Goal: Task Accomplishment & Management: Manage account settings

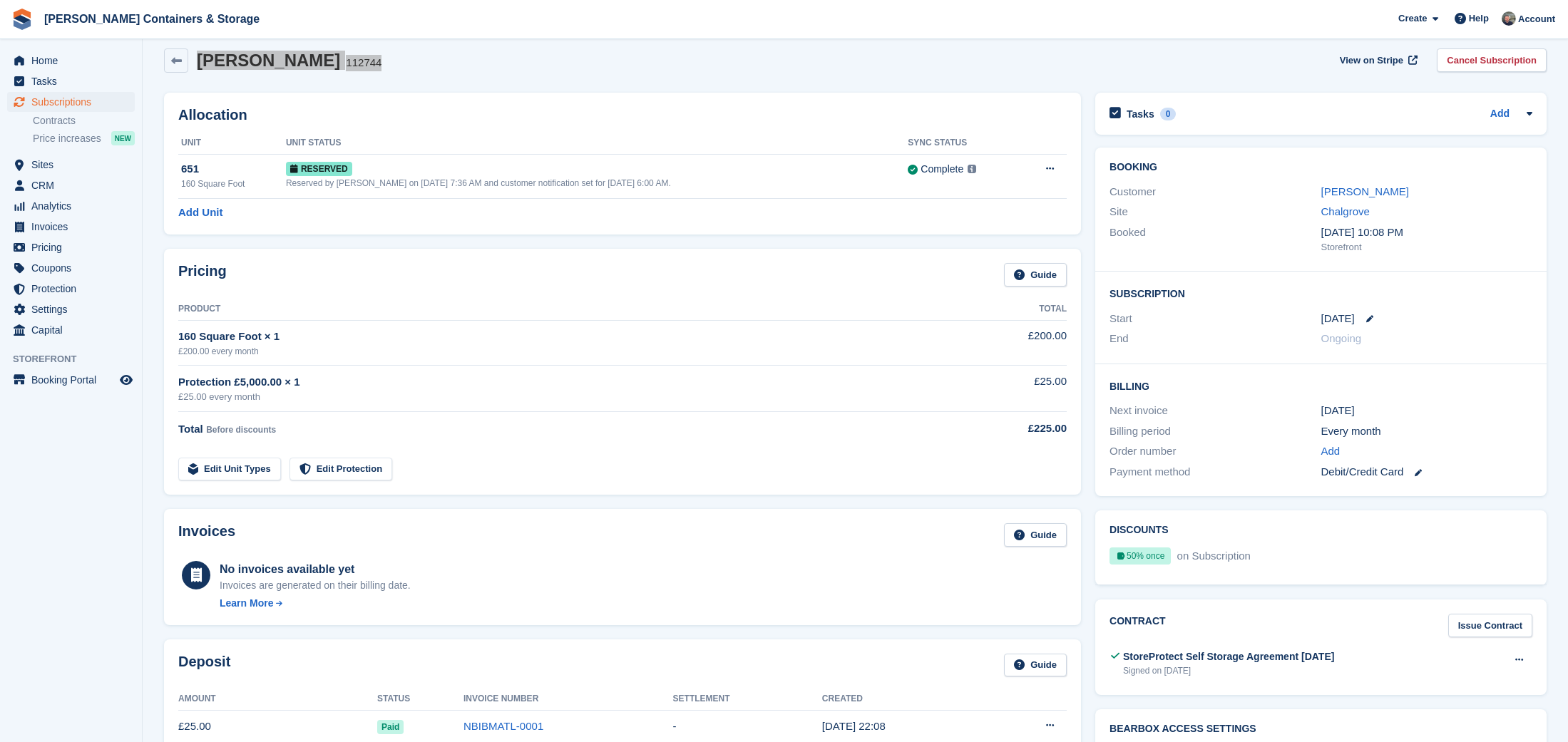
scroll to position [13, 0]
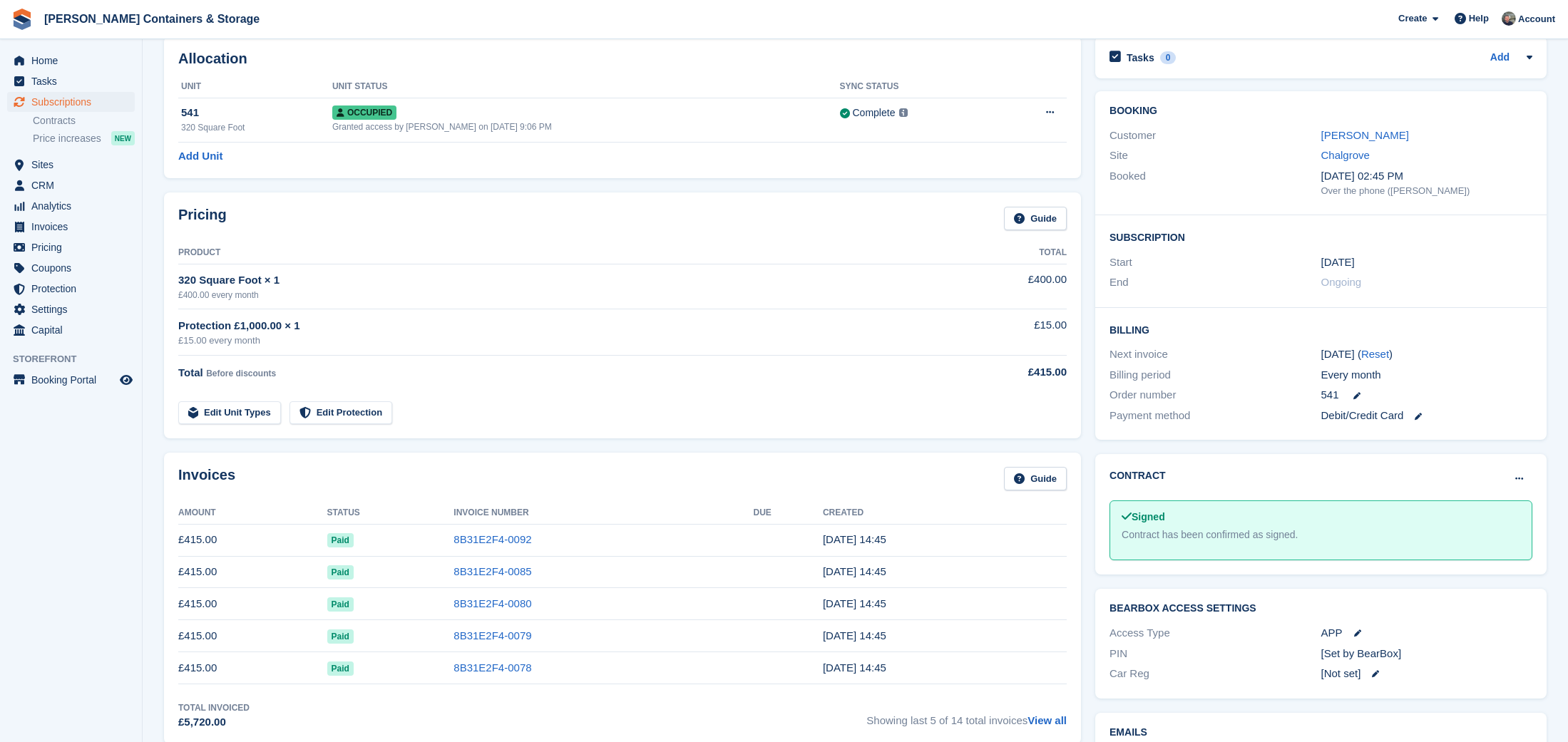
scroll to position [69, 0]
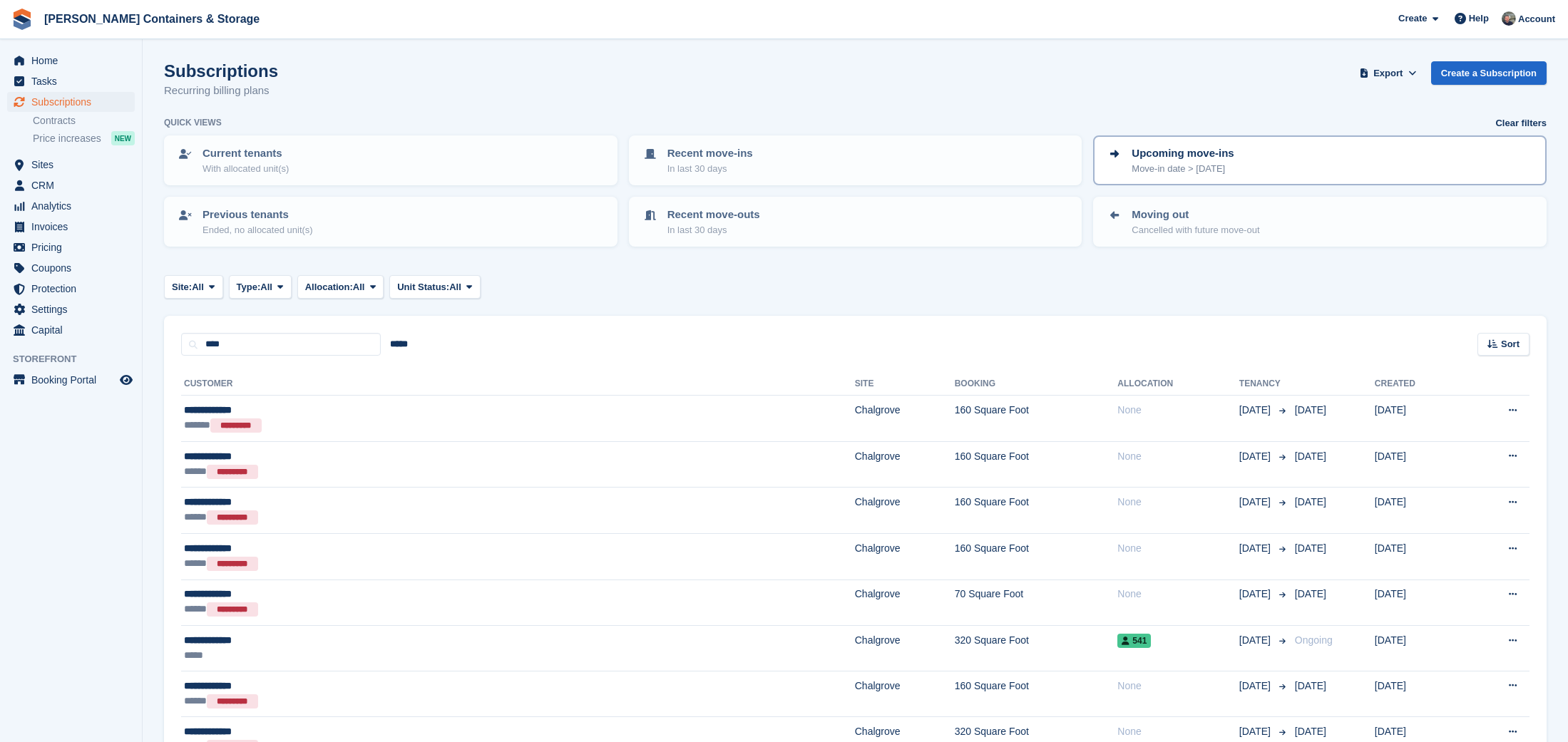
click at [1197, 157] on p "Upcoming move-ins" at bounding box center [1183, 153] width 102 height 16
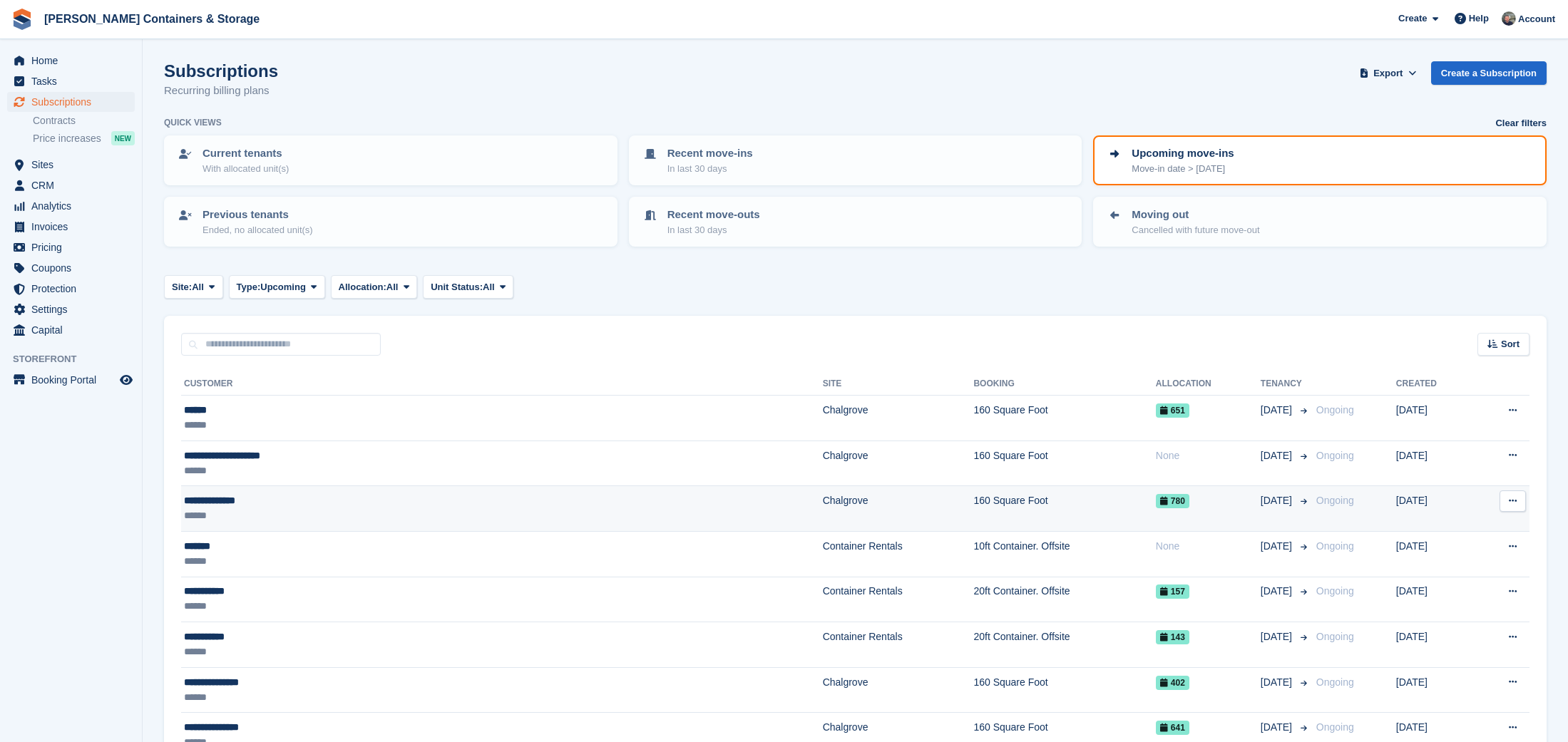
click at [282, 490] on td "**********" at bounding box center [501, 509] width 641 height 46
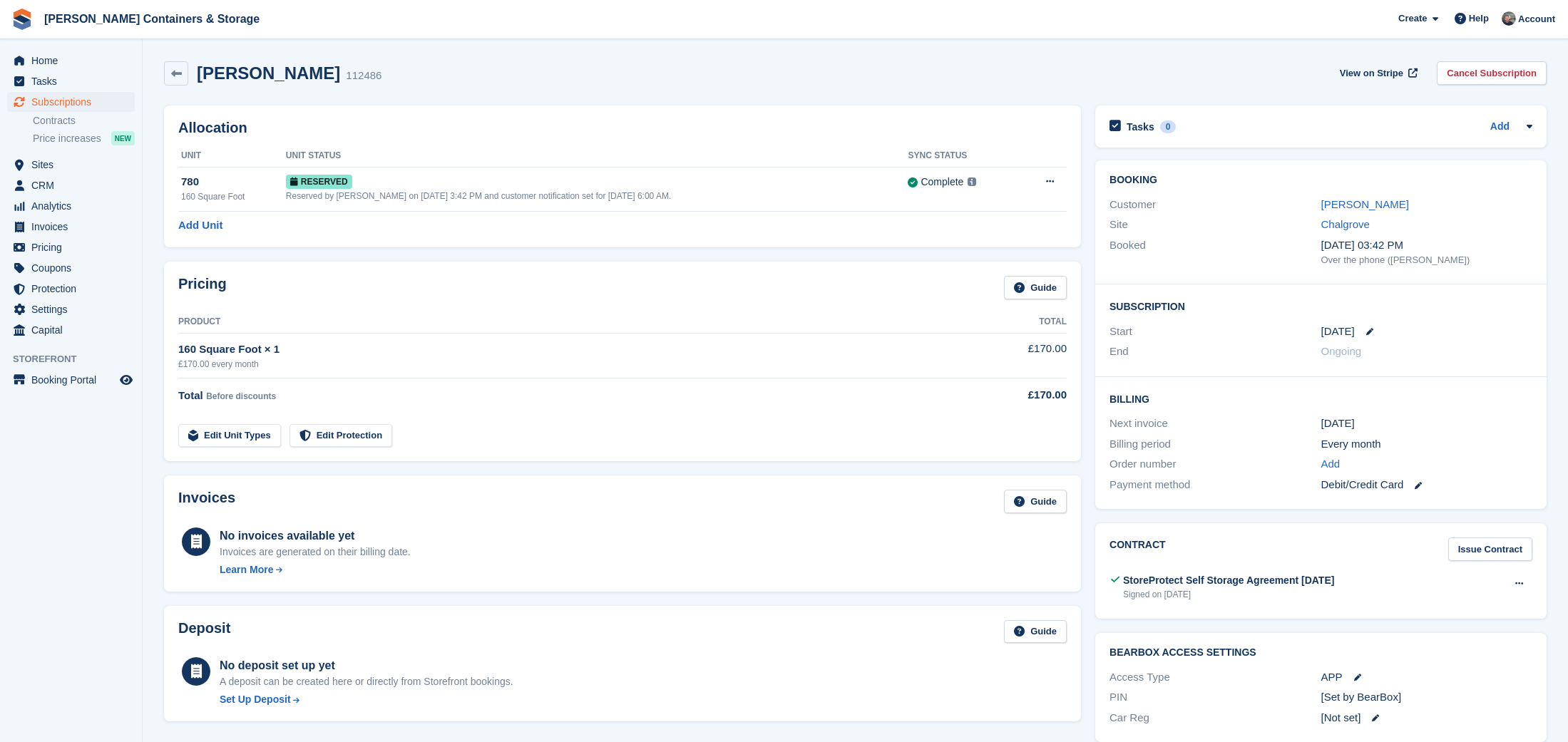
drag, startPoint x: 233, startPoint y: 71, endPoint x: 308, endPoint y: 69, distance: 75.0
click at [308, 69] on h2 "Adrian Preston" at bounding box center [268, 73] width 143 height 19
click at [1330, 462] on link "Add" at bounding box center [1331, 464] width 19 height 16
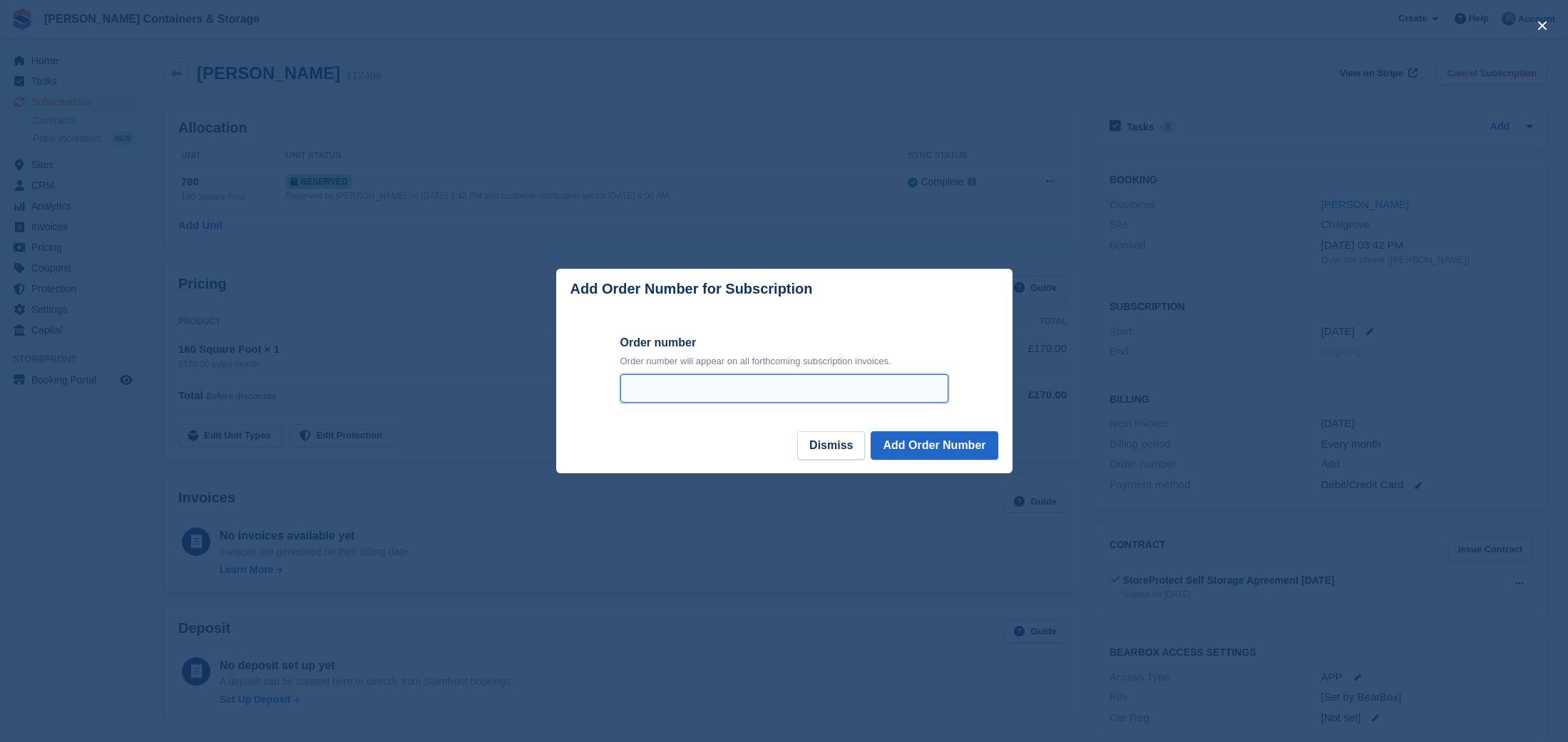
click at [733, 390] on input "Order number" at bounding box center [784, 388] width 328 height 28
type input "***"
click at [900, 432] on button "Add Order Number" at bounding box center [934, 445] width 127 height 28
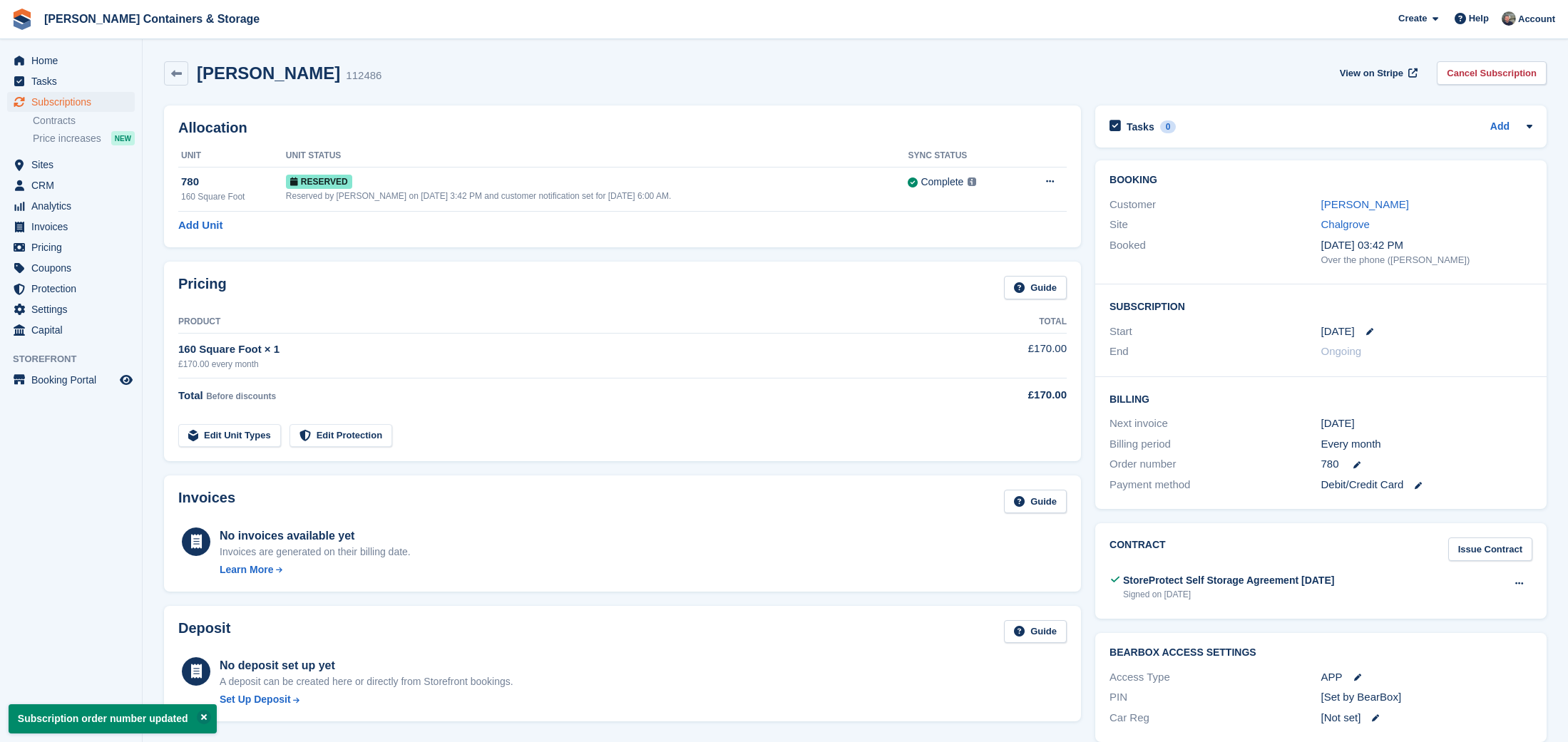
click at [64, 102] on span "Subscriptions" at bounding box center [74, 102] width 85 height 20
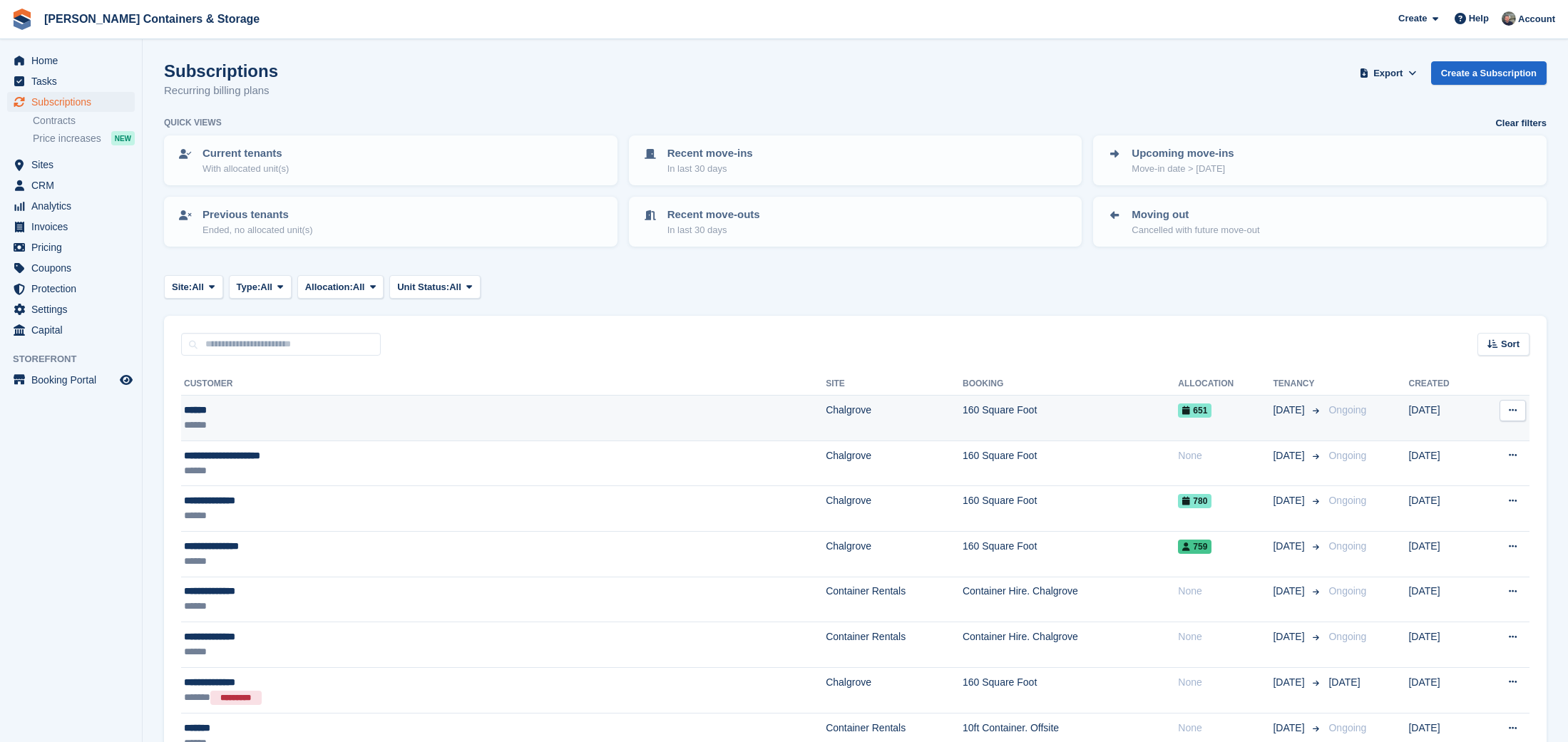
click at [826, 429] on td "Chalgrove" at bounding box center [894, 418] width 137 height 46
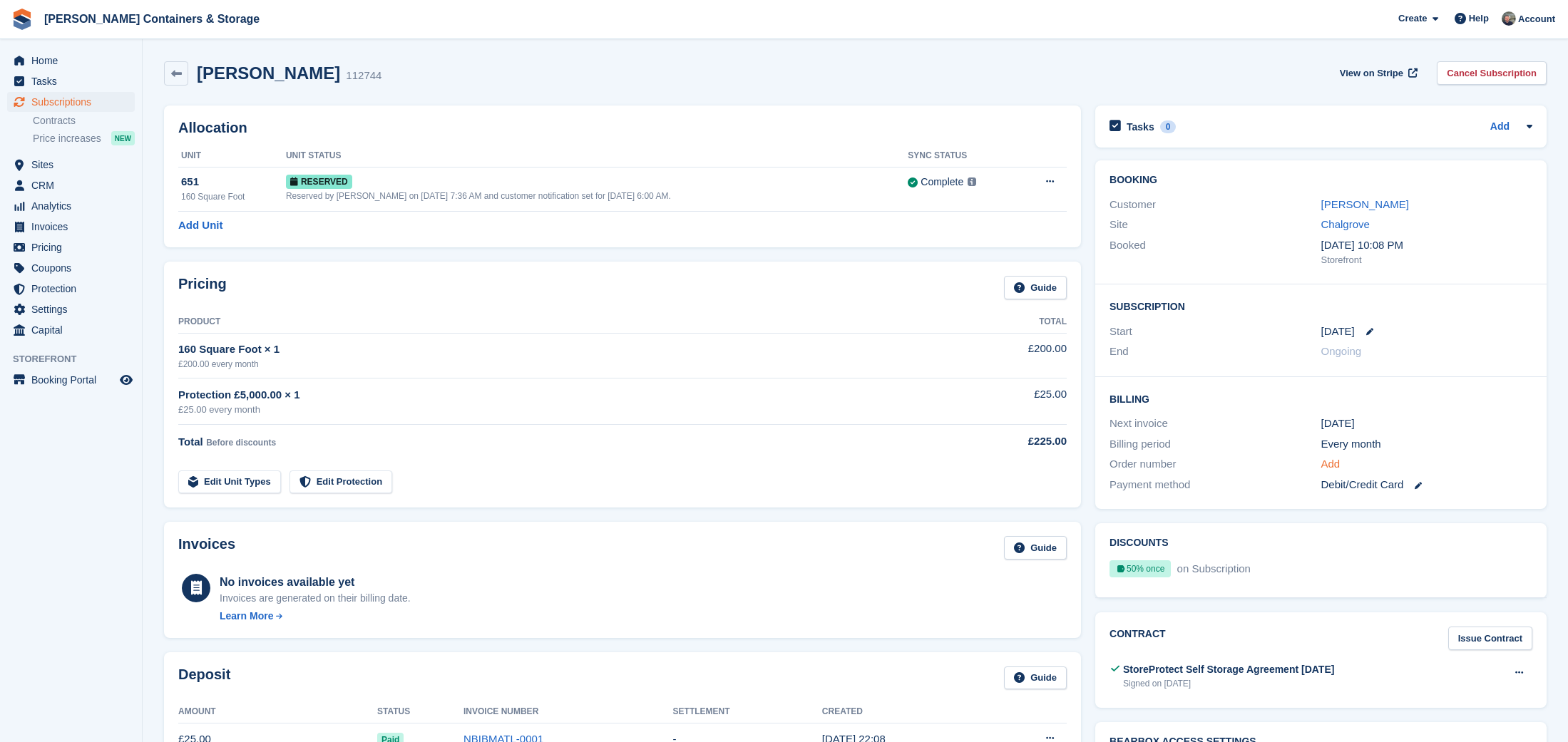
drag, startPoint x: 1344, startPoint y: 460, endPoint x: 1333, endPoint y: 459, distance: 11.0
click at [1344, 459] on div "Add" at bounding box center [1427, 464] width 211 height 16
click at [1333, 459] on link "Add" at bounding box center [1331, 464] width 19 height 16
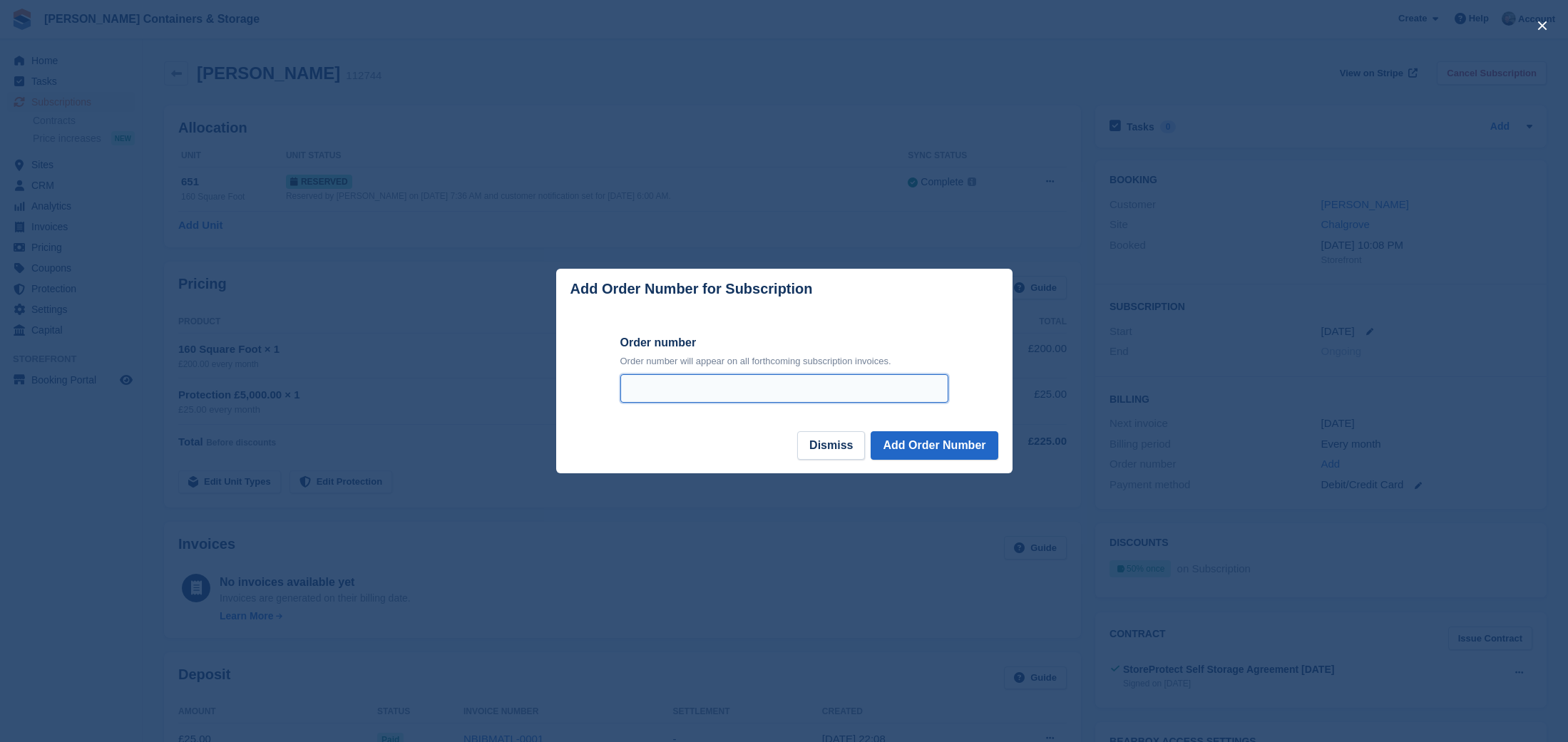
click at [689, 380] on input "Order number" at bounding box center [784, 388] width 328 height 28
type input "***"
drag, startPoint x: 924, startPoint y: 440, endPoint x: 862, endPoint y: 402, distance: 72.7
click at [923, 440] on button "Add Order Number" at bounding box center [934, 445] width 127 height 28
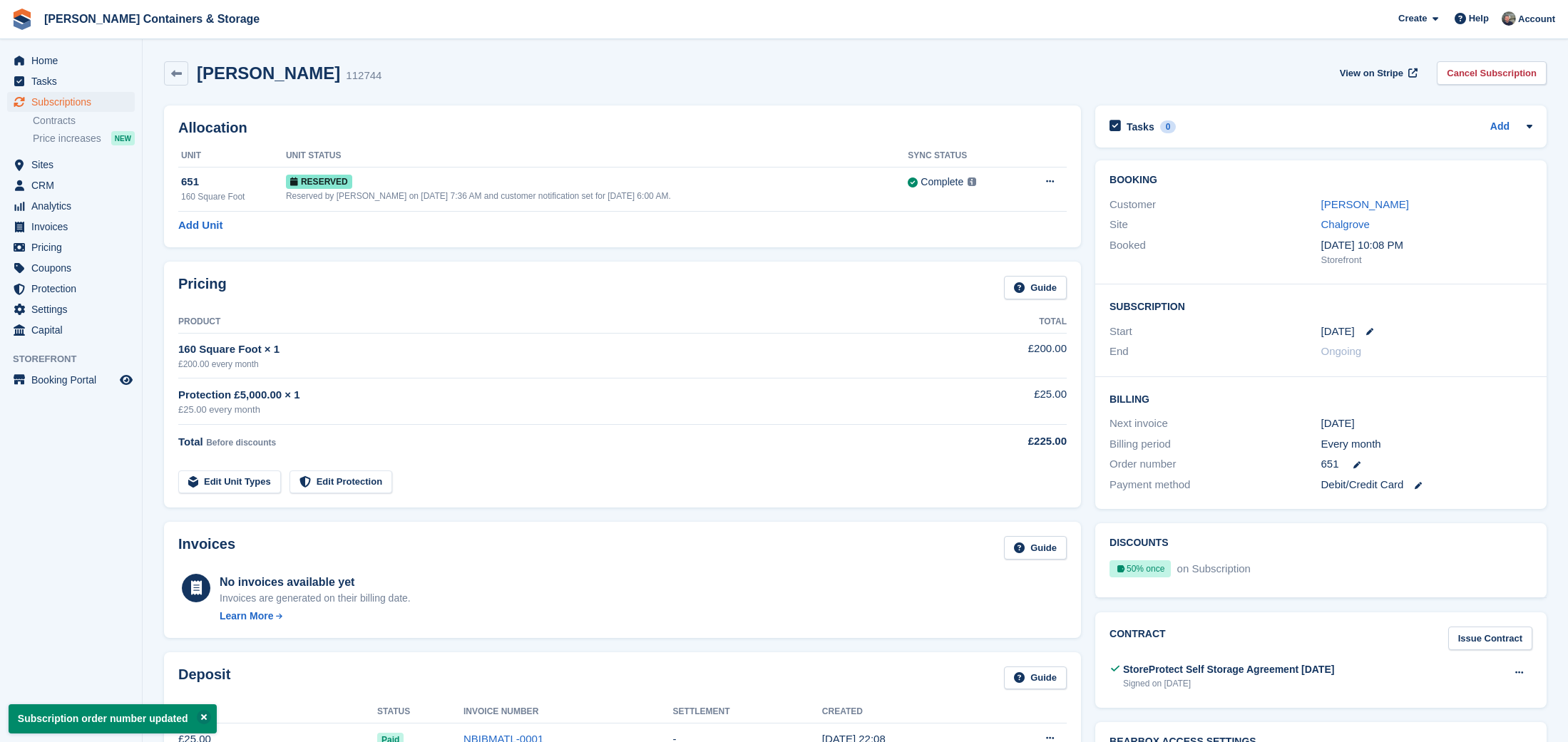
click at [80, 105] on span "Subscriptions" at bounding box center [74, 102] width 85 height 20
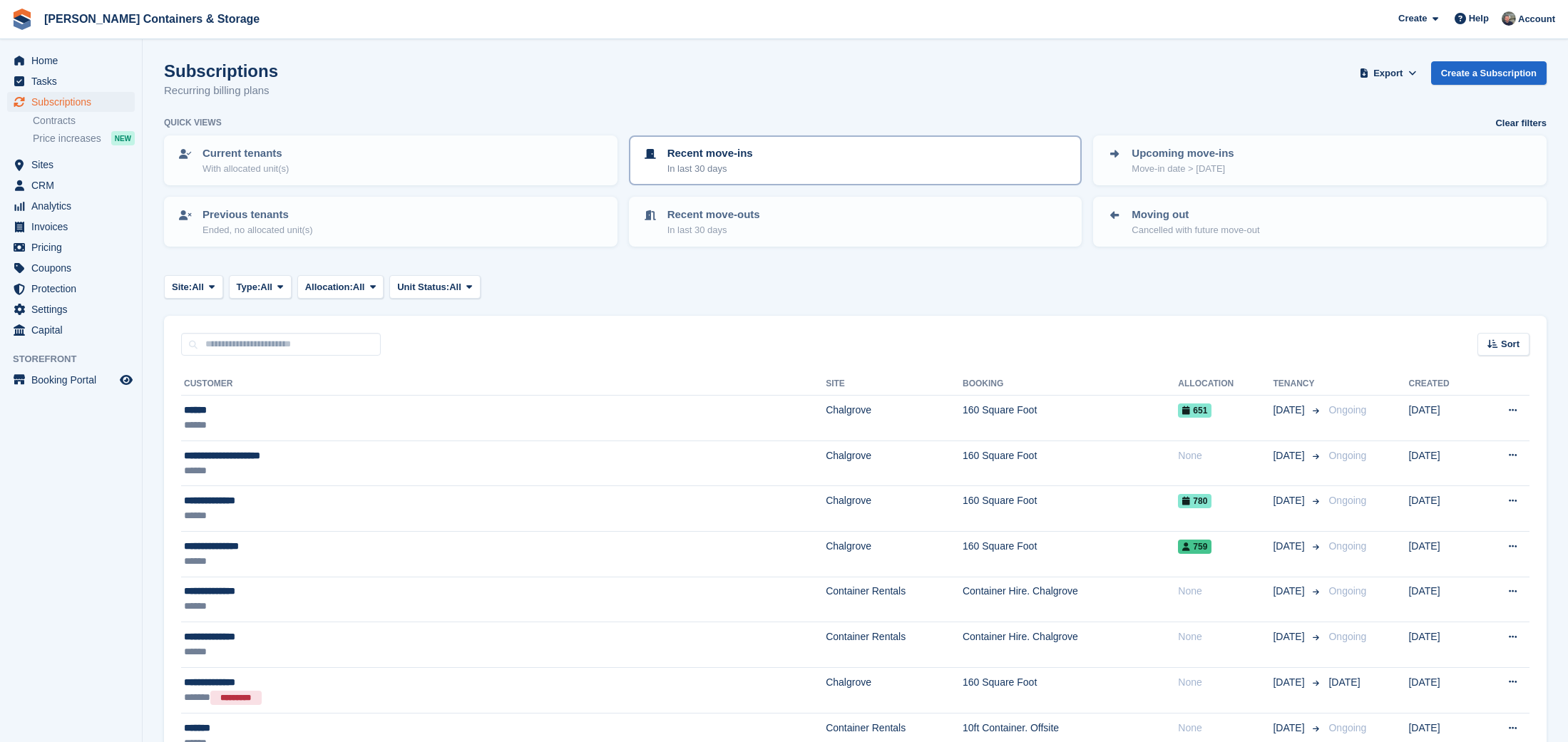
click at [781, 151] on div "Recent move-ins In last 30 days" at bounding box center [855, 160] width 428 height 30
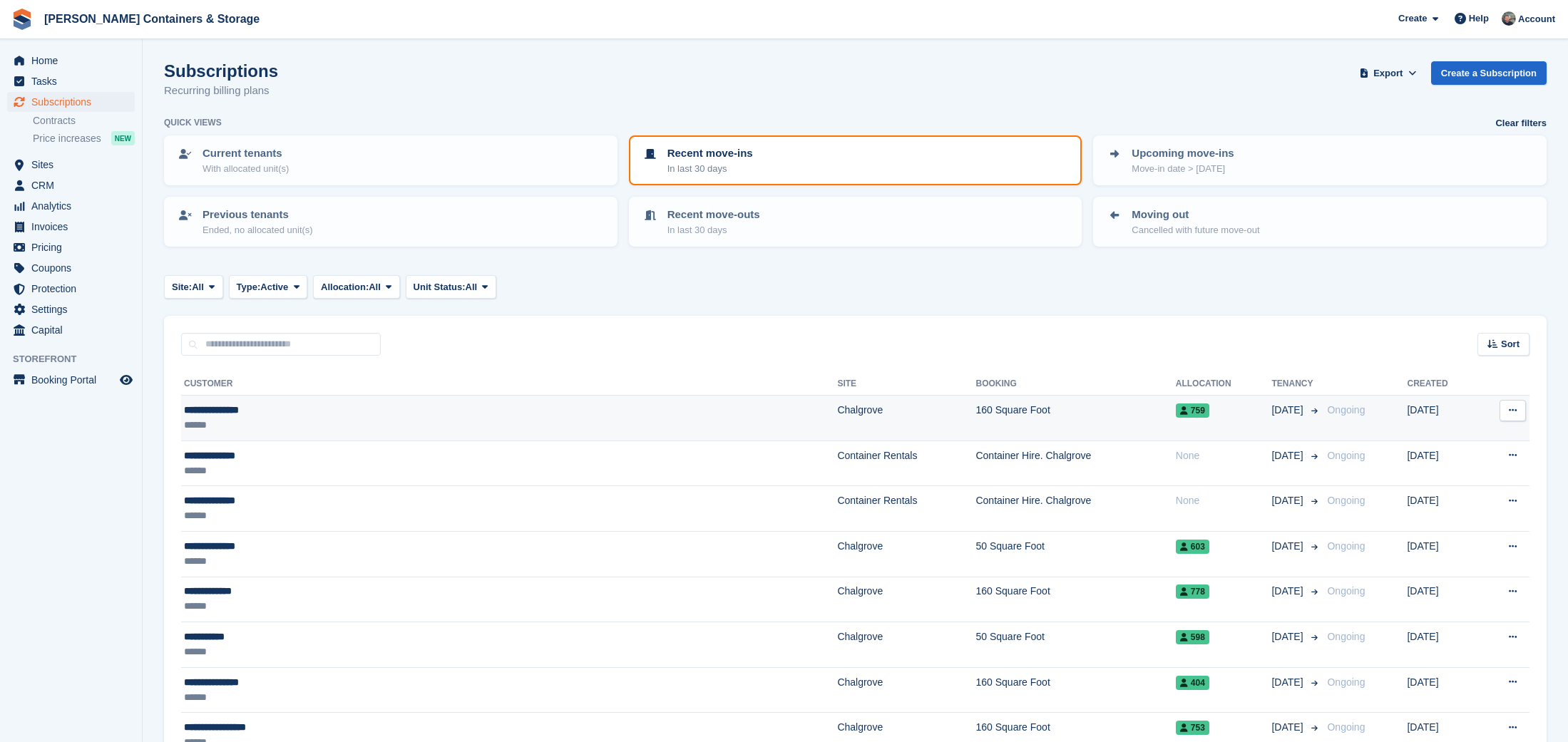
click at [341, 402] on div "**********" at bounding box center [372, 410] width 376 height 15
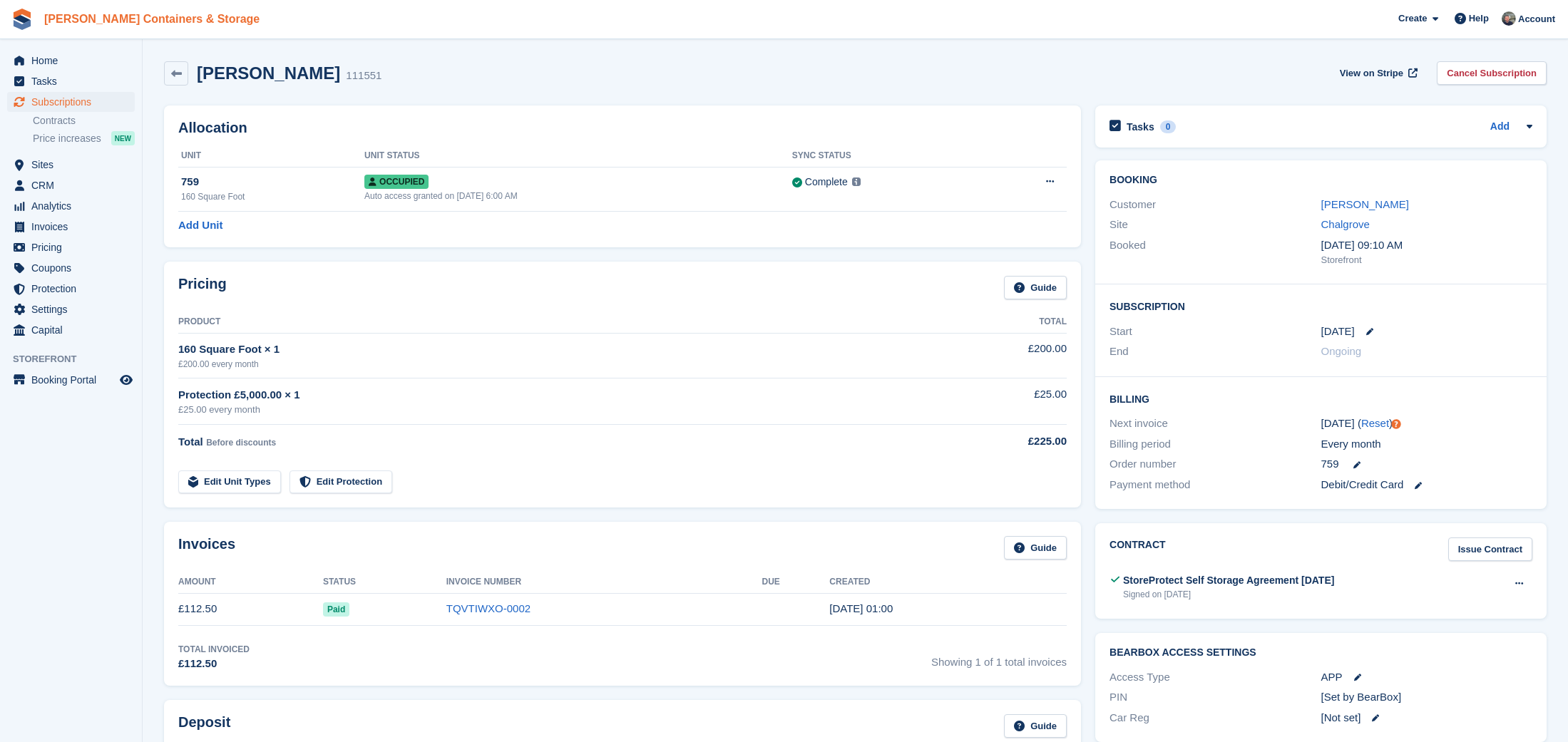
scroll to position [1, 0]
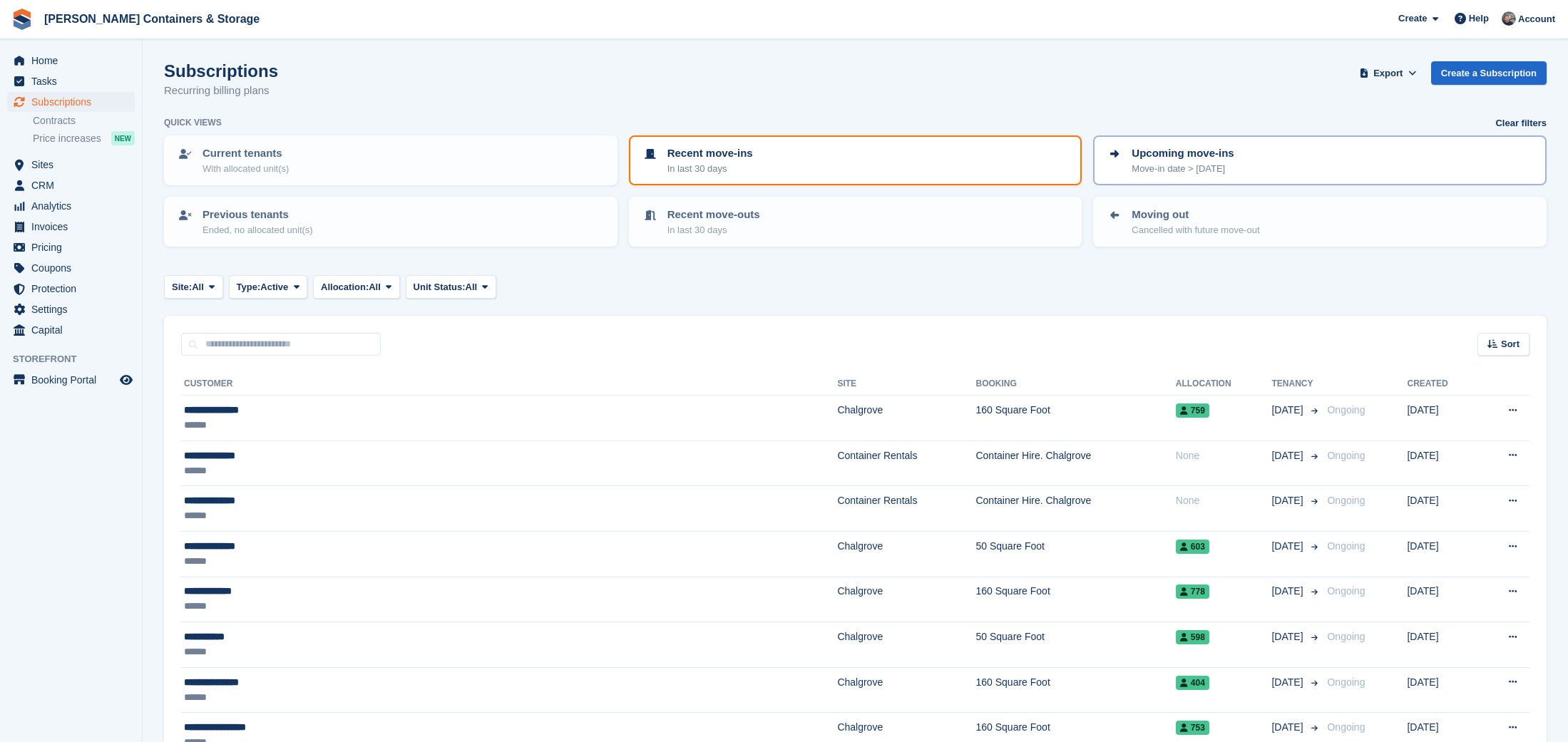
click at [1198, 162] on p "Move-in date > [DATE]" at bounding box center [1183, 168] width 102 height 14
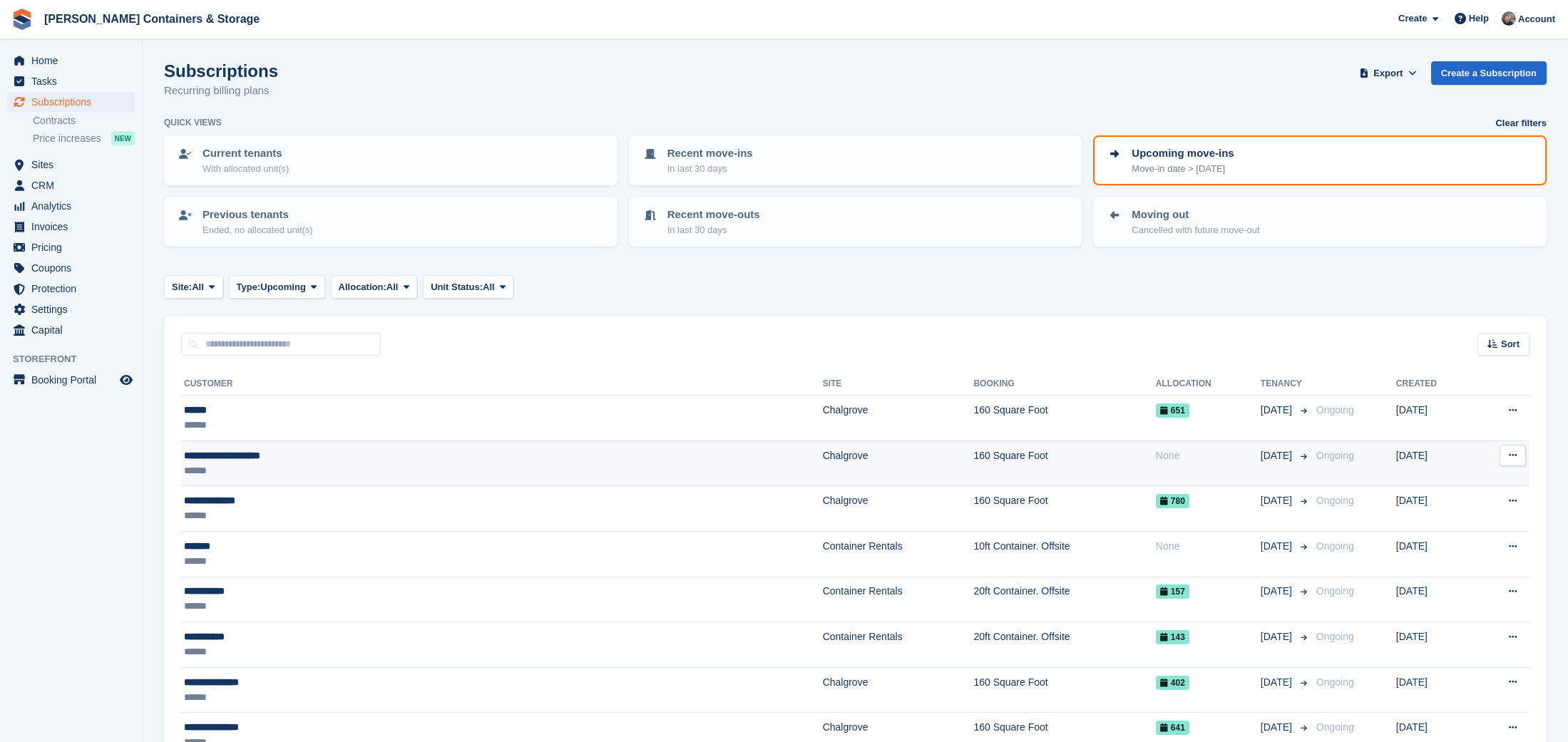
click at [350, 463] on div "******" at bounding box center [353, 470] width 337 height 15
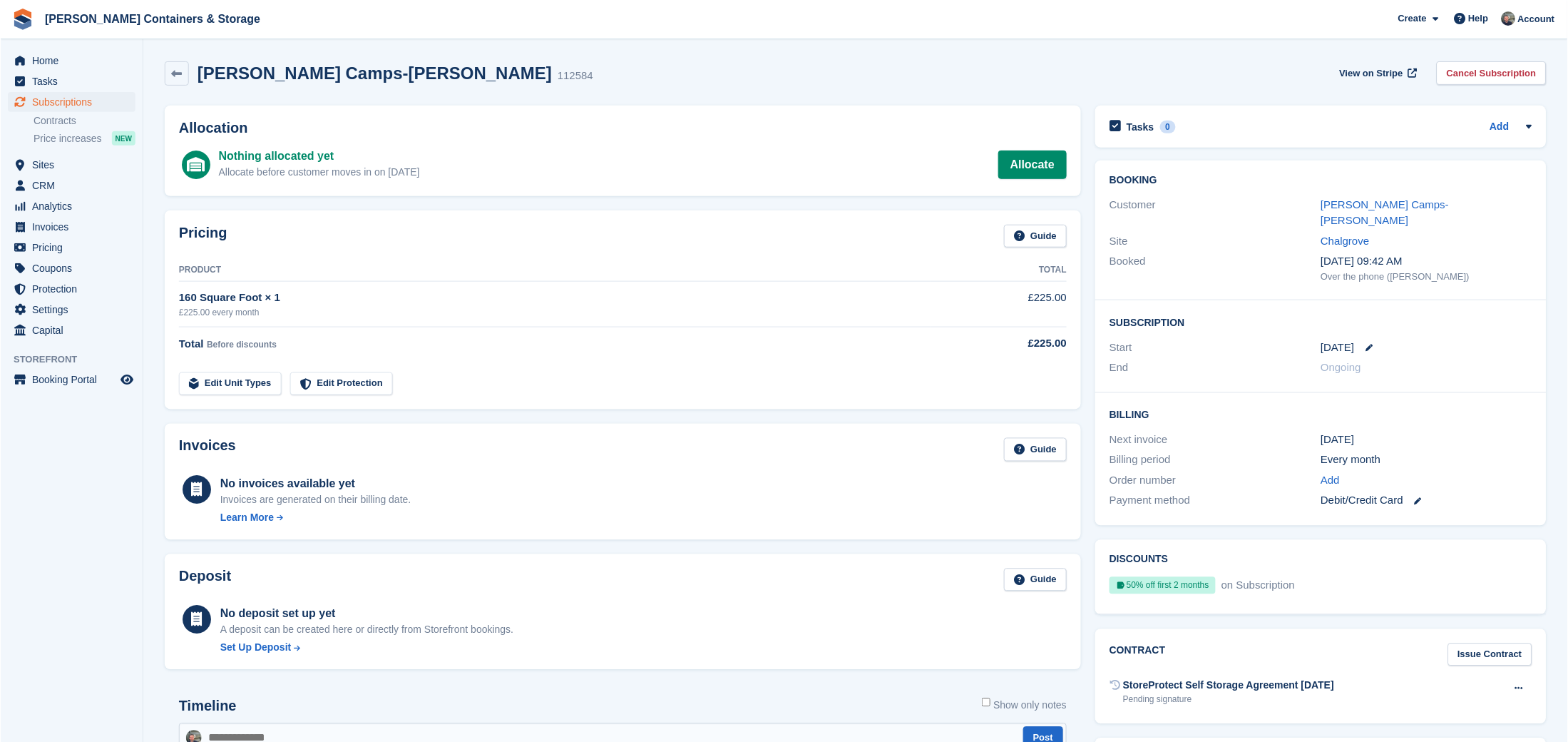
scroll to position [7, 0]
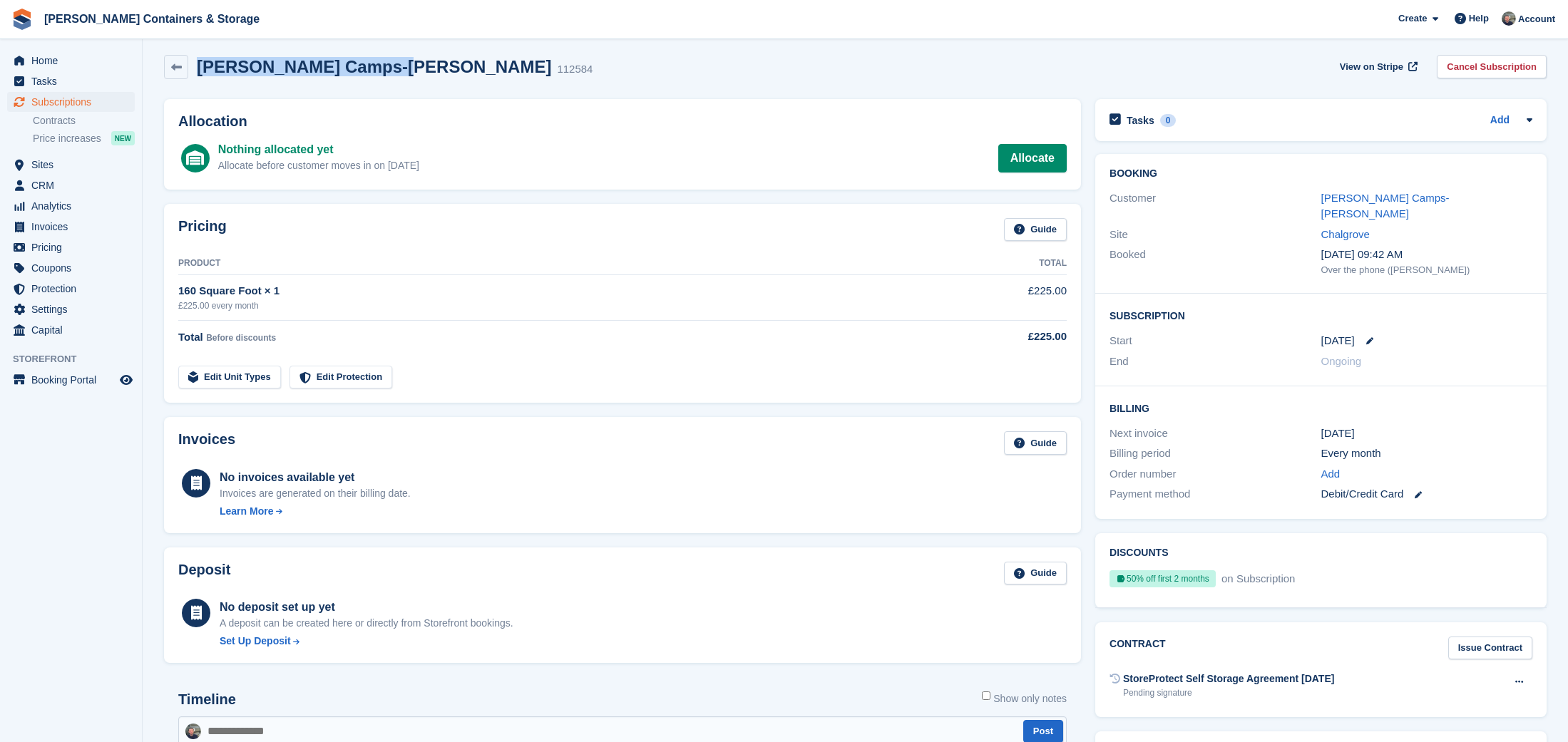
drag, startPoint x: 385, startPoint y: 67, endPoint x: 201, endPoint y: 71, distance: 184.0
click at [201, 71] on h2 "[PERSON_NAME] Camps-[PERSON_NAME]" at bounding box center [373, 67] width 354 height 19
copy h2 "Susannah Camps-Harris"
click at [82, 53] on span "Home" at bounding box center [74, 61] width 85 height 20
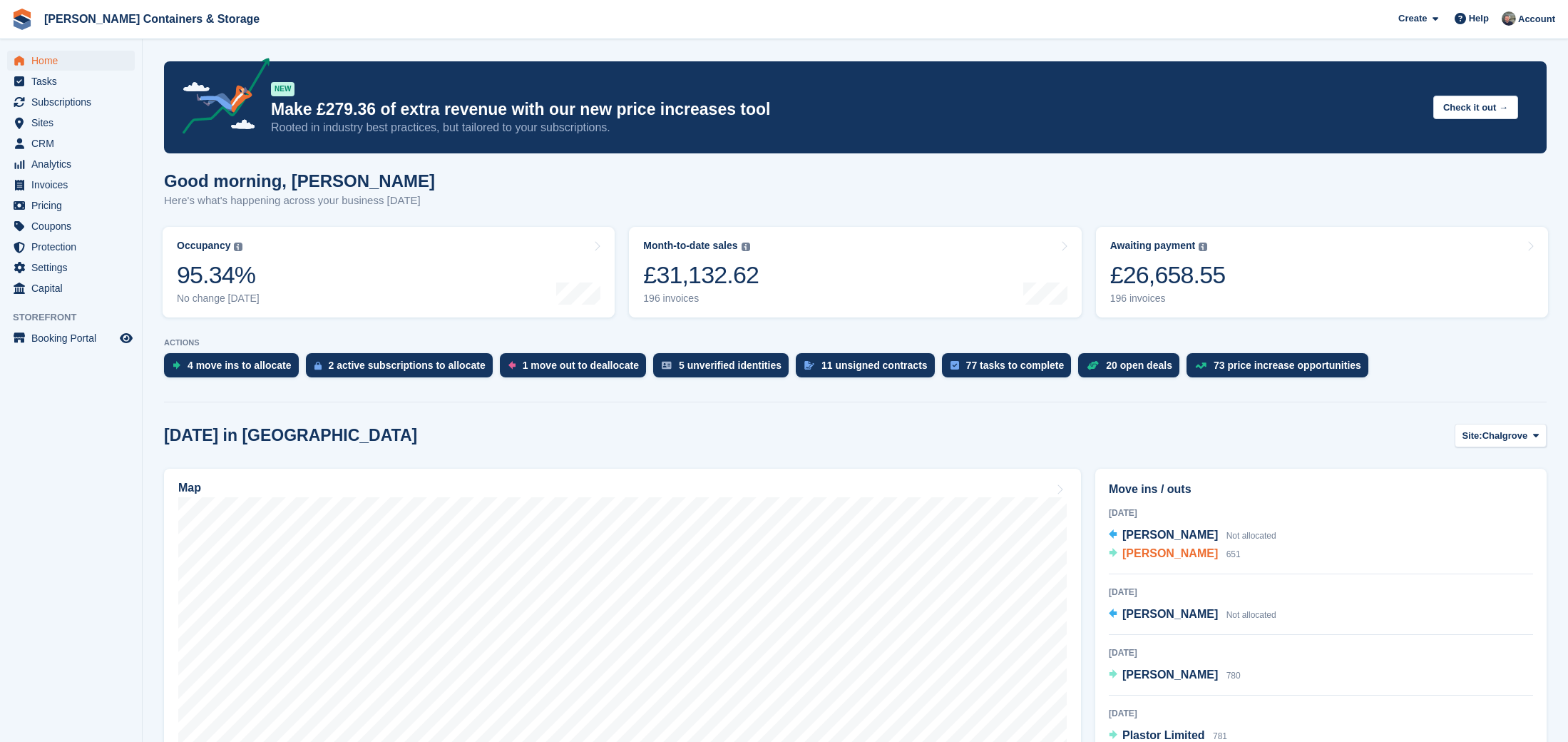
click at [1136, 555] on span "Yan Qu" at bounding box center [1170, 553] width 96 height 12
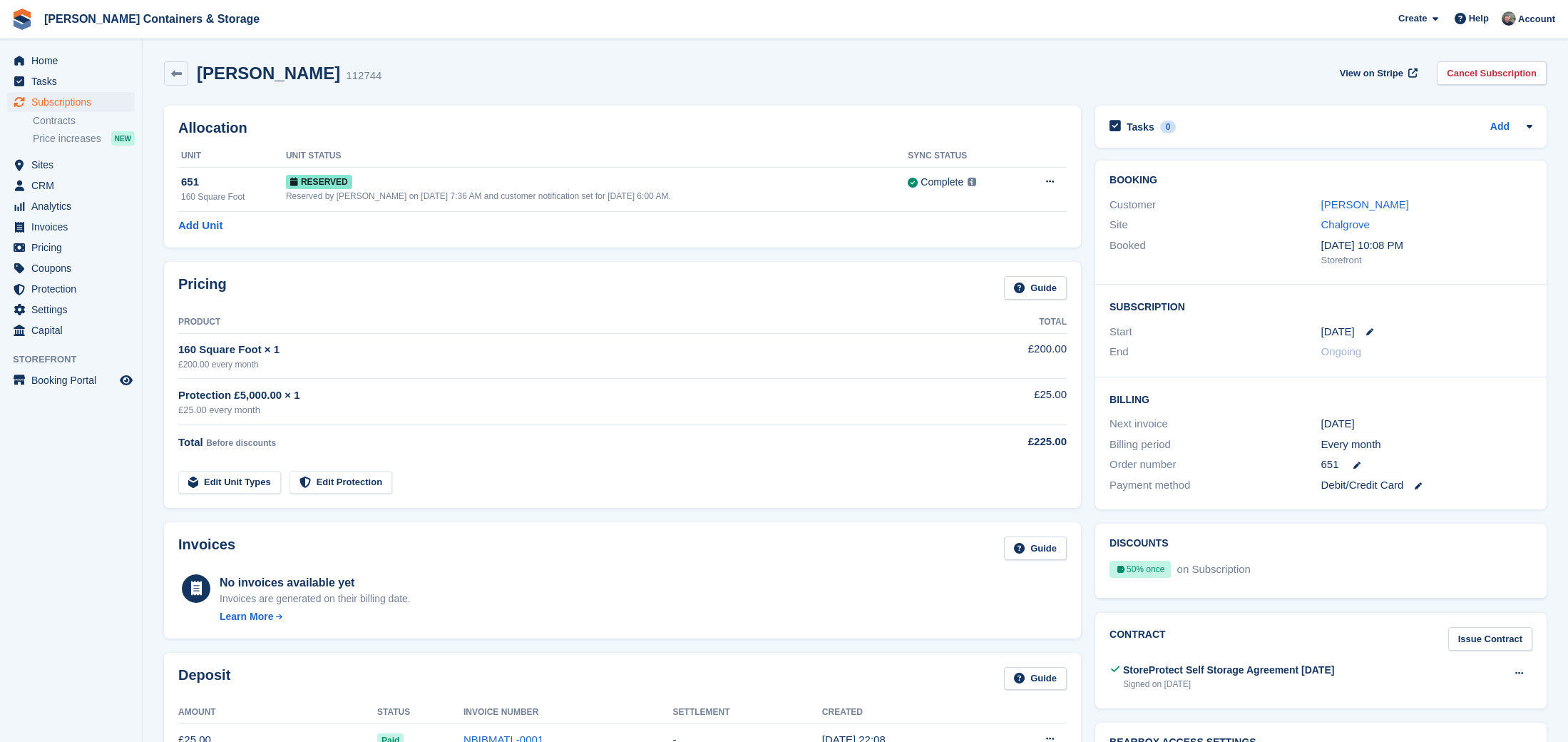
click at [1379, 204] on div "[PERSON_NAME]" at bounding box center [1427, 205] width 211 height 16
click at [1324, 198] on link "[PERSON_NAME]" at bounding box center [1364, 204] width 88 height 12
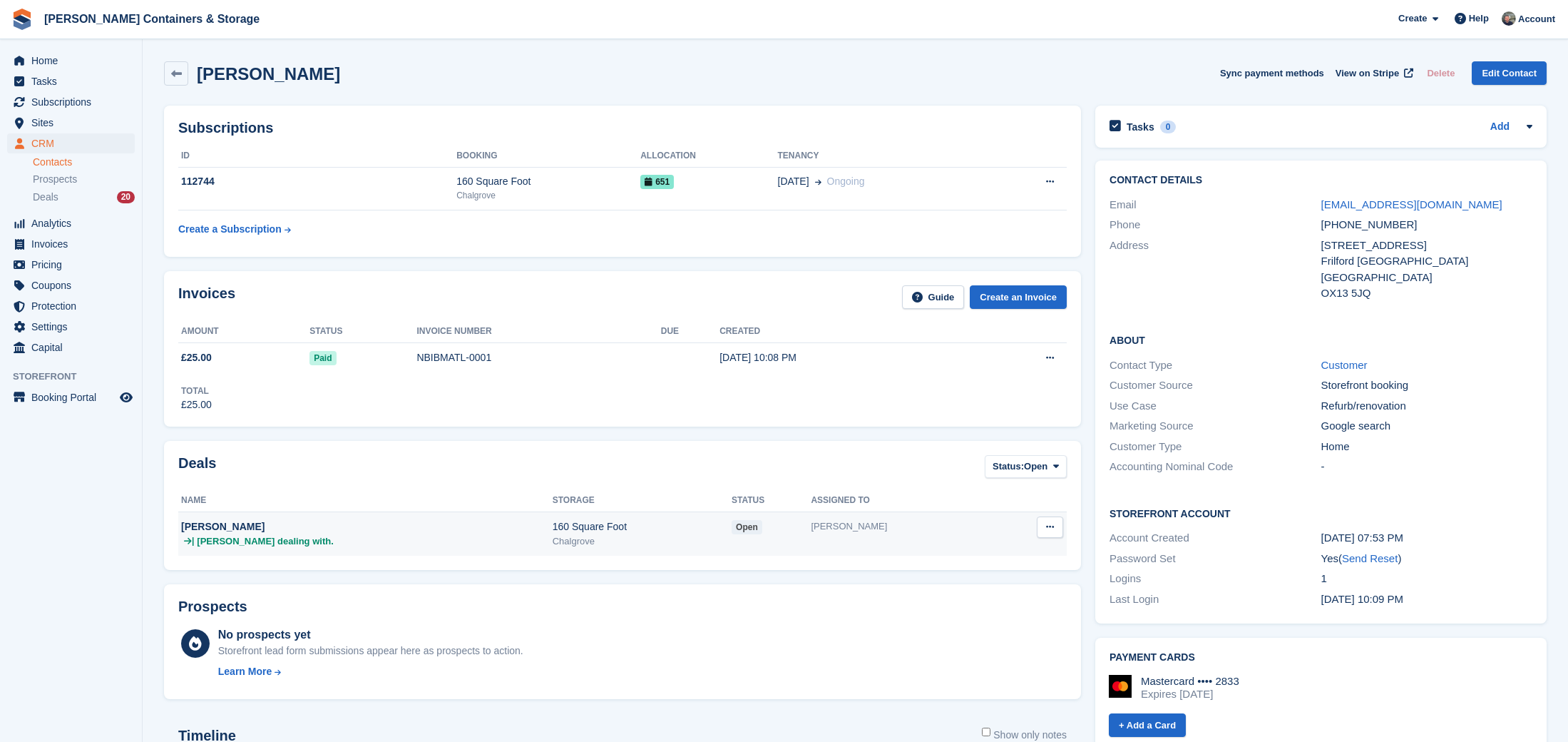
click at [849, 526] on div "[PERSON_NAME]" at bounding box center [903, 526] width 184 height 14
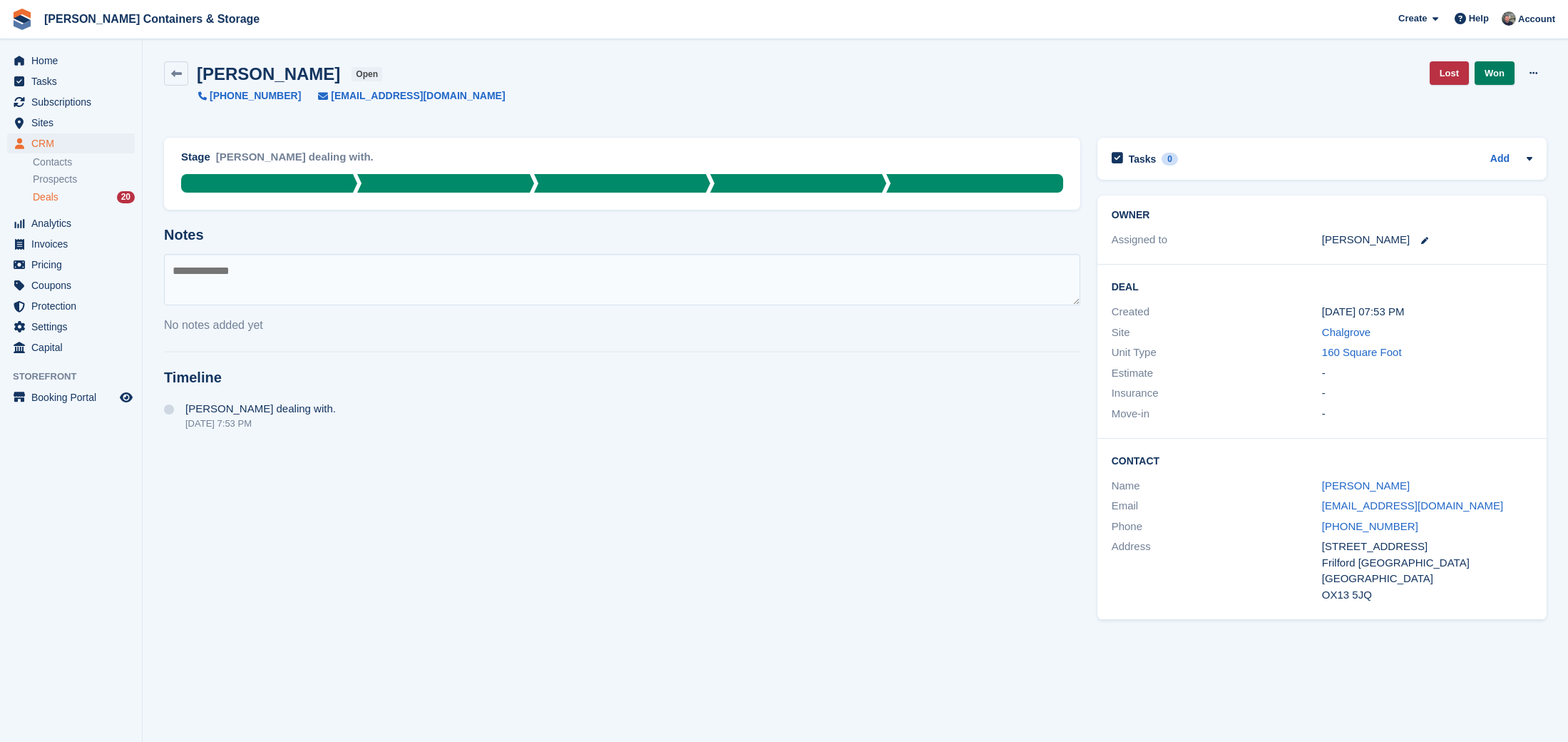
click at [1503, 76] on link "Won" at bounding box center [1494, 73] width 40 height 23
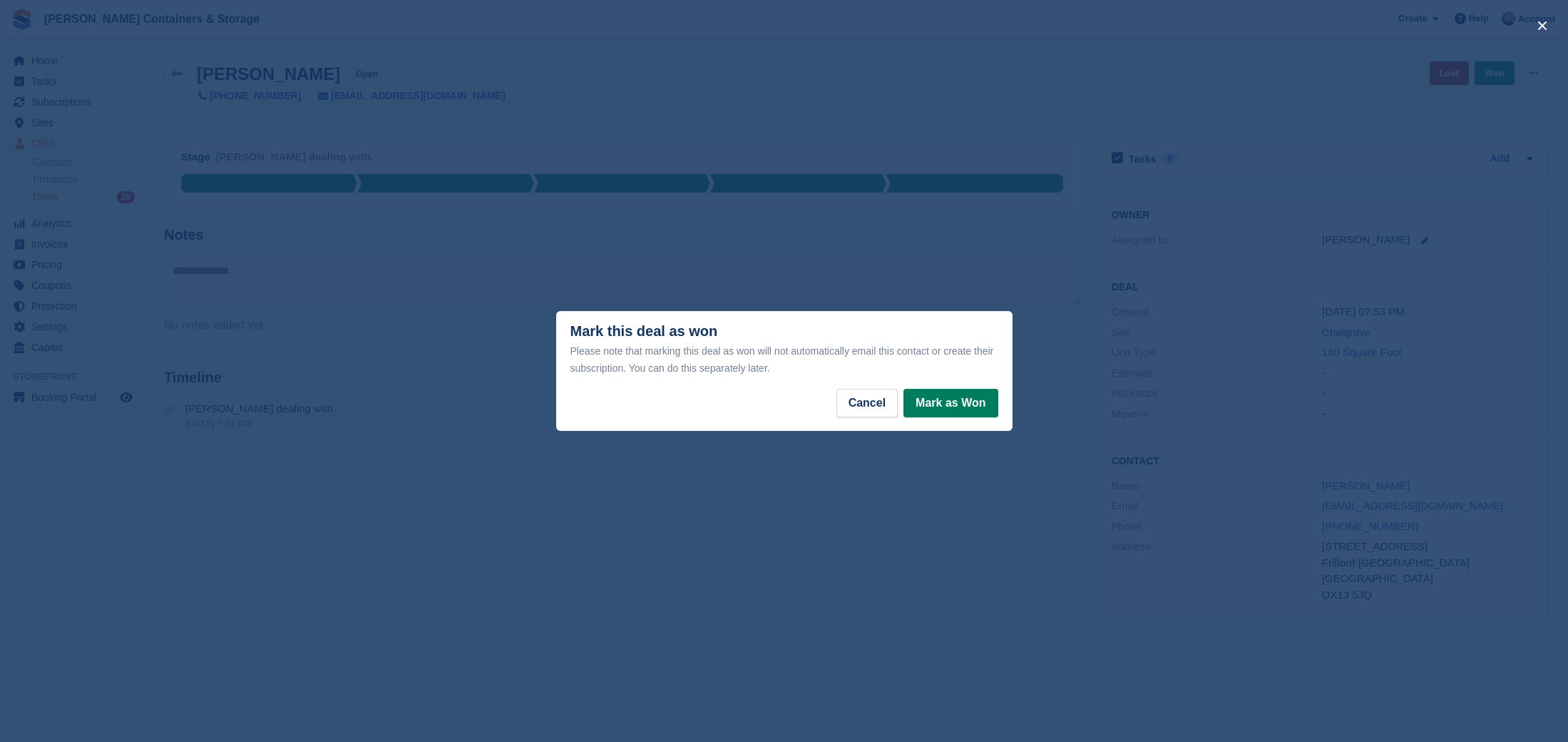
drag, startPoint x: 936, startPoint y: 416, endPoint x: 942, endPoint y: 410, distance: 8.5
click at [938, 414] on footer "Cancel Mark as Won" at bounding box center [784, 410] width 457 height 42
click at [942, 407] on button "Mark as Won" at bounding box center [951, 403] width 94 height 28
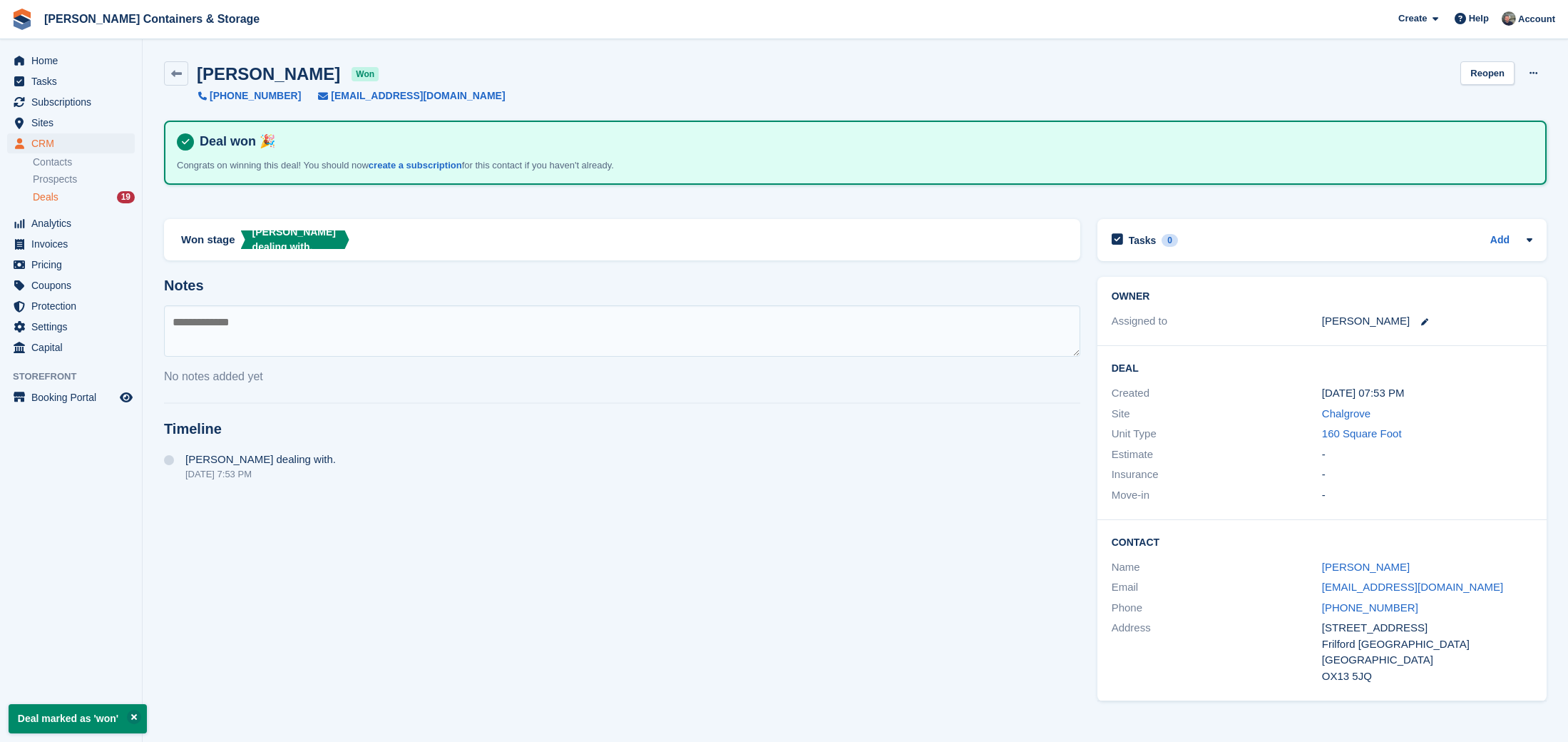
drag, startPoint x: 1338, startPoint y: 562, endPoint x: 1058, endPoint y: 529, distance: 281.9
click at [1338, 561] on link "[PERSON_NAME]" at bounding box center [1365, 567] width 88 height 12
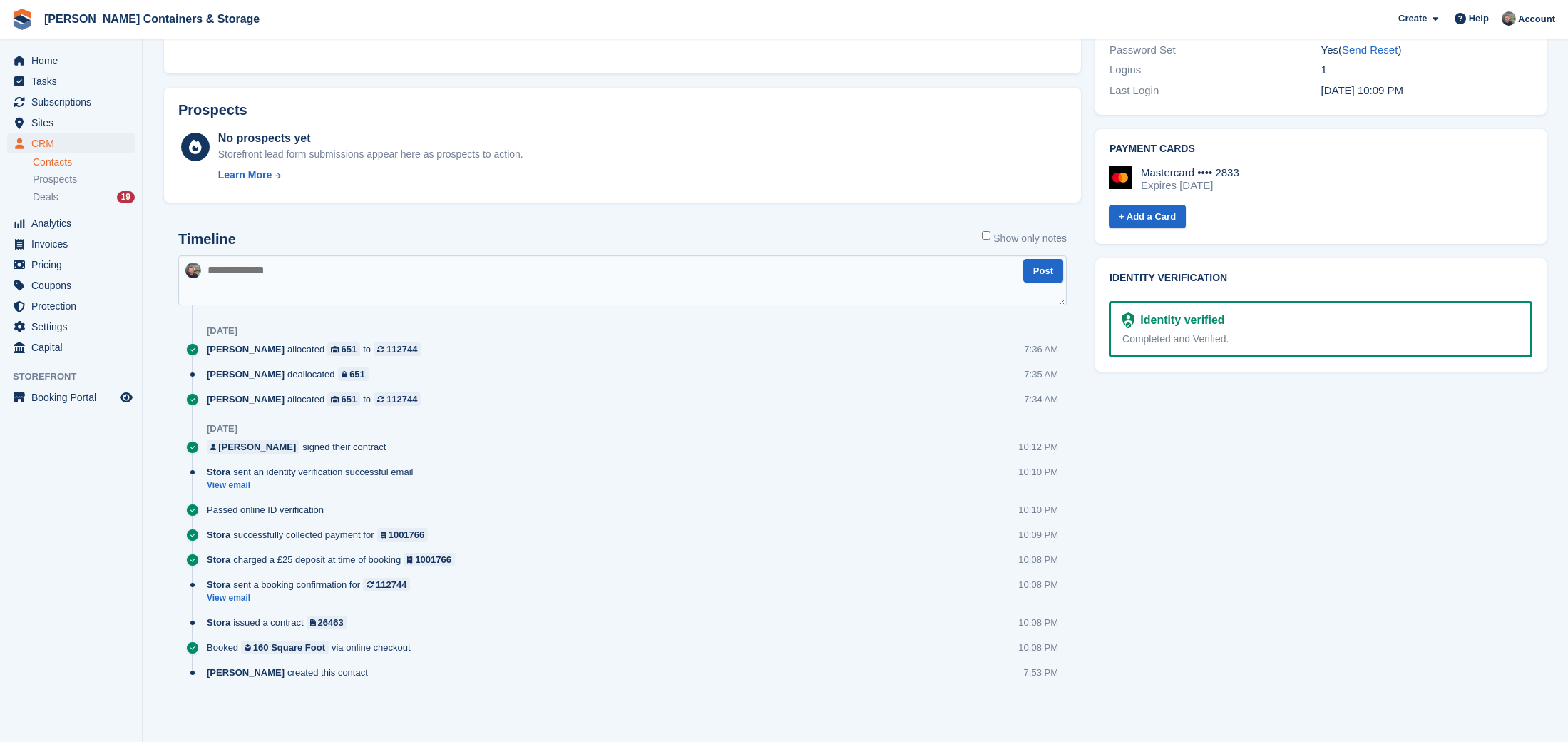
scroll to position [508, 0]
click at [278, 293] on textarea at bounding box center [622, 280] width 888 height 50
type textarea "*"
type textarea "**********"
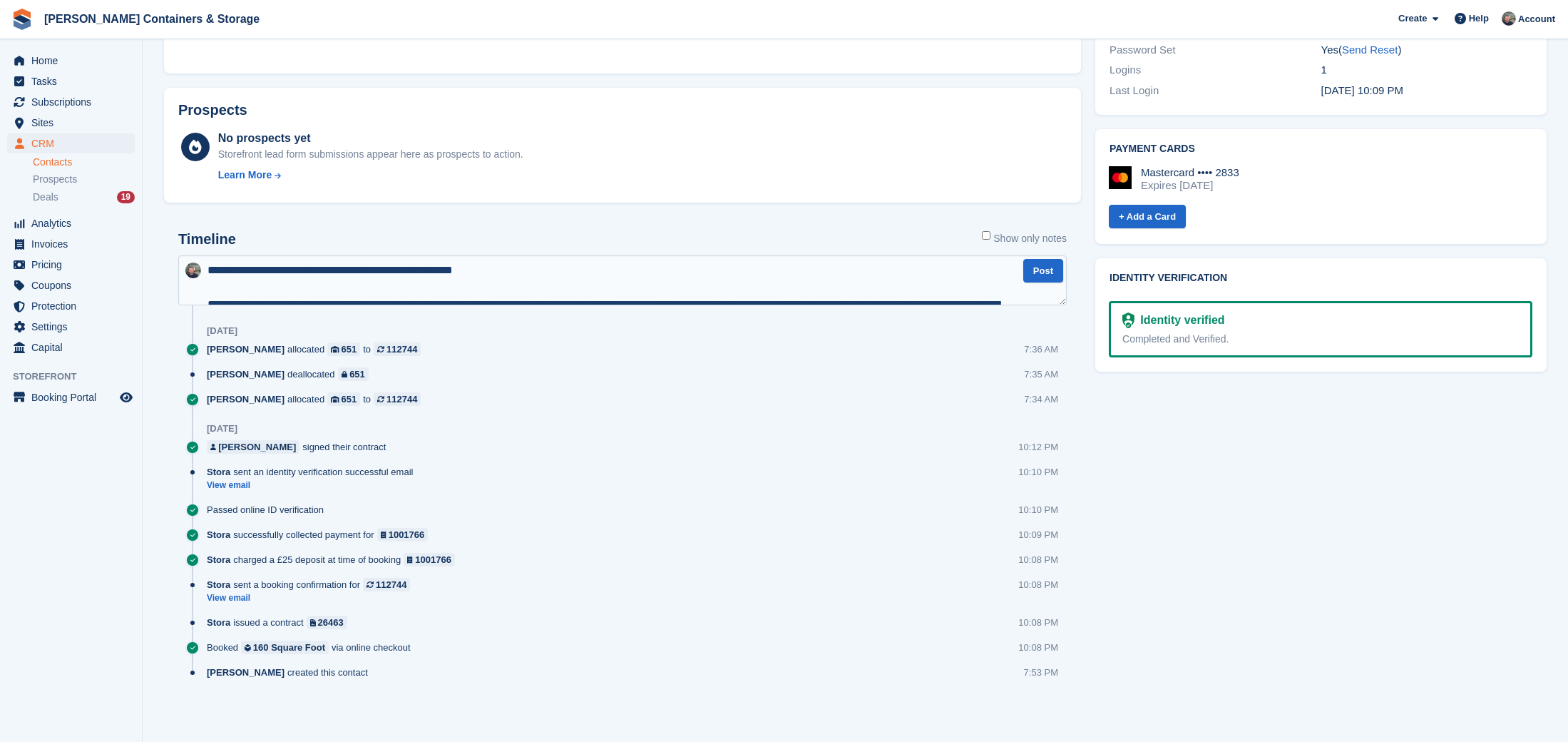
click at [396, 258] on textarea "**********" at bounding box center [622, 280] width 888 height 50
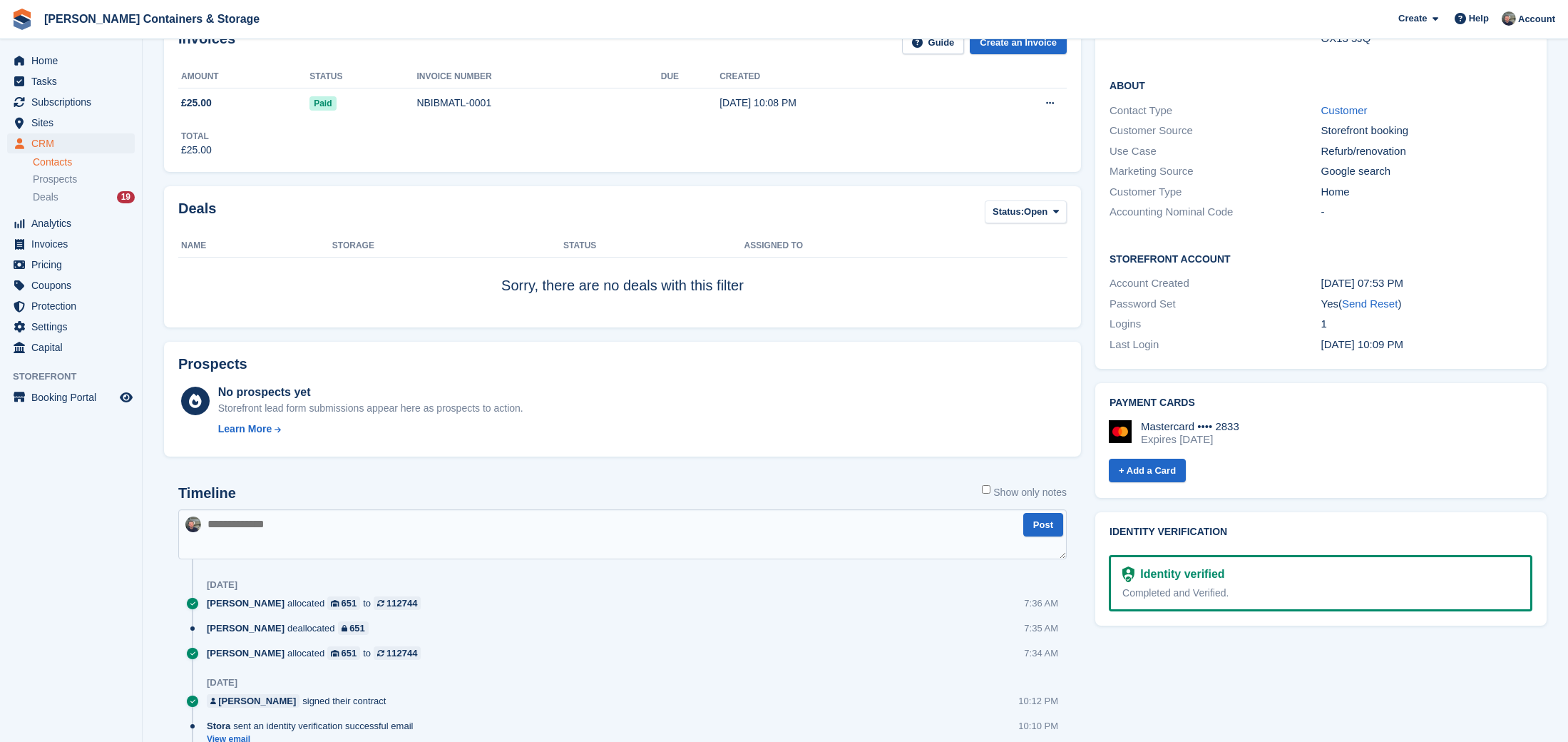
scroll to position [0, 0]
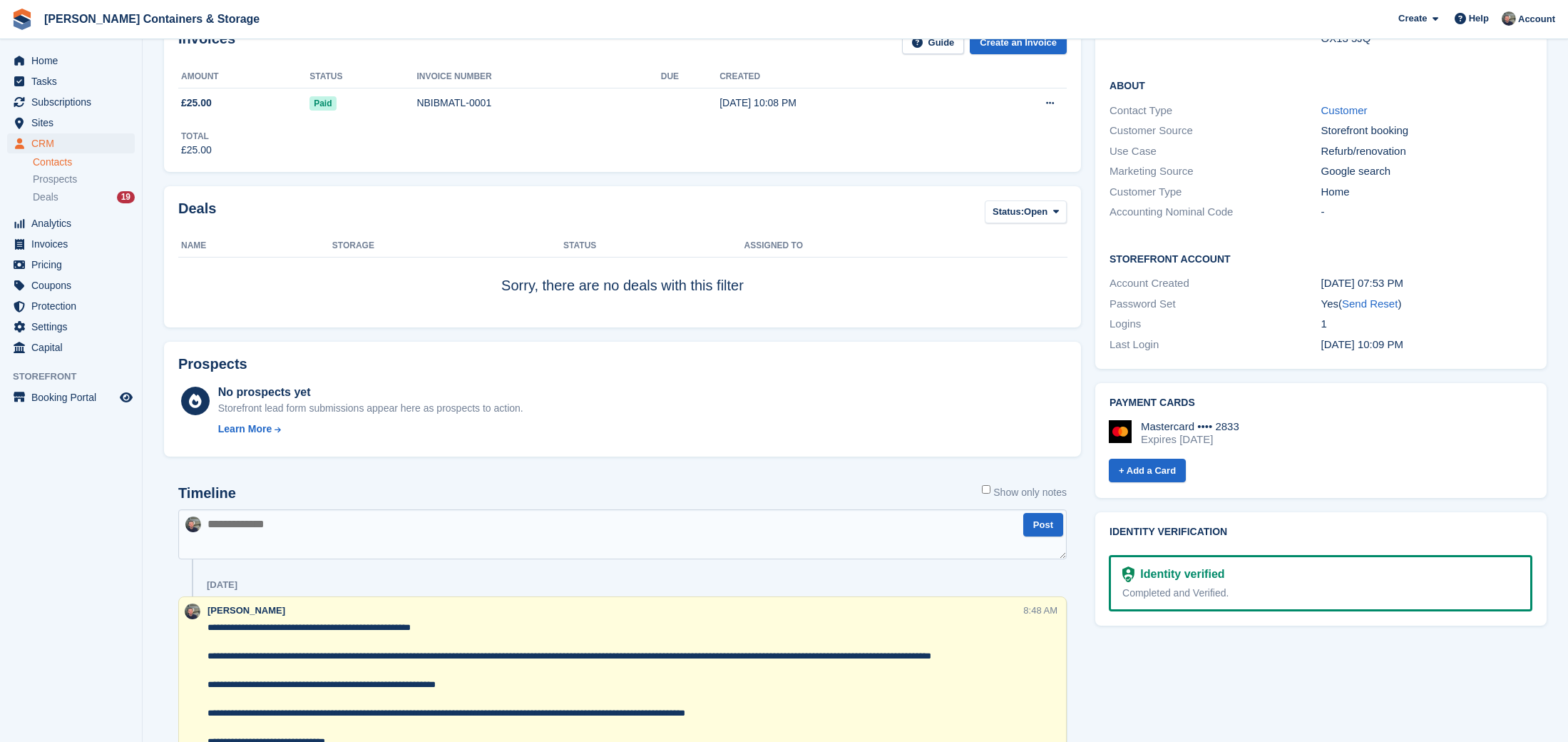
click at [370, 522] on textarea at bounding box center [622, 534] width 888 height 50
paste textarea "**********"
type textarea "**********"
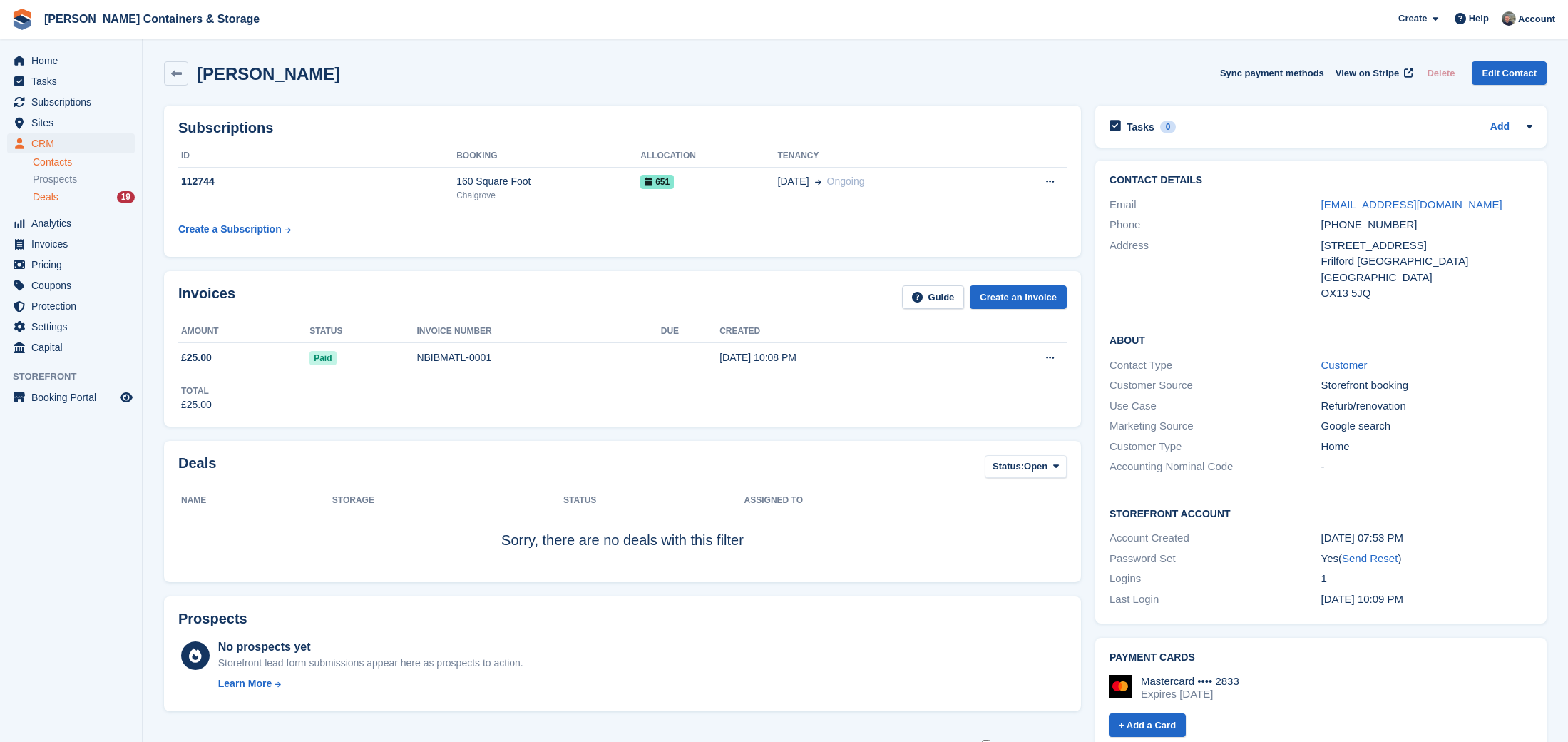
click at [68, 196] on div "Deals 19" at bounding box center [84, 197] width 102 height 13
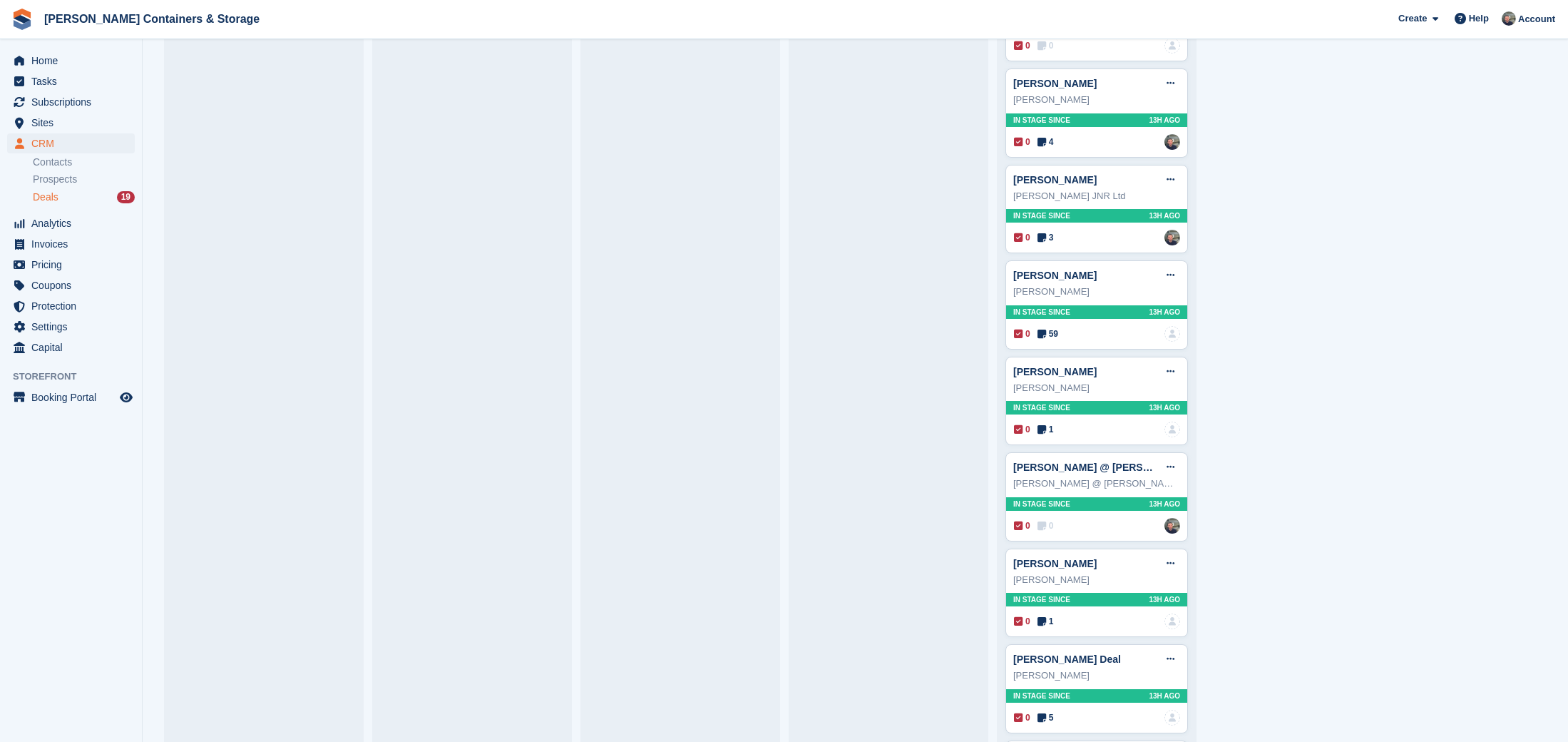
scroll to position [545, 0]
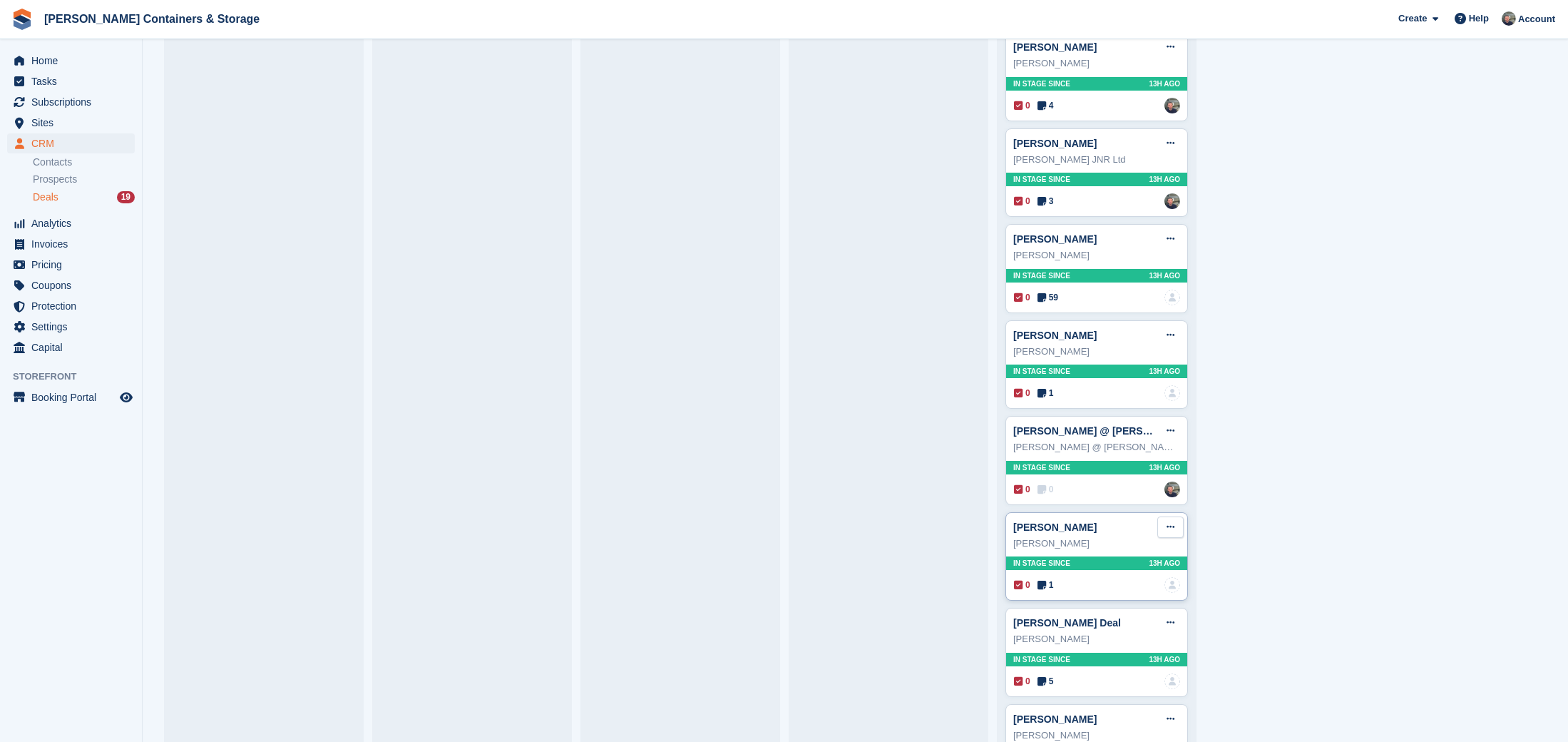
click at [1168, 522] on icon at bounding box center [1170, 526] width 7 height 9
click at [1040, 529] on link "Brian Preston" at bounding box center [1055, 526] width 83 height 11
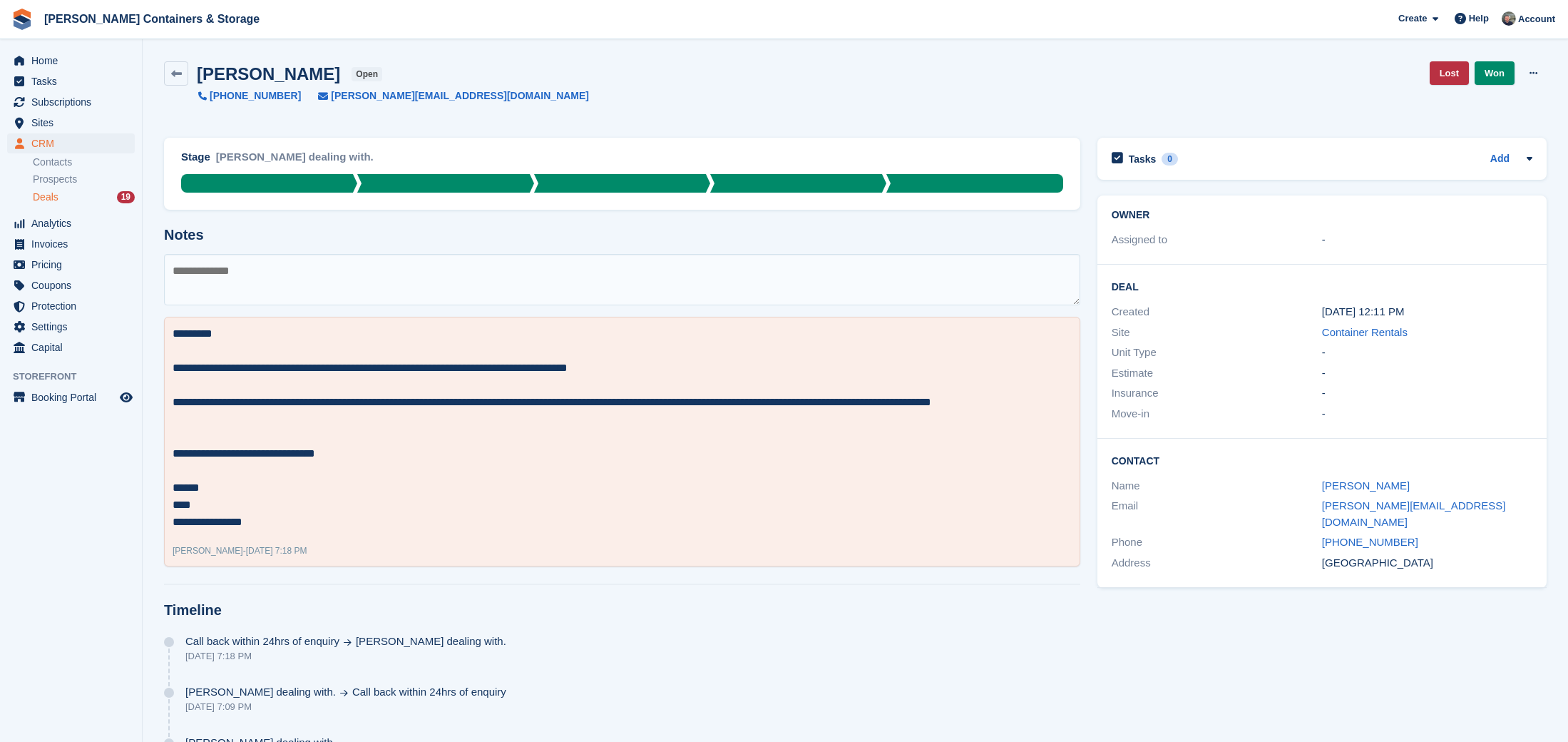
click at [365, 288] on textarea at bounding box center [622, 279] width 916 height 52
paste textarea "**********"
type textarea "**********"
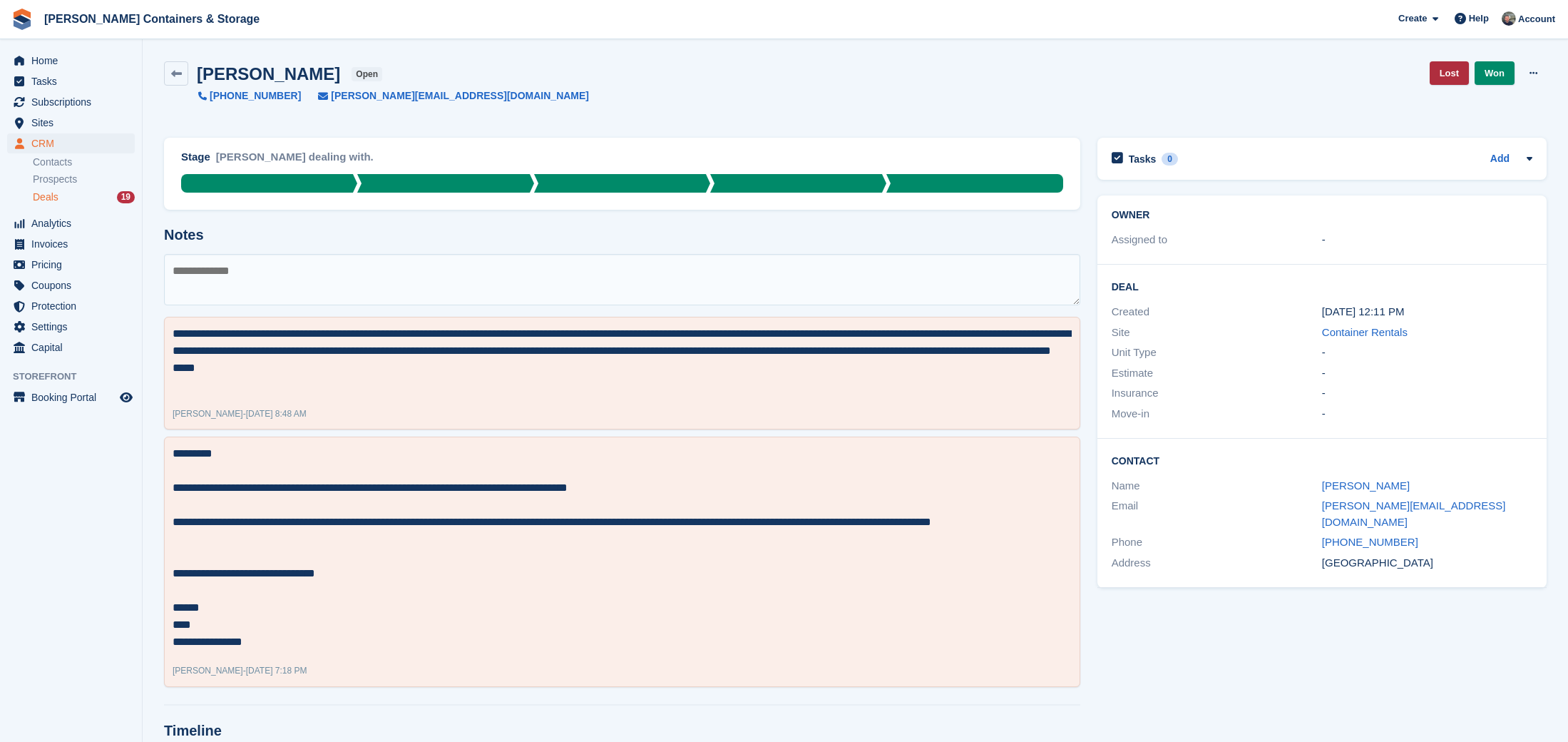
click at [1438, 67] on link "Lost" at bounding box center [1449, 73] width 39 height 23
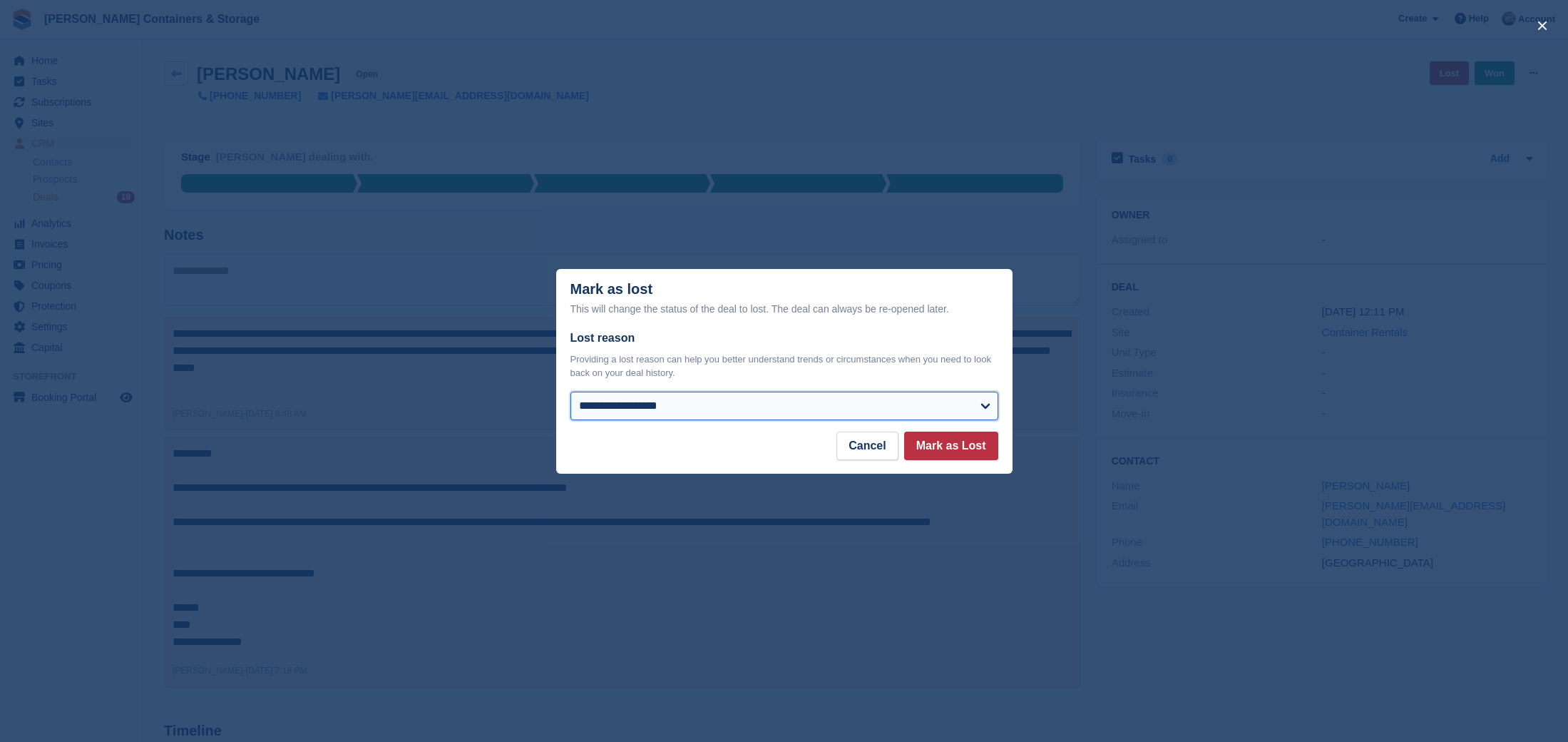
select select "**********"
click at [960, 443] on button "Mark as Lost" at bounding box center [951, 445] width 94 height 28
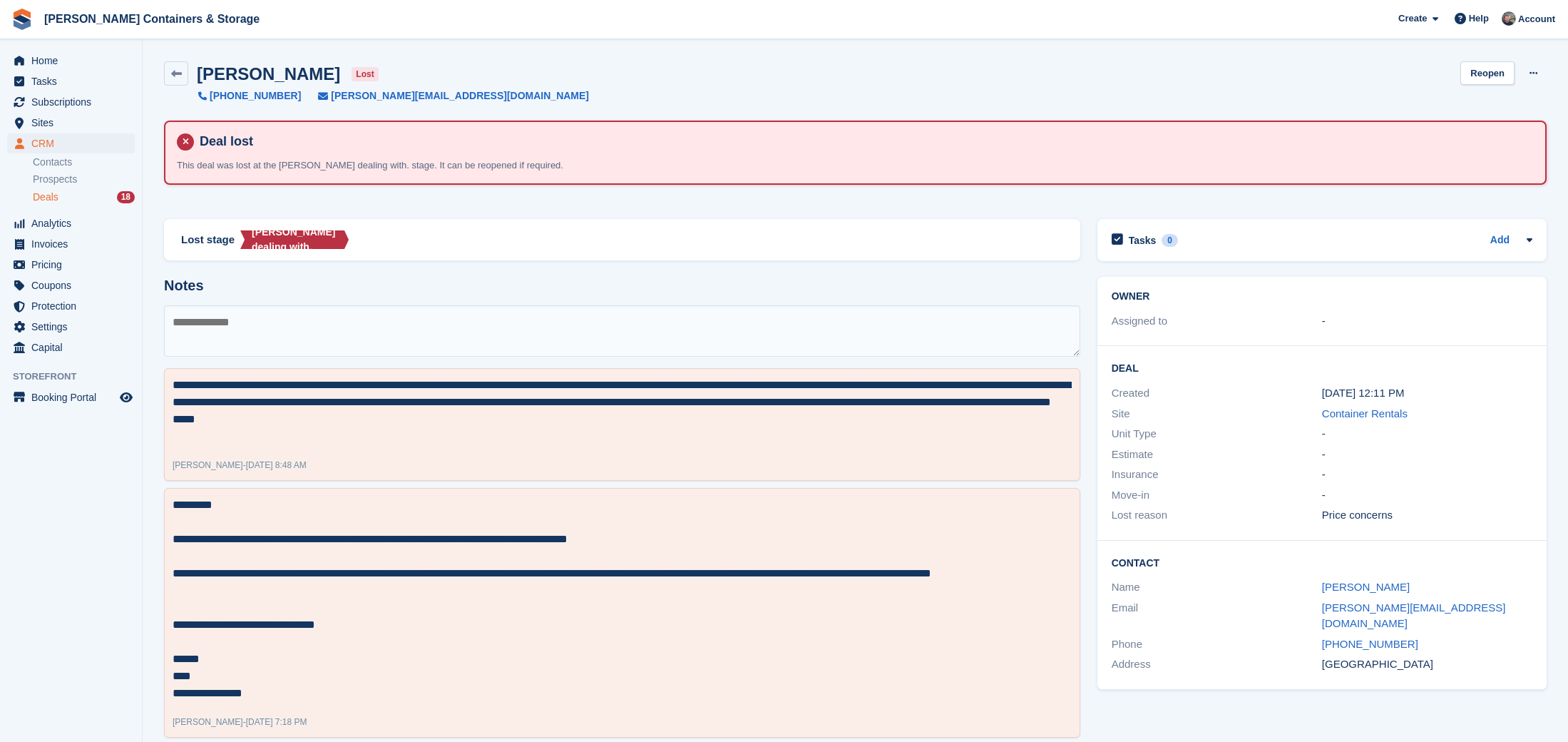
click at [244, 350] on textarea at bounding box center [622, 331] width 916 height 52
paste textarea "**********"
type textarea "**********"
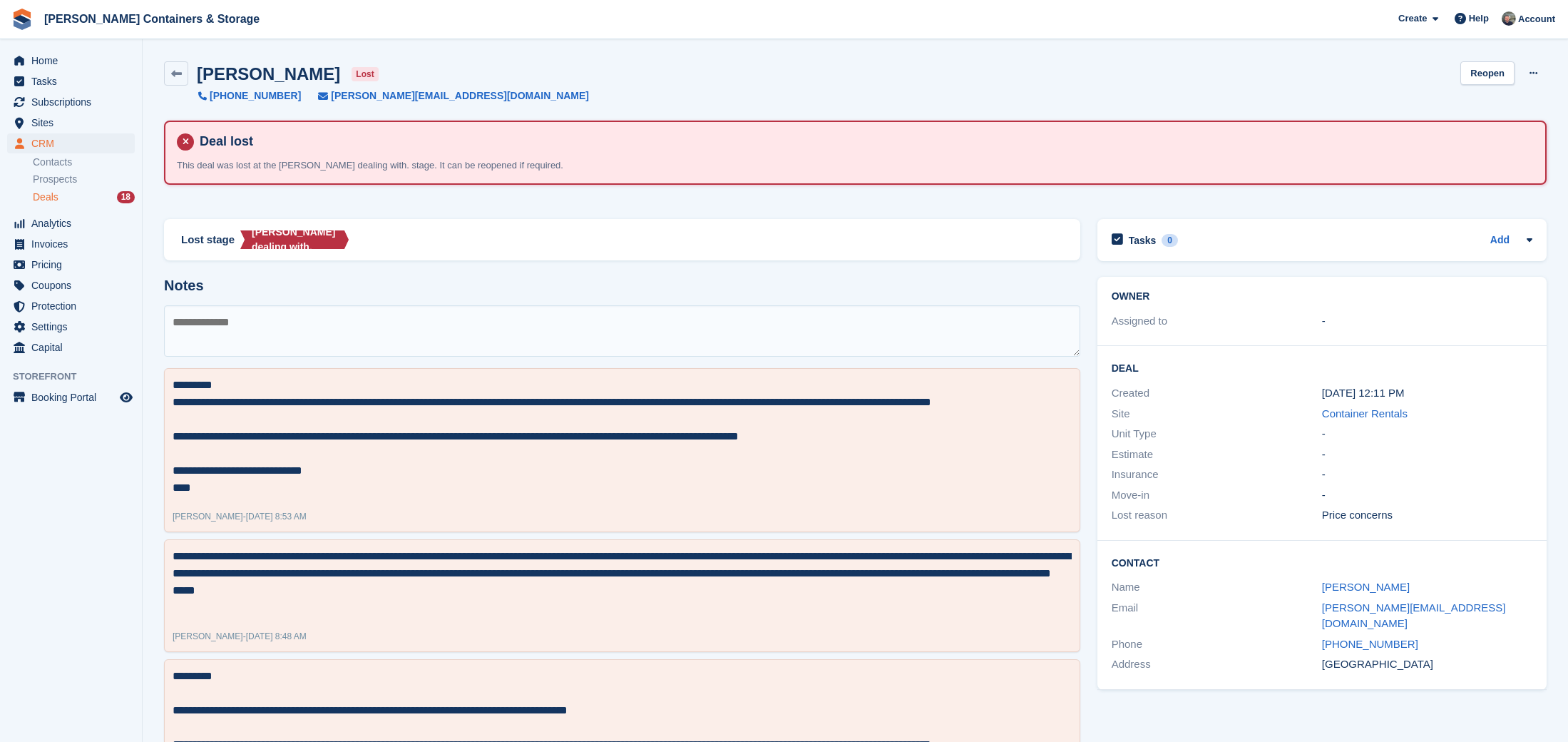
click at [64, 193] on div "Deals 18" at bounding box center [84, 197] width 102 height 13
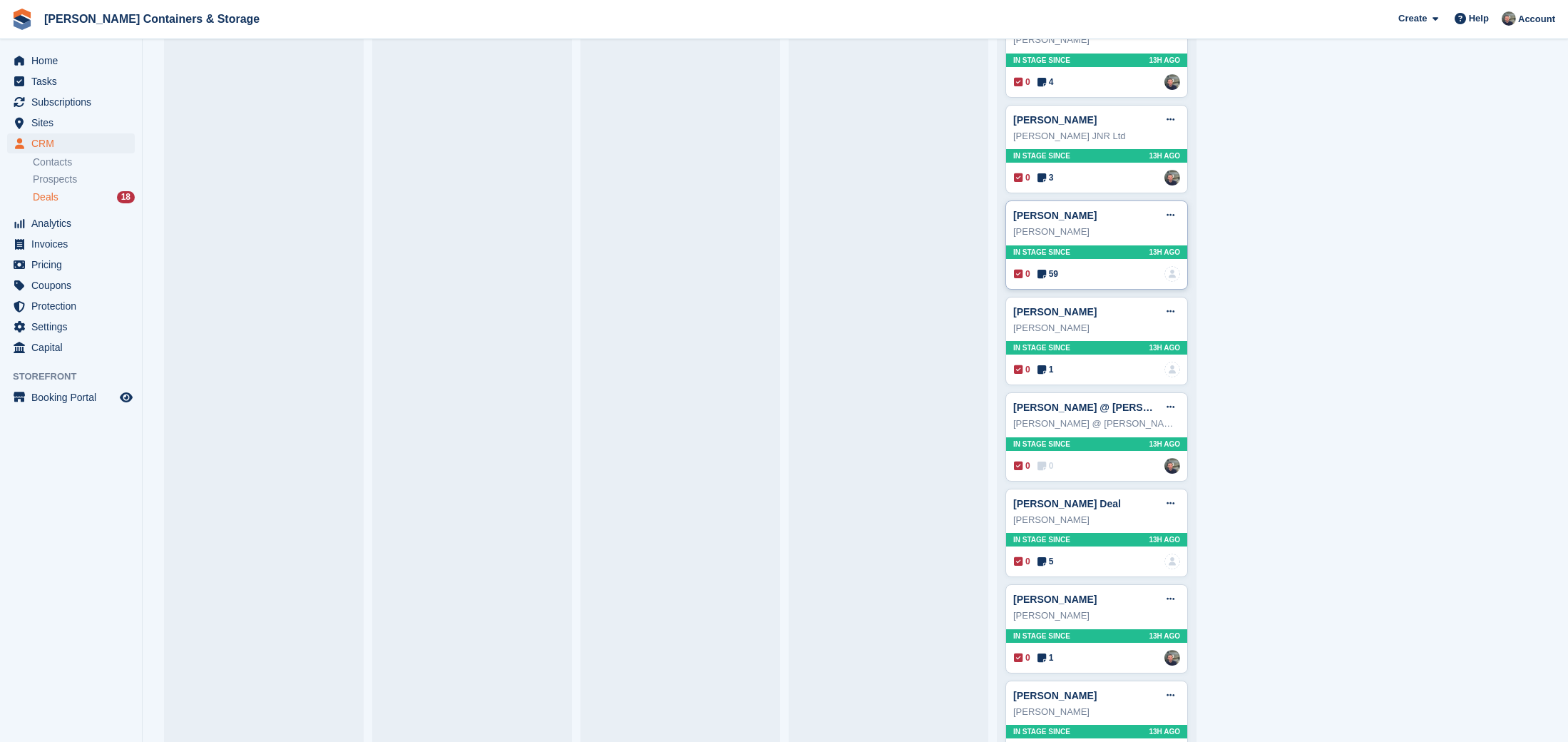
scroll to position [577, 0]
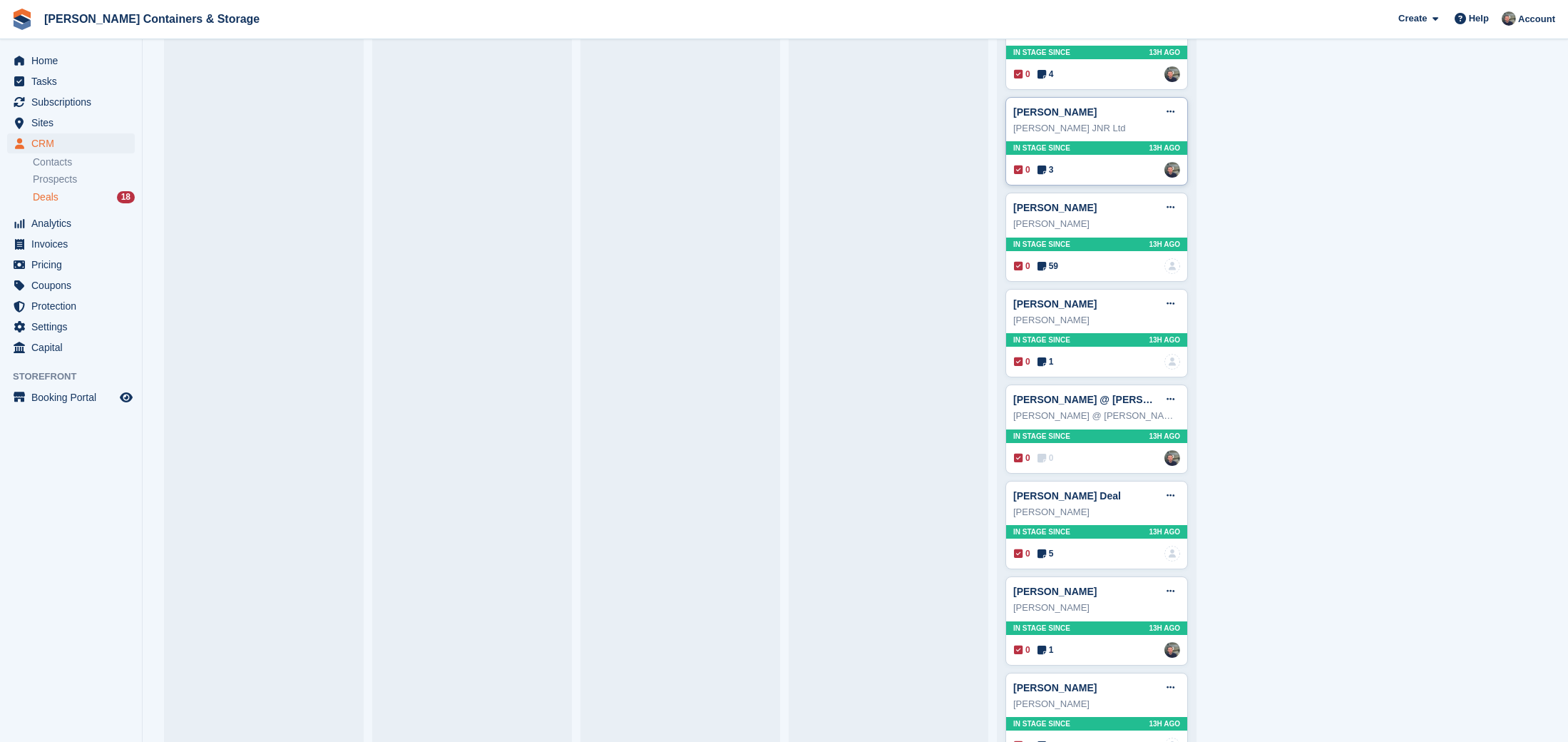
click at [1053, 163] on span "3" at bounding box center [1046, 169] width 16 height 13
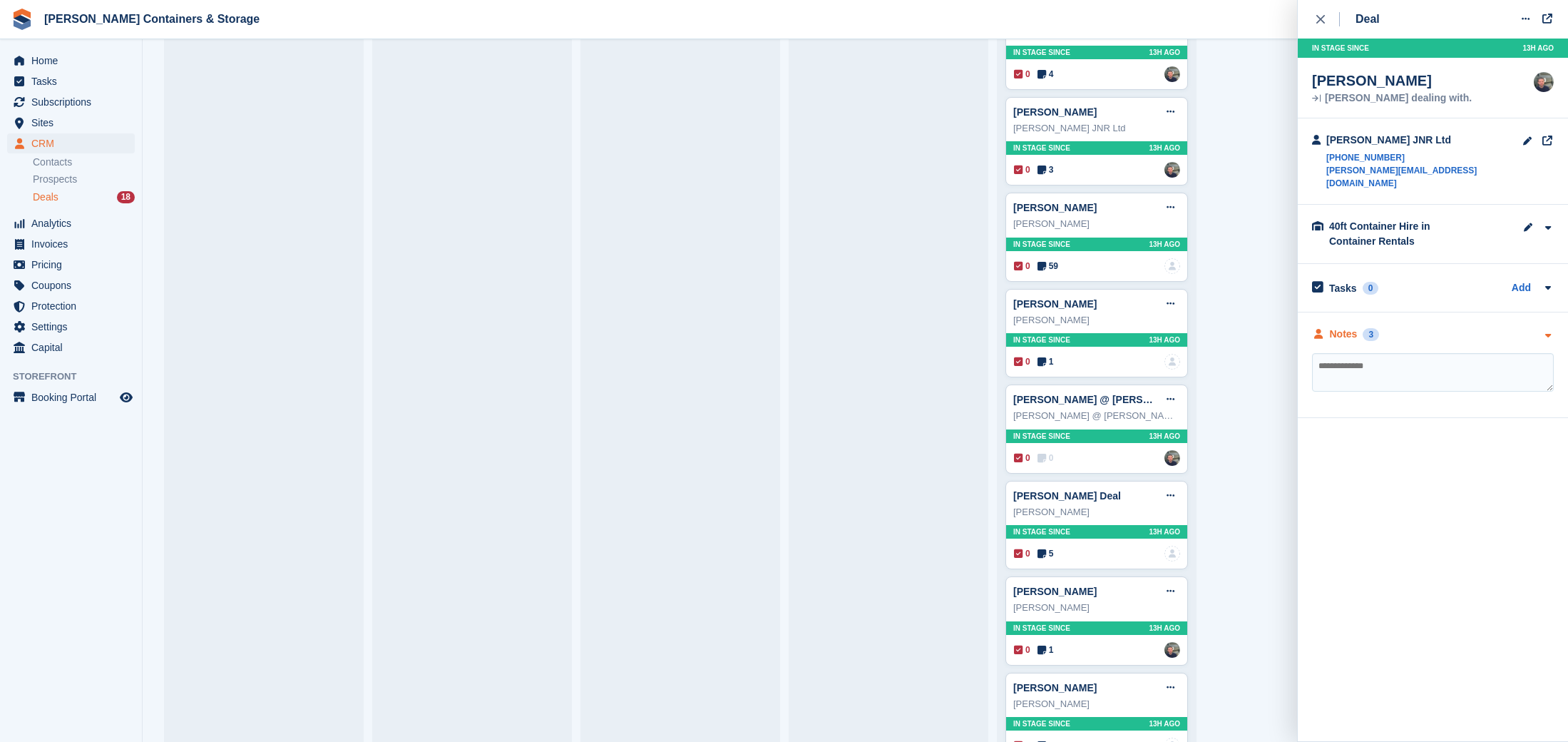
click at [1371, 328] on div "3" at bounding box center [1370, 334] width 16 height 13
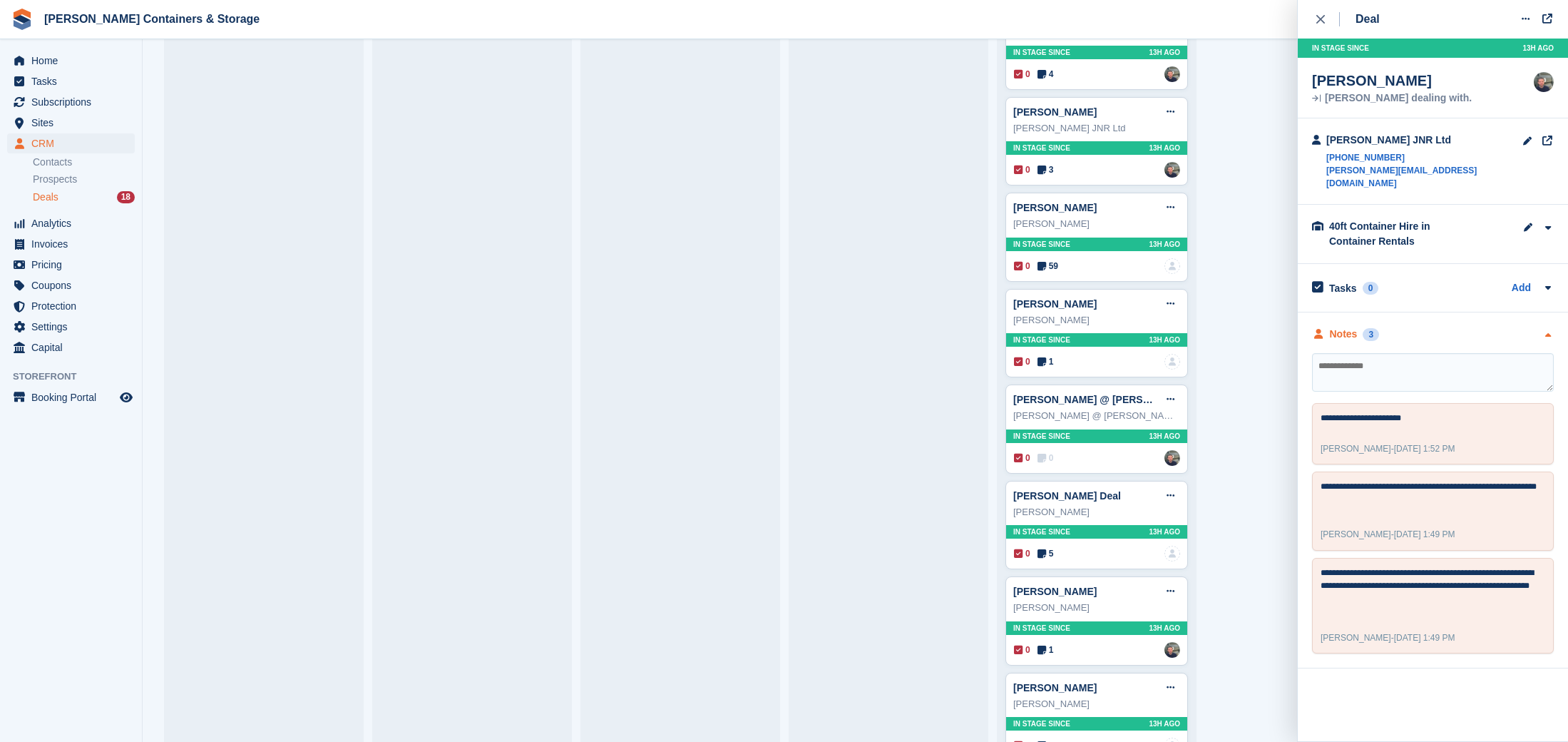
click at [1371, 328] on div "3" at bounding box center [1370, 334] width 16 height 13
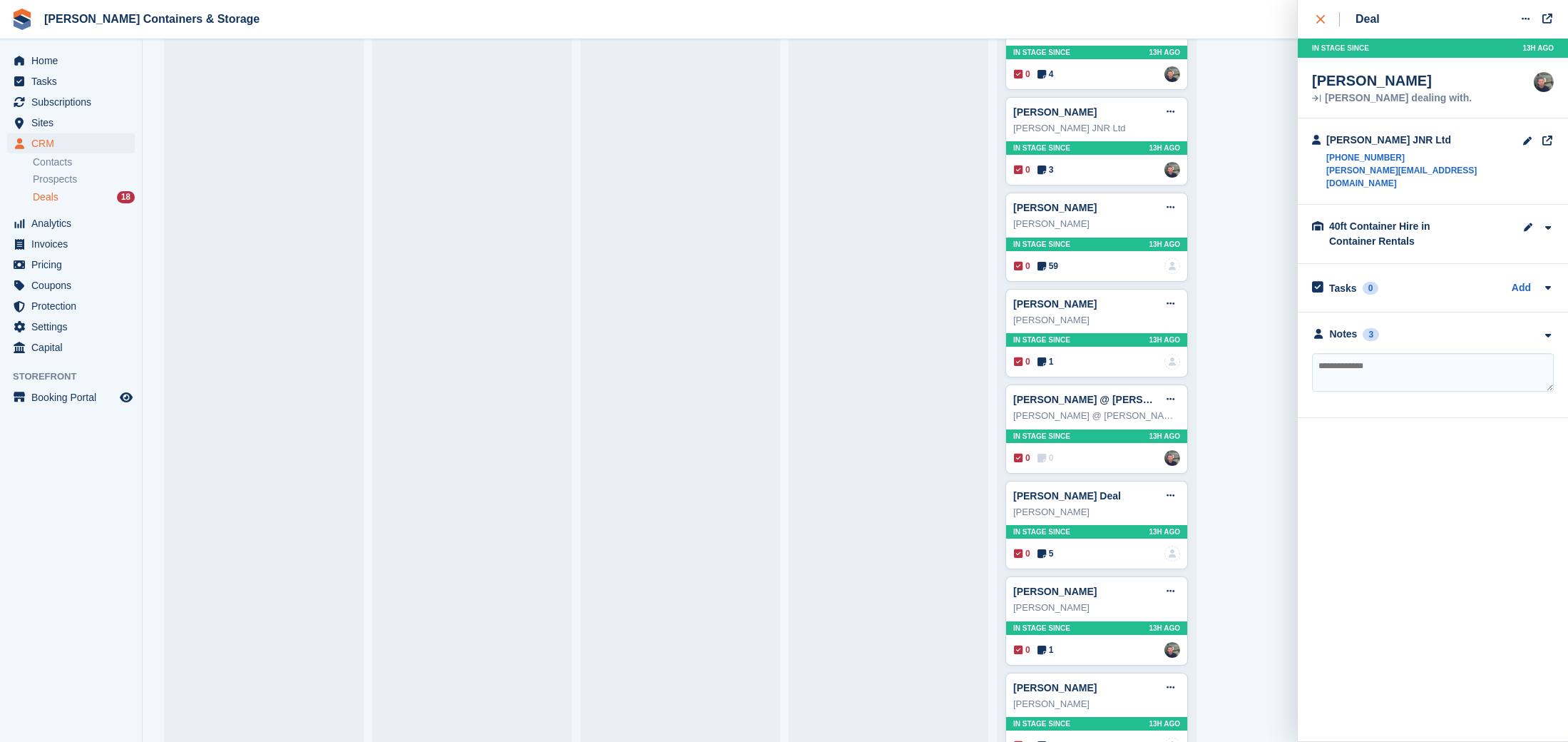
click at [1321, 13] on div "close" at bounding box center [1327, 19] width 23 height 14
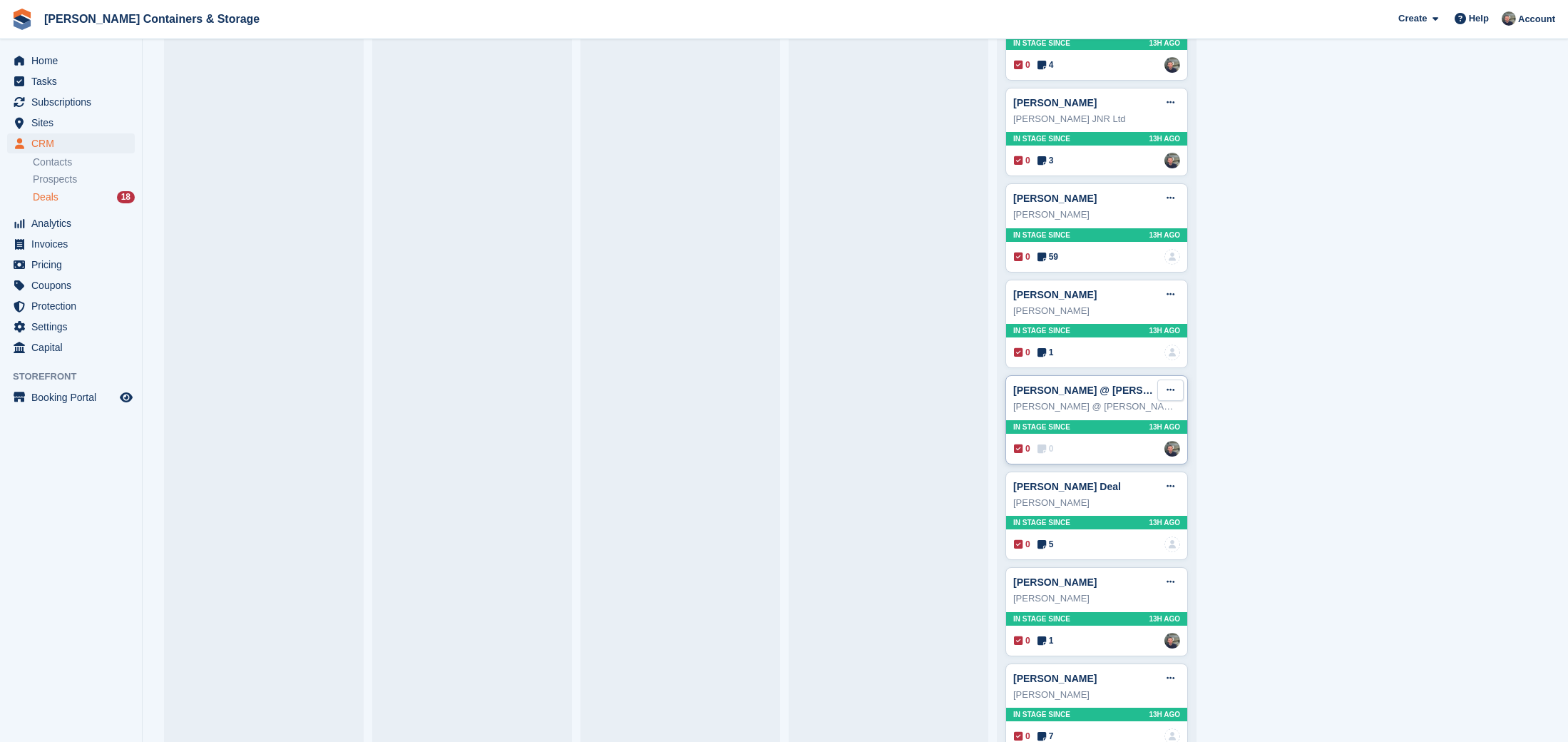
scroll to position [584, 0]
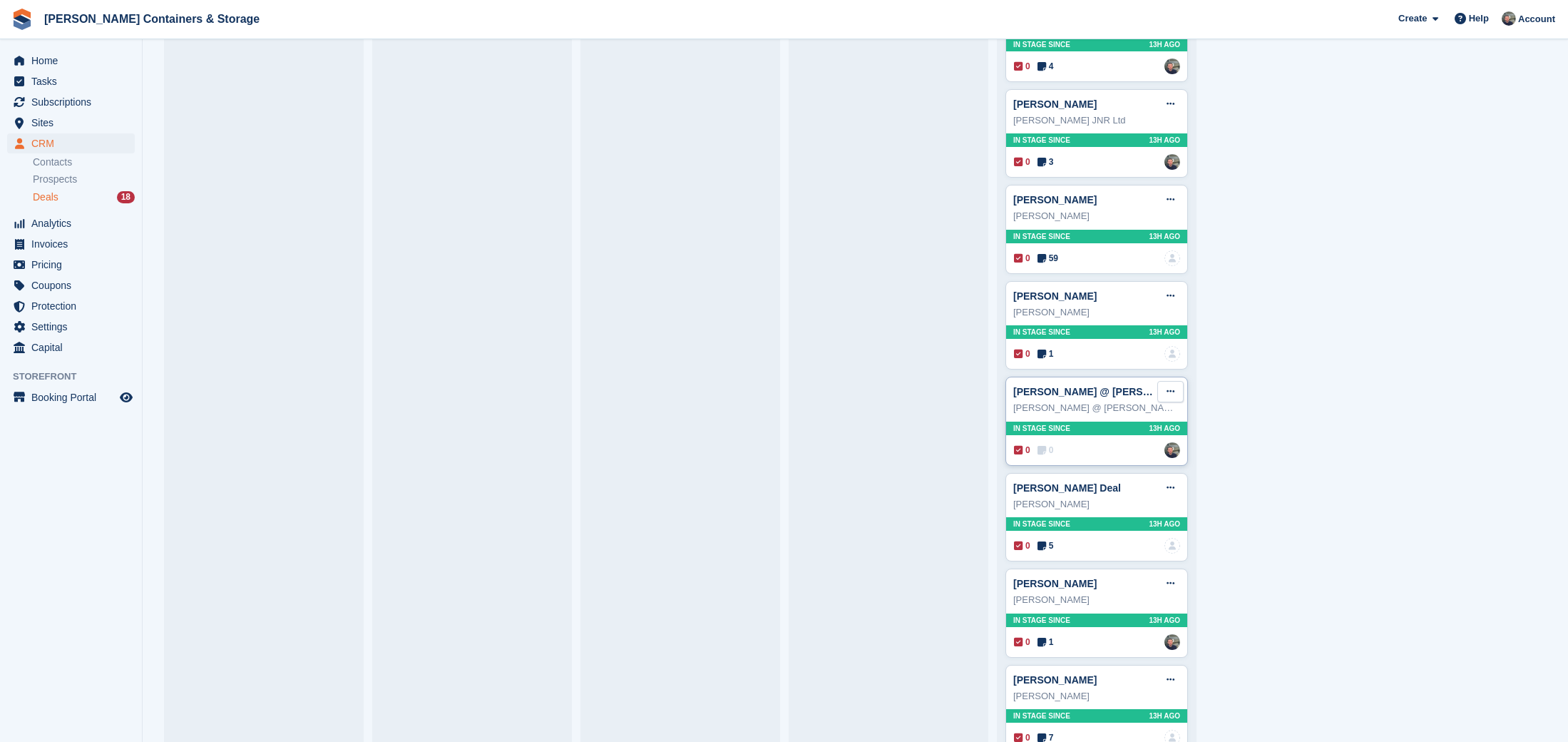
click at [1167, 388] on icon at bounding box center [1170, 391] width 7 height 9
click at [1135, 467] on p "Mark as lost" at bounding box center [1115, 468] width 124 height 19
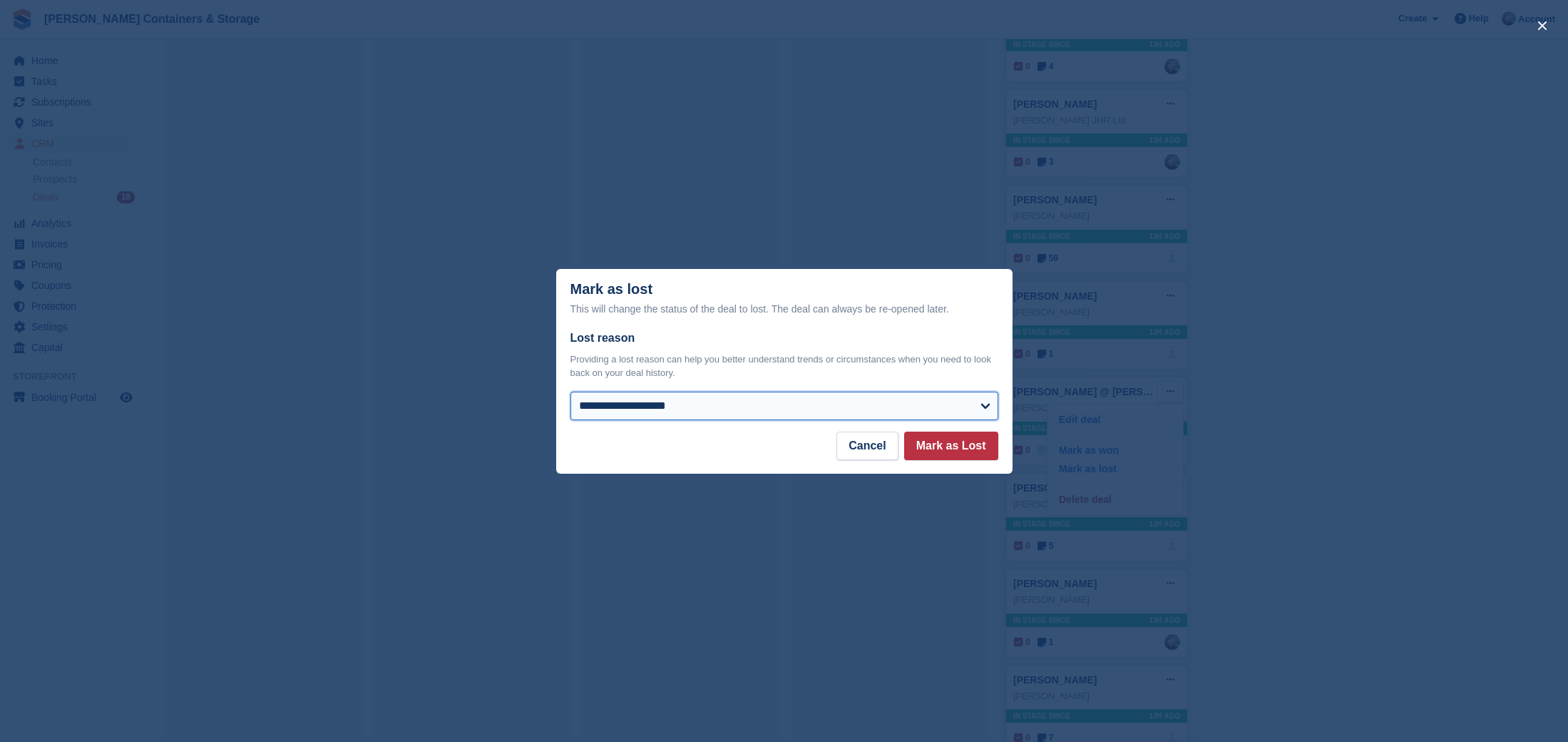
select select "**********"
click at [957, 448] on button "Mark as Lost" at bounding box center [951, 445] width 94 height 28
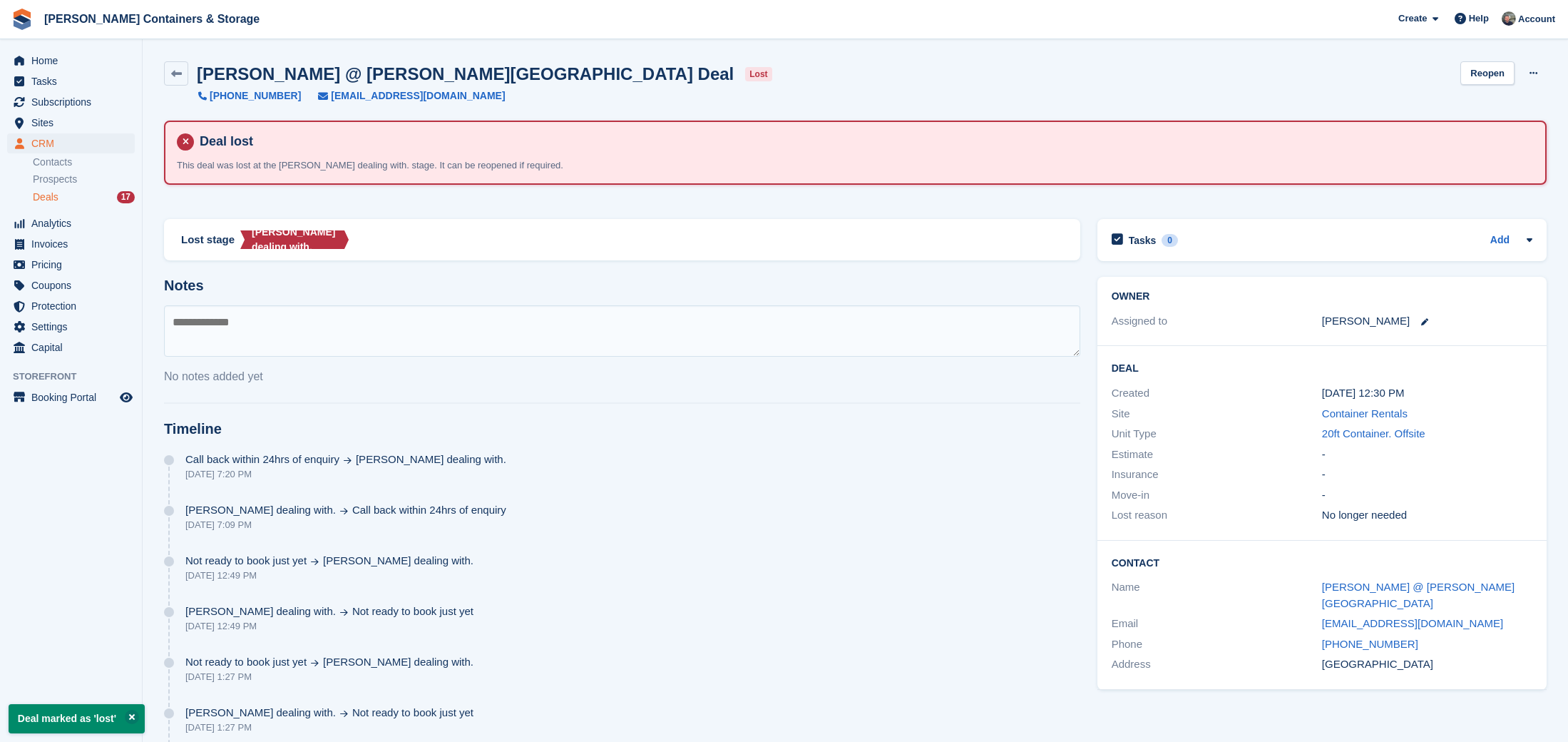
click at [61, 198] on div "Deals 17" at bounding box center [84, 197] width 102 height 13
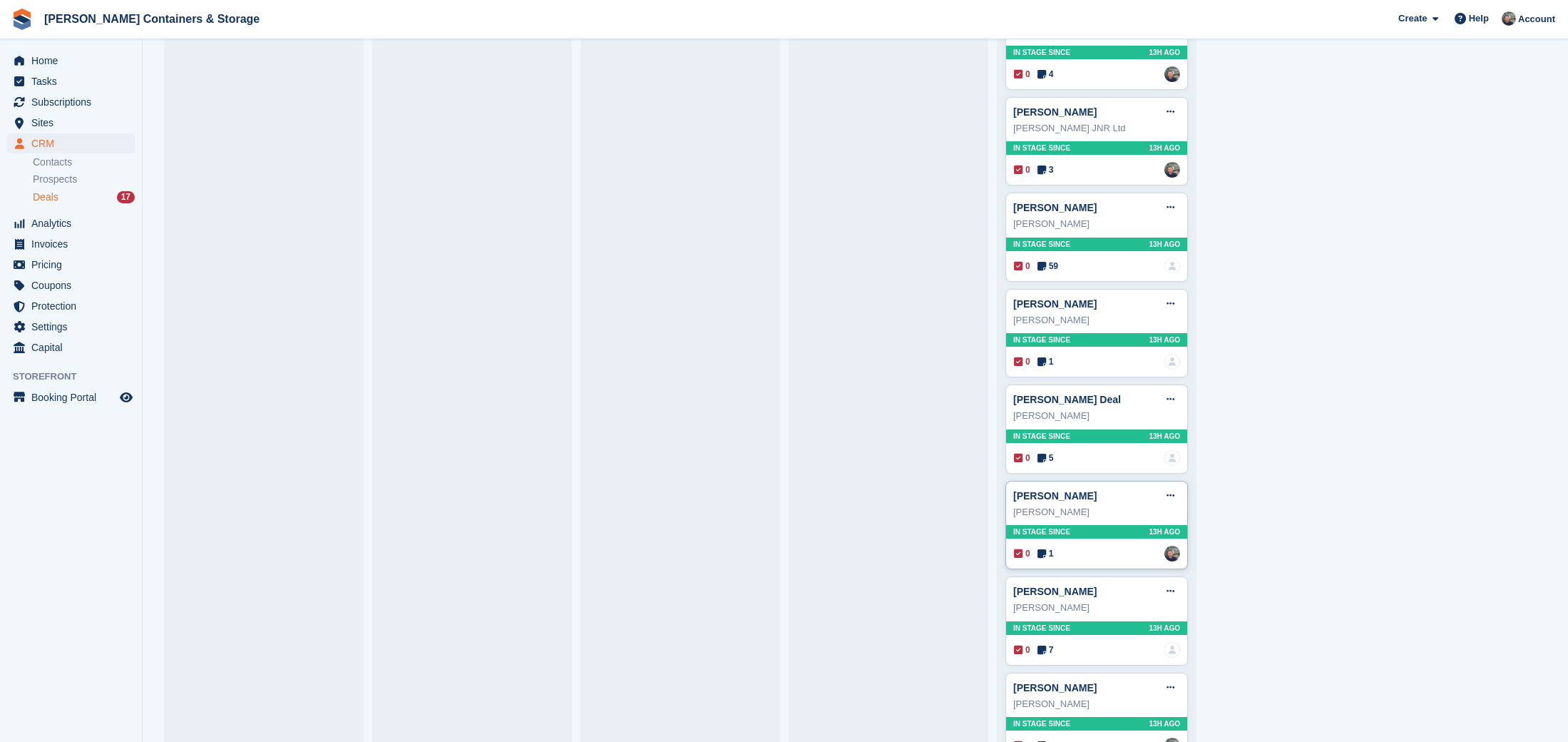
scroll to position [571, 0]
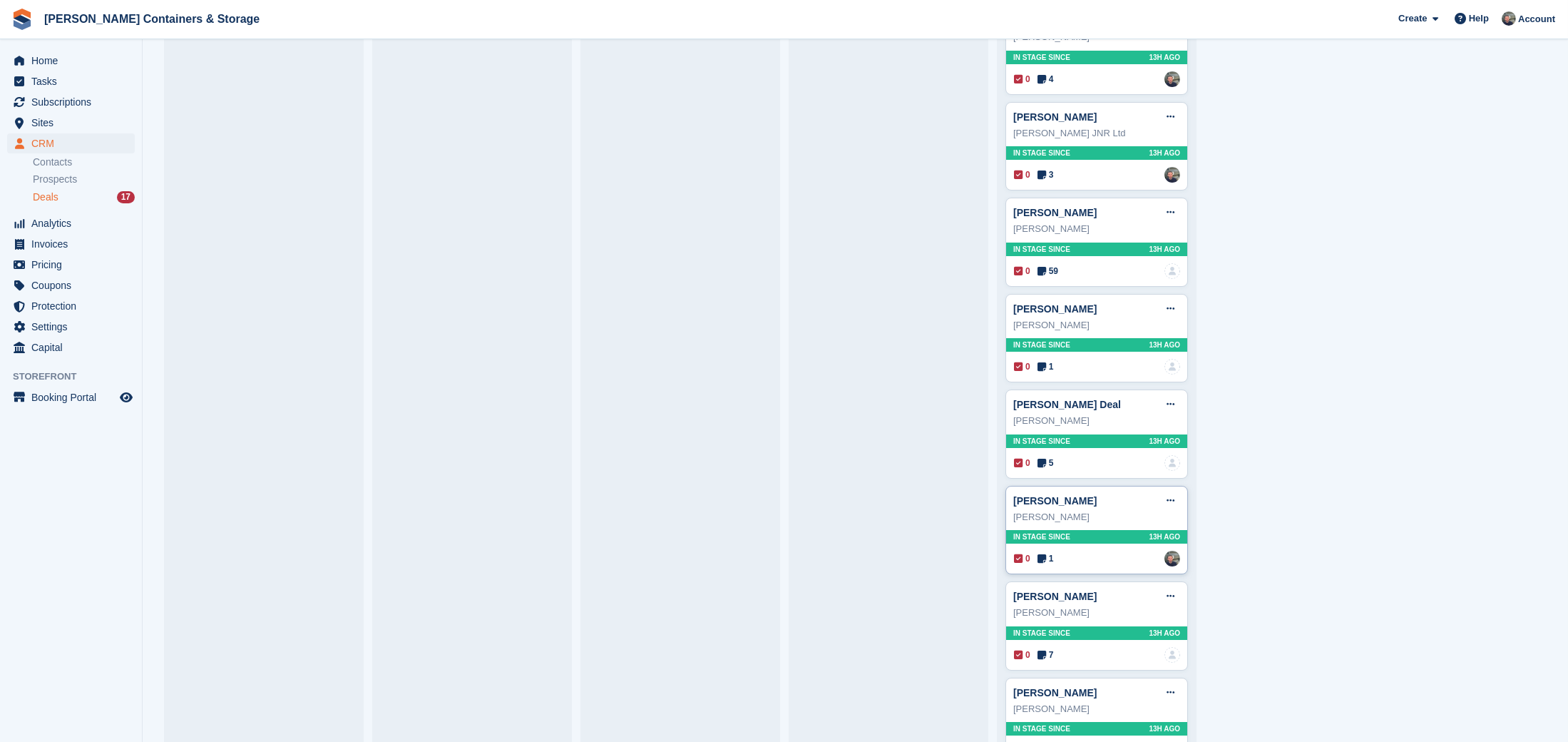
click at [1046, 554] on icon at bounding box center [1041, 558] width 8 height 10
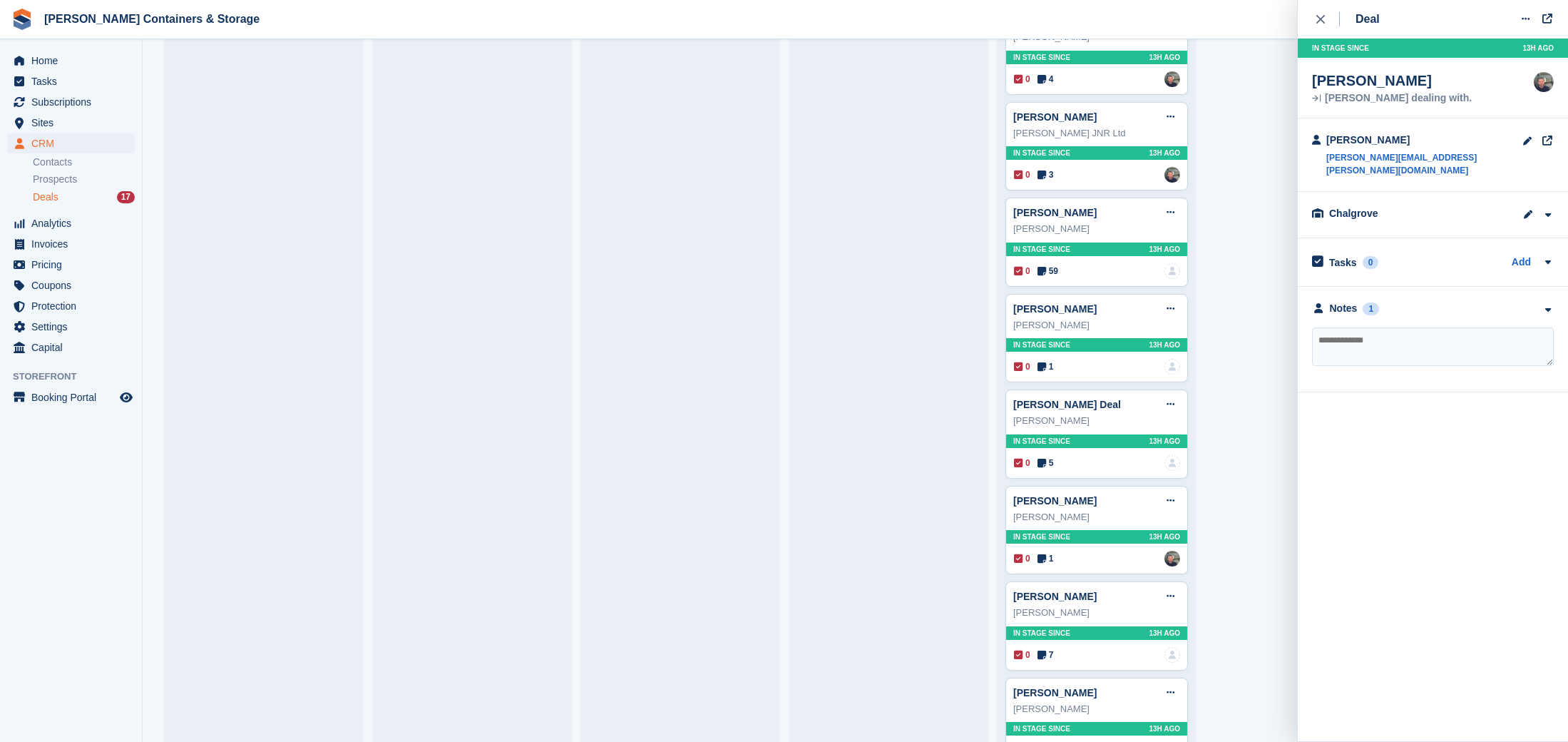
click at [1376, 305] on div "**********" at bounding box center [1433, 339] width 270 height 106
click at [1374, 302] on div "1" at bounding box center [1370, 308] width 16 height 13
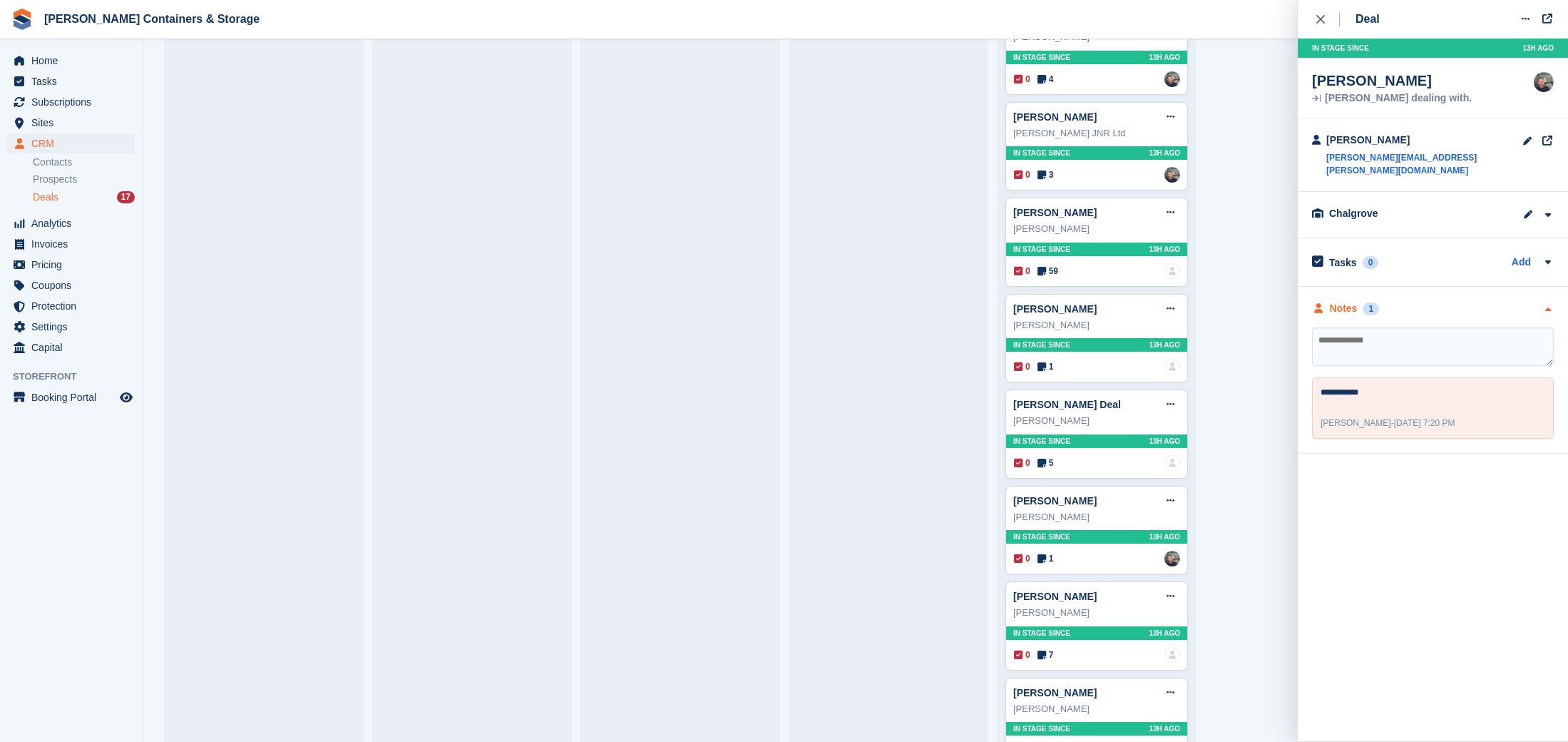
scroll to position [0, 0]
click at [1531, 24] on button at bounding box center [1525, 19] width 26 height 22
click at [1478, 93] on p "Mark as lost" at bounding box center [1470, 96] width 124 height 19
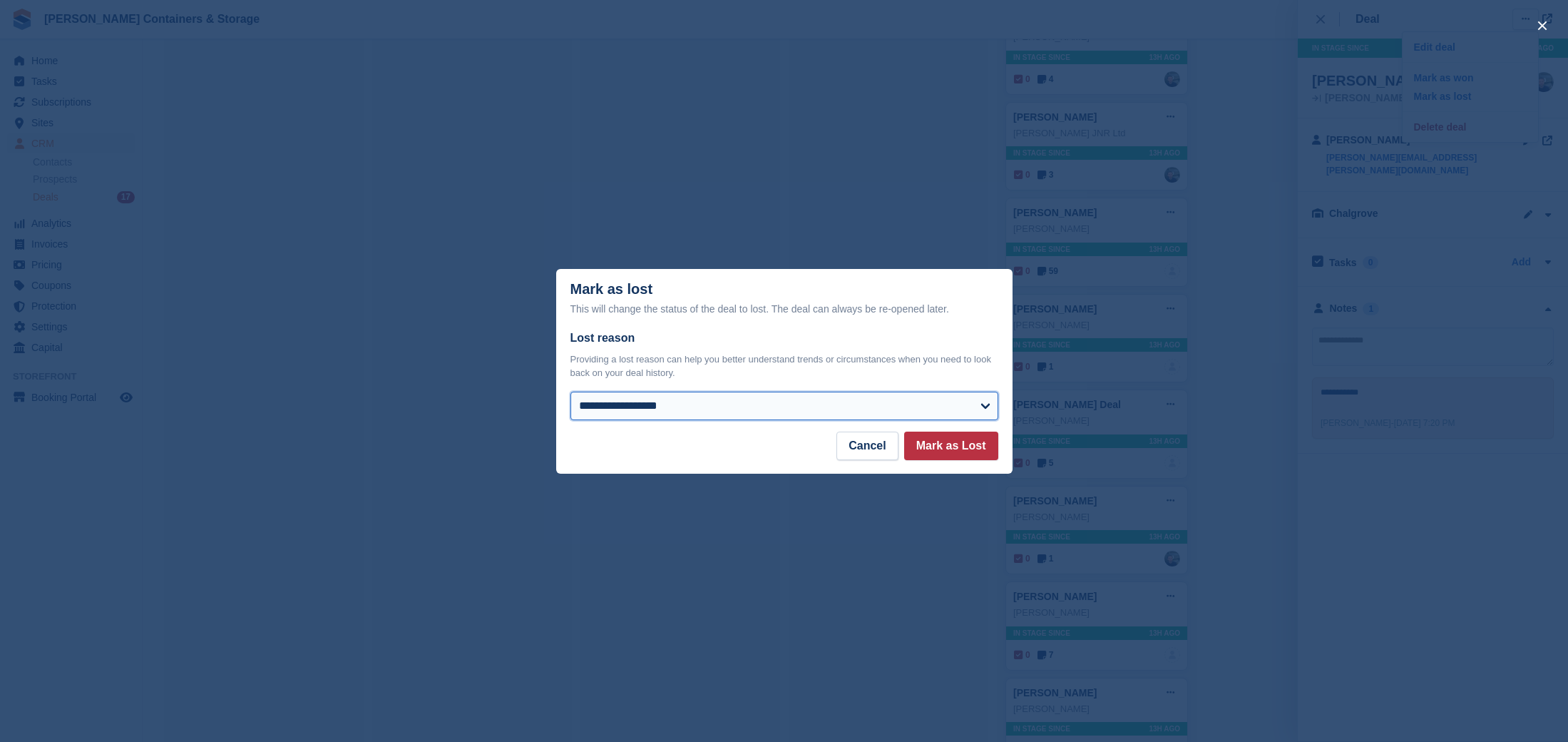
select select "**********"
click at [992, 438] on button "Mark as Lost" at bounding box center [951, 445] width 94 height 28
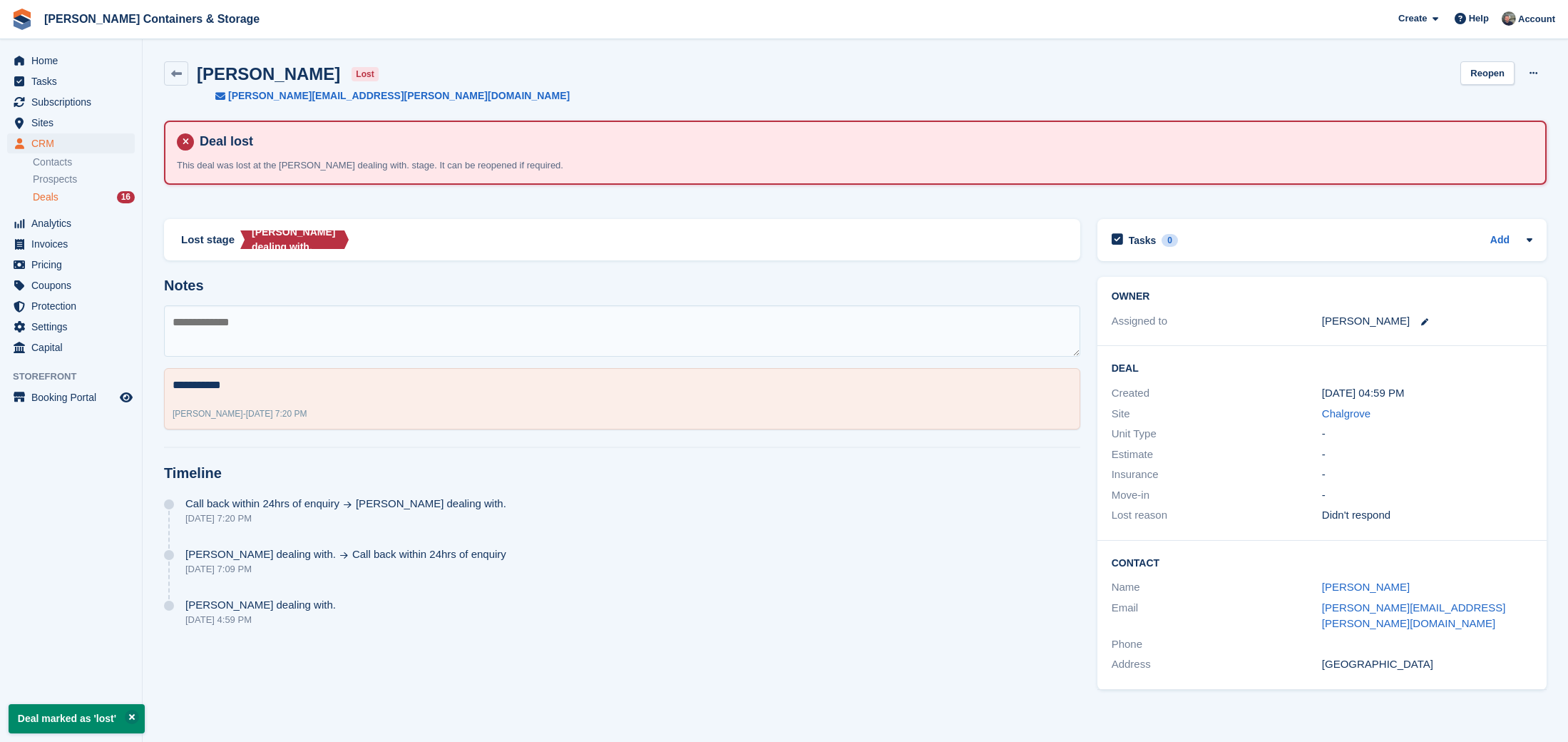
click at [51, 188] on ul "Contacts Prospects Deals 16" at bounding box center [88, 180] width 109 height 52
click at [52, 192] on span "Deals" at bounding box center [46, 197] width 25 height 13
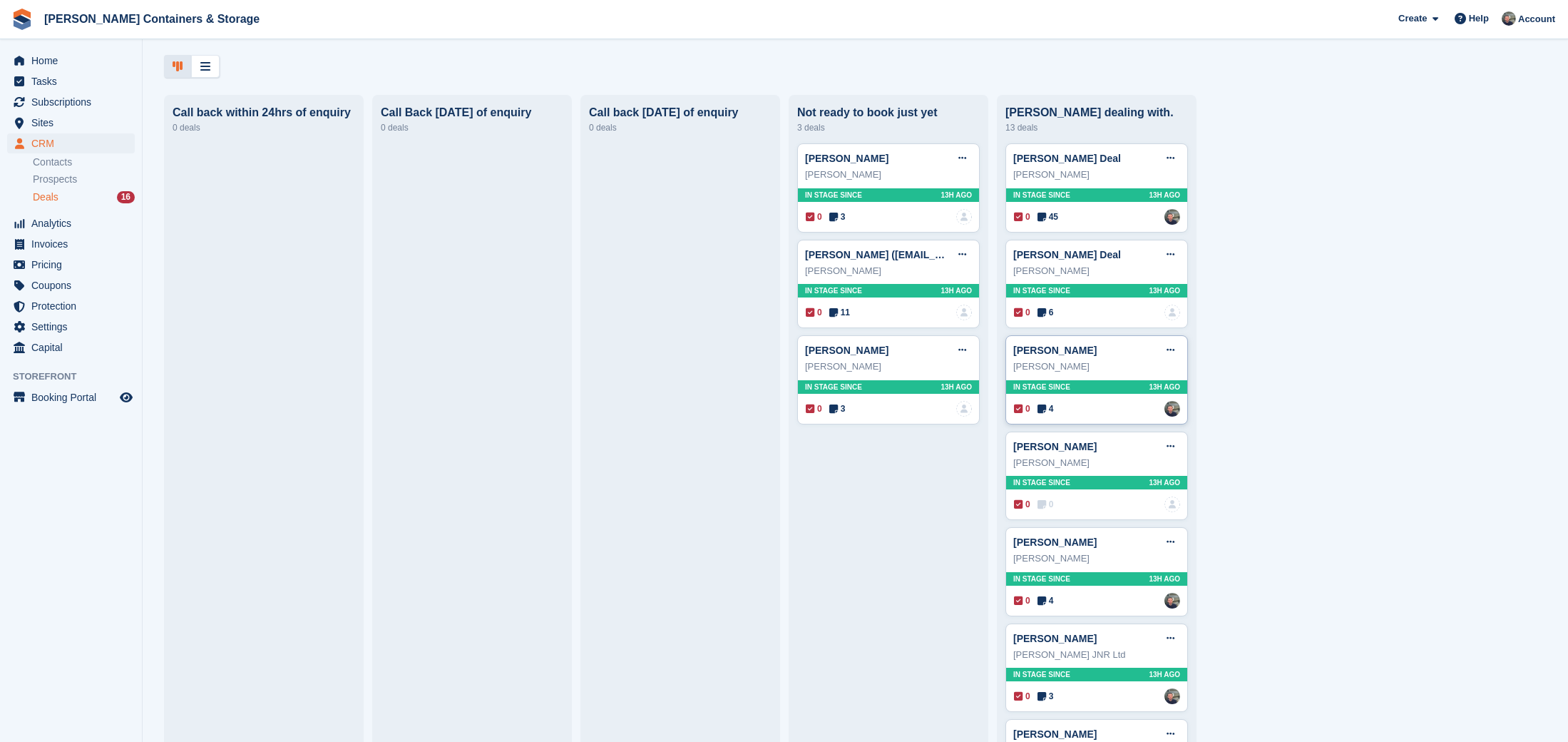
scroll to position [52, 0]
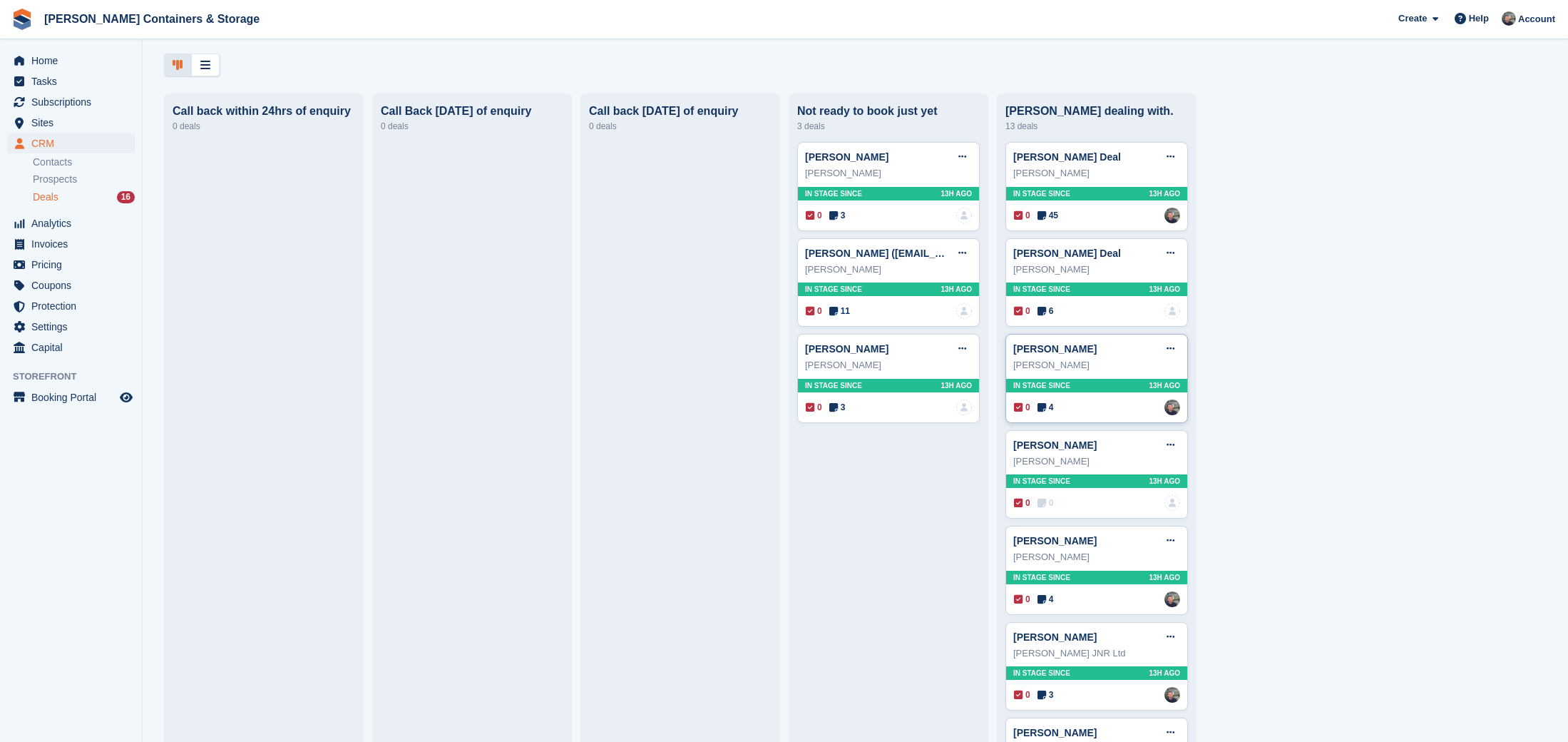
click at [1049, 408] on span "4" at bounding box center [1046, 407] width 16 height 13
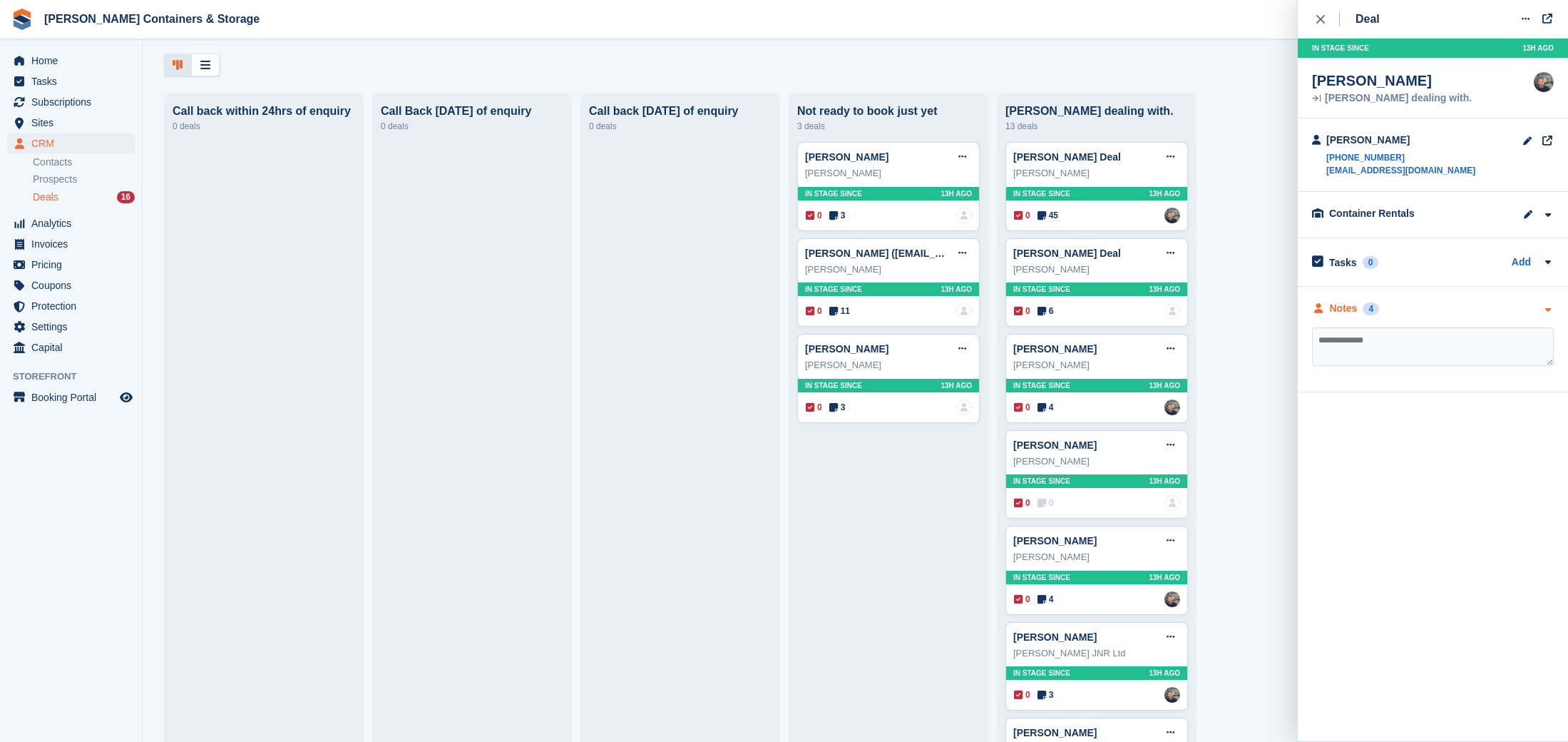
click at [1344, 305] on div "Notes" at bounding box center [1343, 308] width 28 height 15
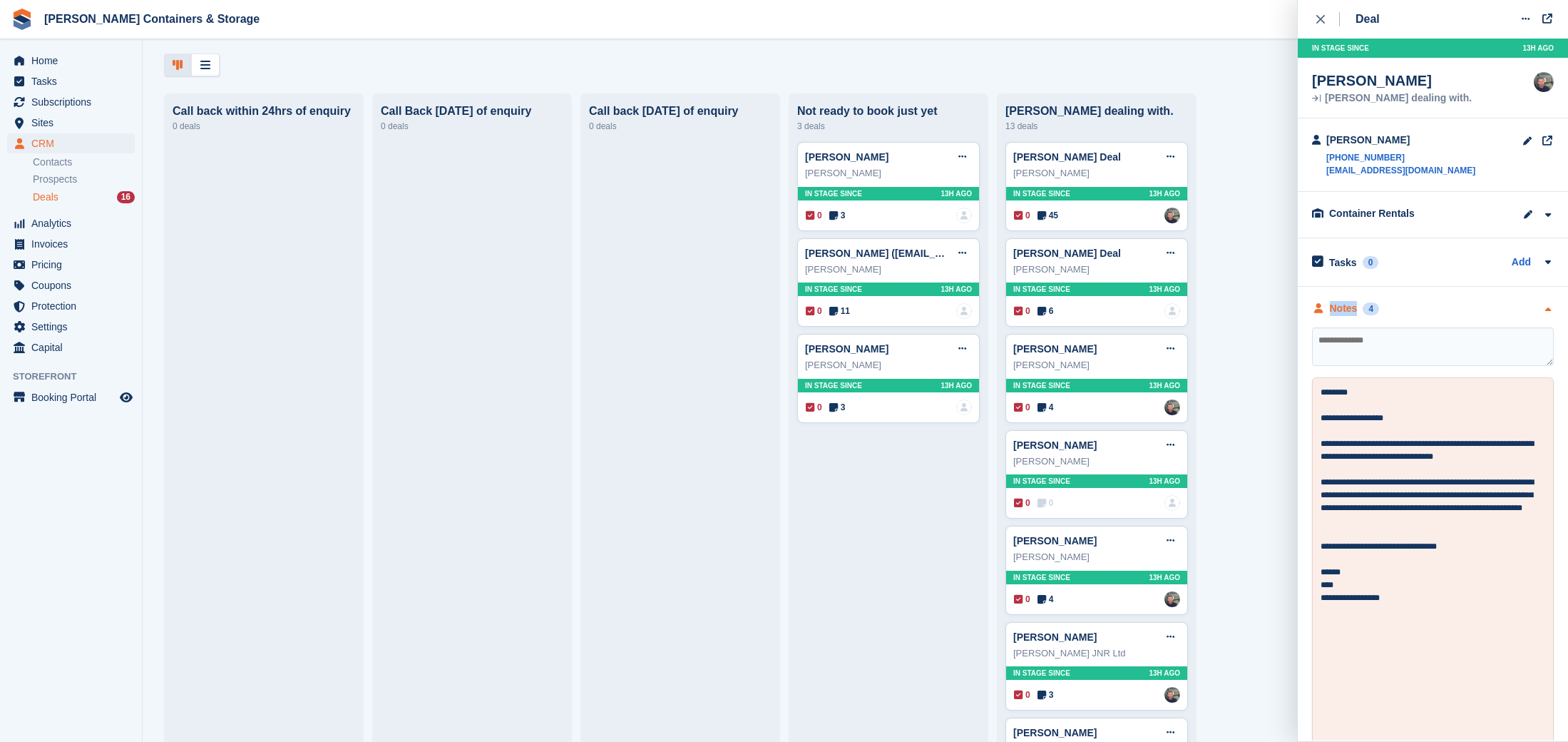
click at [1344, 305] on div "Notes" at bounding box center [1343, 308] width 28 height 15
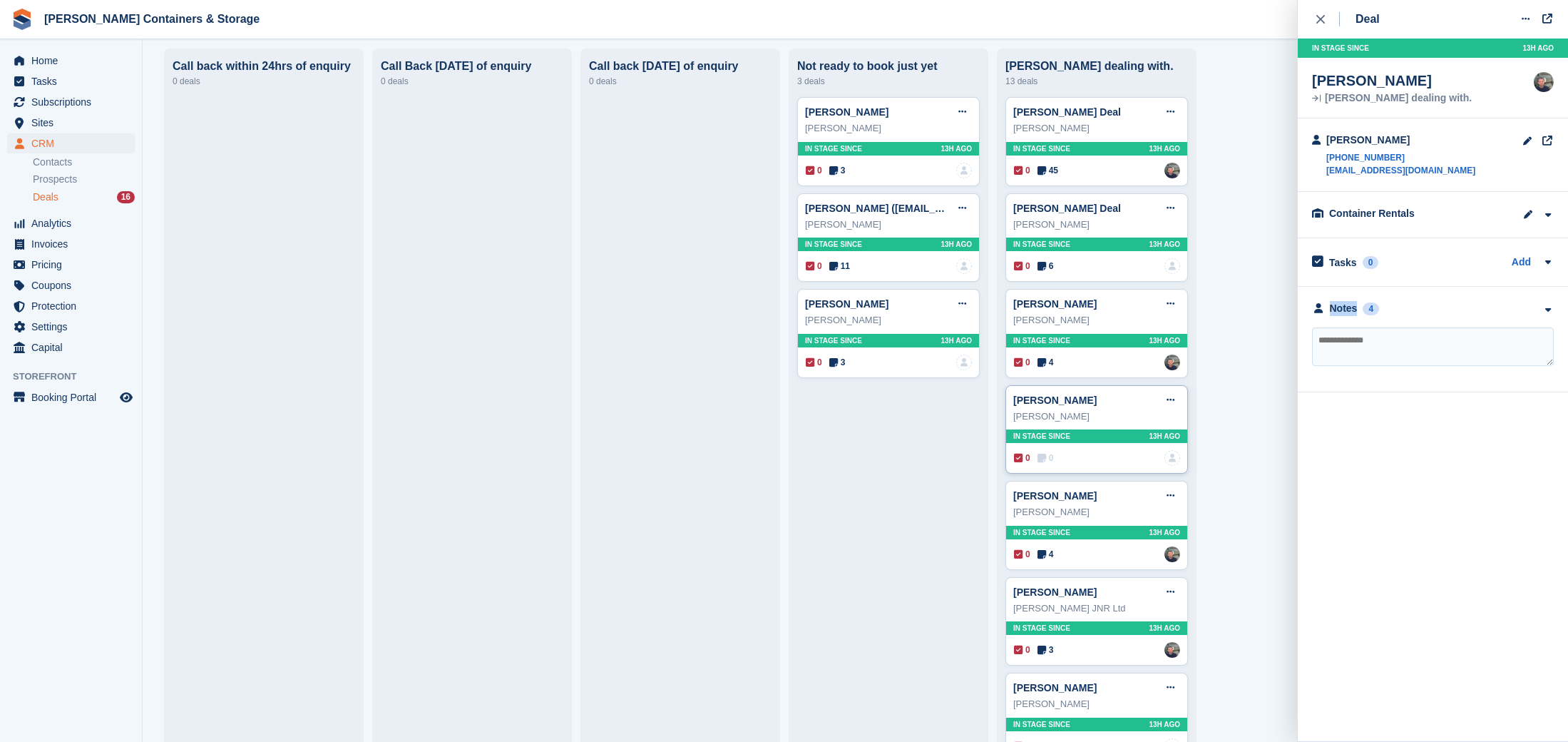
scroll to position [150, 0]
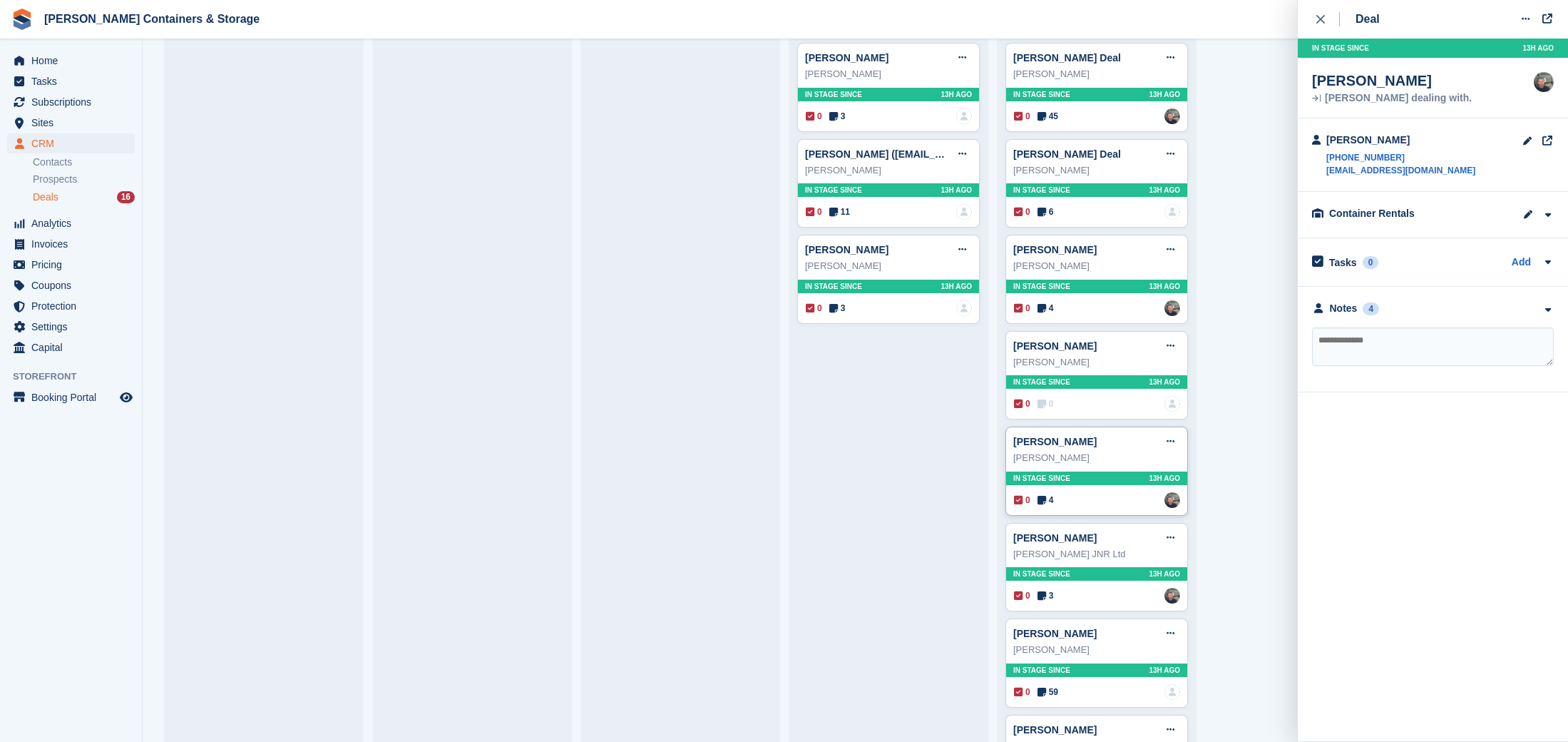
click at [1048, 496] on span "4" at bounding box center [1046, 499] width 16 height 13
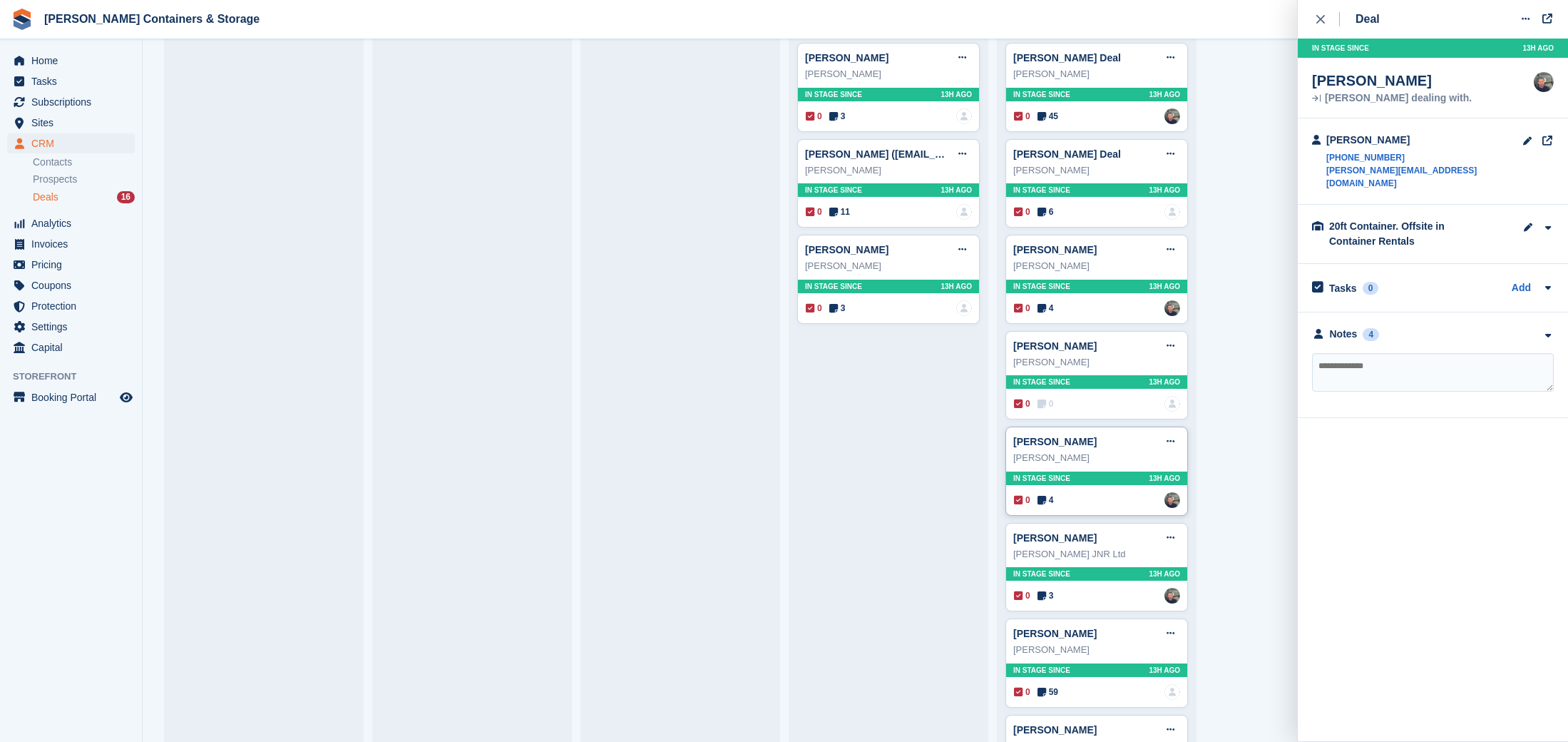
click at [1048, 496] on span "4" at bounding box center [1046, 499] width 16 height 13
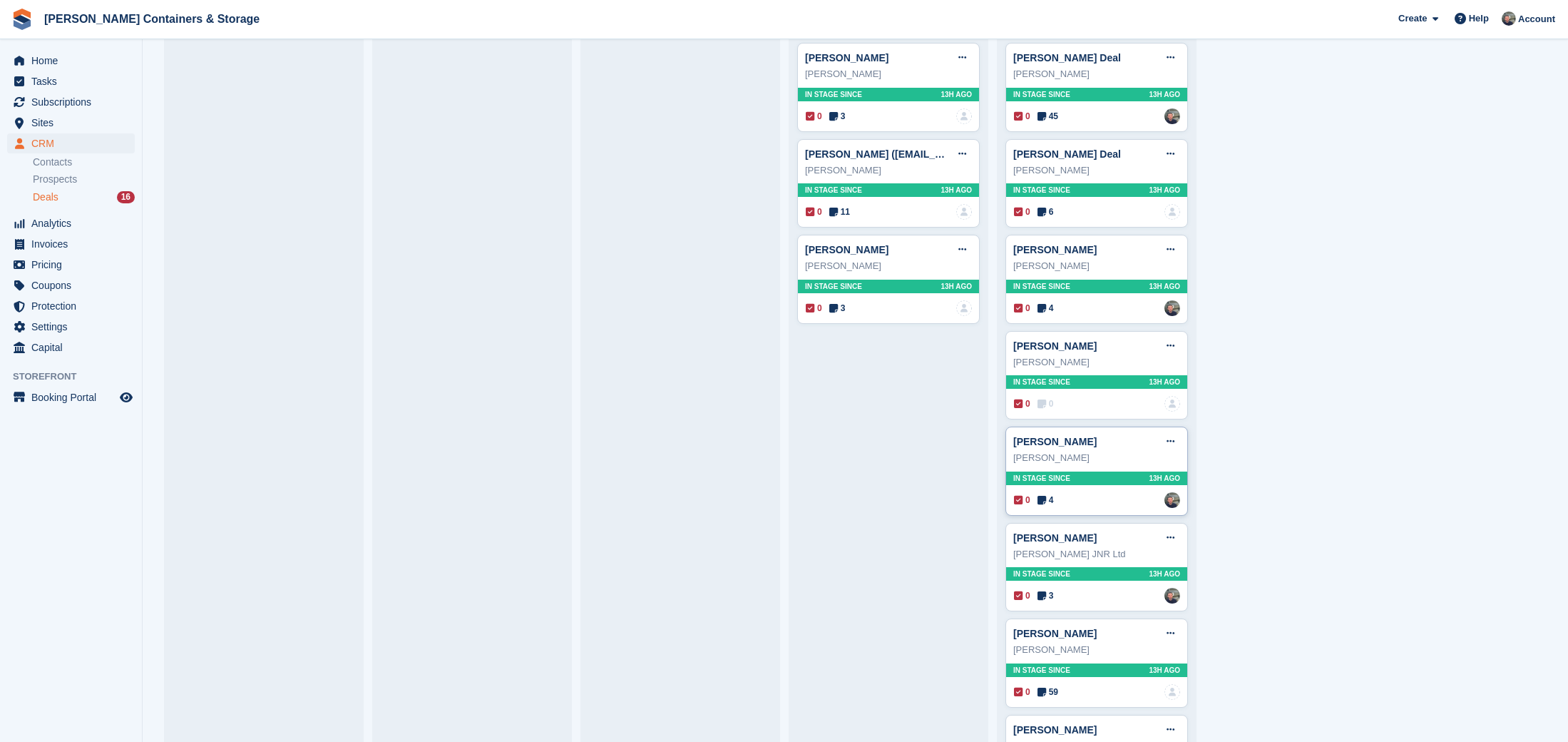
click at [1048, 496] on span "4" at bounding box center [1046, 499] width 16 height 13
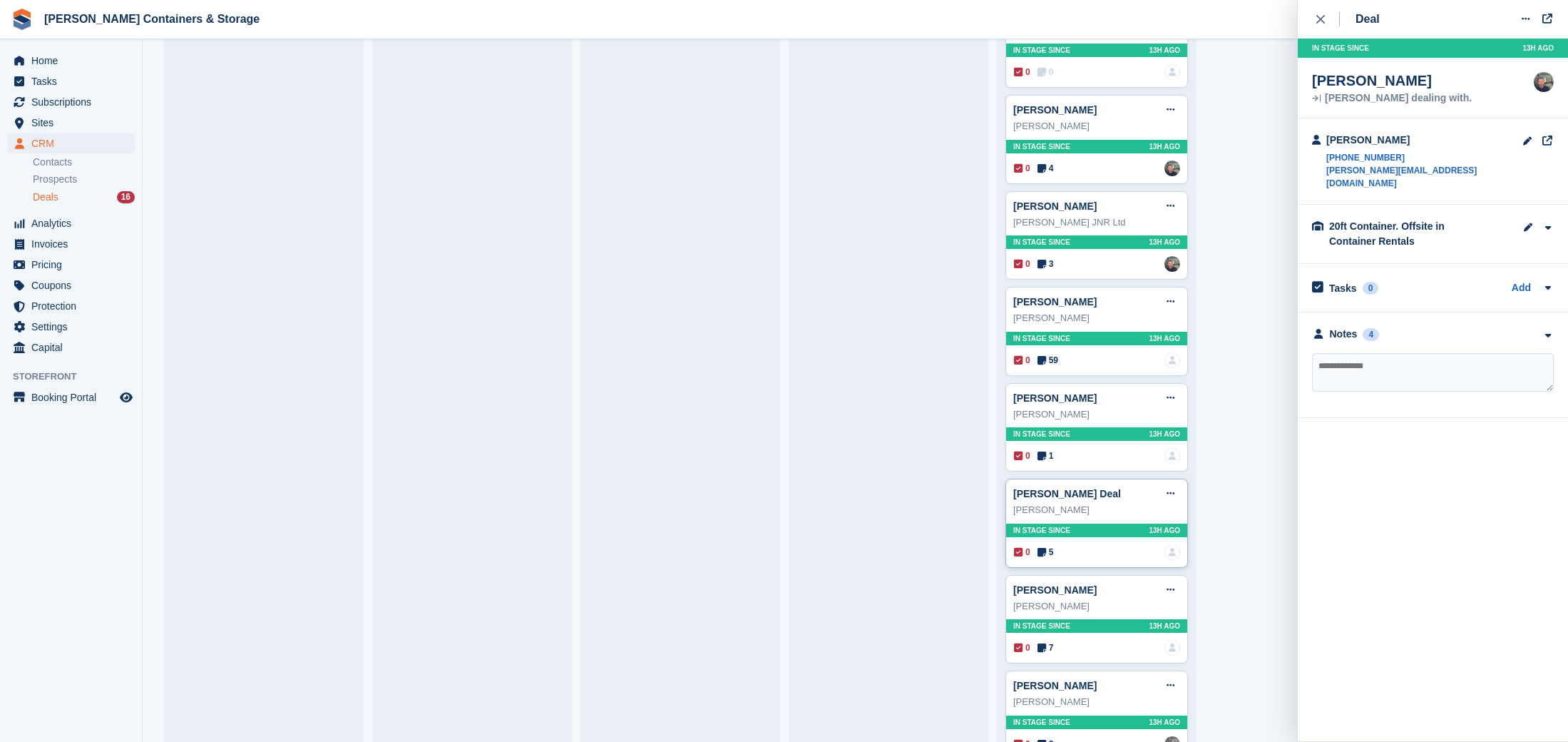
scroll to position [497, 0]
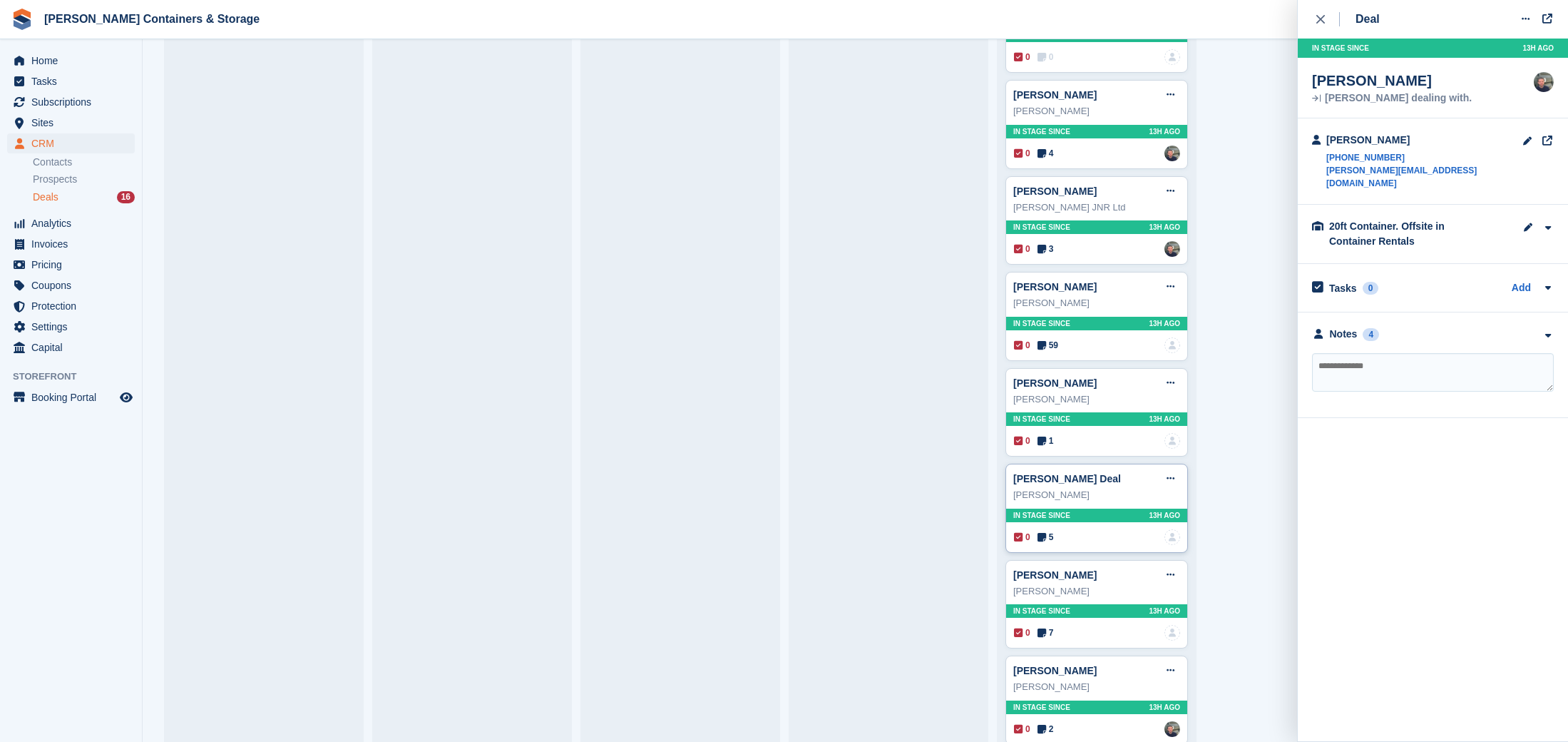
click at [1045, 532] on icon at bounding box center [1041, 537] width 8 height 10
click at [1359, 293] on div "Tasks 0 Add No tasks related to Tim Robinson" at bounding box center [1433, 290] width 270 height 48
click at [1360, 331] on div "**********" at bounding box center [1433, 367] width 270 height 106
click at [1360, 329] on div "Notes 5" at bounding box center [1346, 336] width 67 height 15
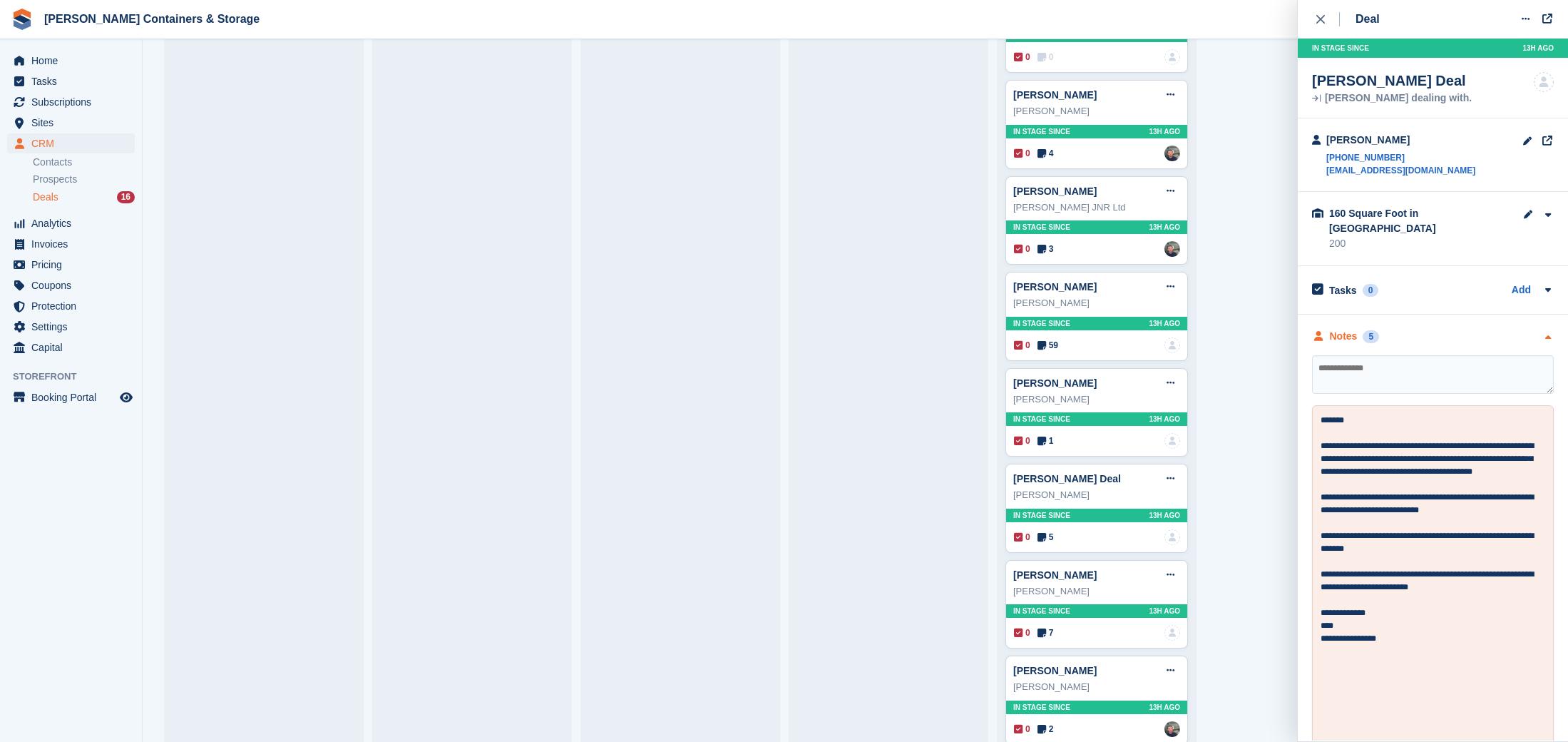
click at [1360, 329] on div "Notes 5" at bounding box center [1346, 336] width 67 height 15
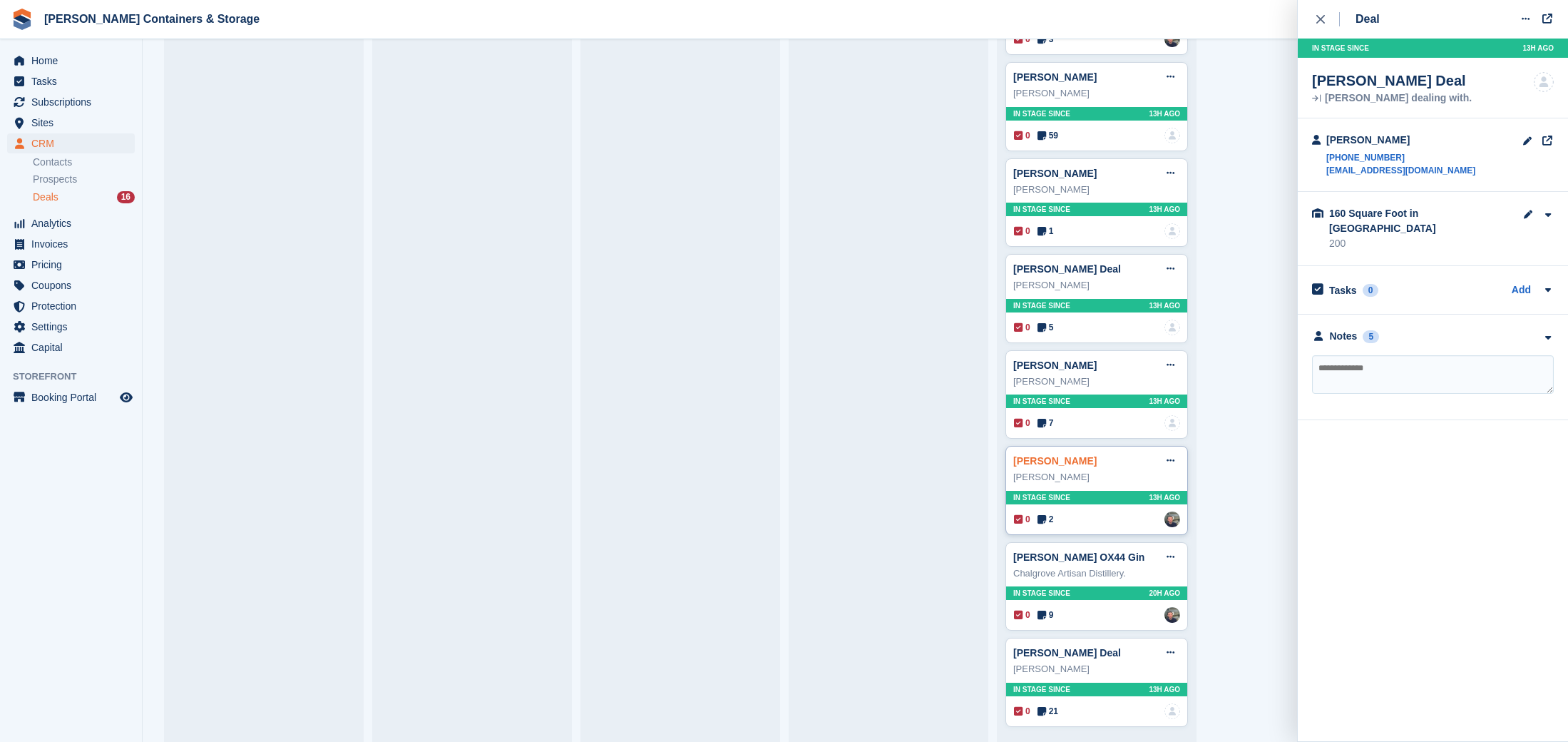
scroll to position [706, 0]
click at [1047, 459] on link "Flynn James" at bounding box center [1055, 461] width 83 height 11
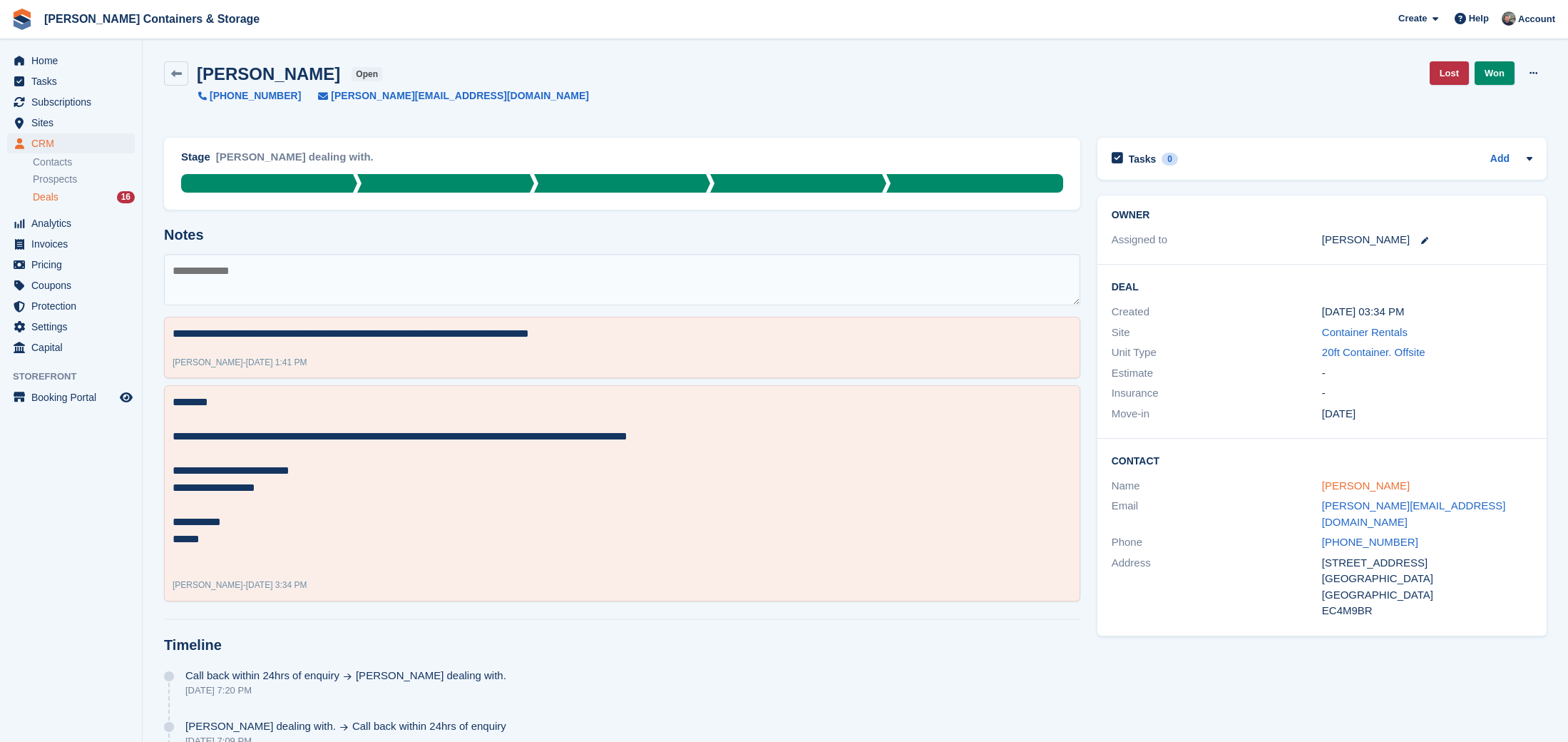
click at [1368, 481] on link "Flynn James" at bounding box center [1365, 485] width 88 height 12
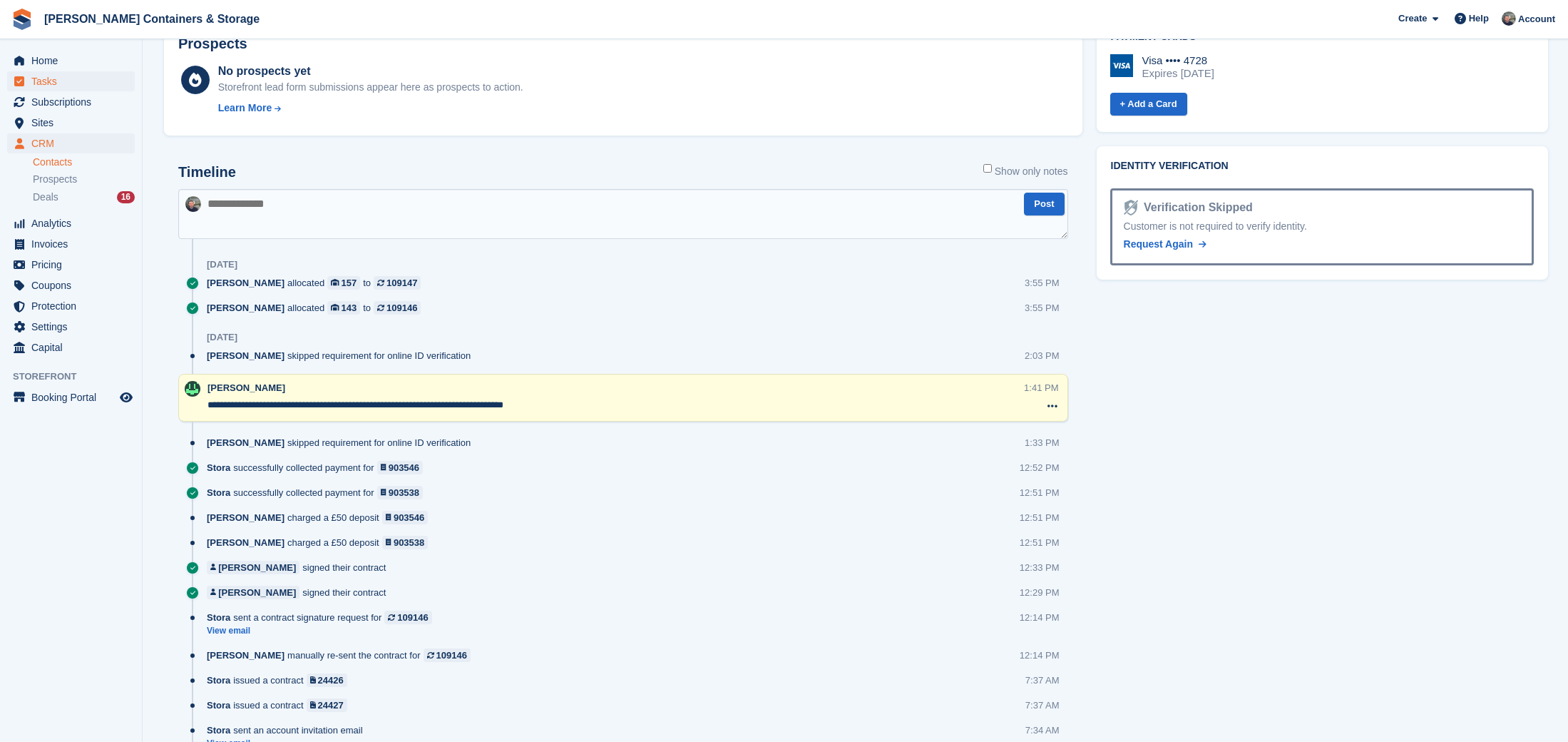
scroll to position [757, 0]
drag, startPoint x: 99, startPoint y: 73, endPoint x: 98, endPoint y: 64, distance: 9.1
click at [99, 72] on span "Tasks" at bounding box center [74, 81] width 85 height 20
click at [98, 64] on span "Home" at bounding box center [74, 61] width 85 height 20
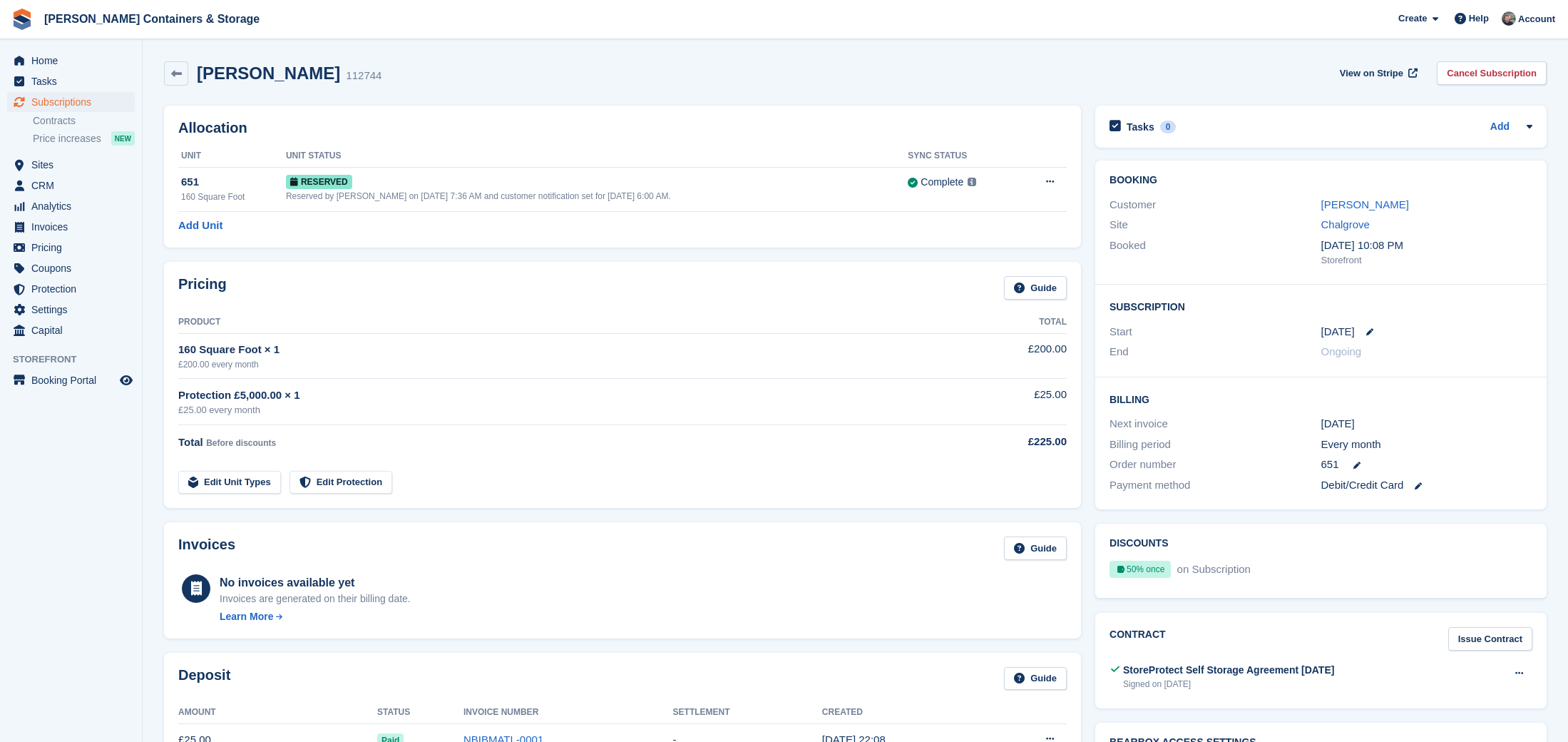
scroll to position [39, 0]
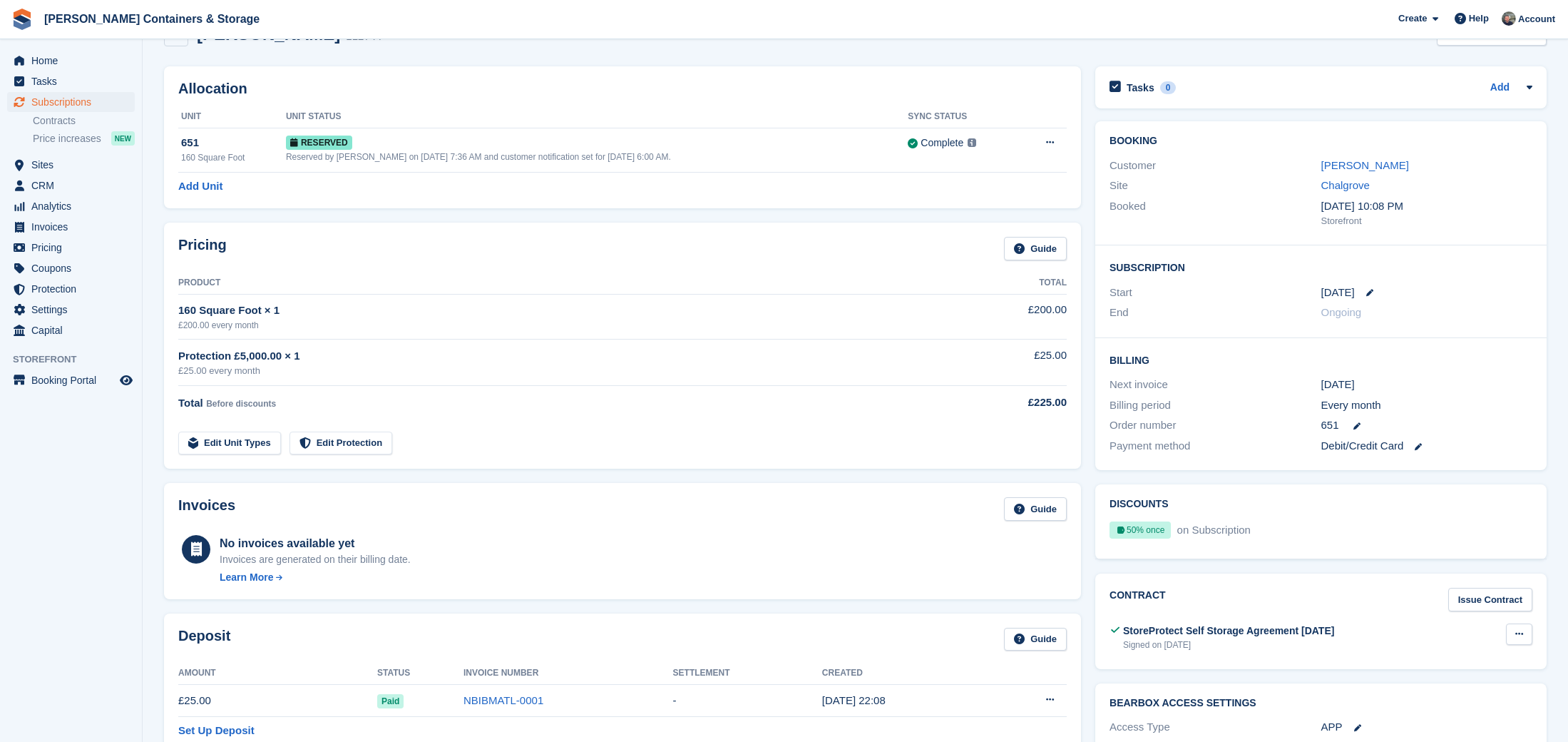
click at [1520, 624] on button at bounding box center [1519, 634] width 26 height 22
click at [1442, 554] on div "Discounts 50% once on Subscription Starts [DATE] Discount will apply once" at bounding box center [1321, 521] width 466 height 89
click at [1209, 640] on div "Signed on [DATE]" at bounding box center [1228, 645] width 211 height 13
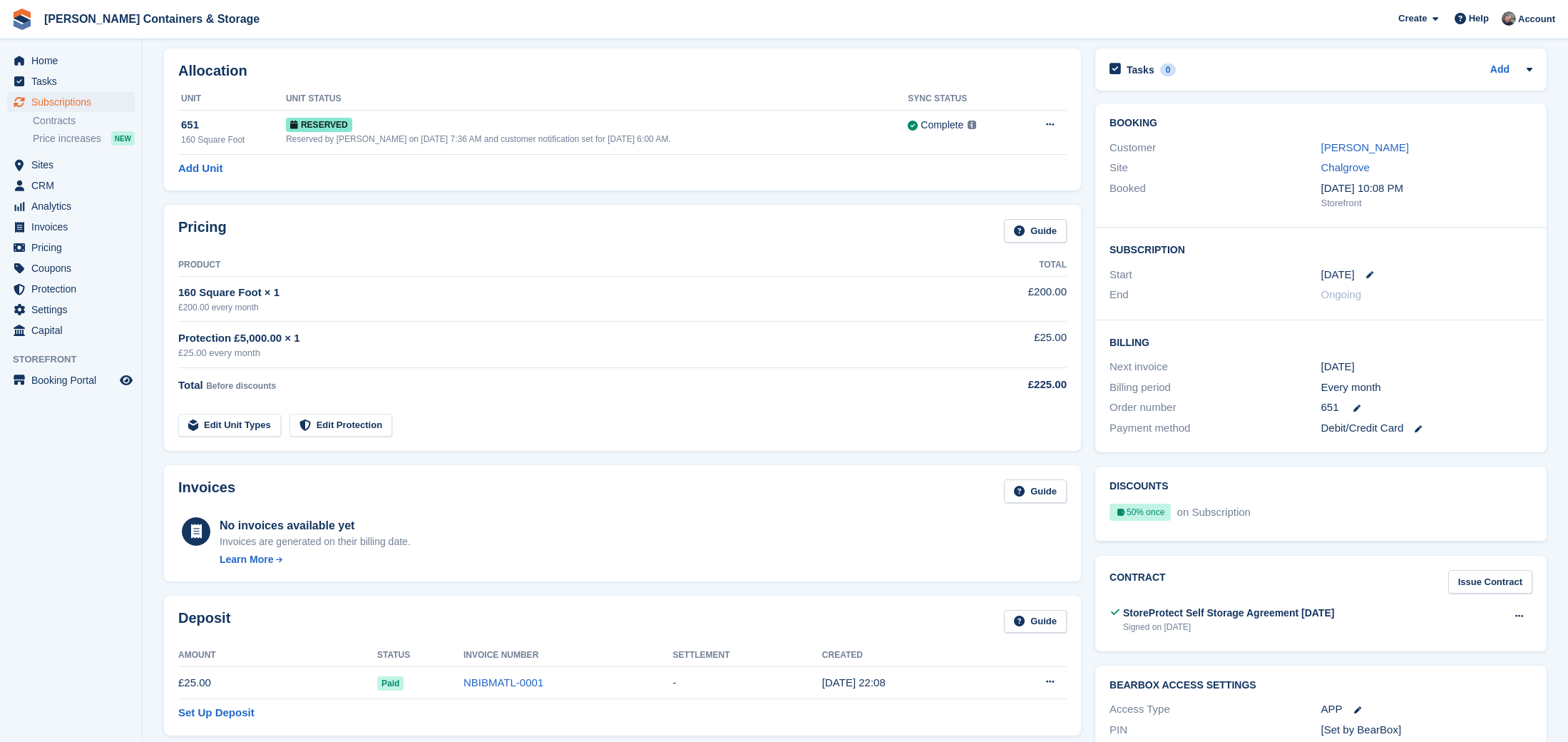
scroll to position [57, 1]
drag, startPoint x: 1519, startPoint y: 616, endPoint x: 1513, endPoint y: 621, distance: 7.8
click at [1519, 616] on div "View Download" at bounding box center [1519, 622] width 26 height 34
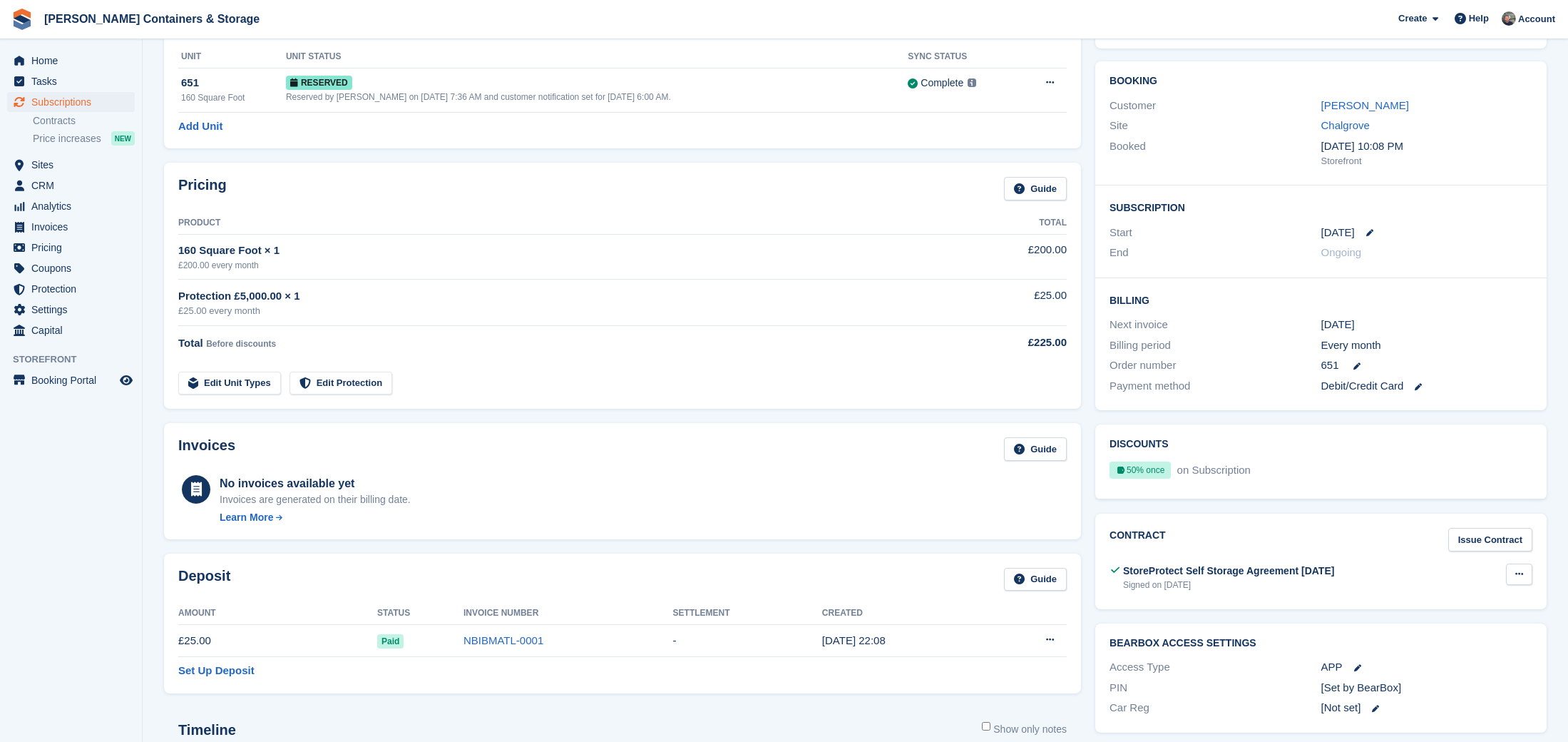
scroll to position [98, 0]
drag, startPoint x: 1514, startPoint y: 565, endPoint x: 1524, endPoint y: 574, distance: 13.5
click at [1513, 565] on button at bounding box center [1519, 574] width 26 height 22
click at [1504, 596] on p "View" at bounding box center [1464, 603] width 124 height 19
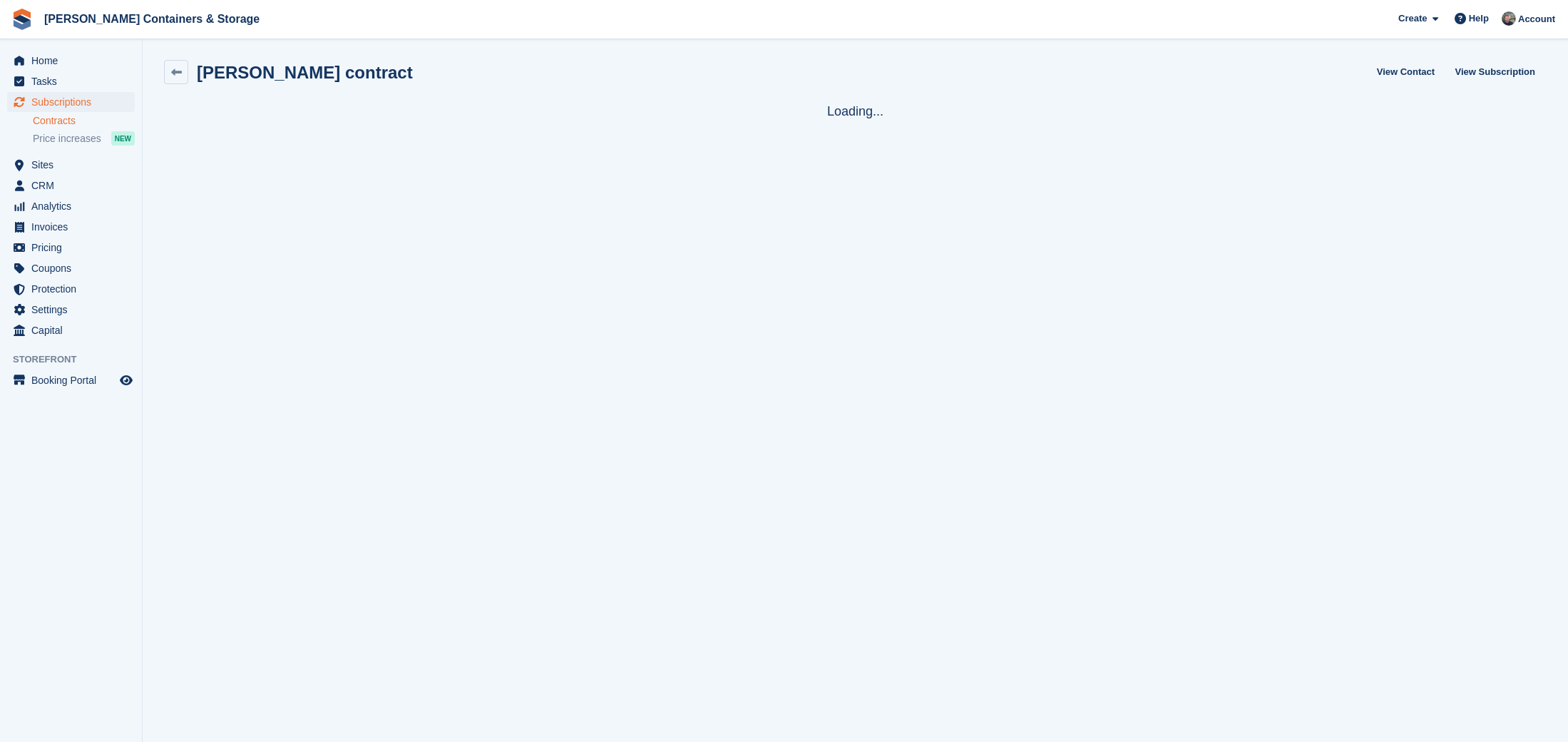
scroll to position [1, 0]
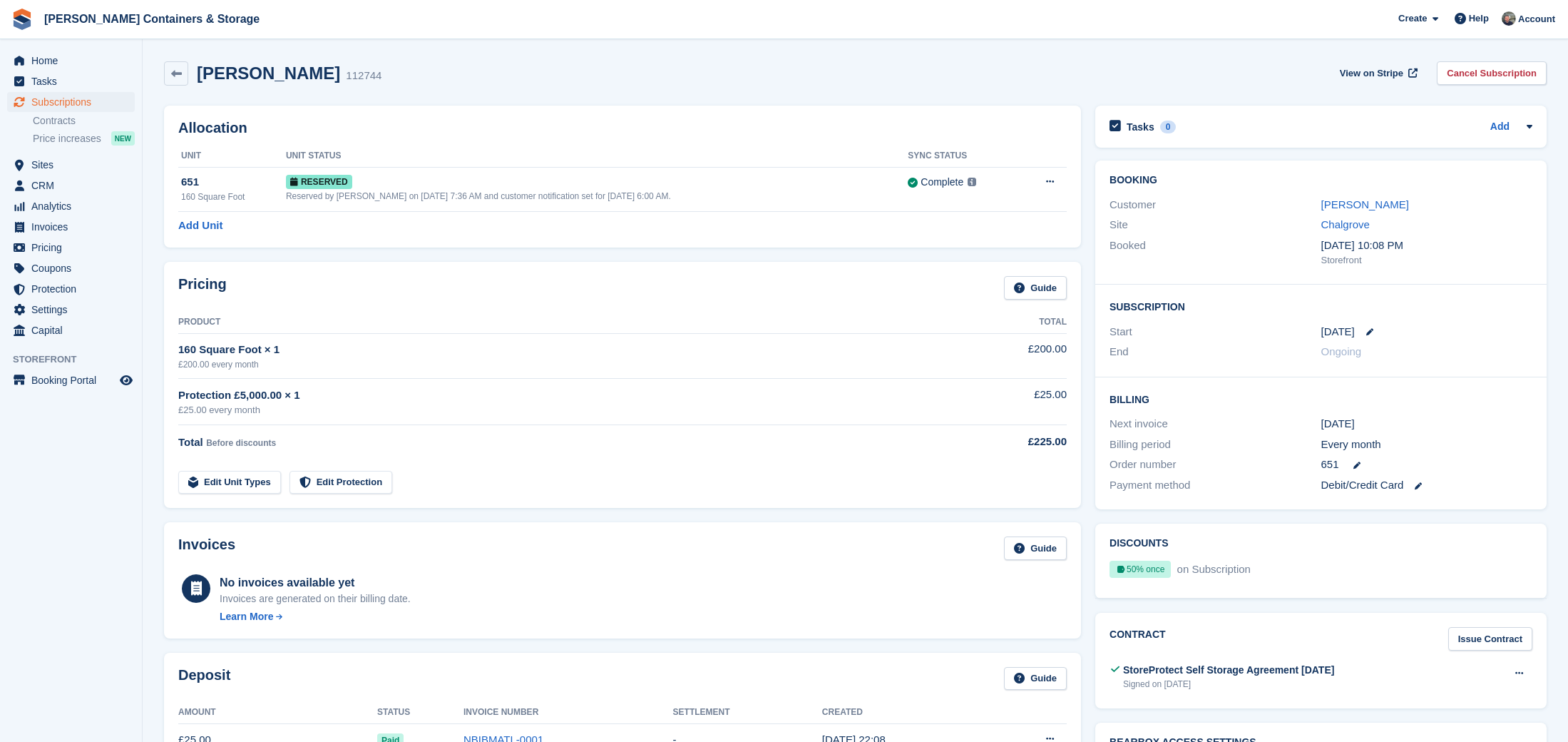
scroll to position [98, 0]
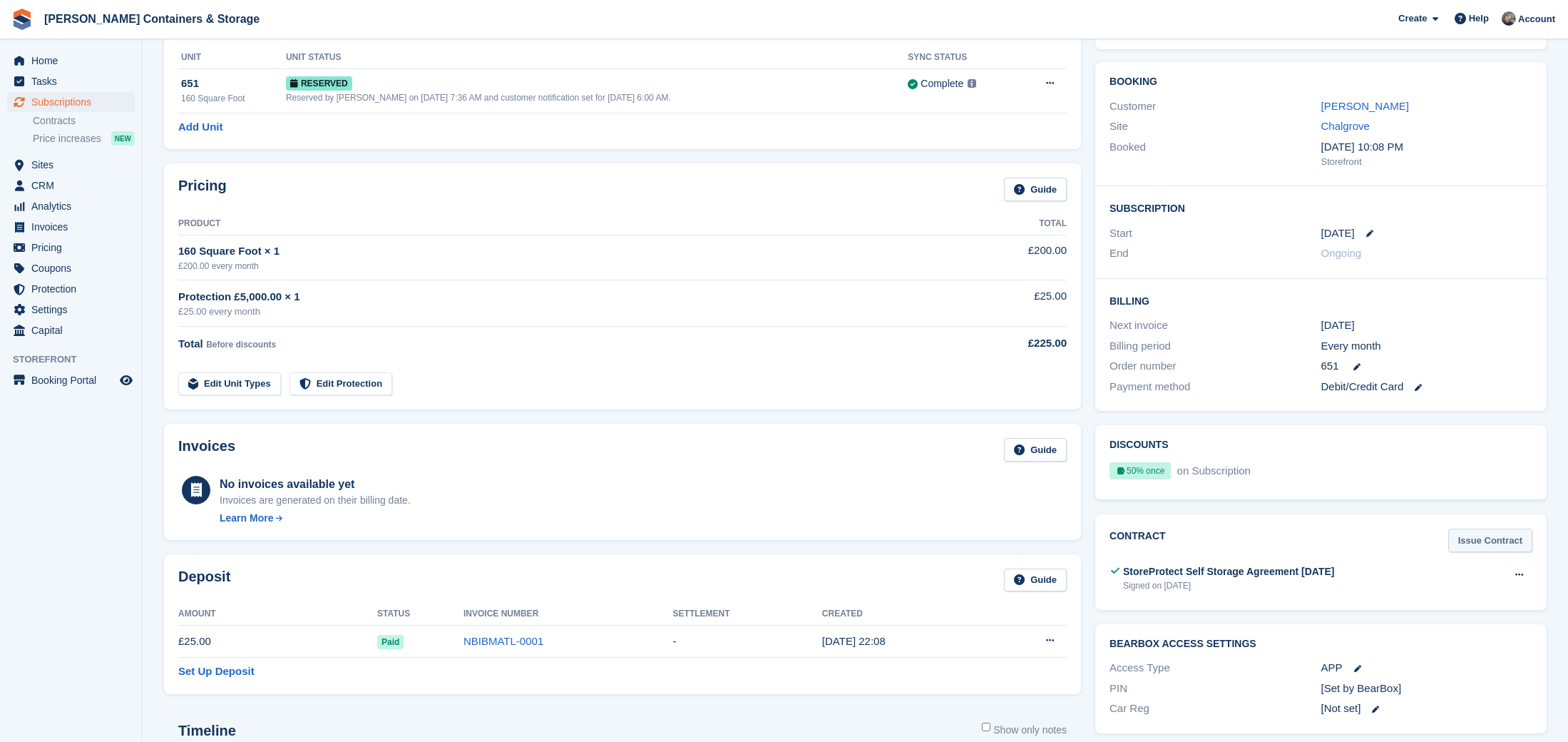
click at [1471, 529] on link "Issue Contract" at bounding box center [1490, 540] width 84 height 23
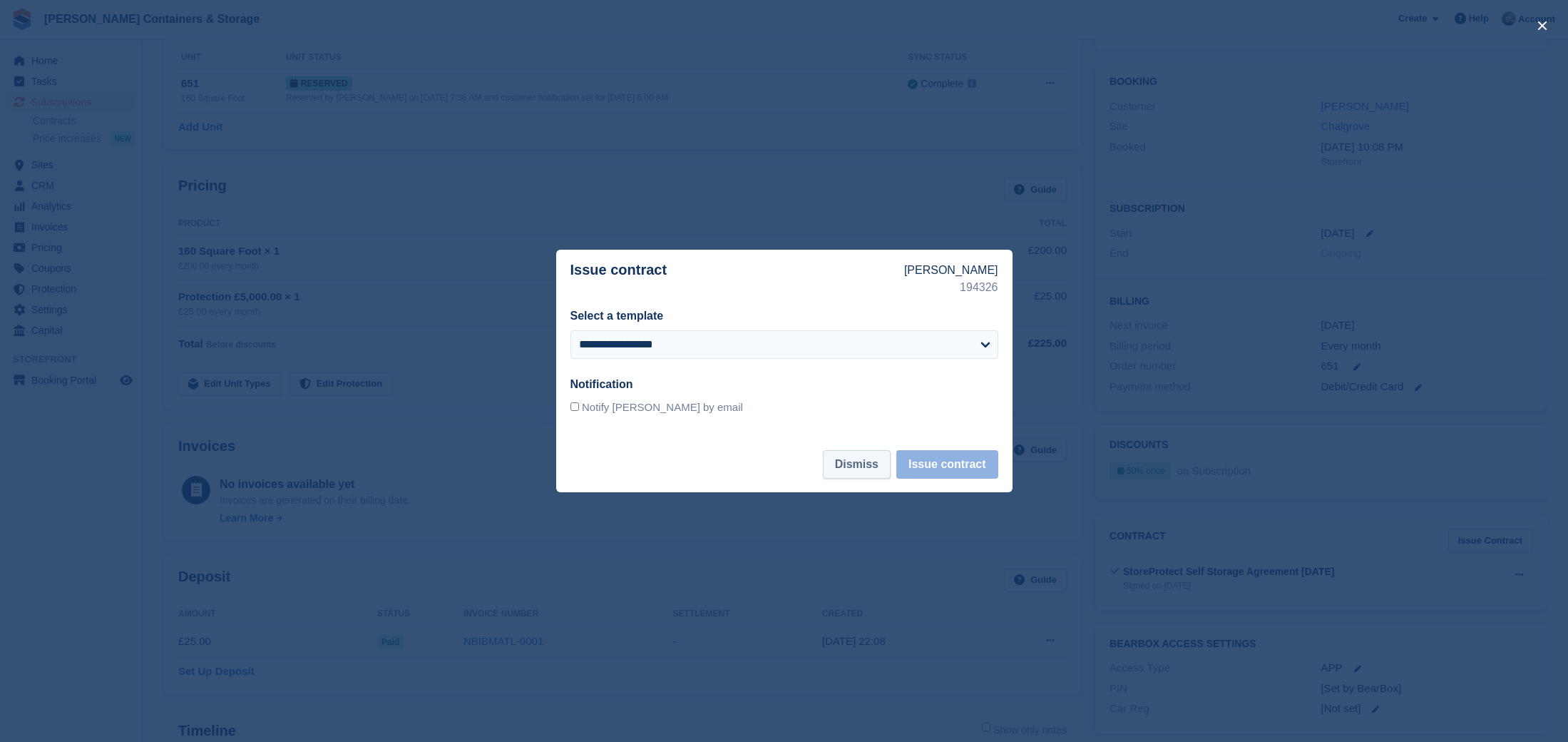
click at [858, 471] on button "Dismiss" at bounding box center [856, 464] width 67 height 28
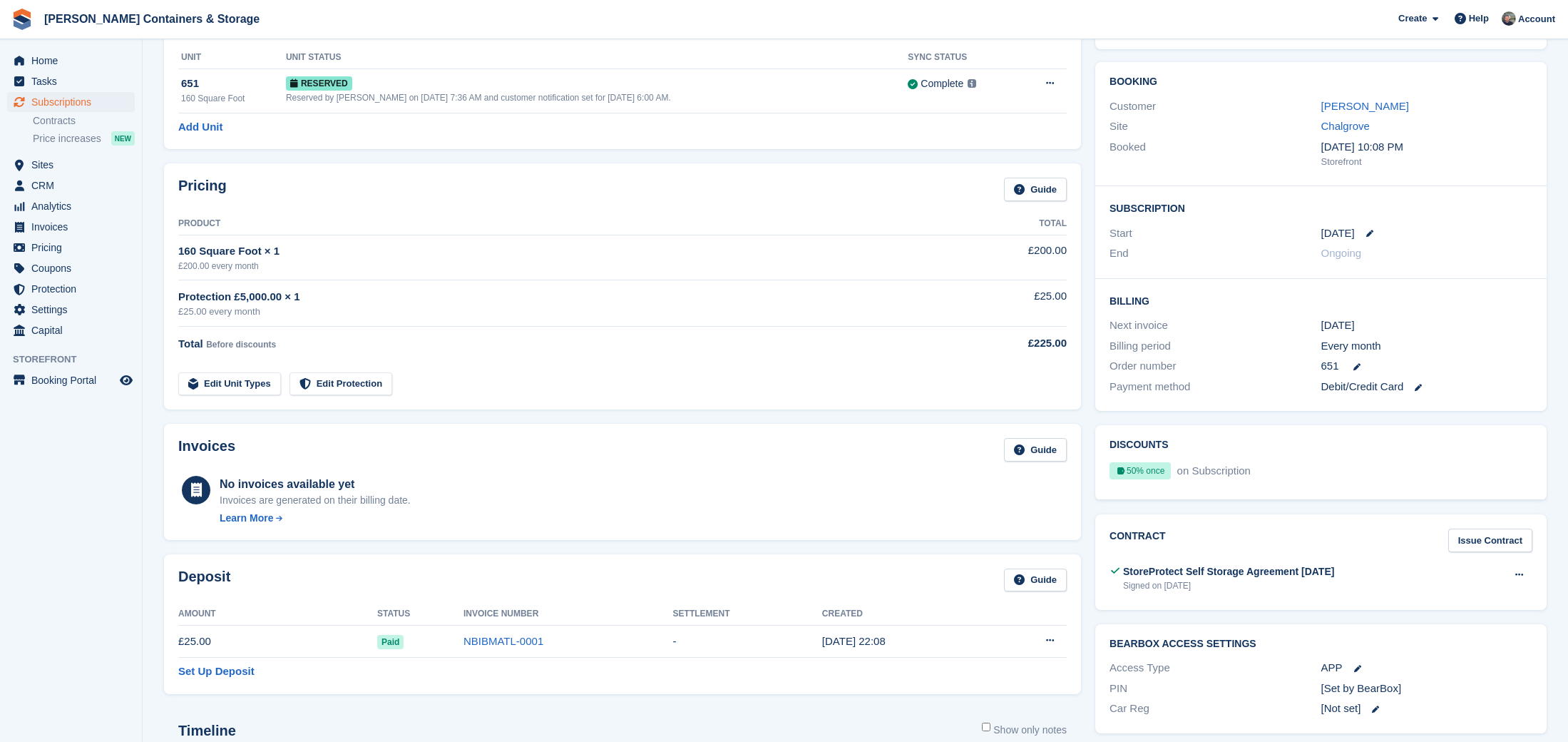
scroll to position [97, 0]
click at [358, 381] on link "Edit Protection" at bounding box center [341, 386] width 103 height 23
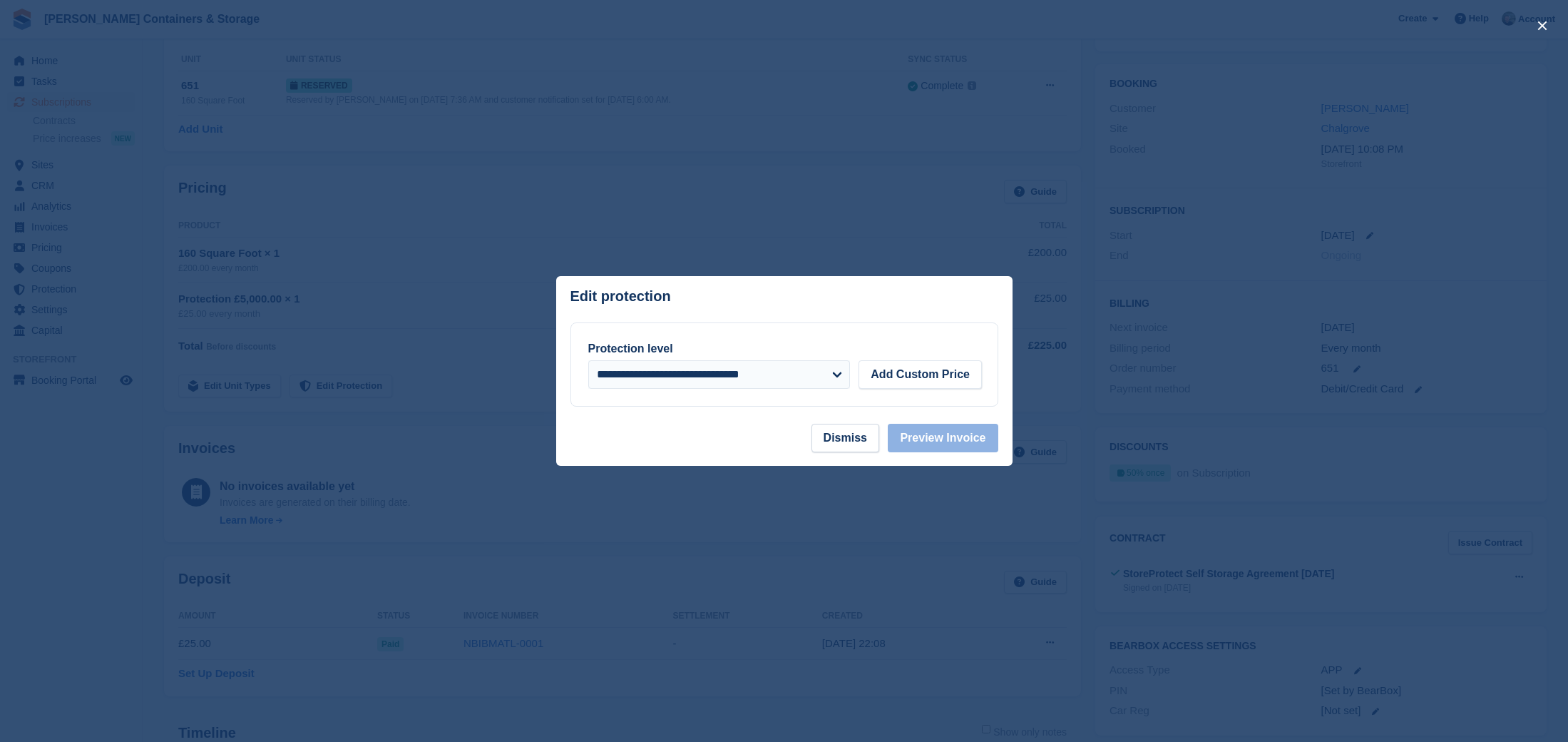
drag, startPoint x: 852, startPoint y: 437, endPoint x: 876, endPoint y: 439, distance: 24.1
click at [860, 436] on button "Dismiss" at bounding box center [845, 438] width 67 height 28
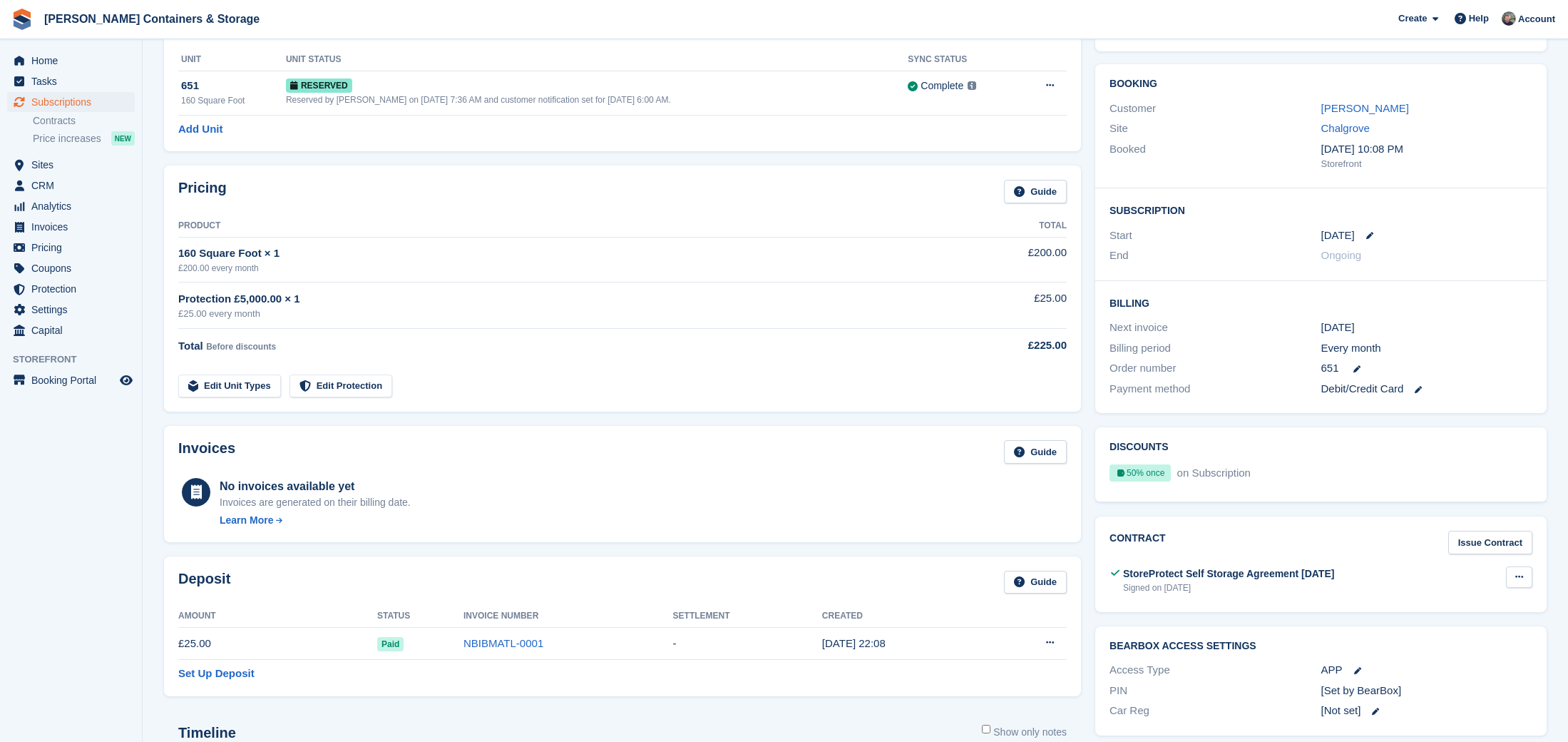
click at [1528, 567] on button at bounding box center [1519, 577] width 26 height 22
drag, startPoint x: 1202, startPoint y: 584, endPoint x: 1294, endPoint y: 589, distance: 92.1
click at [1208, 583] on div "Signed on 6 Oct" at bounding box center [1228, 587] width 211 height 13
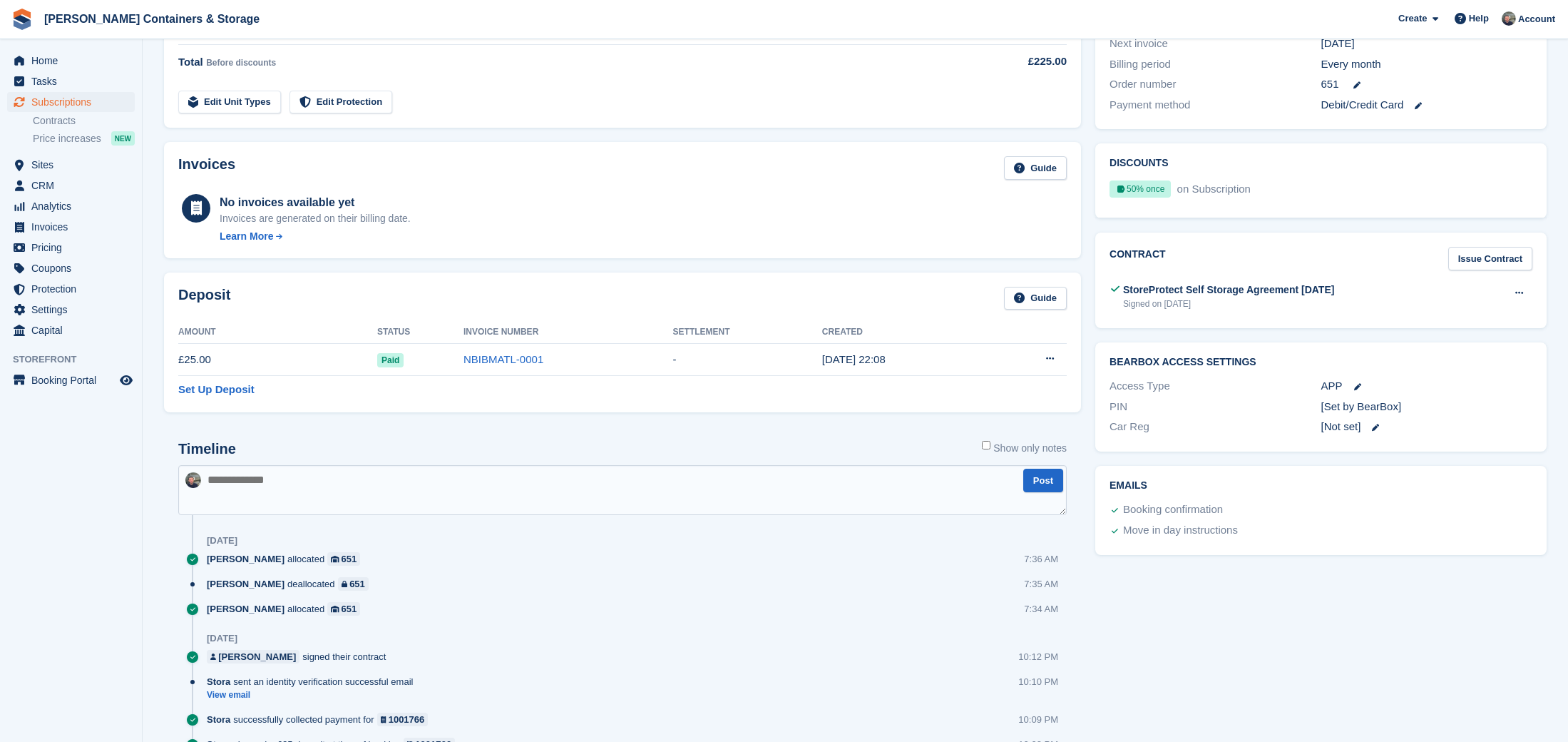
scroll to position [349, 0]
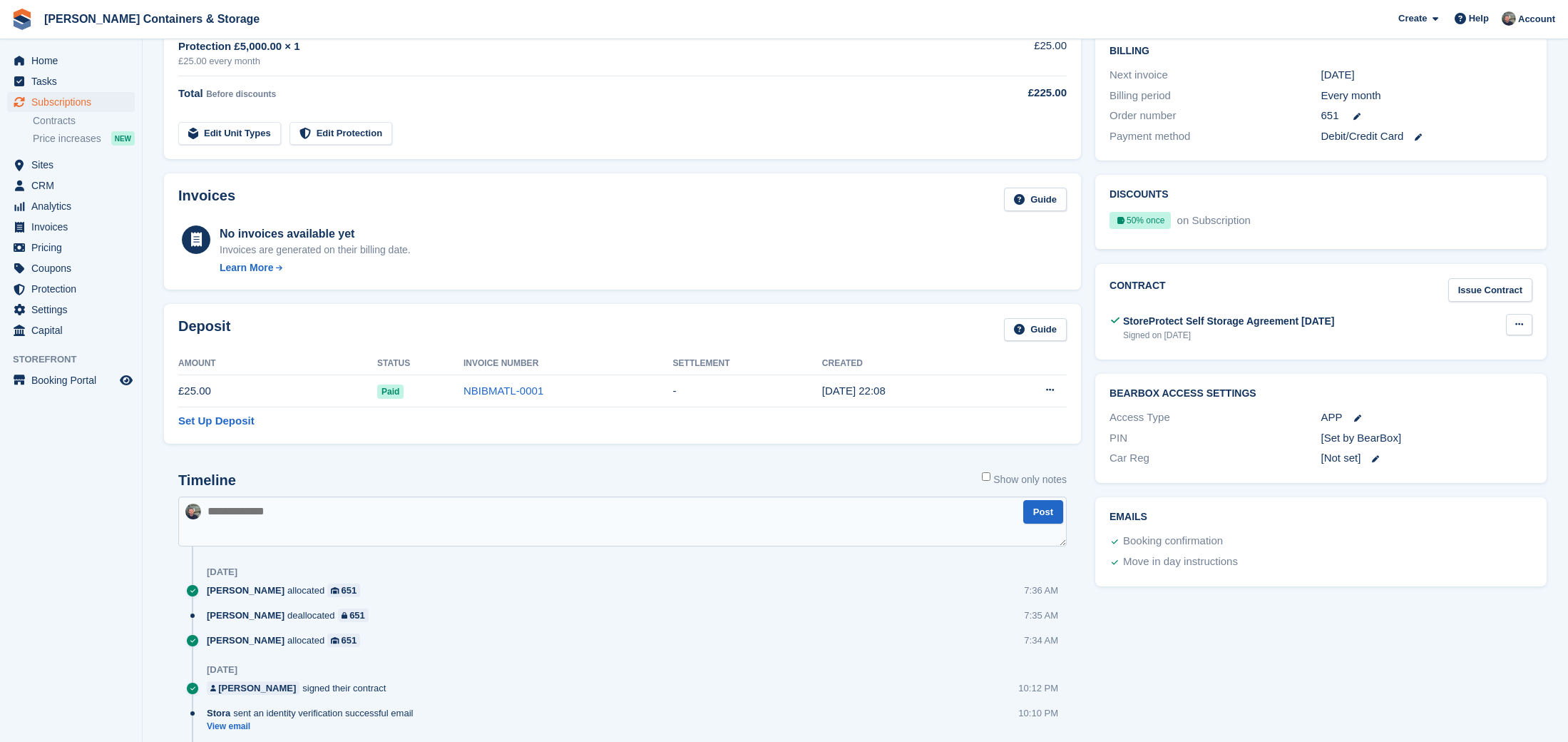
click at [1518, 320] on icon at bounding box center [1519, 324] width 7 height 9
click at [833, 298] on div "Deposit Guide Amount Status Invoice Number Settlement Created £25.00 Paid NBIBM…" at bounding box center [623, 374] width 931 height 154
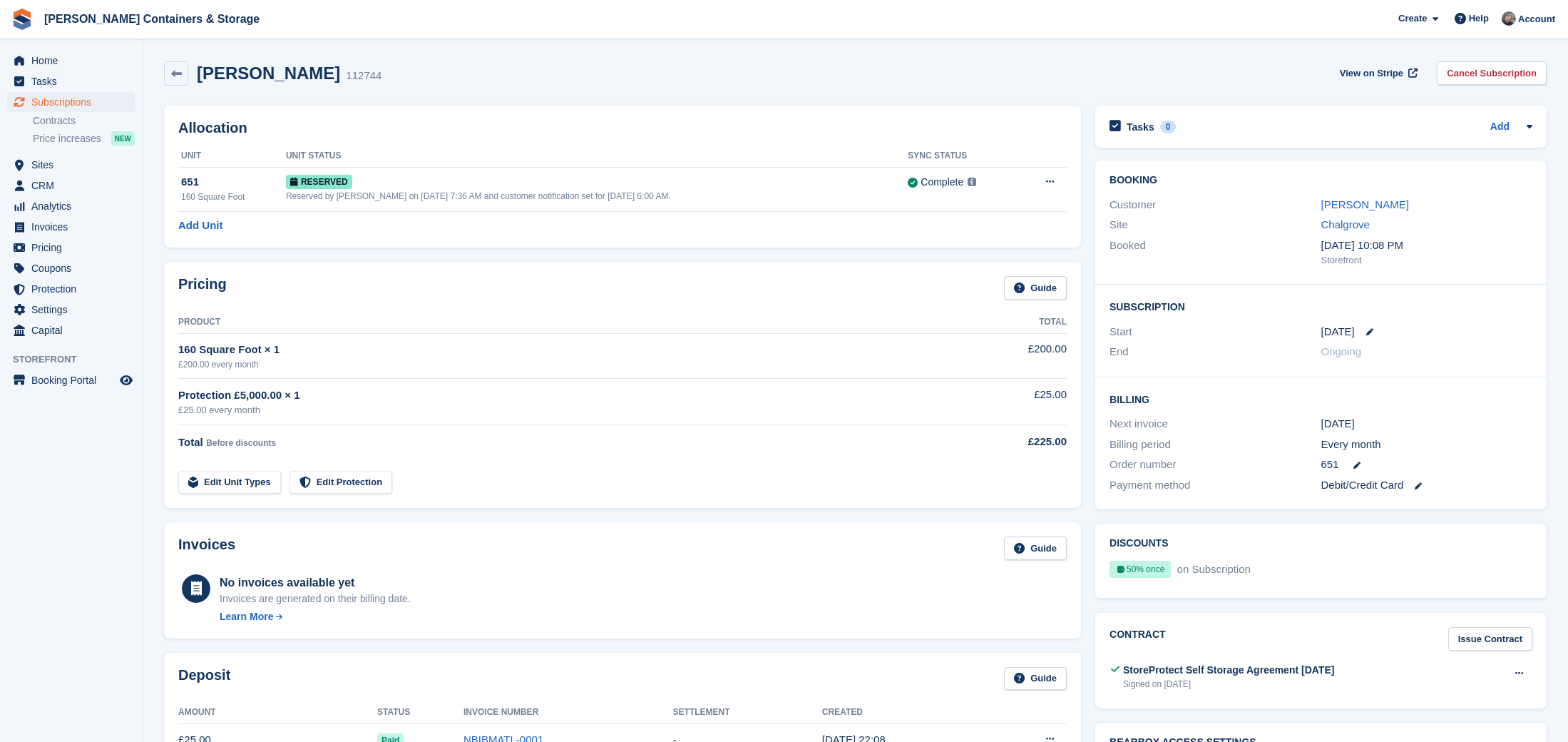
scroll to position [0, 0]
click at [94, 67] on span "Home" at bounding box center [74, 61] width 85 height 20
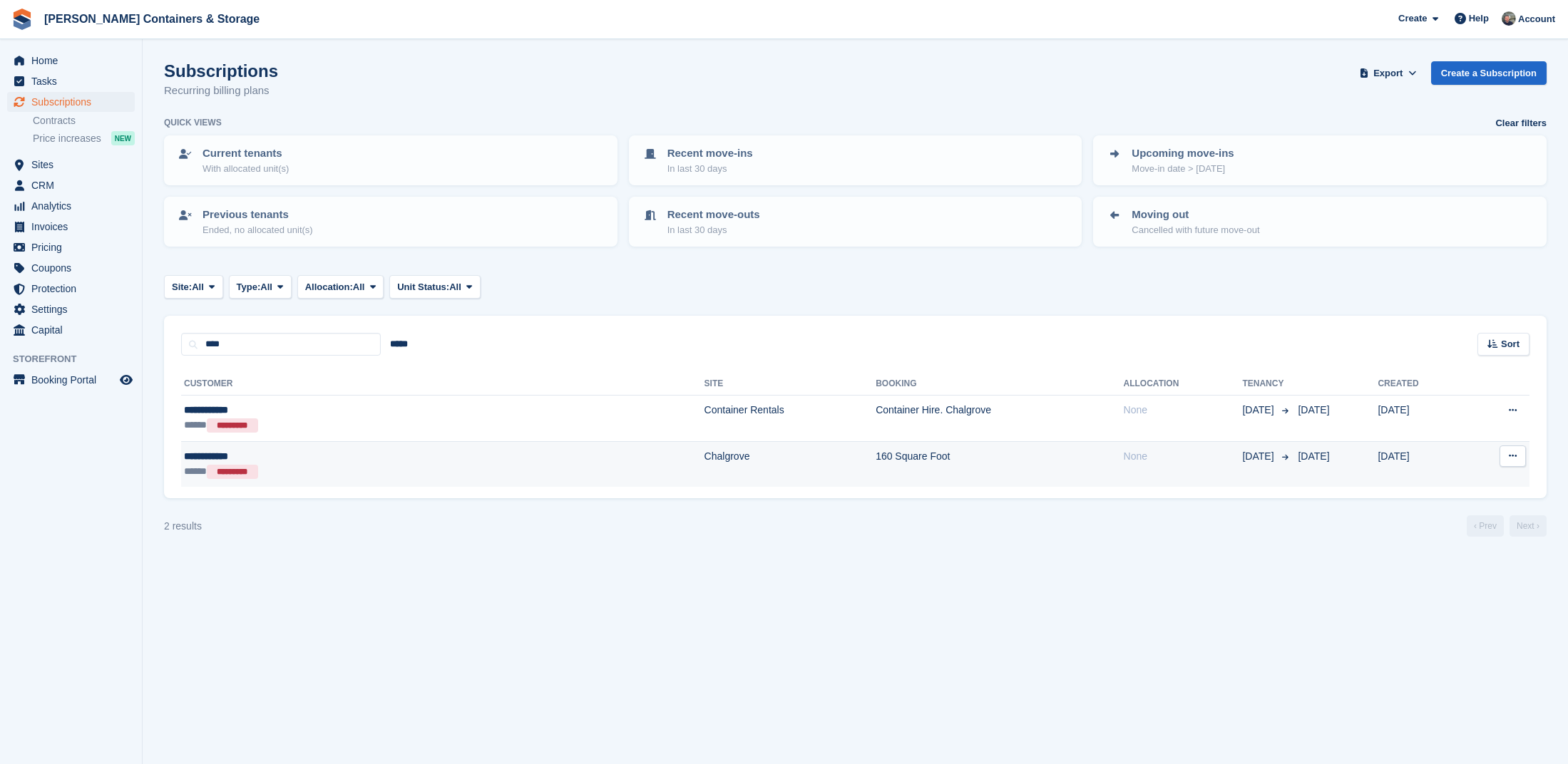
click at [704, 454] on td "Chalgrove" at bounding box center [790, 464] width 172 height 46
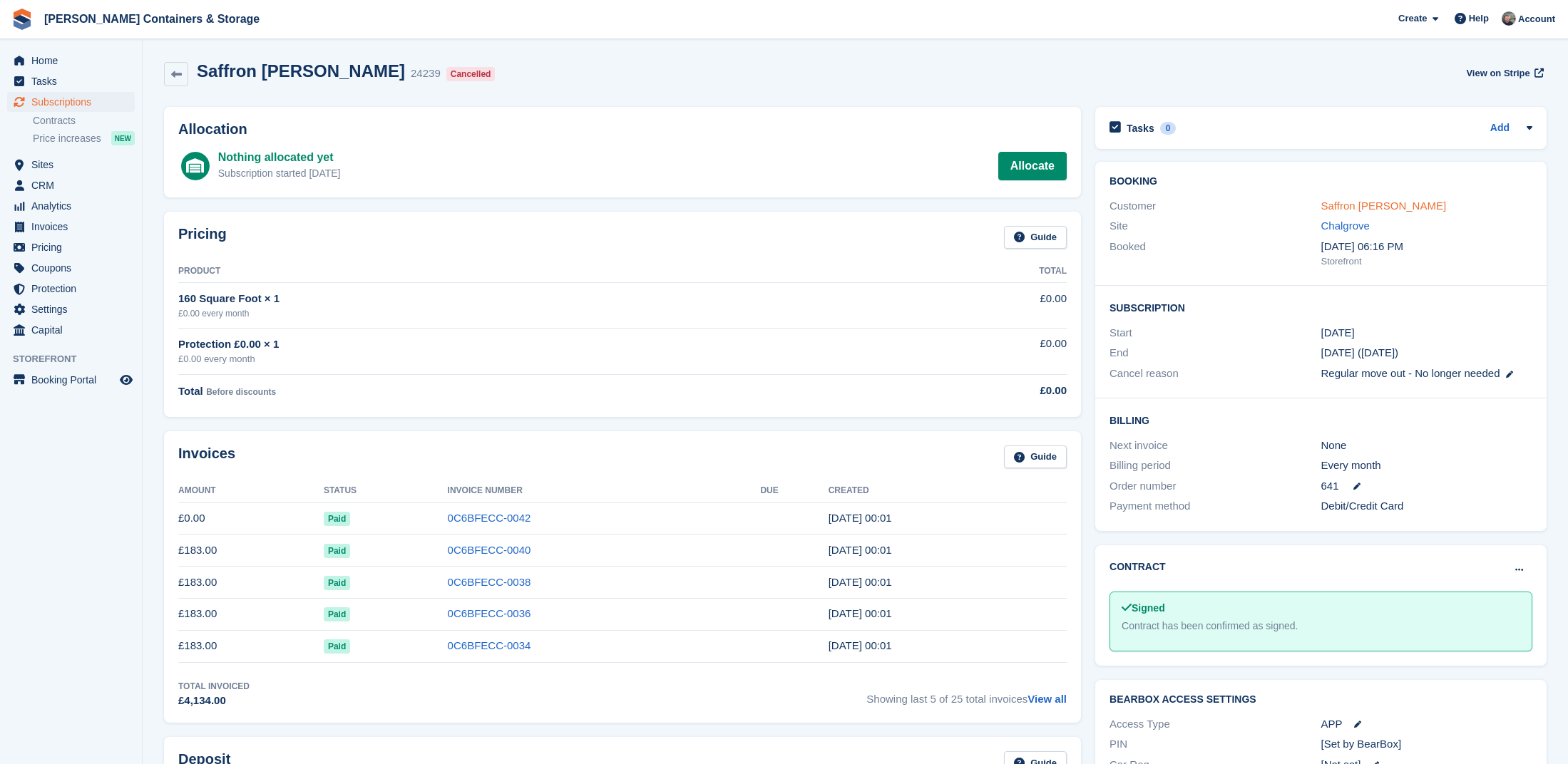
click at [1331, 211] on link "Saffron [PERSON_NAME]" at bounding box center [1384, 206] width 126 height 12
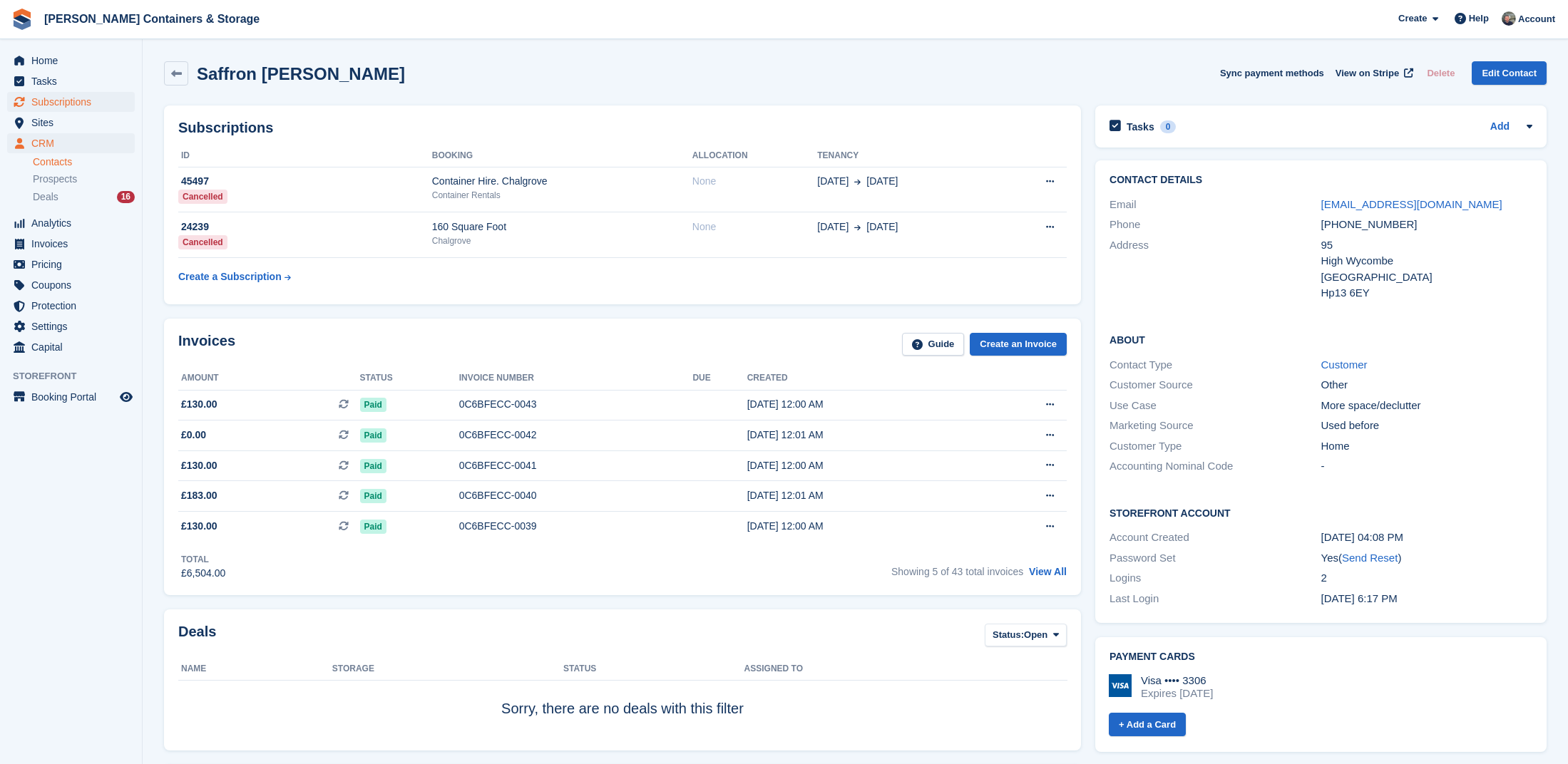
click at [74, 107] on span "Subscriptions" at bounding box center [74, 102] width 85 height 20
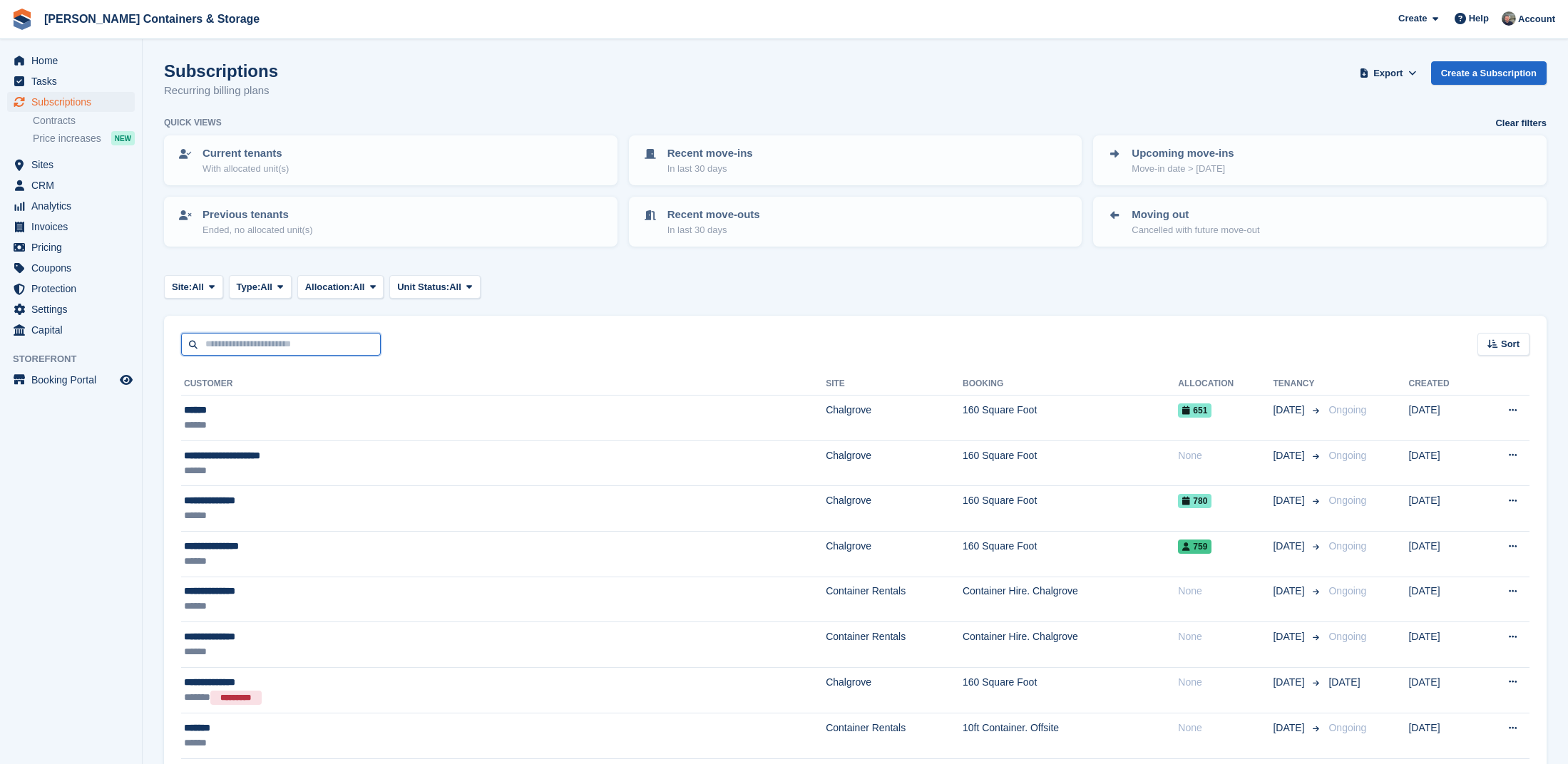
click at [280, 340] on input "text" at bounding box center [281, 344] width 200 height 23
type input "****"
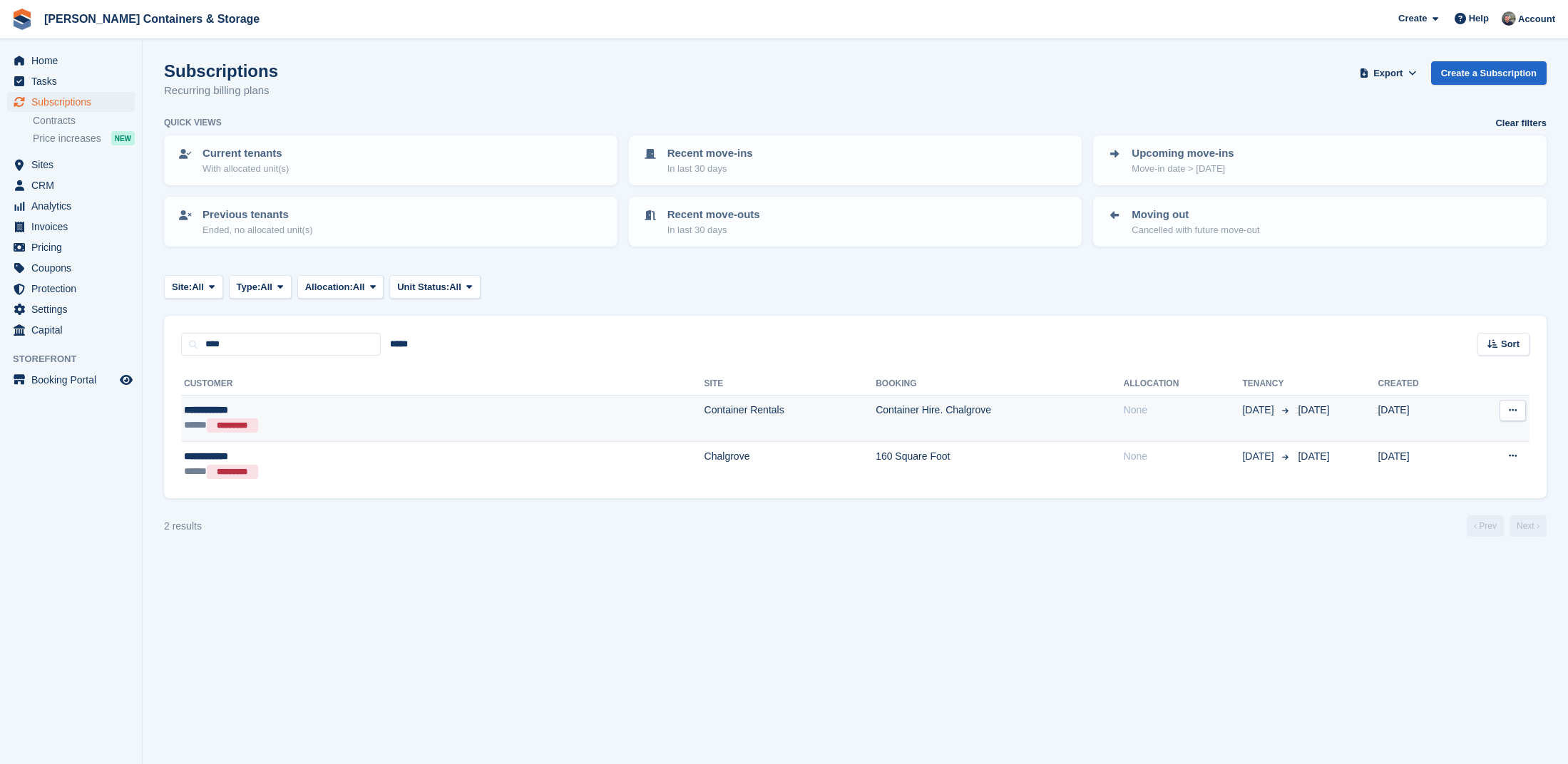
click at [369, 413] on div "**********" at bounding box center [305, 410] width 241 height 15
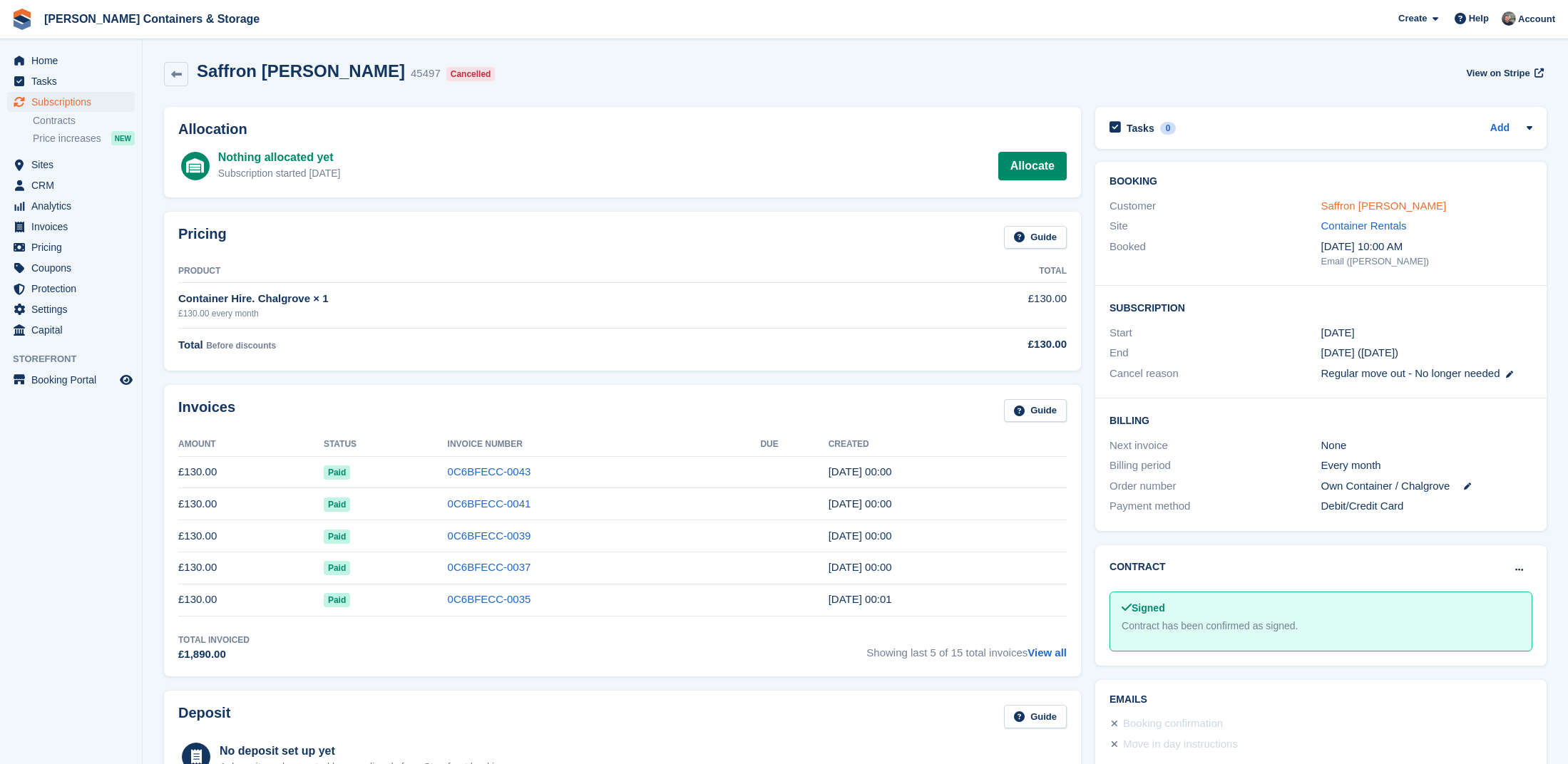
click at [1342, 210] on link "Saffron [PERSON_NAME]" at bounding box center [1384, 206] width 126 height 12
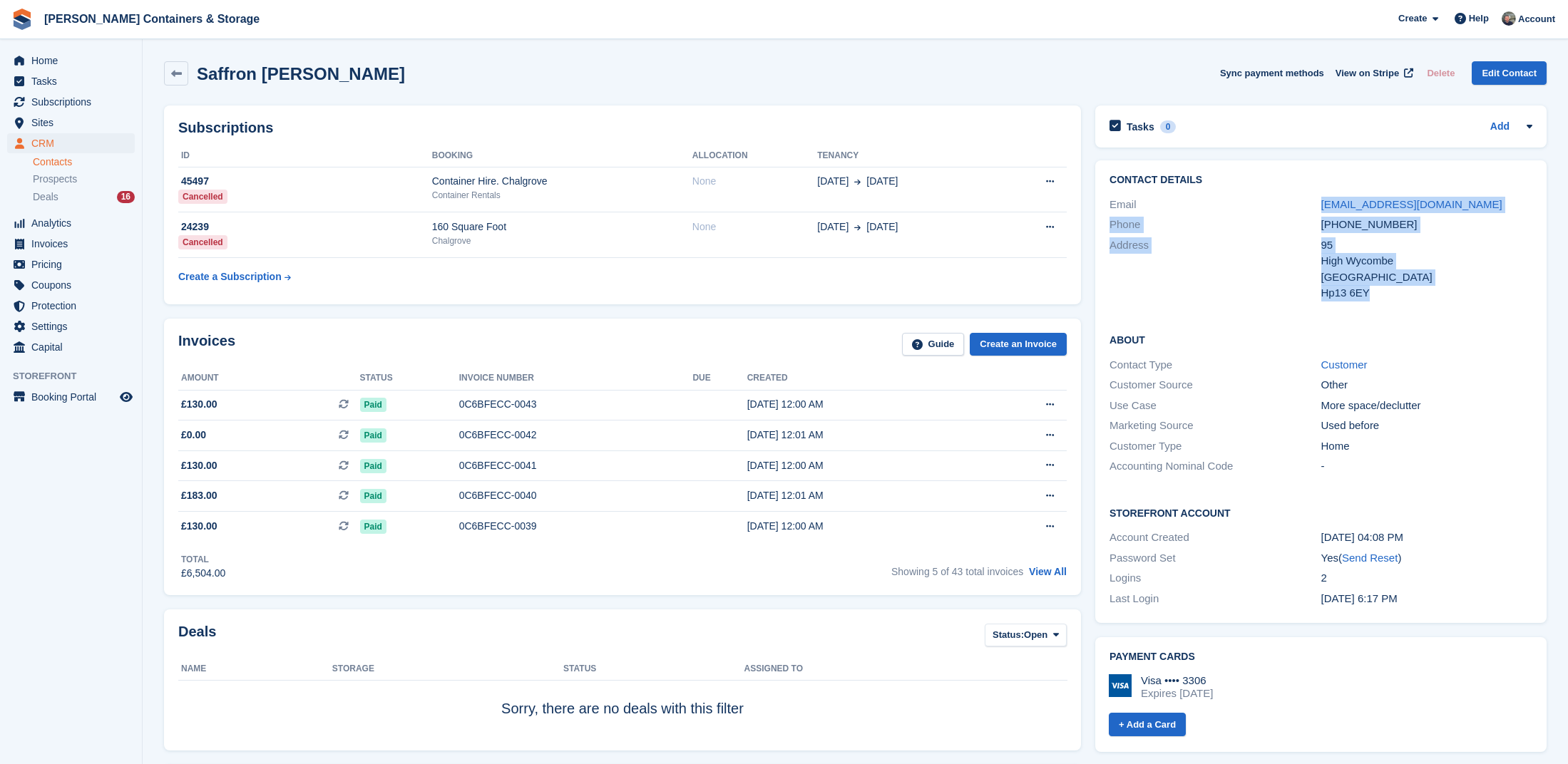
drag, startPoint x: 1312, startPoint y: 203, endPoint x: 1428, endPoint y: 293, distance: 146.8
click at [1428, 293] on div "Contact Details Email [EMAIL_ADDRESS][DOMAIN_NAME] Phone [PHONE_NUMBER] Address…" at bounding box center [1320, 239] width 451 height 158
click at [1428, 293] on div "Hp13 6EY" at bounding box center [1427, 293] width 211 height 16
drag, startPoint x: 1416, startPoint y: 296, endPoint x: 1311, endPoint y: 204, distance: 139.6
click at [1311, 205] on div "Contact Details Email saffrontodd@hotmail.co.uk Phone +447868173889 Address 95 …" at bounding box center [1320, 239] width 451 height 158
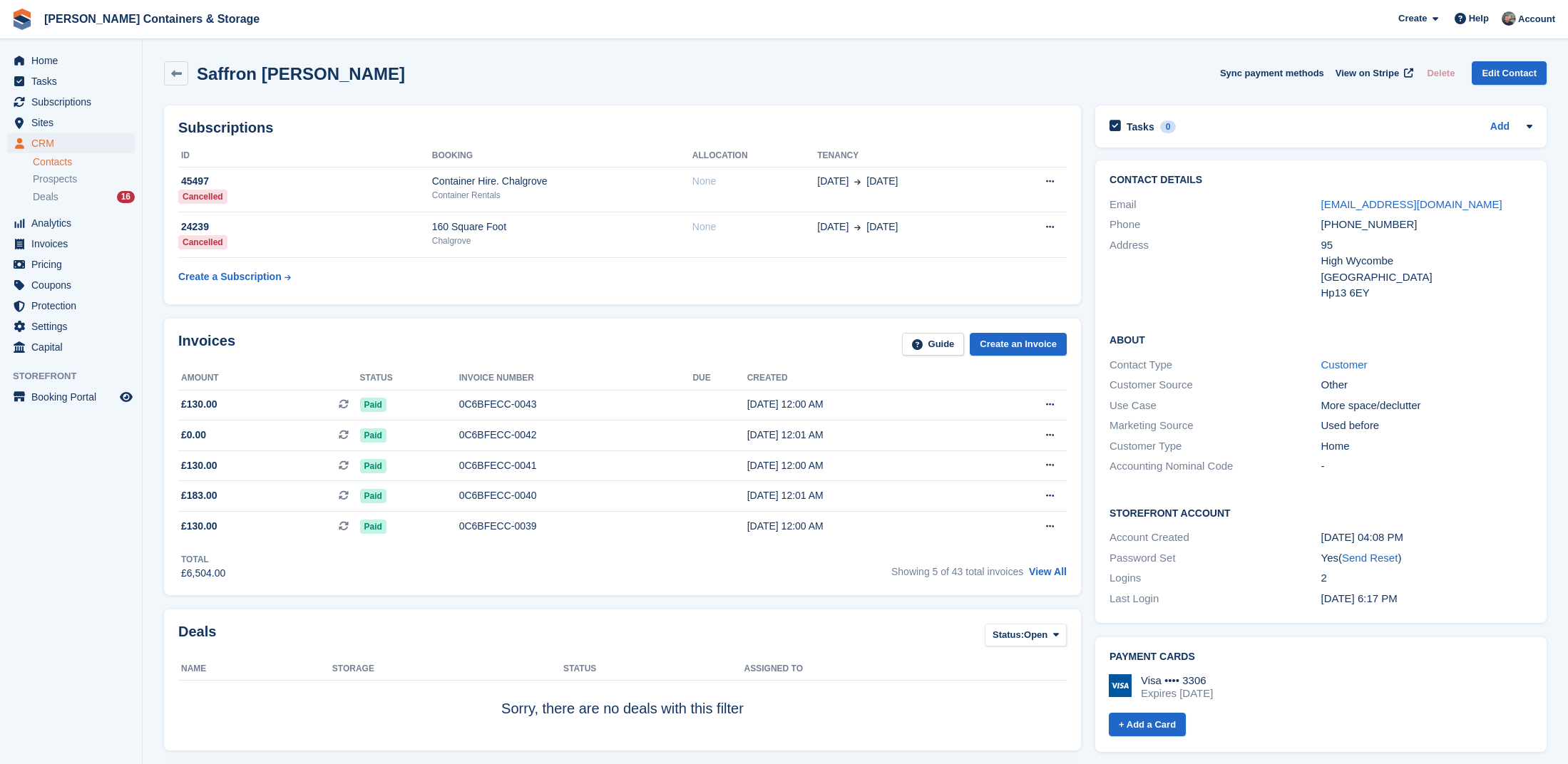
click at [1262, 168] on div "Contact Details Email saffrontodd@hotmail.co.uk Phone +447868173889 Address 95 …" at bounding box center [1320, 239] width 451 height 158
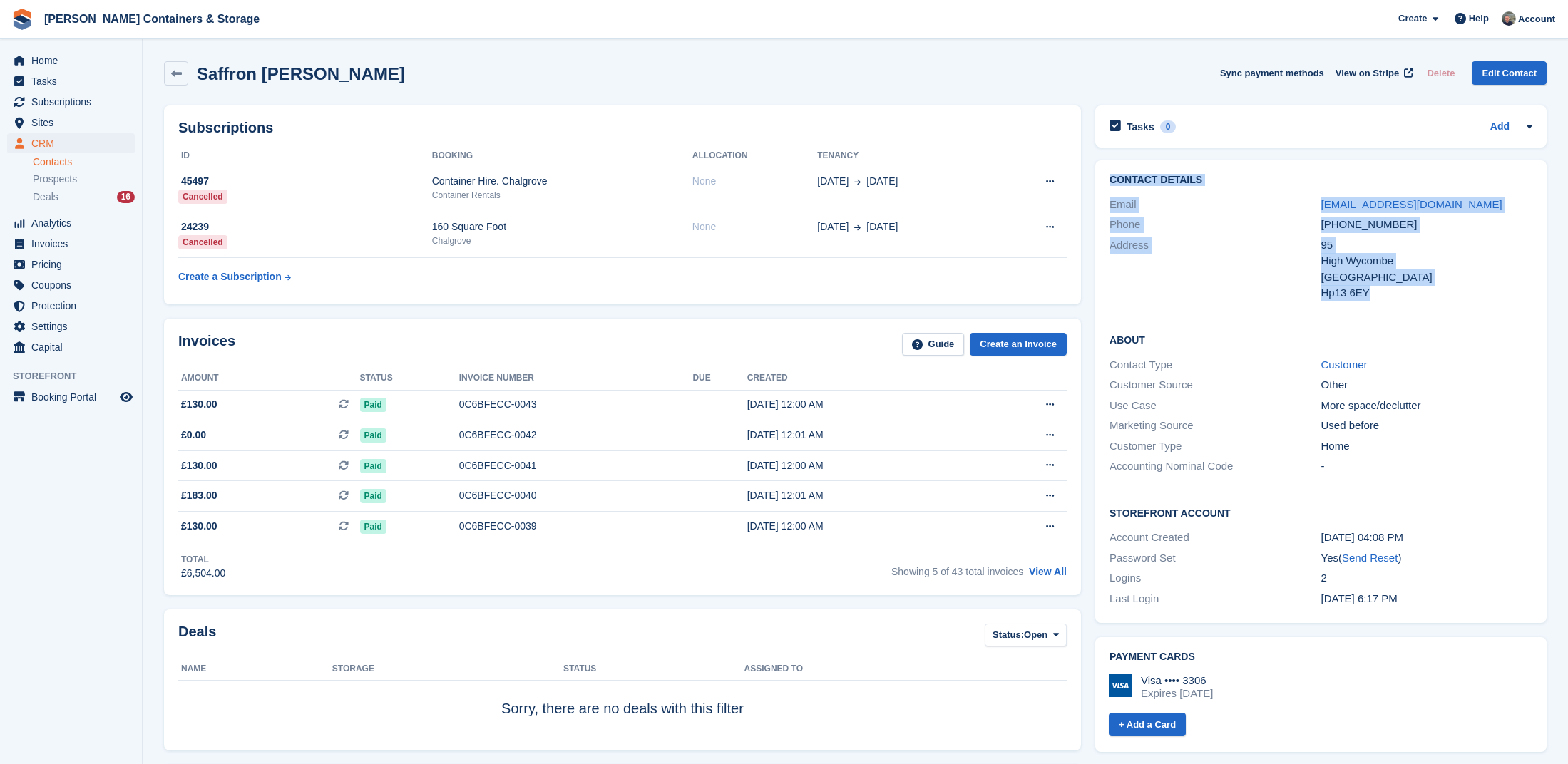
drag, startPoint x: 1105, startPoint y: 174, endPoint x: 1404, endPoint y: 297, distance: 323.3
click at [1404, 296] on div "Contact Details Email saffrontodd@hotmail.co.uk Phone +447868173889 Address 95 …" at bounding box center [1320, 239] width 451 height 158
click at [1404, 306] on div "Contact Details Email saffrontodd@hotmail.co.uk Phone +447868173889 Address 95 …" at bounding box center [1320, 239] width 451 height 158
drag, startPoint x: 1399, startPoint y: 296, endPoint x: 1109, endPoint y: 173, distance: 315.0
click at [1109, 173] on div "Contact Details Email saffrontodd@hotmail.co.uk Phone +447868173889 Address 95 …" at bounding box center [1320, 239] width 451 height 158
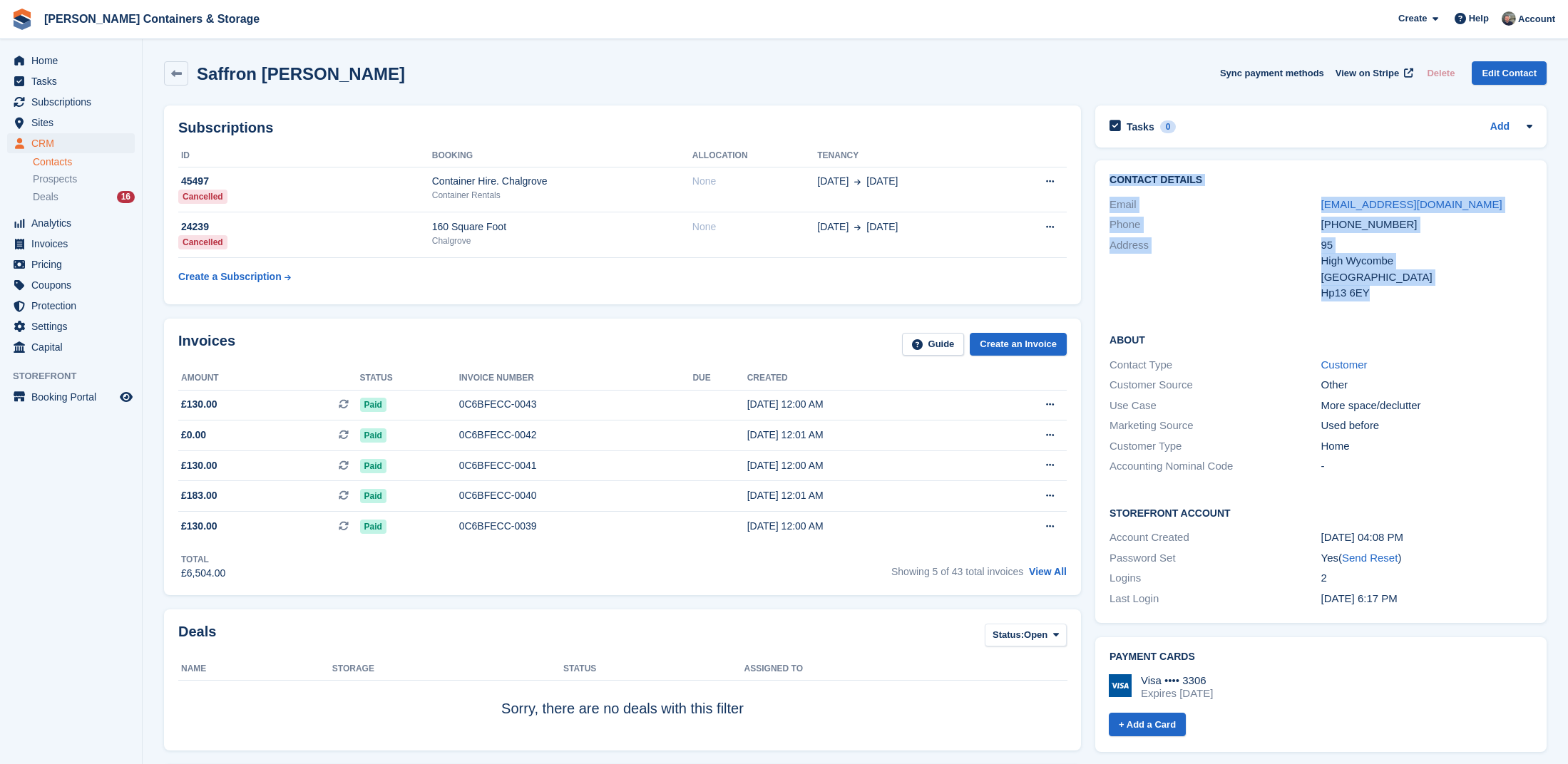
click at [1112, 165] on div "Contact Details Email saffrontodd@hotmail.co.uk Phone +447868173889 Address 95 …" at bounding box center [1320, 239] width 451 height 158
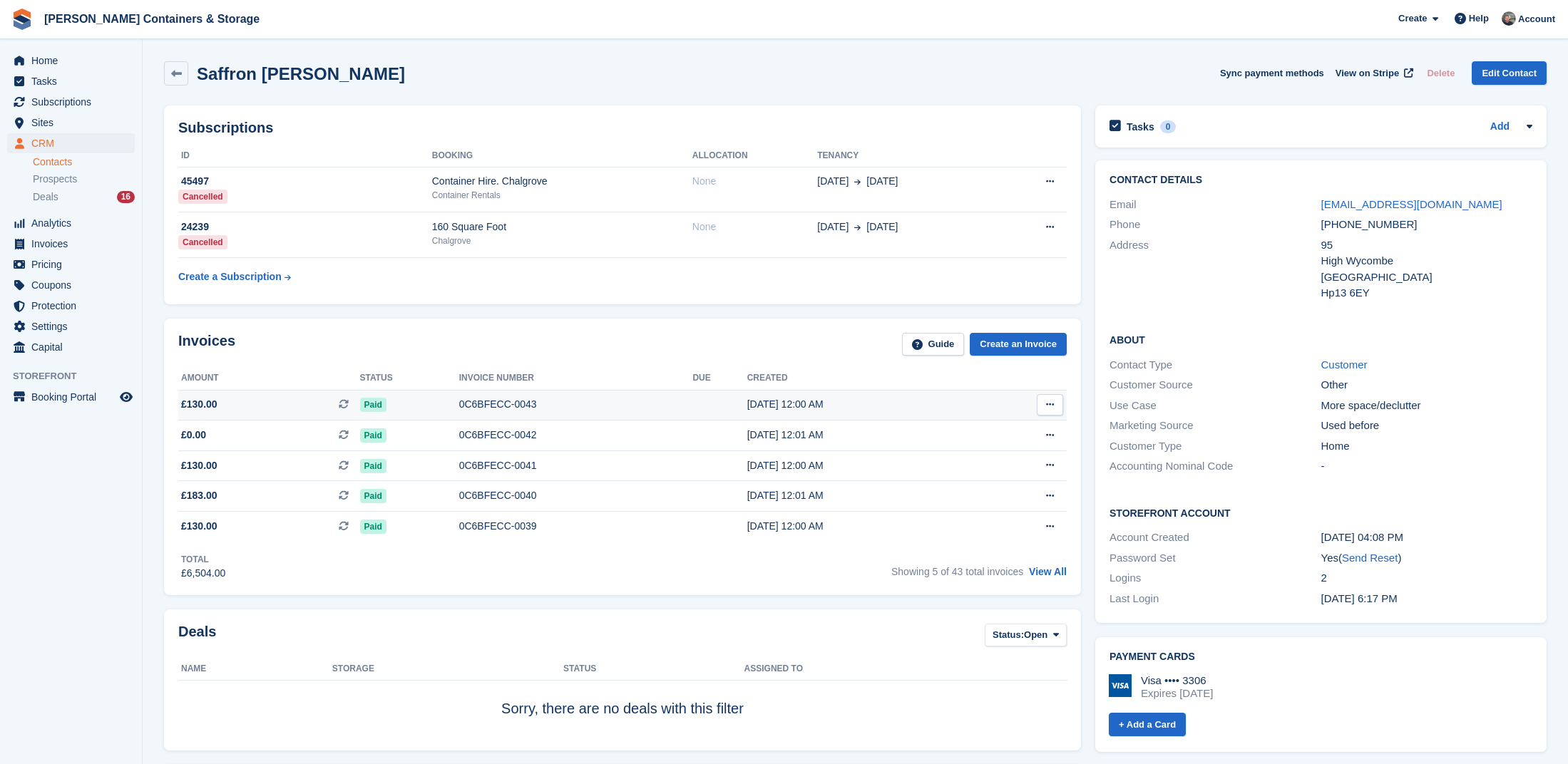
click at [790, 406] on div "11 Sep, 12:00 AM" at bounding box center [861, 405] width 230 height 15
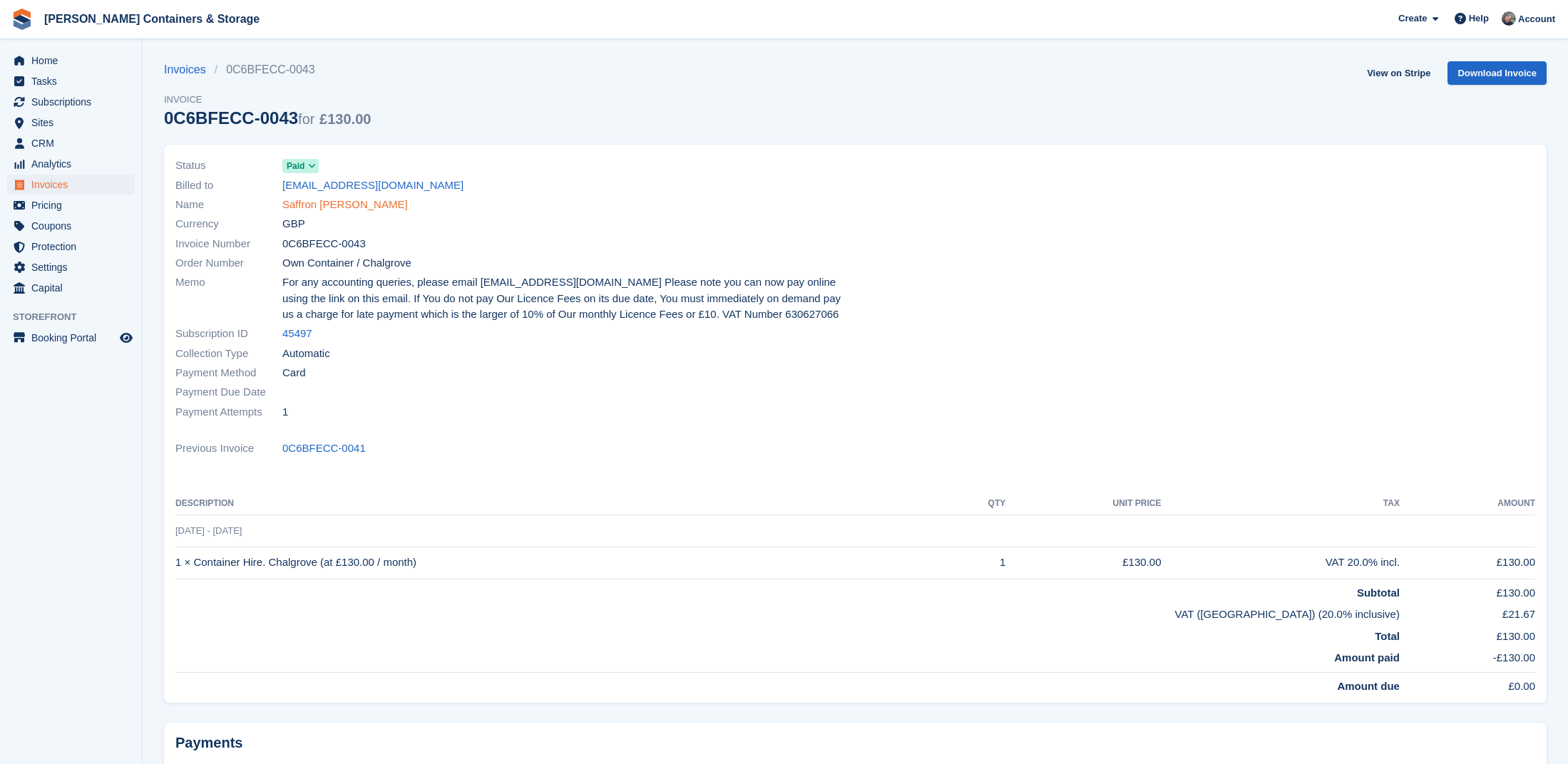
click at [301, 205] on link "Saffron [PERSON_NAME]" at bounding box center [345, 205] width 126 height 16
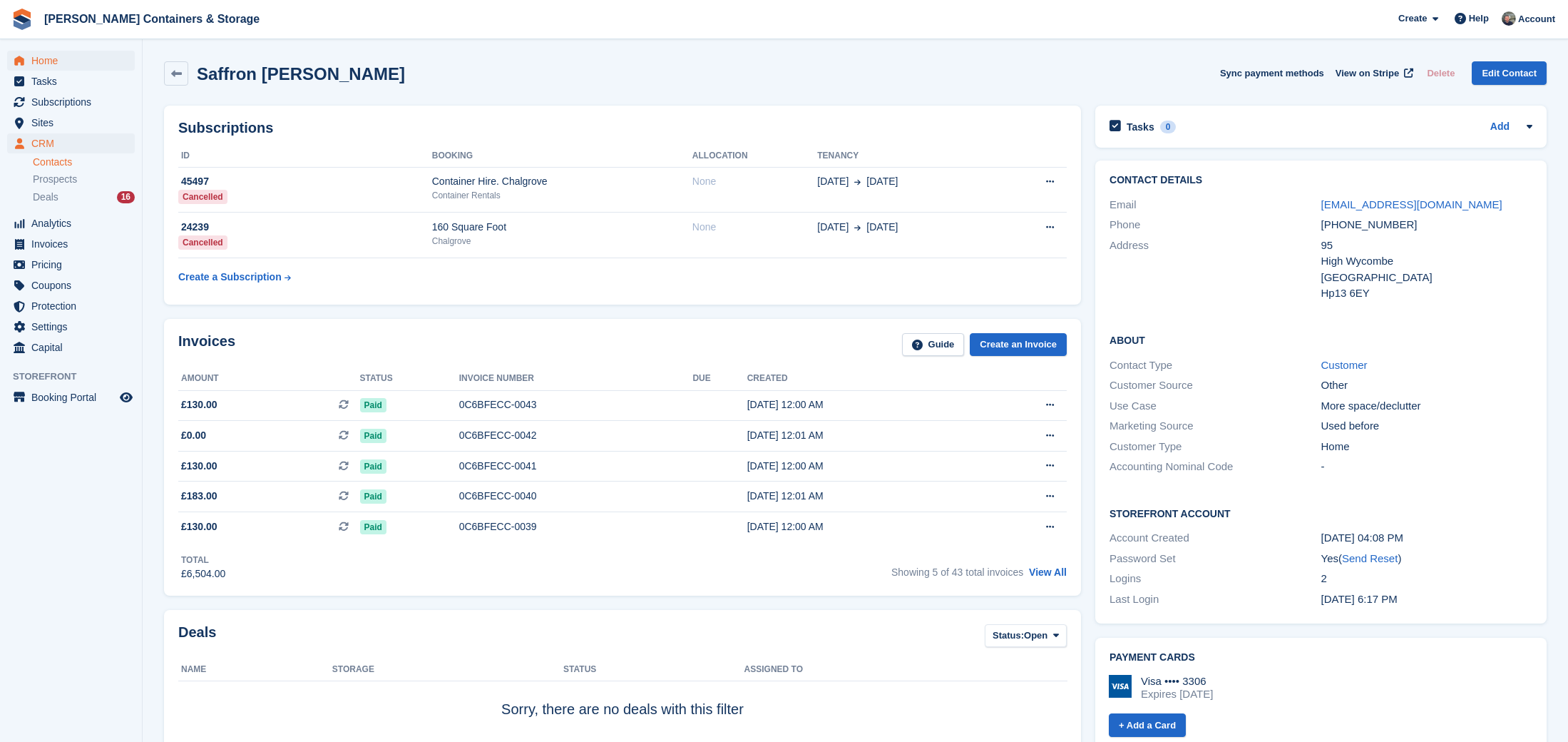
click at [58, 64] on span "Home" at bounding box center [74, 61] width 85 height 20
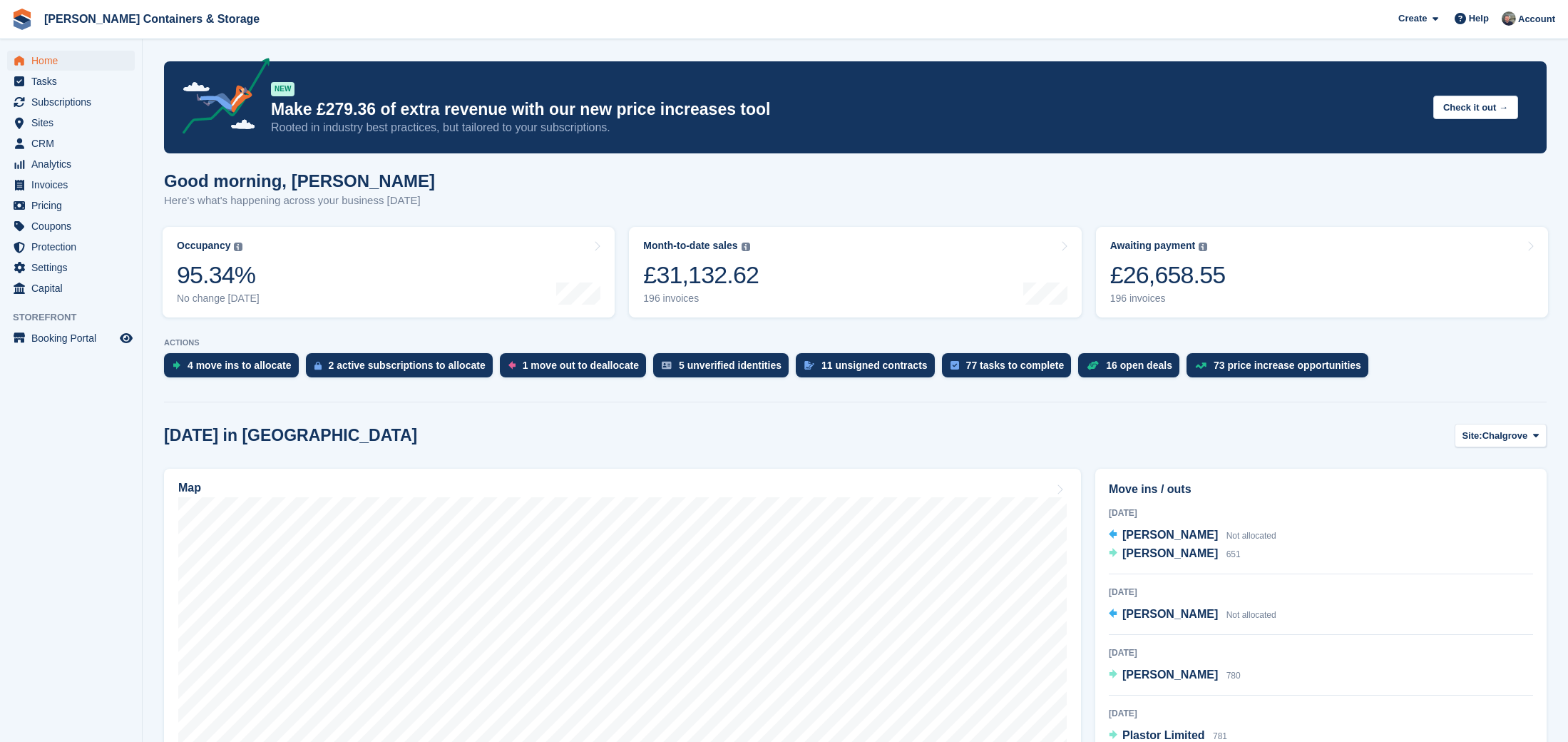
scroll to position [319, 0]
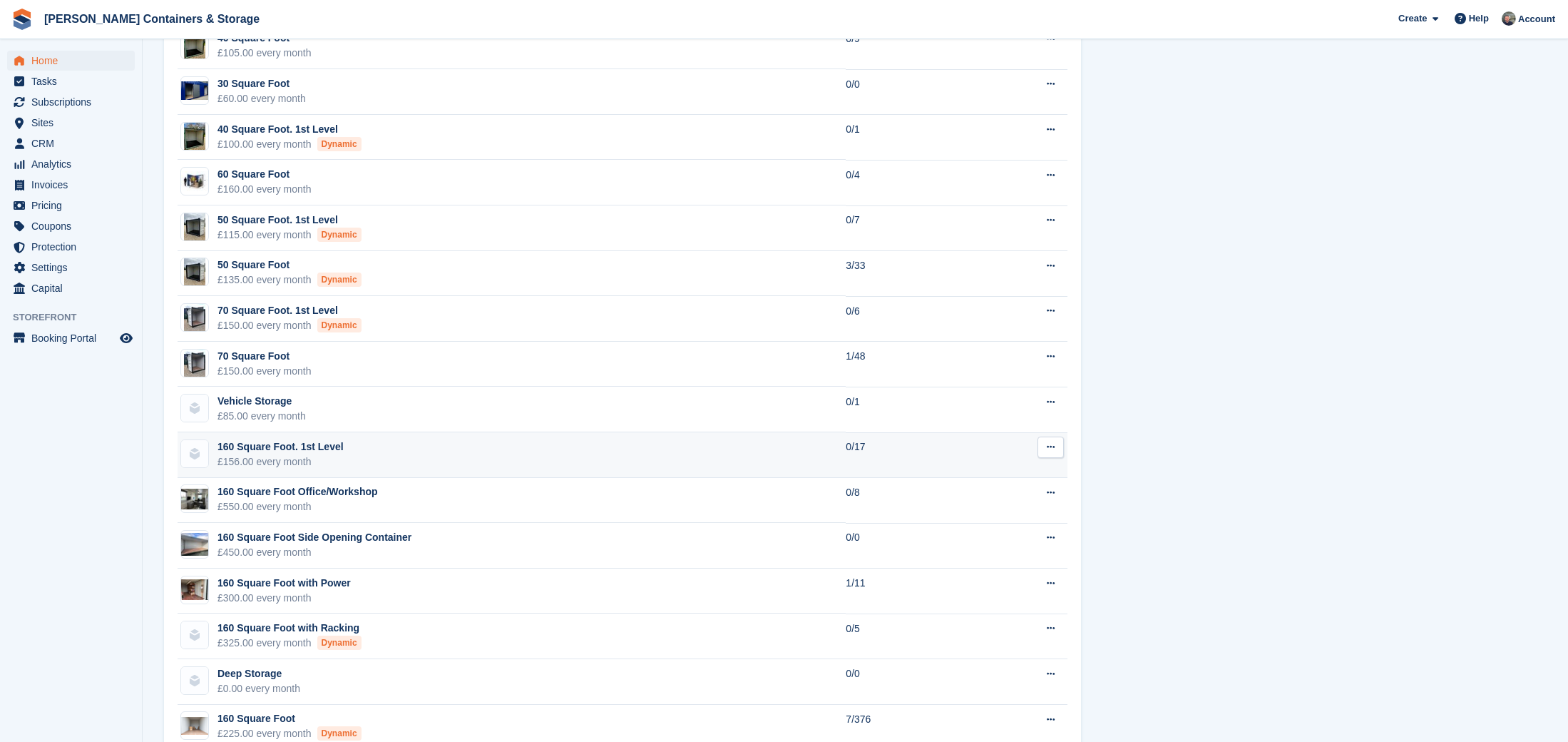
scroll to position [1268, 0]
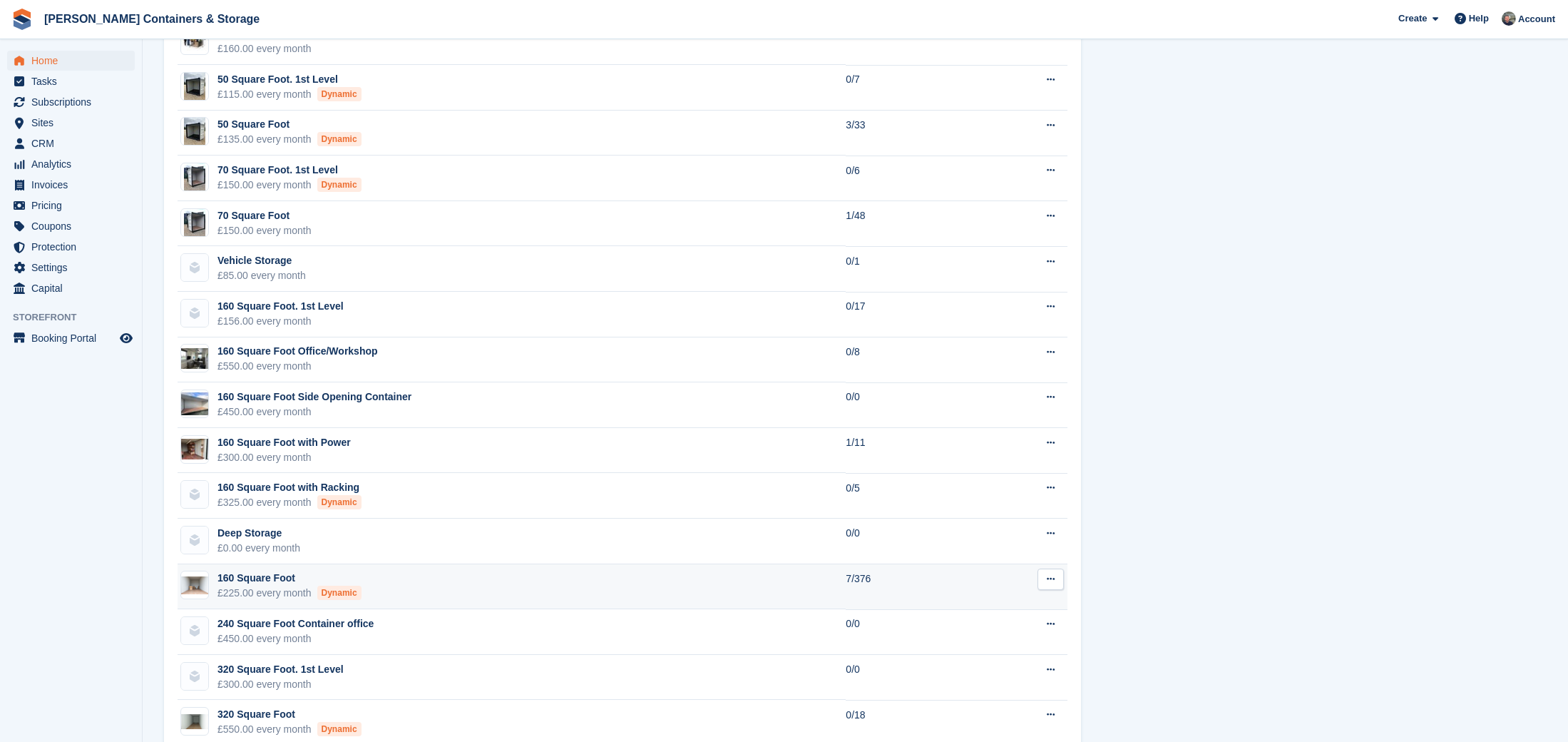
click at [790, 583] on td "160 Square Foot £225.00 every month Dynamic" at bounding box center [511, 586] width 668 height 46
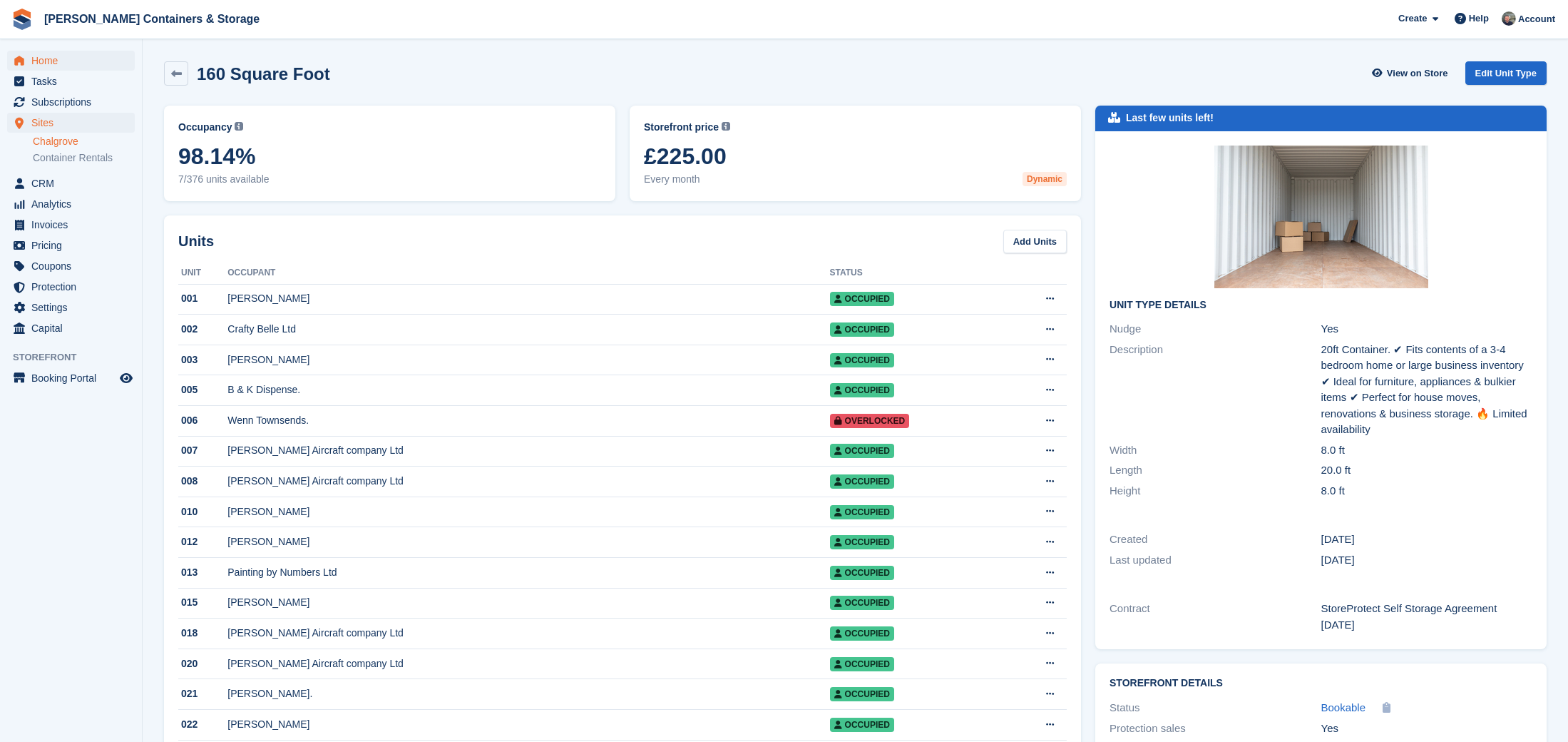
click at [106, 60] on span "Home" at bounding box center [74, 61] width 85 height 20
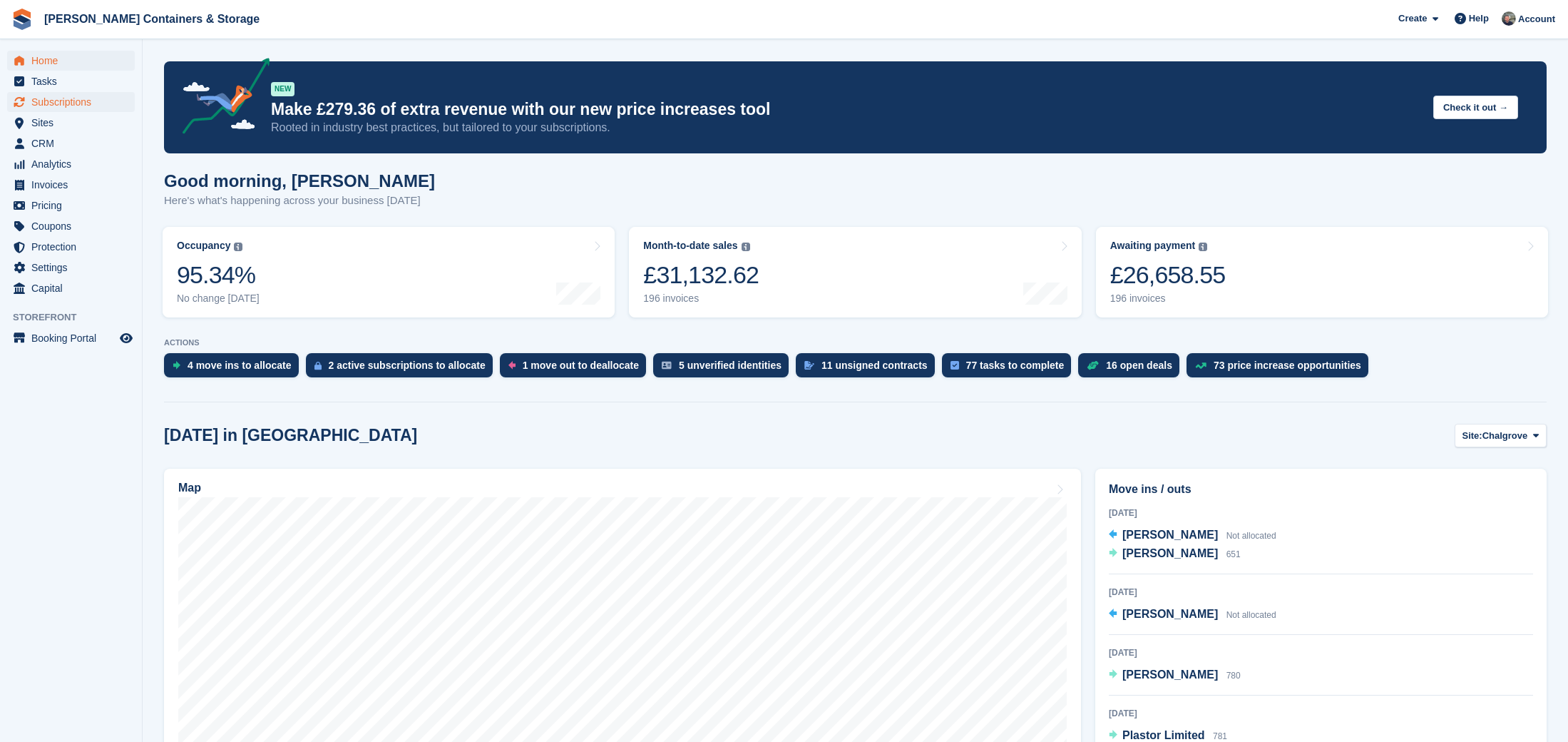
click at [61, 96] on span "Subscriptions" at bounding box center [74, 102] width 85 height 20
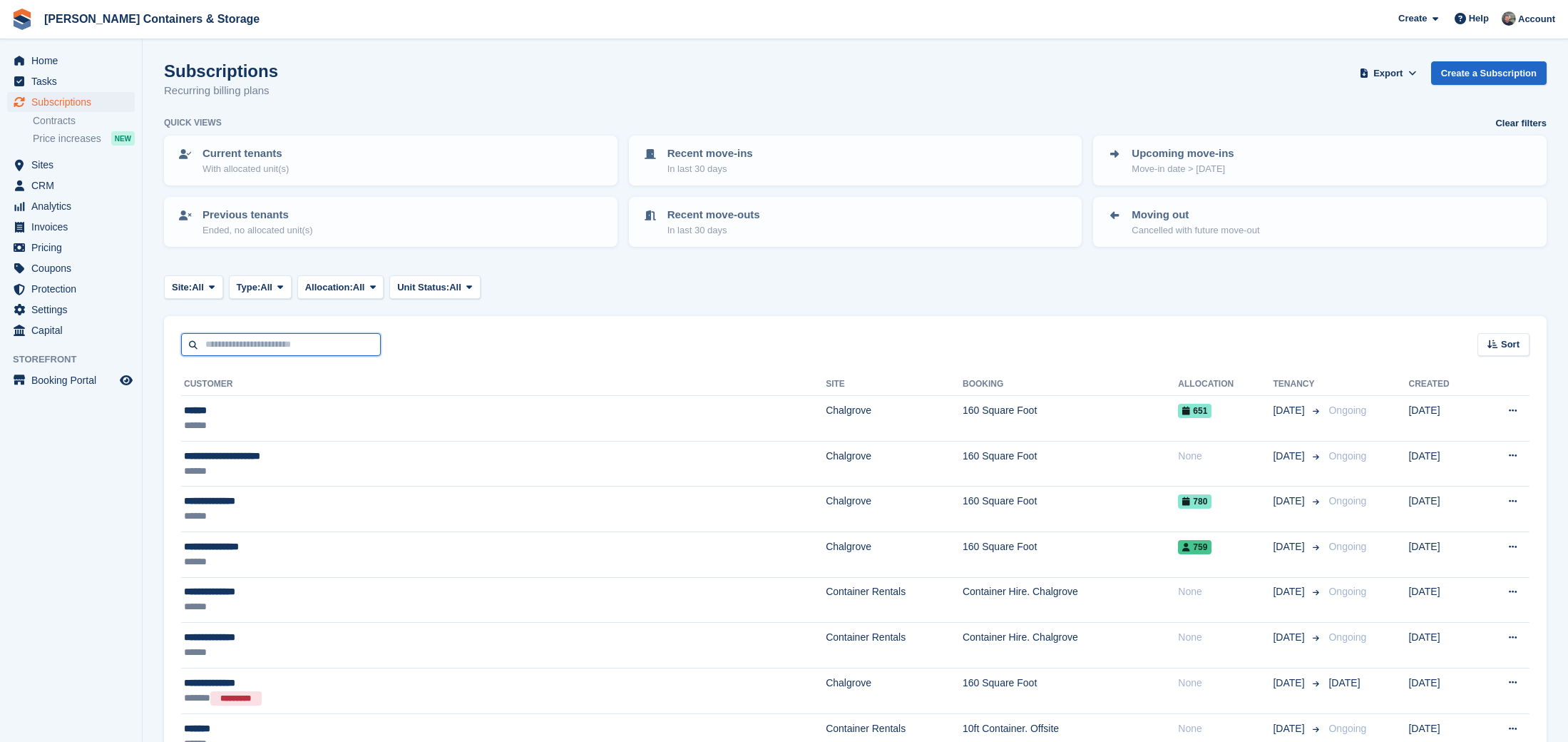
click at [259, 343] on input "text" at bounding box center [281, 344] width 200 height 23
type input "***"
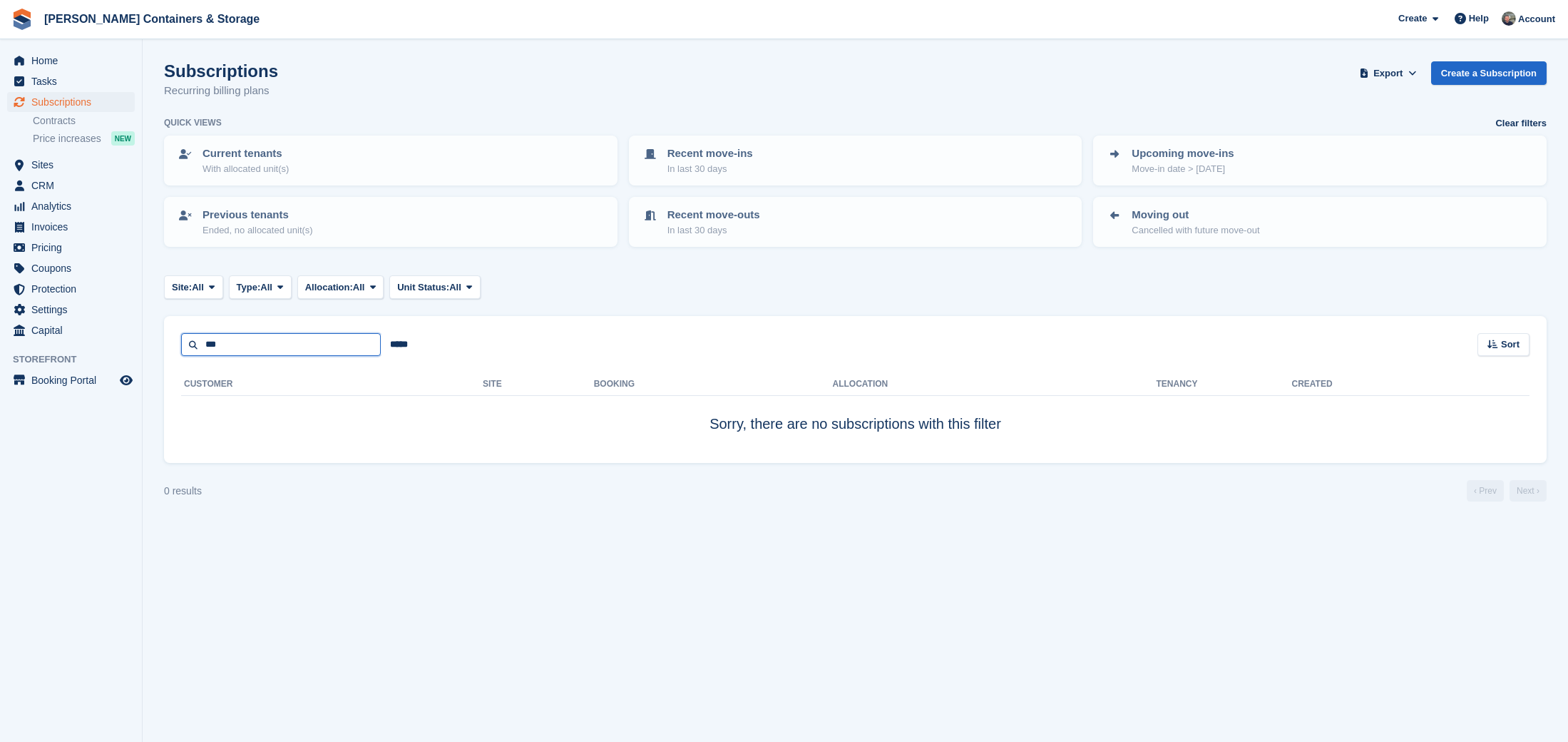
click at [274, 349] on input "***" at bounding box center [281, 344] width 200 height 23
type input "*"
type input "***"
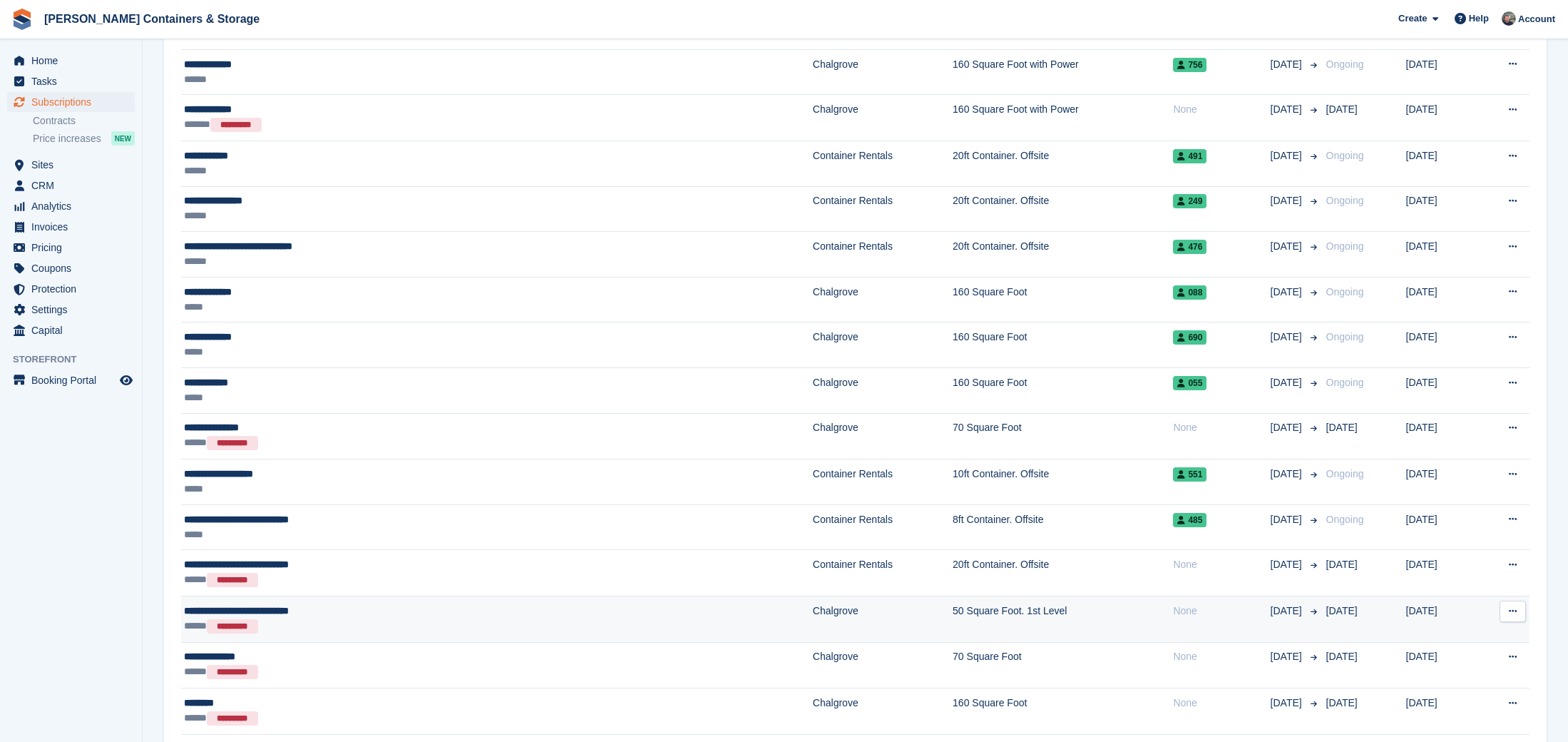
scroll to position [388, 0]
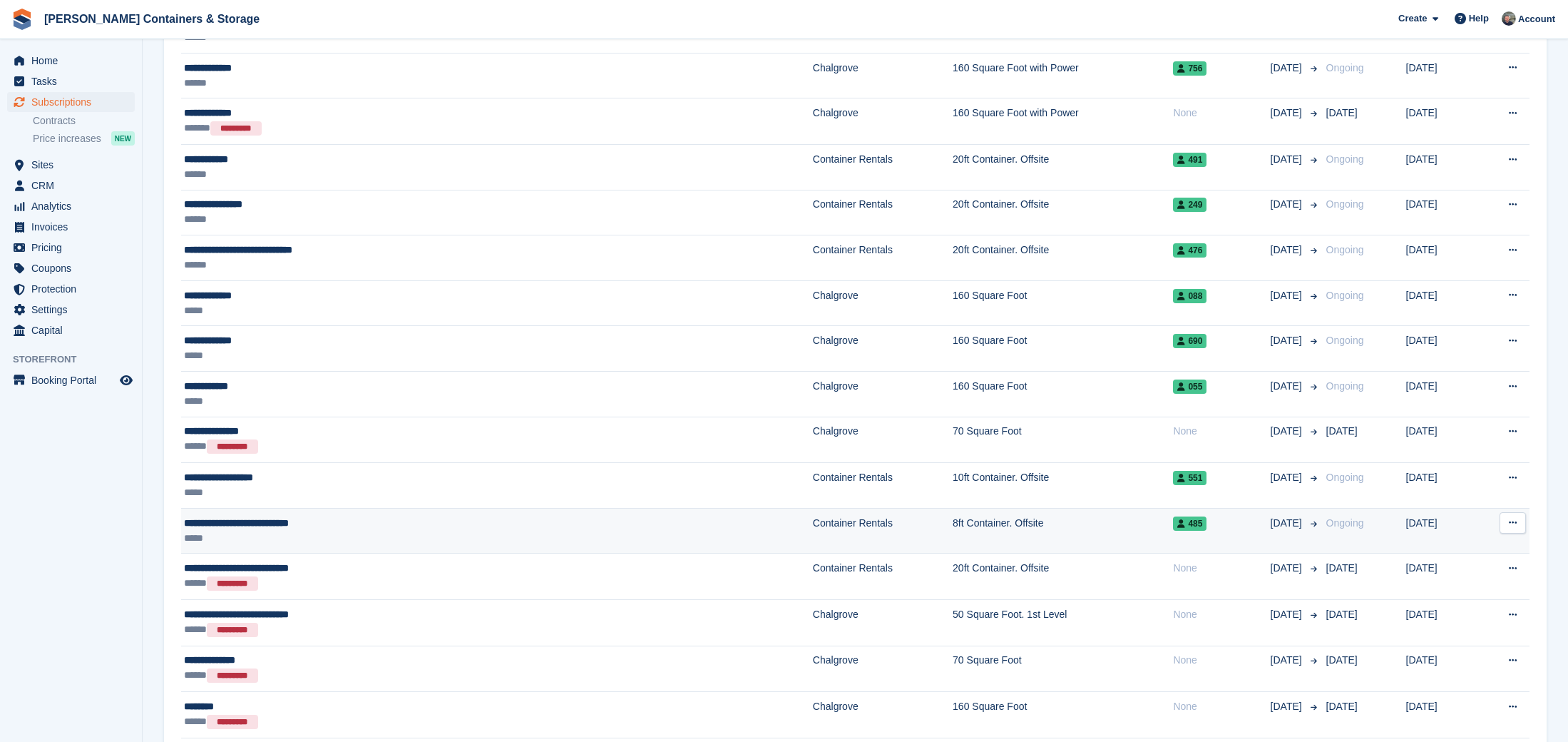
click at [376, 531] on div "*****" at bounding box center [363, 538] width 358 height 15
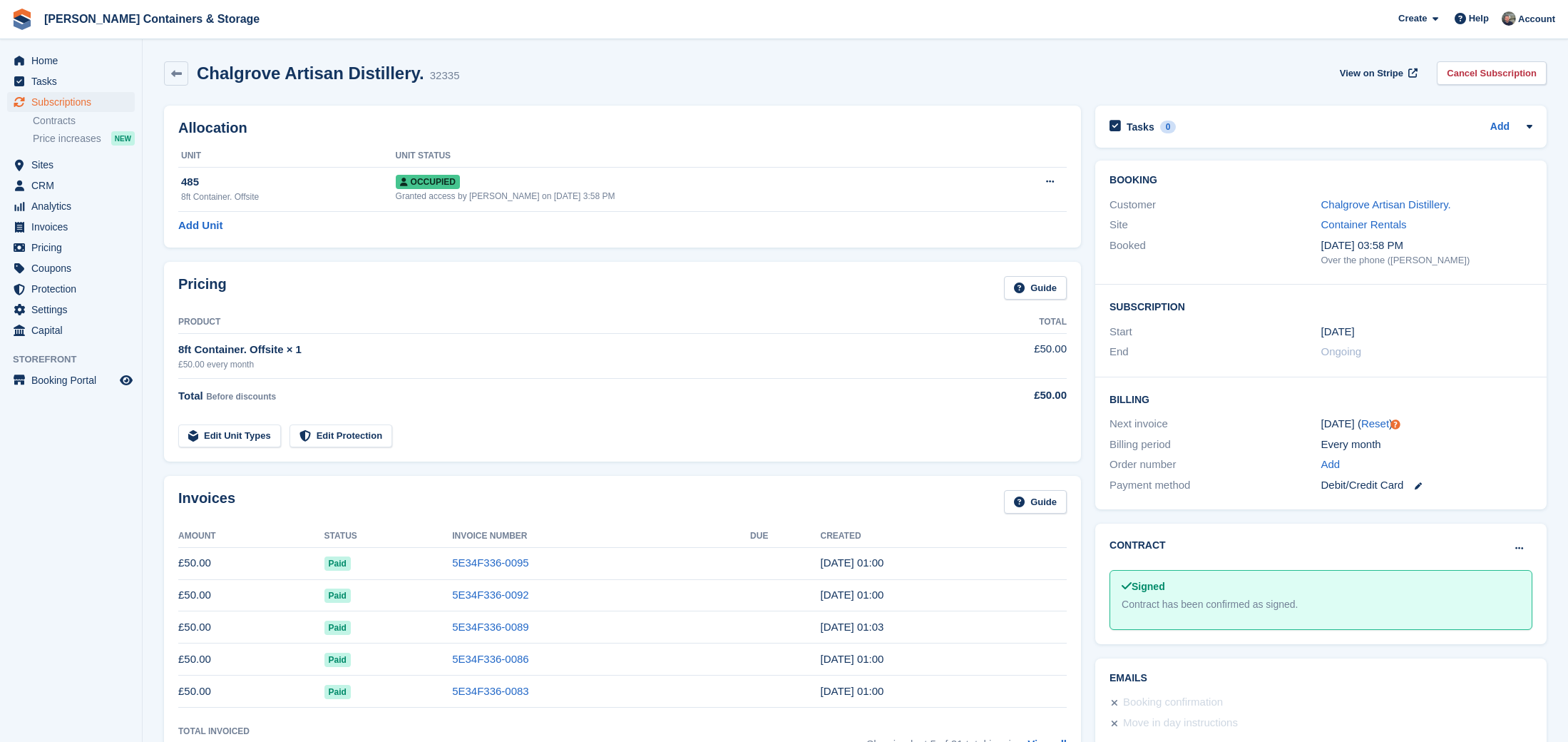
click at [1342, 195] on div "Customer Chalgrove Artisan Distillery." at bounding box center [1320, 205] width 423 height 21
click at [1346, 198] on link "Chalgrove Artisan Distillery." at bounding box center [1385, 204] width 129 height 12
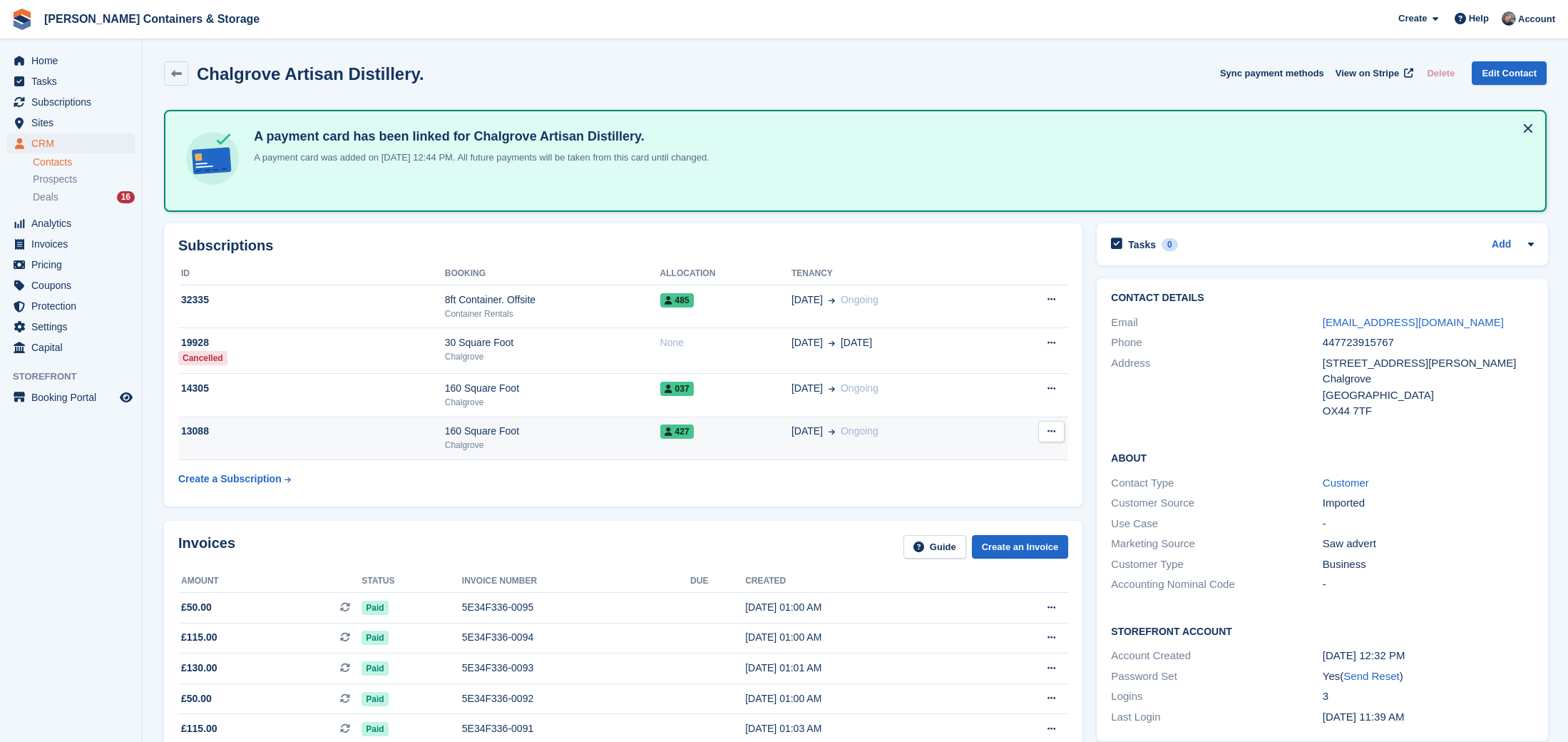
click at [652, 437] on div "160 Square Foot" at bounding box center [552, 431] width 216 height 15
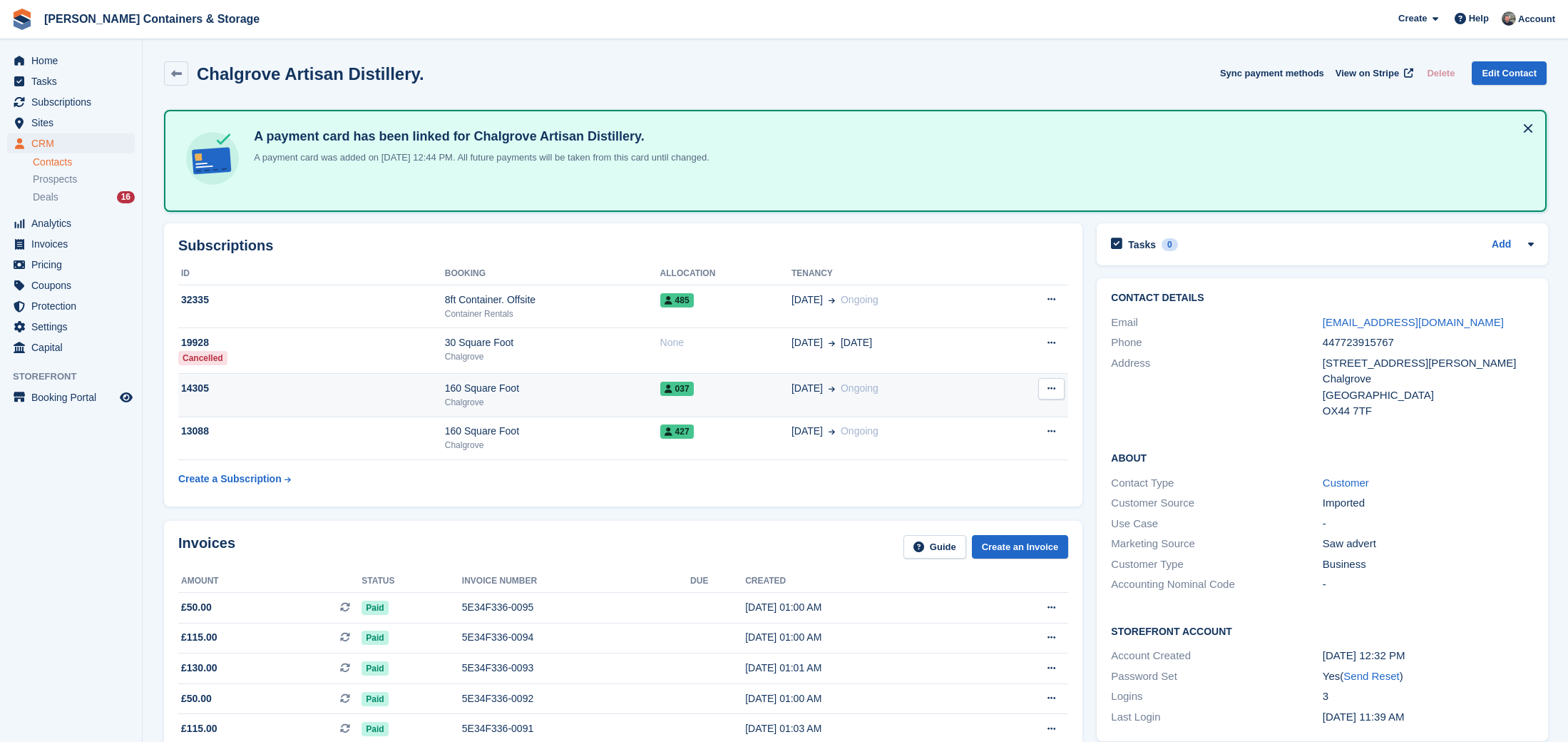
click at [638, 398] on div "Chalgrove" at bounding box center [552, 402] width 216 height 13
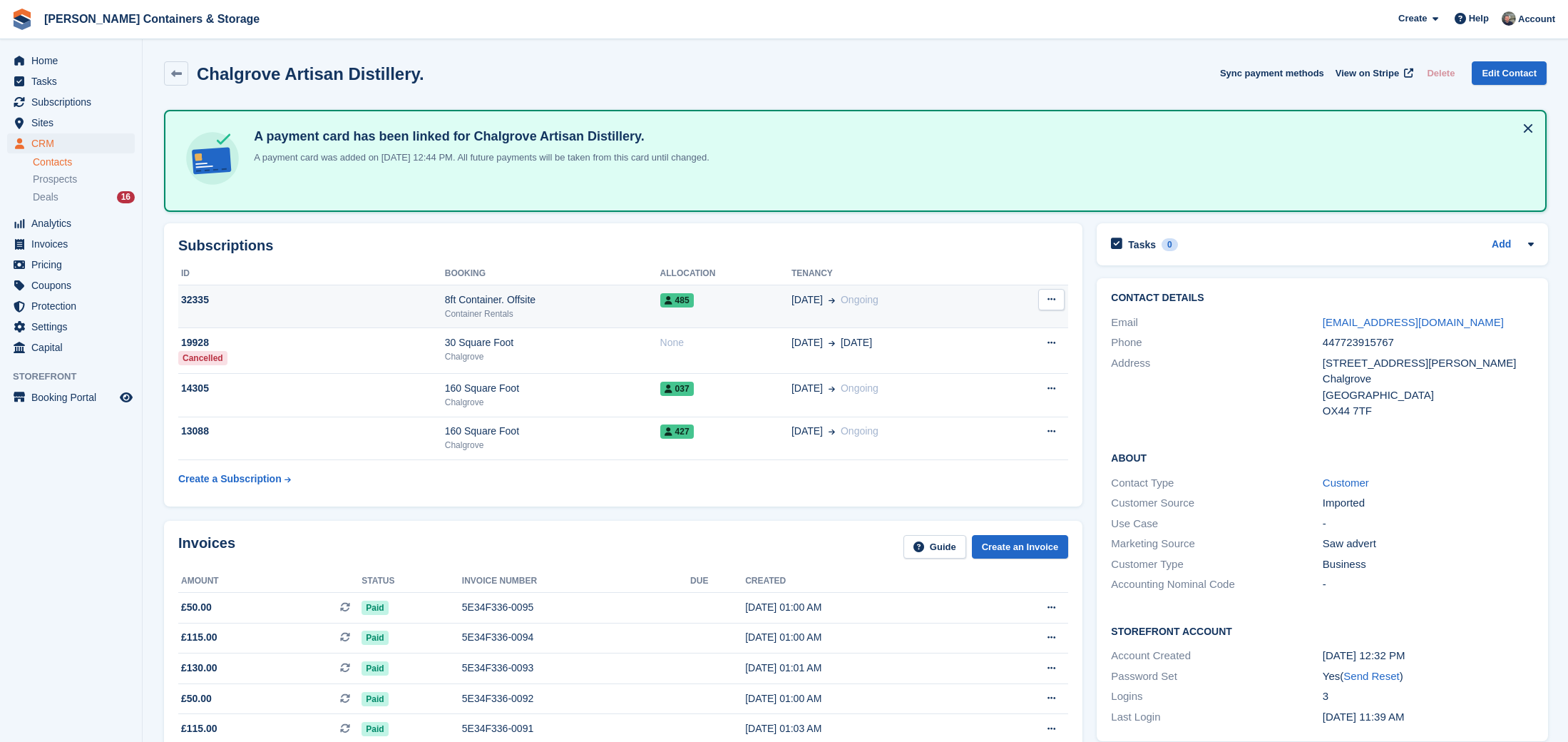
click at [570, 308] on div "Container Rentals" at bounding box center [552, 314] width 216 height 13
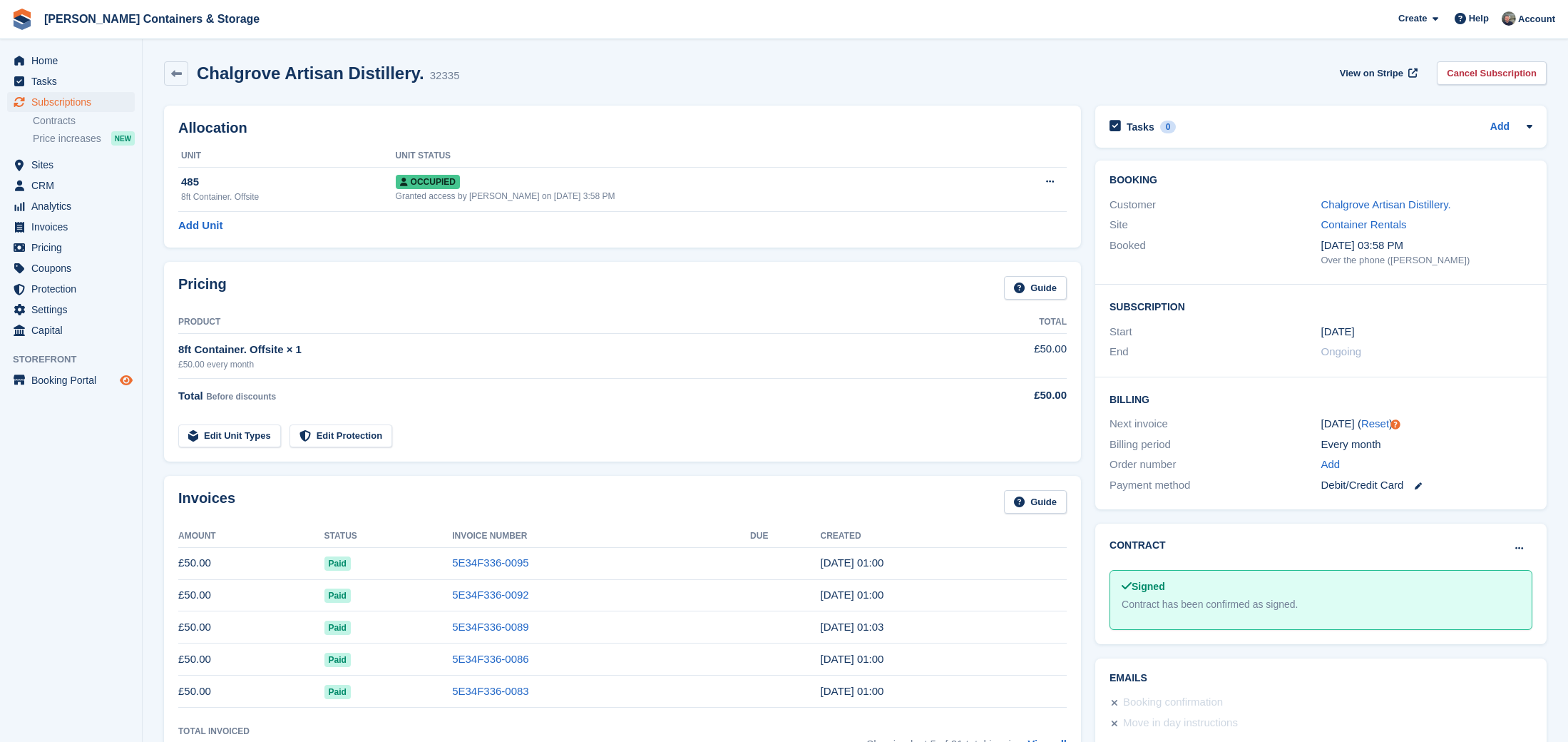
click at [123, 377] on icon "Preview store" at bounding box center [126, 380] width 13 height 11
click at [69, 165] on span "Sites" at bounding box center [74, 165] width 85 height 20
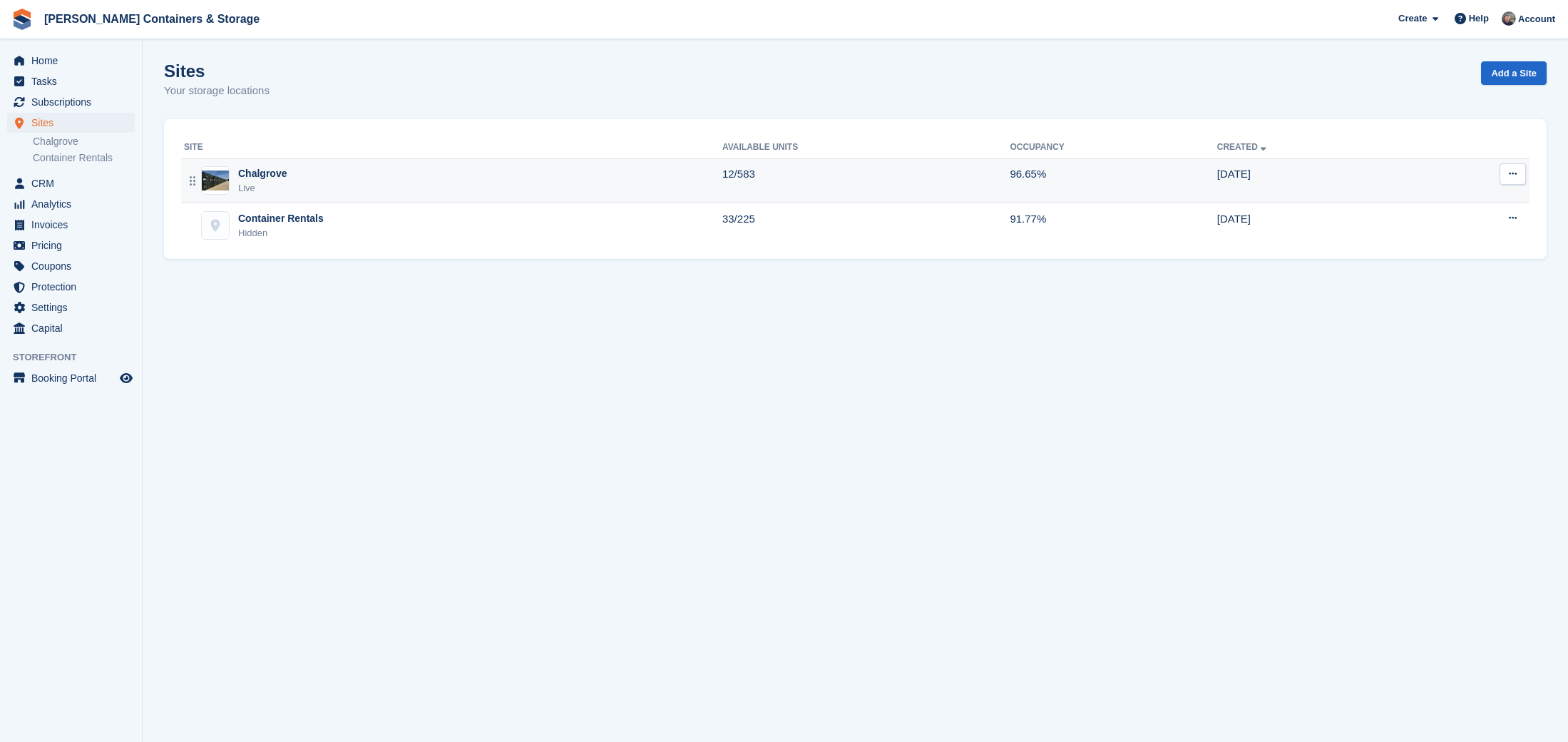
click at [357, 174] on div "Chalgrove Live" at bounding box center [453, 180] width 538 height 29
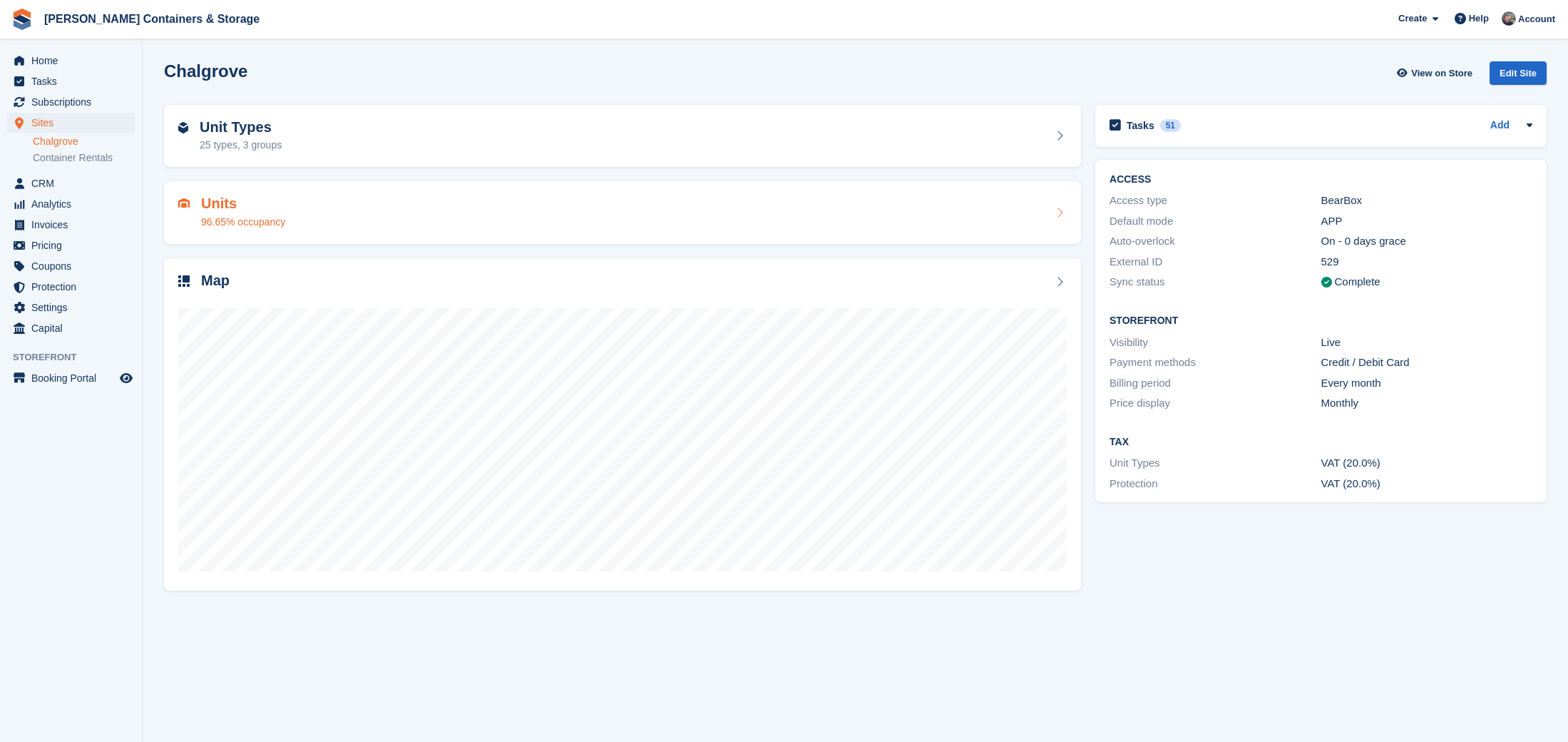
click at [205, 198] on h2 "Units" at bounding box center [243, 204] width 84 height 16
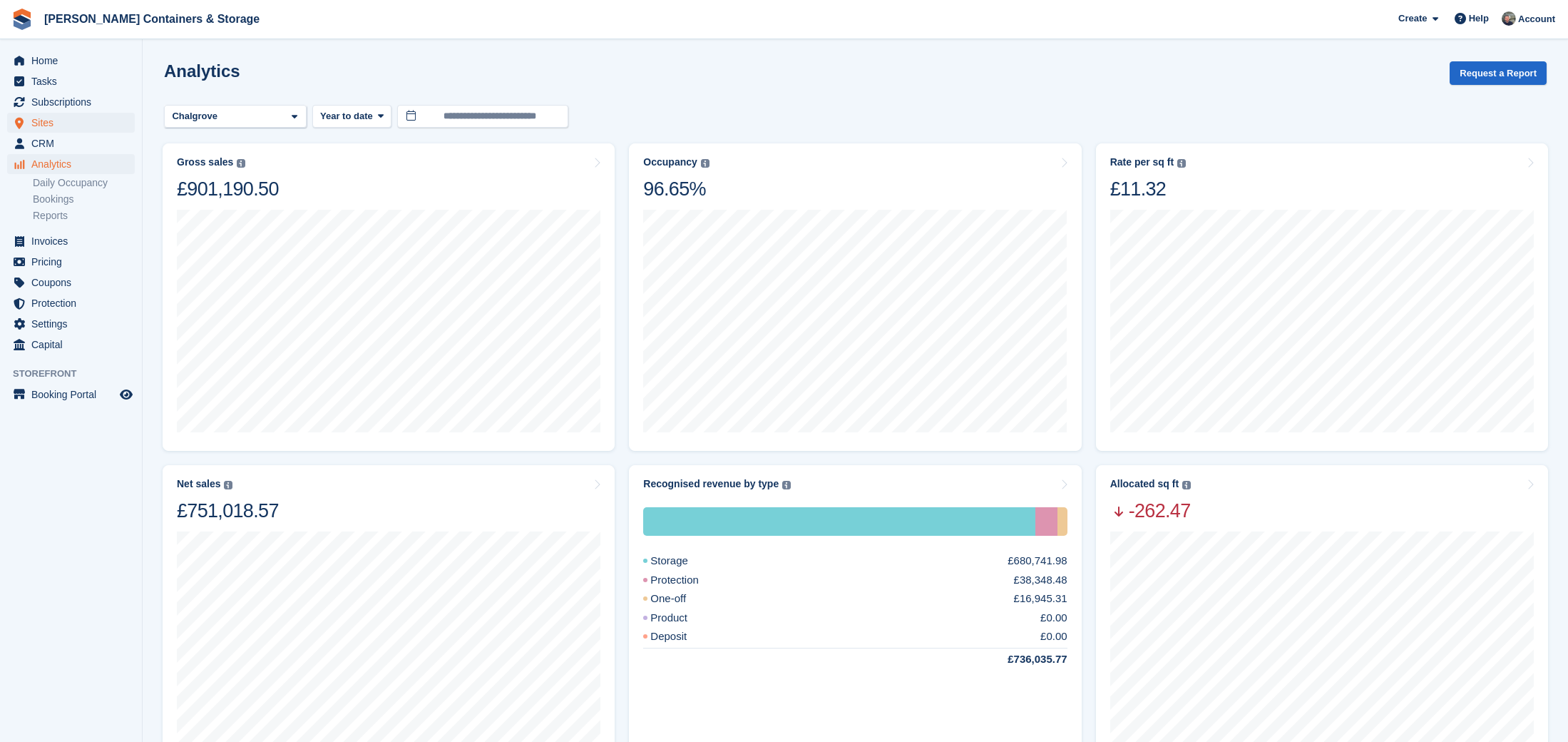
click at [46, 120] on span "Sites" at bounding box center [74, 123] width 85 height 20
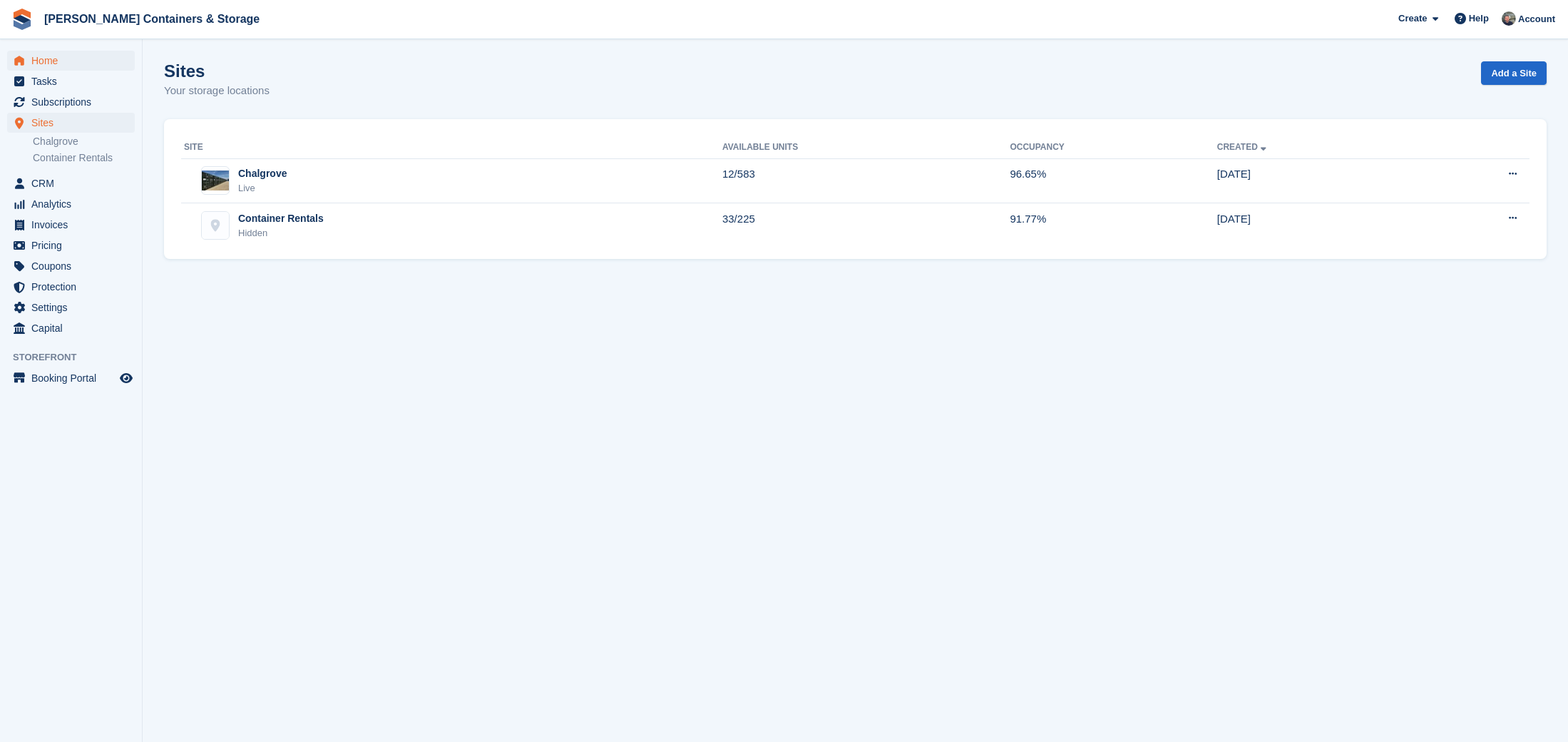
click at [72, 49] on div "Home Tasks Subscriptions Subscriptions Subscriptions Contracts Price increases …" at bounding box center [71, 192] width 142 height 294
click at [72, 60] on span "Home" at bounding box center [74, 61] width 85 height 20
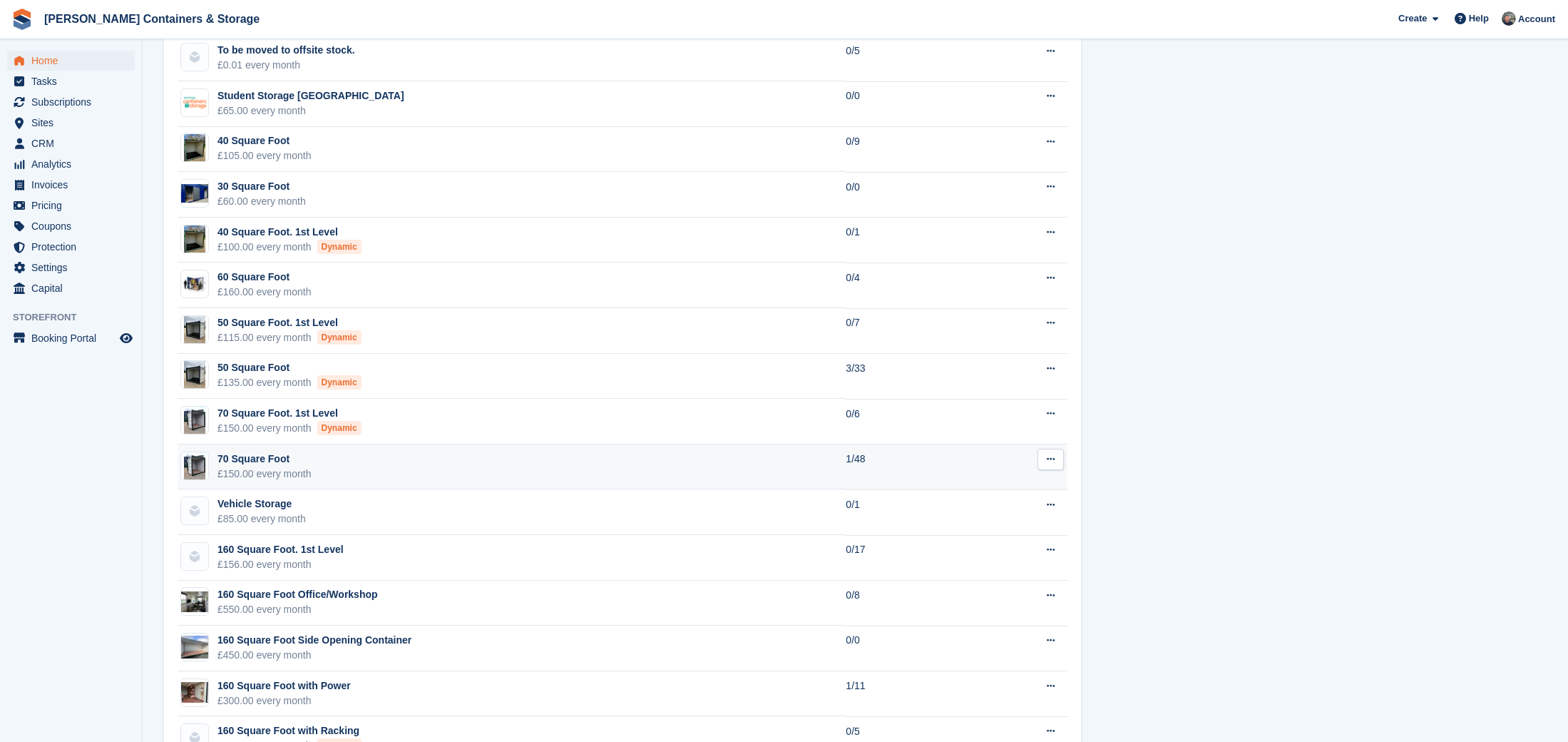
scroll to position [1024, 0]
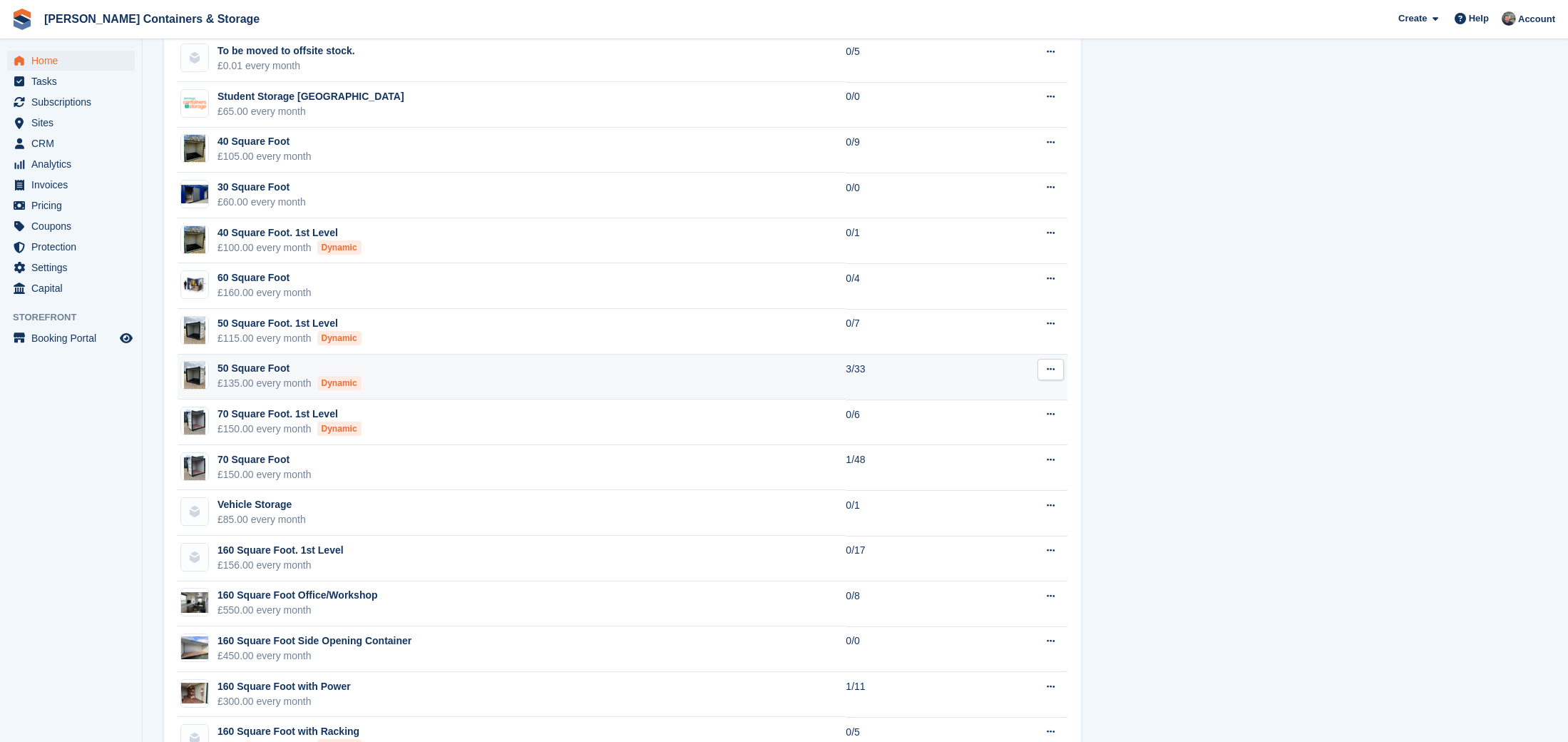
click at [603, 372] on td "50 Square Foot £135.00 every month Dynamic" at bounding box center [511, 377] width 668 height 46
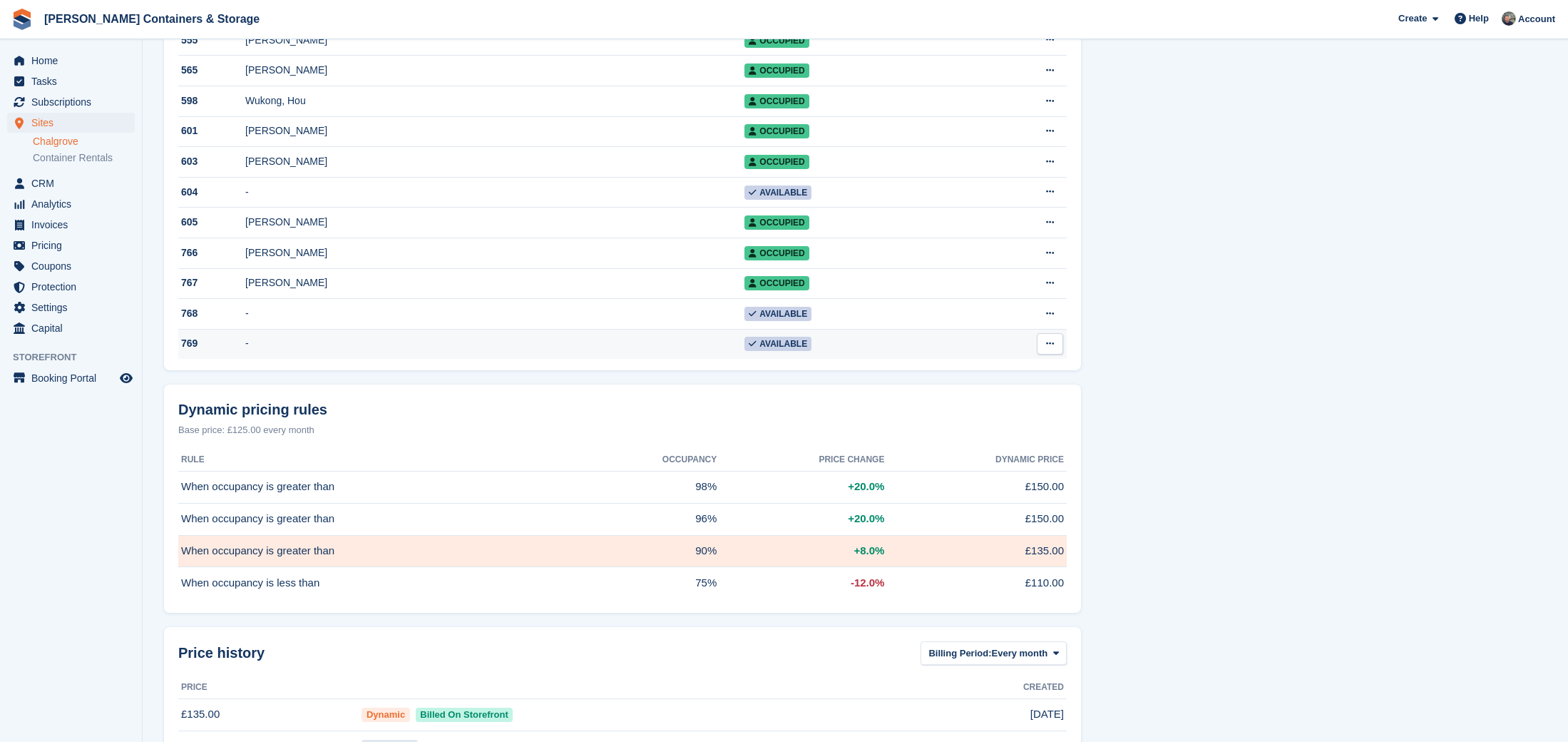
scroll to position [926, 0]
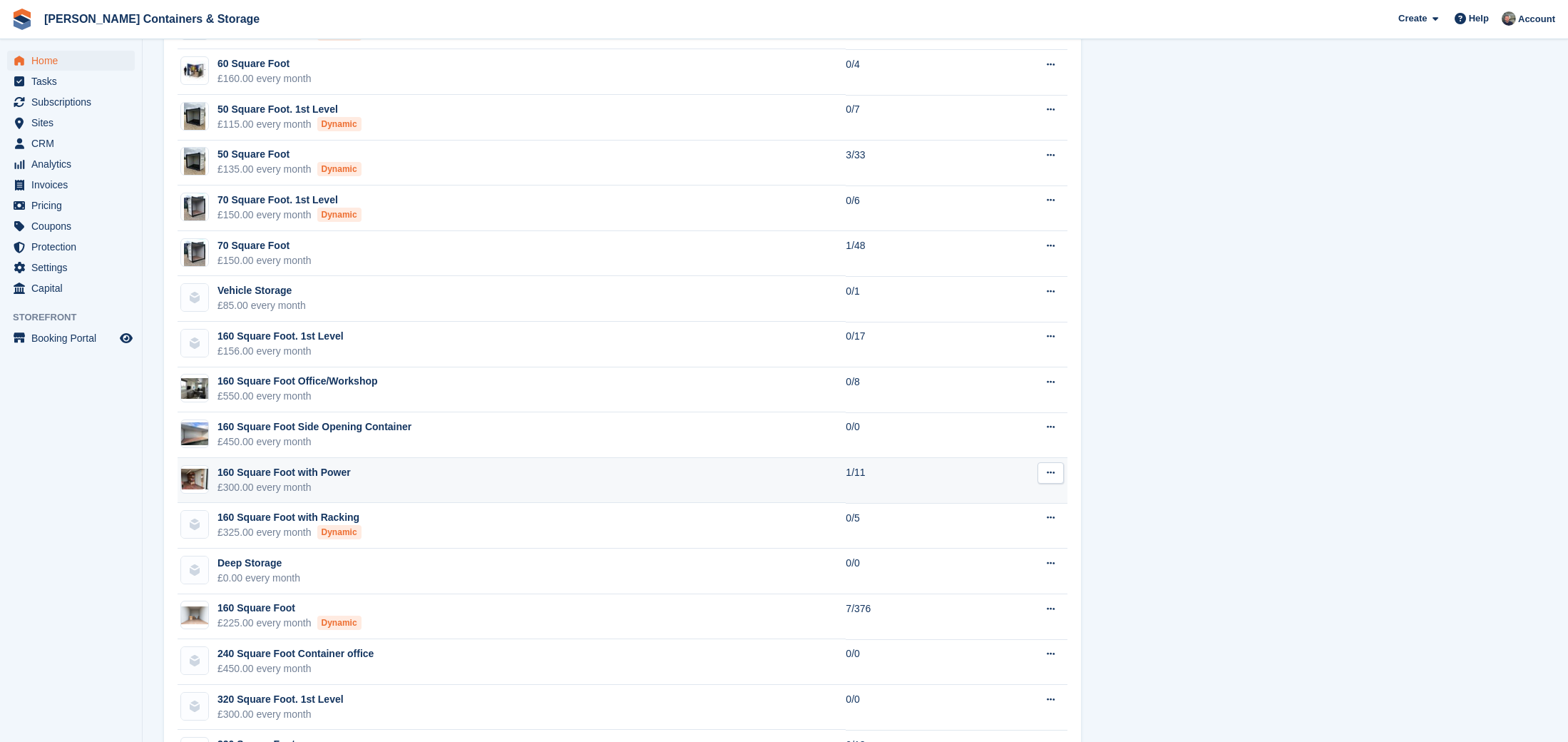
scroll to position [1239, 0]
click at [867, 475] on td "1/11" at bounding box center [914, 479] width 136 height 46
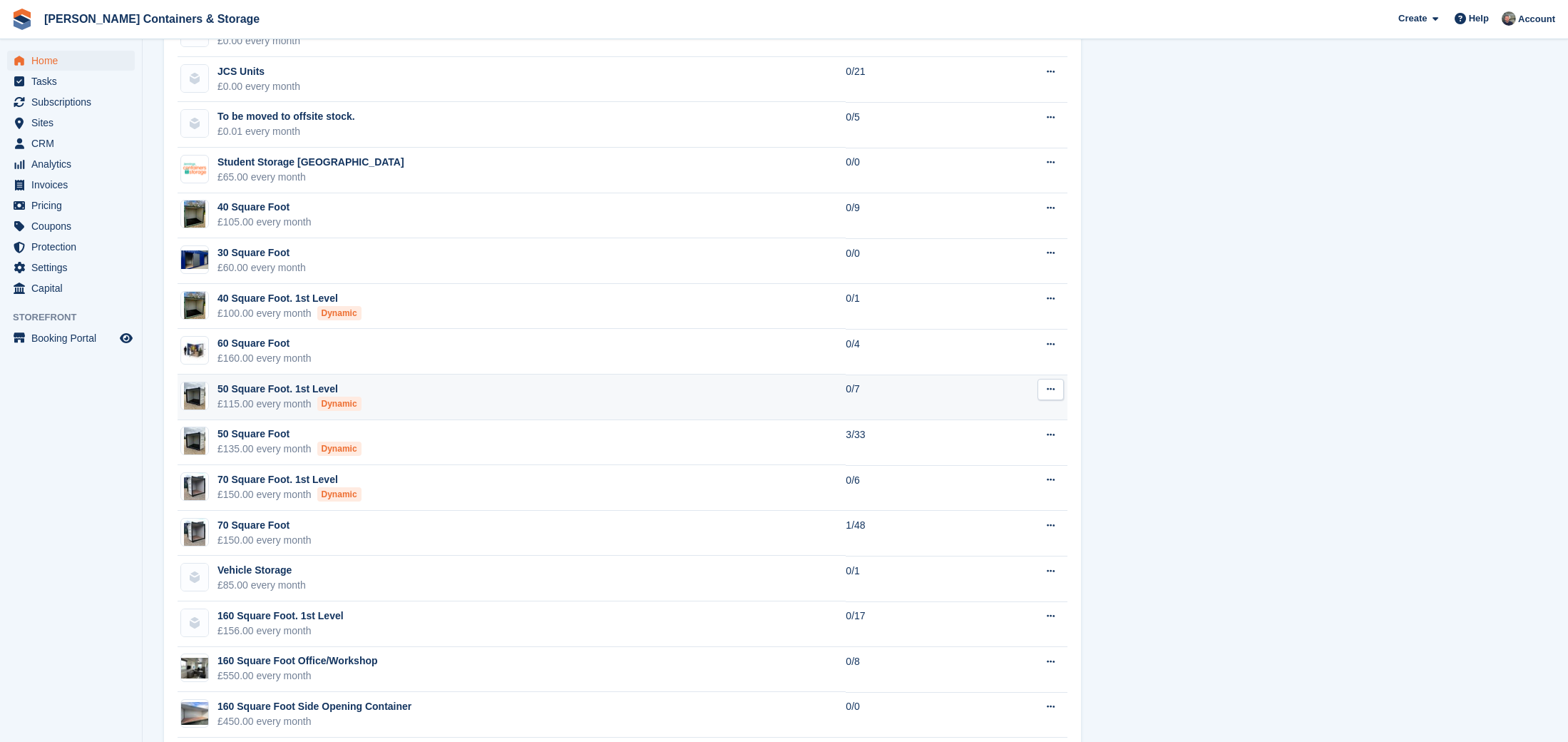
scroll to position [1008, 0]
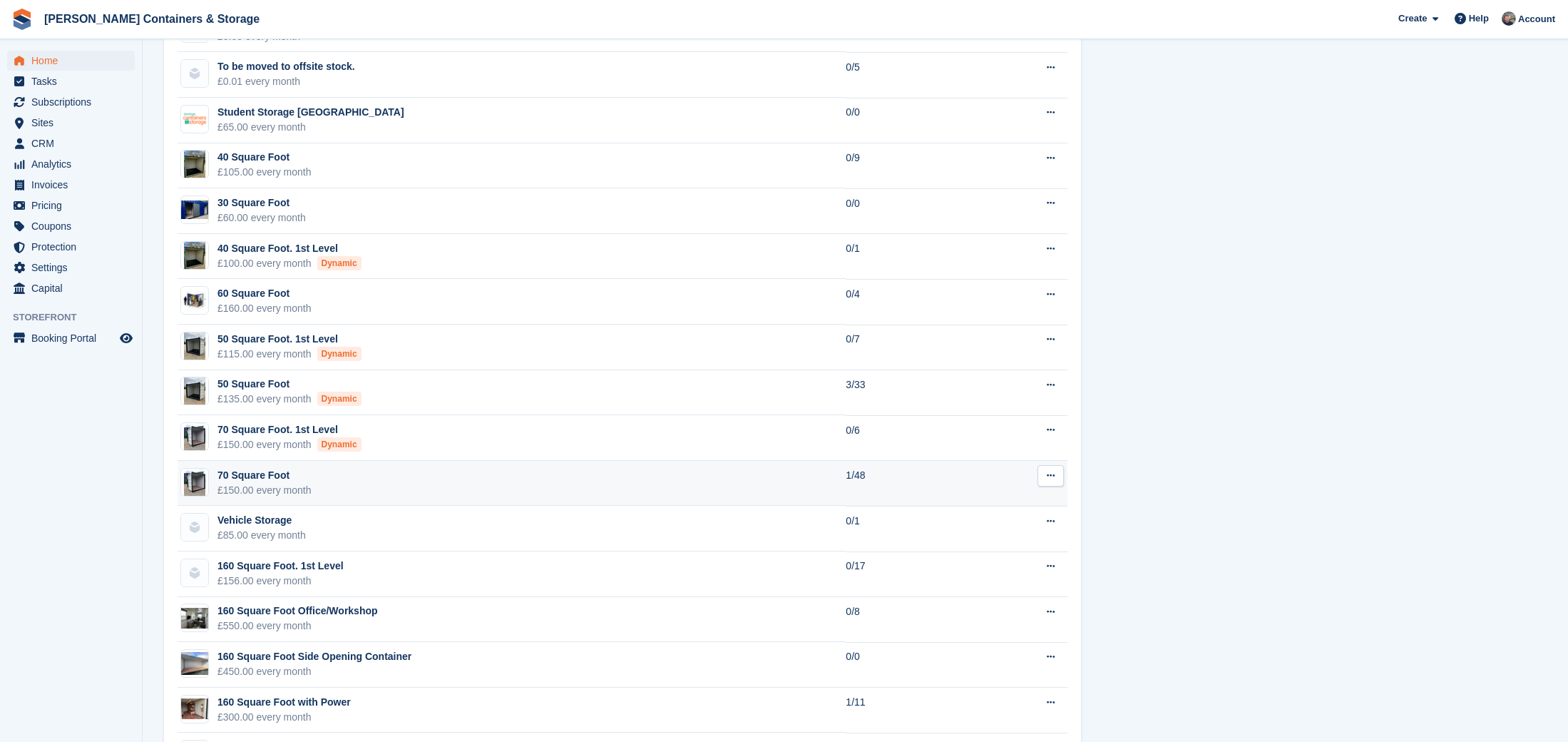
click at [823, 475] on td "70 Square Foot £150.00 every month" at bounding box center [511, 483] width 668 height 46
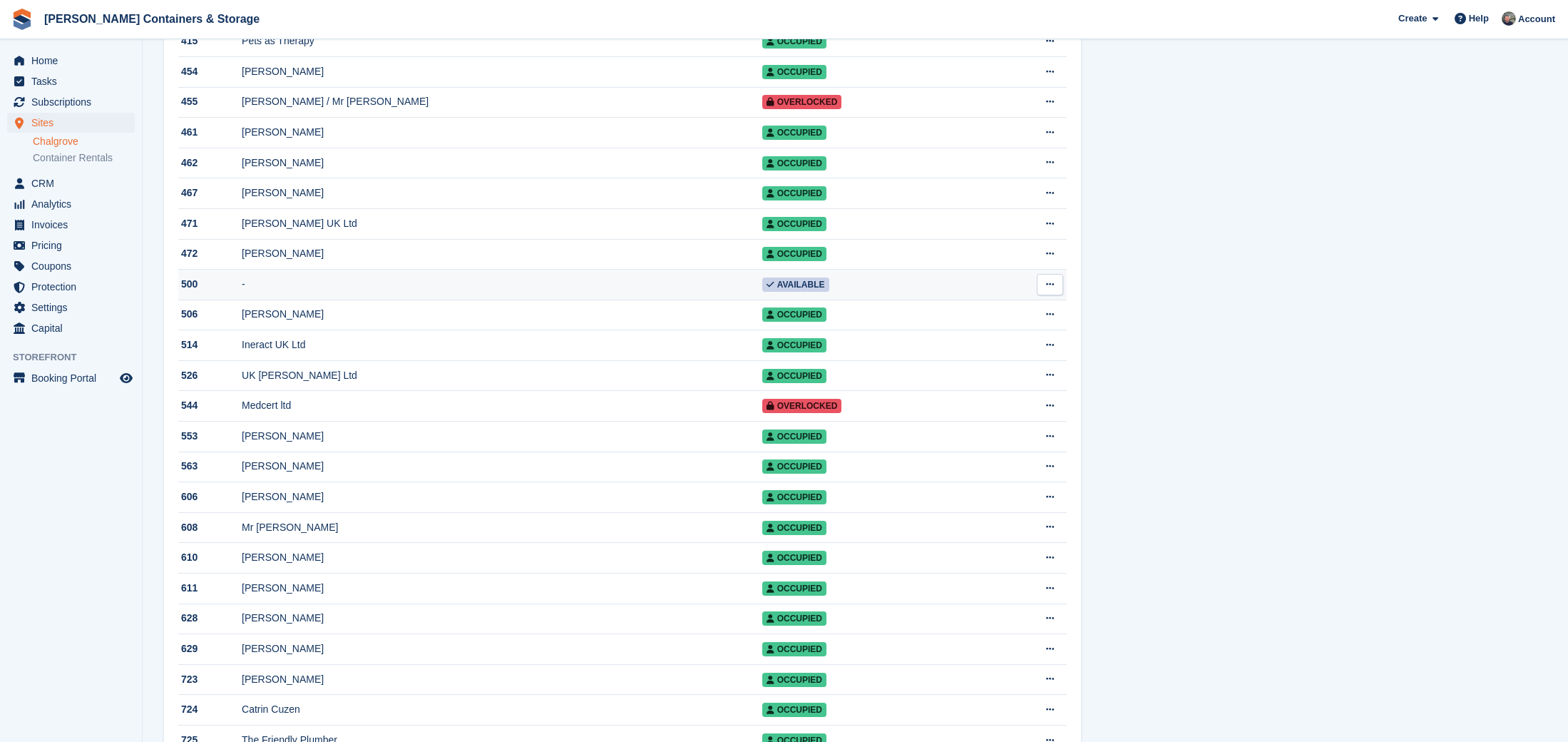
scroll to position [958, 0]
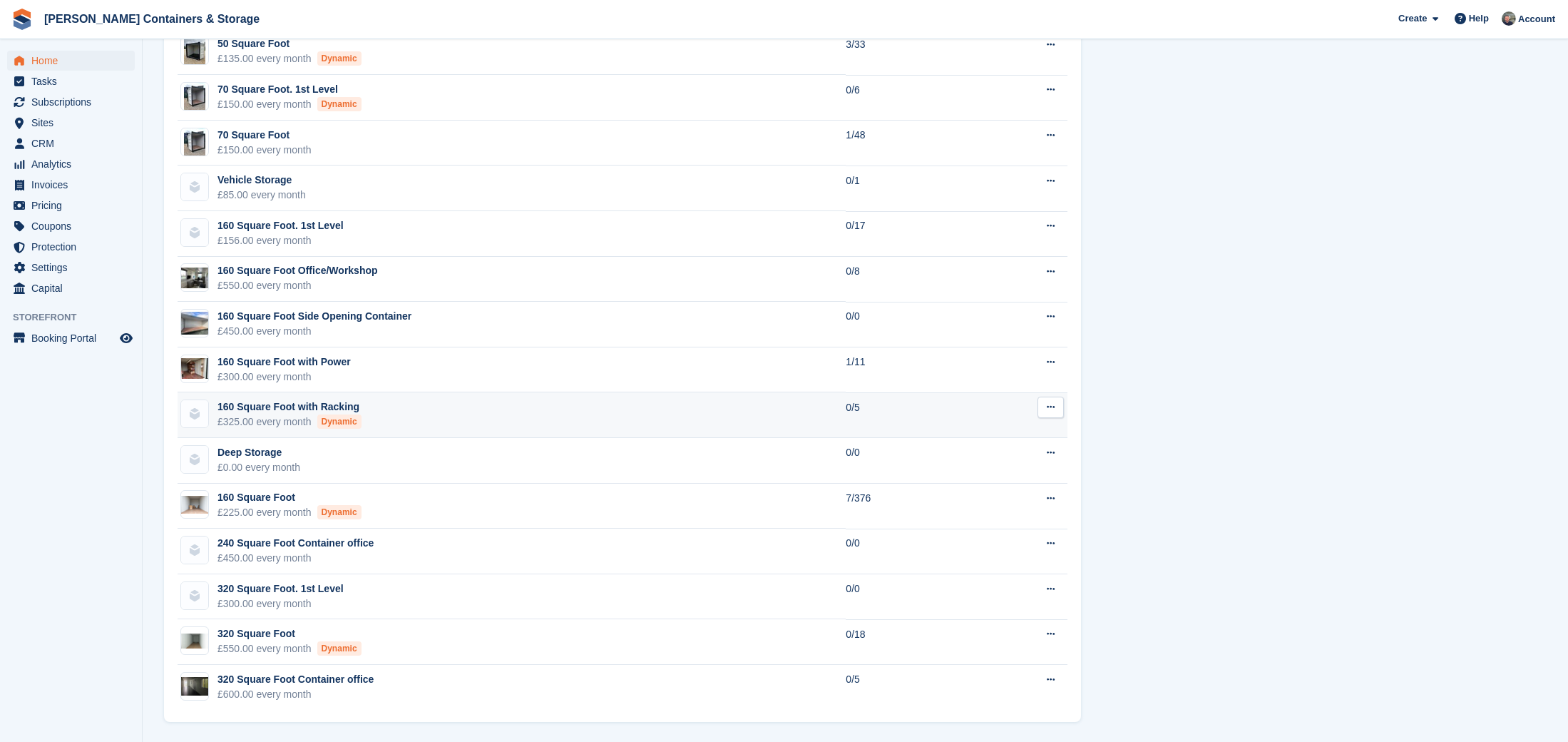
scroll to position [1348, 0]
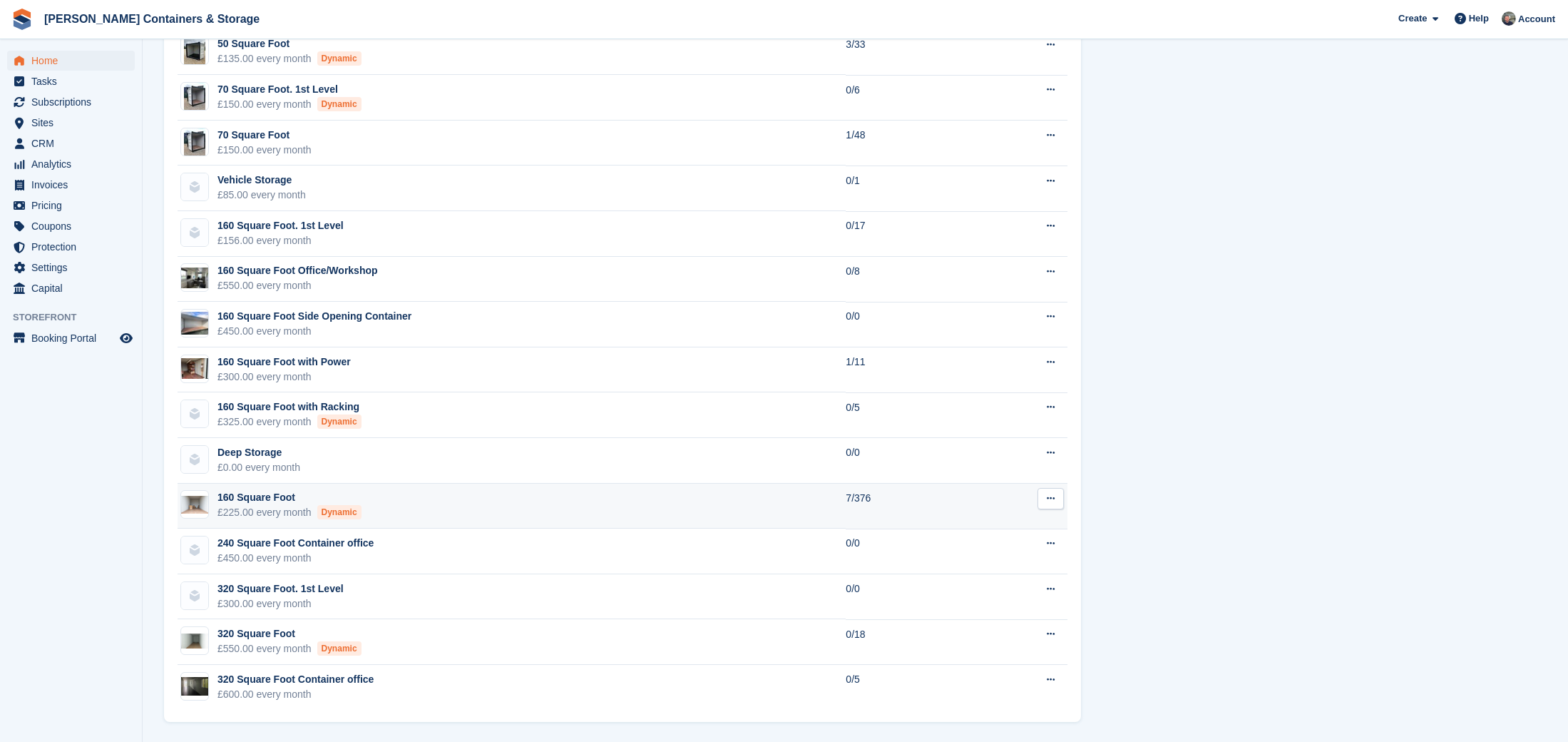
click at [683, 503] on td "160 Square Foot £225.00 every month Dynamic" at bounding box center [511, 506] width 668 height 46
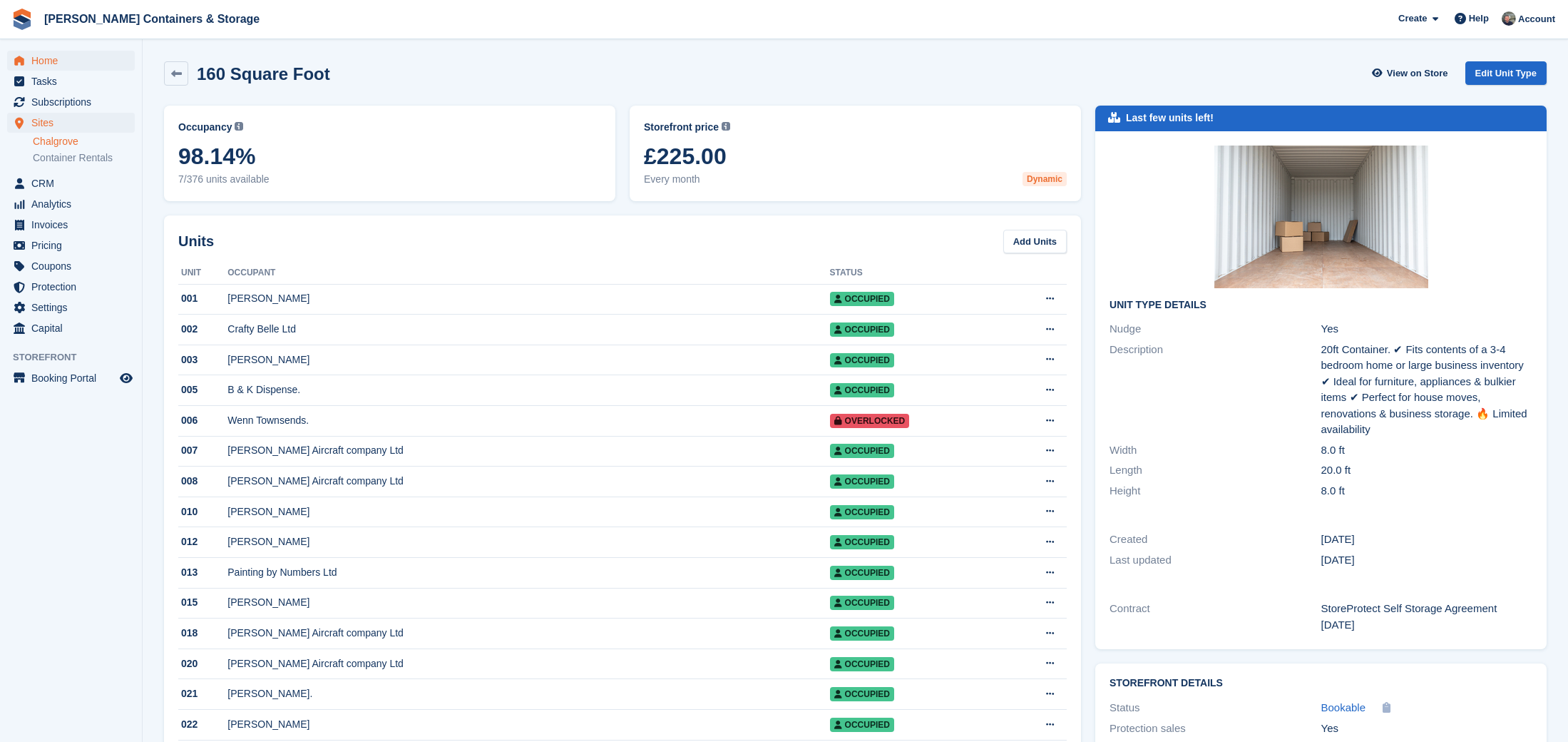
click at [64, 65] on span "Home" at bounding box center [74, 61] width 85 height 20
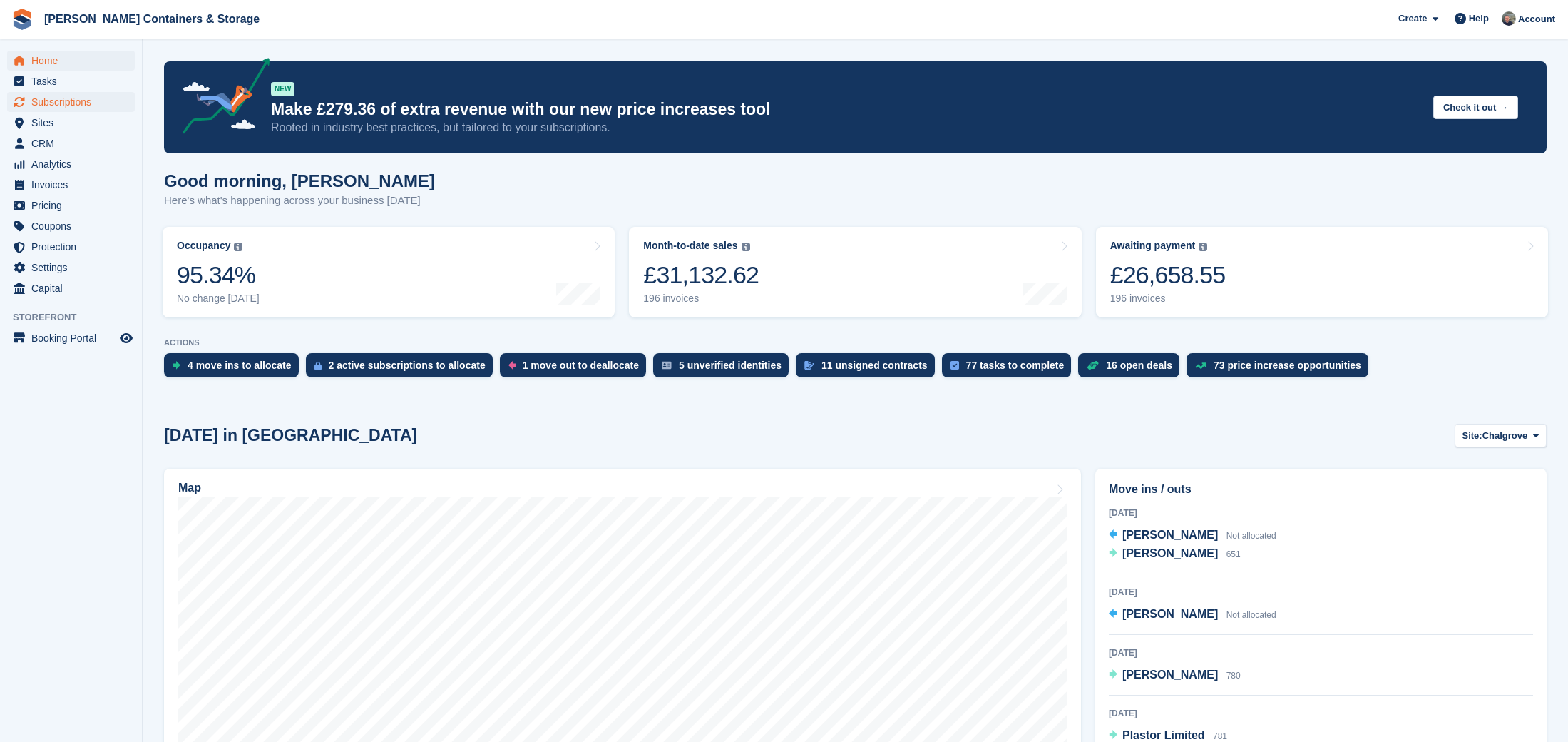
click at [47, 111] on span "Subscriptions" at bounding box center [74, 102] width 85 height 20
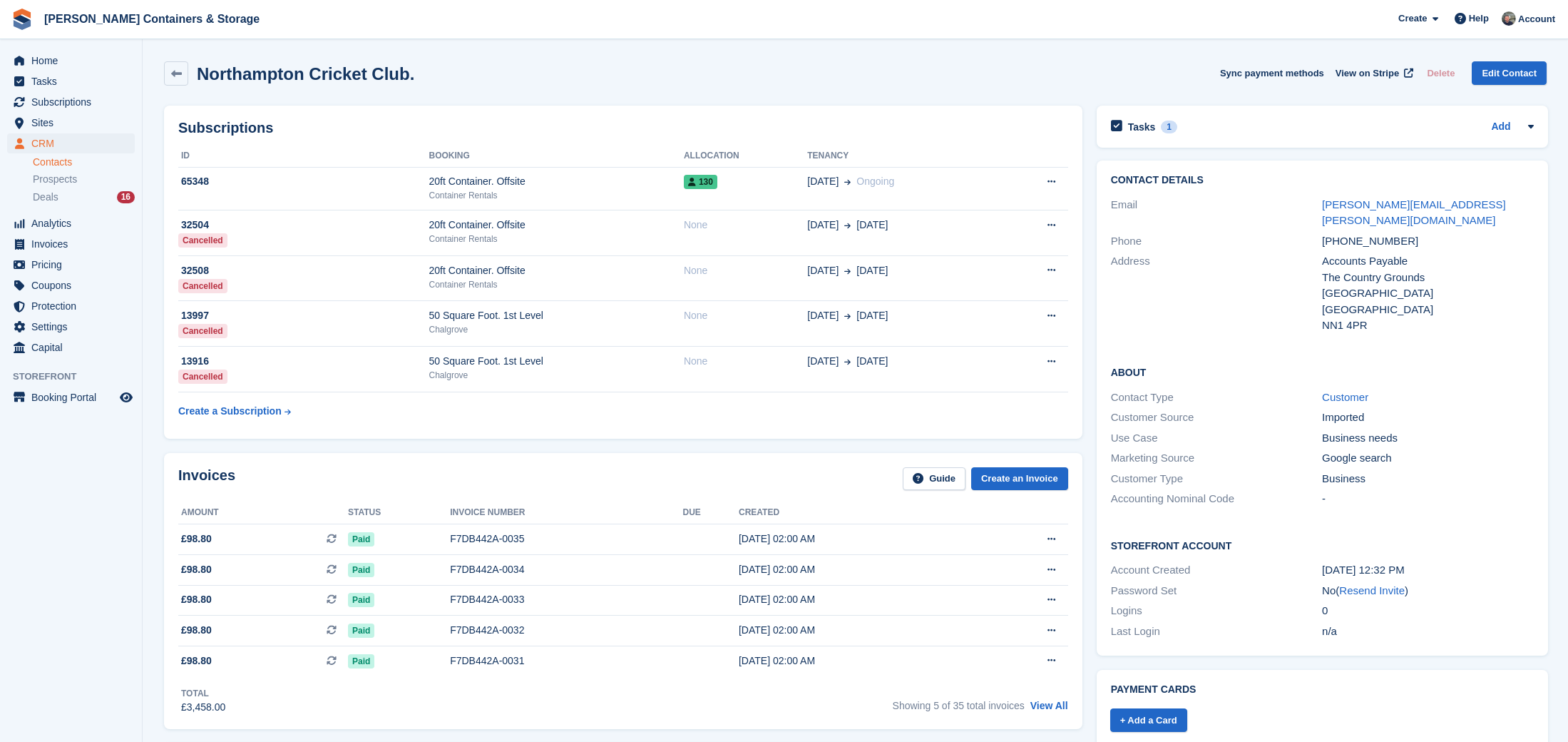
scroll to position [1, 0]
click at [1340, 317] on div "NN1 4PR" at bounding box center [1427, 325] width 211 height 16
copy div "NN1 4PR"
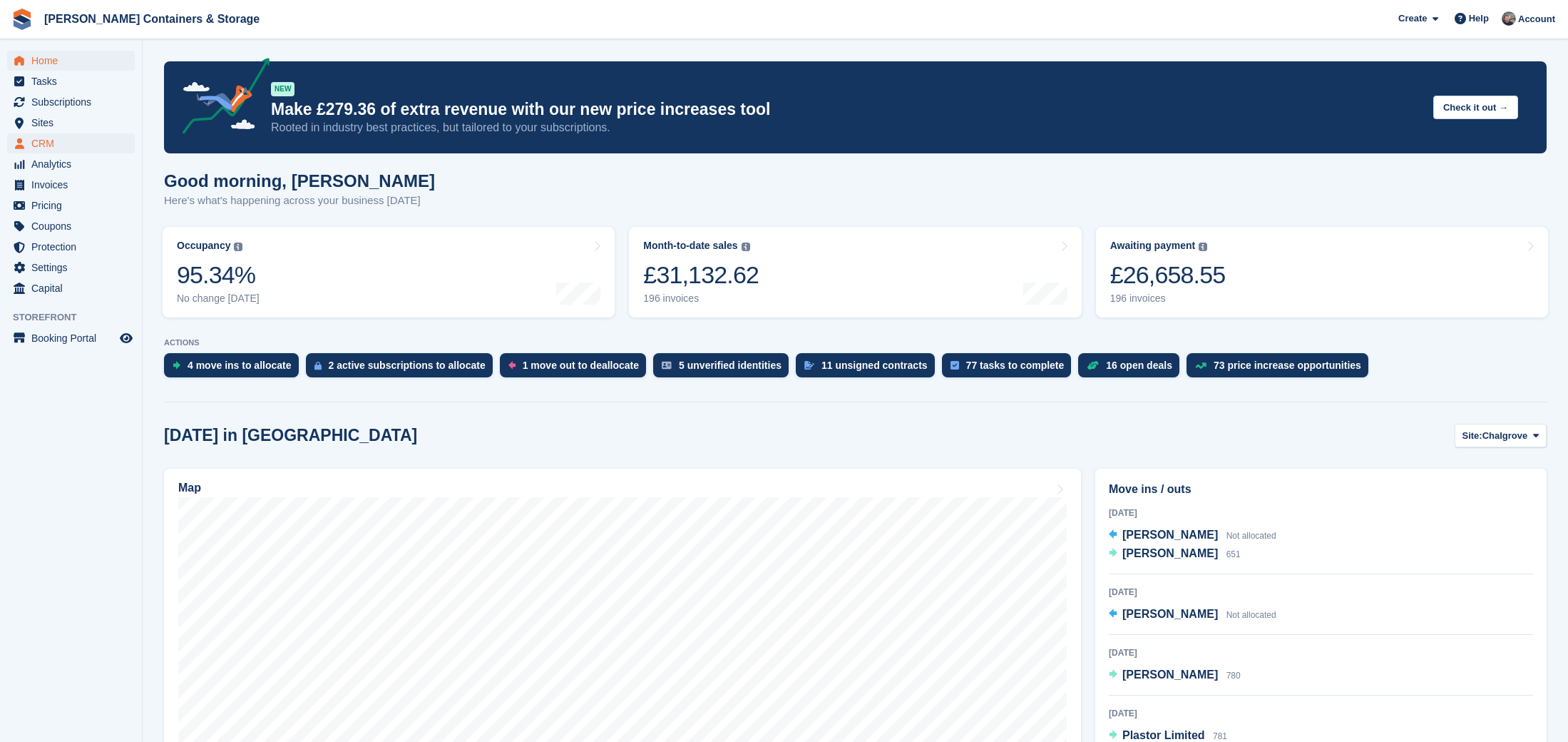
click at [63, 138] on span "CRM" at bounding box center [74, 143] width 85 height 20
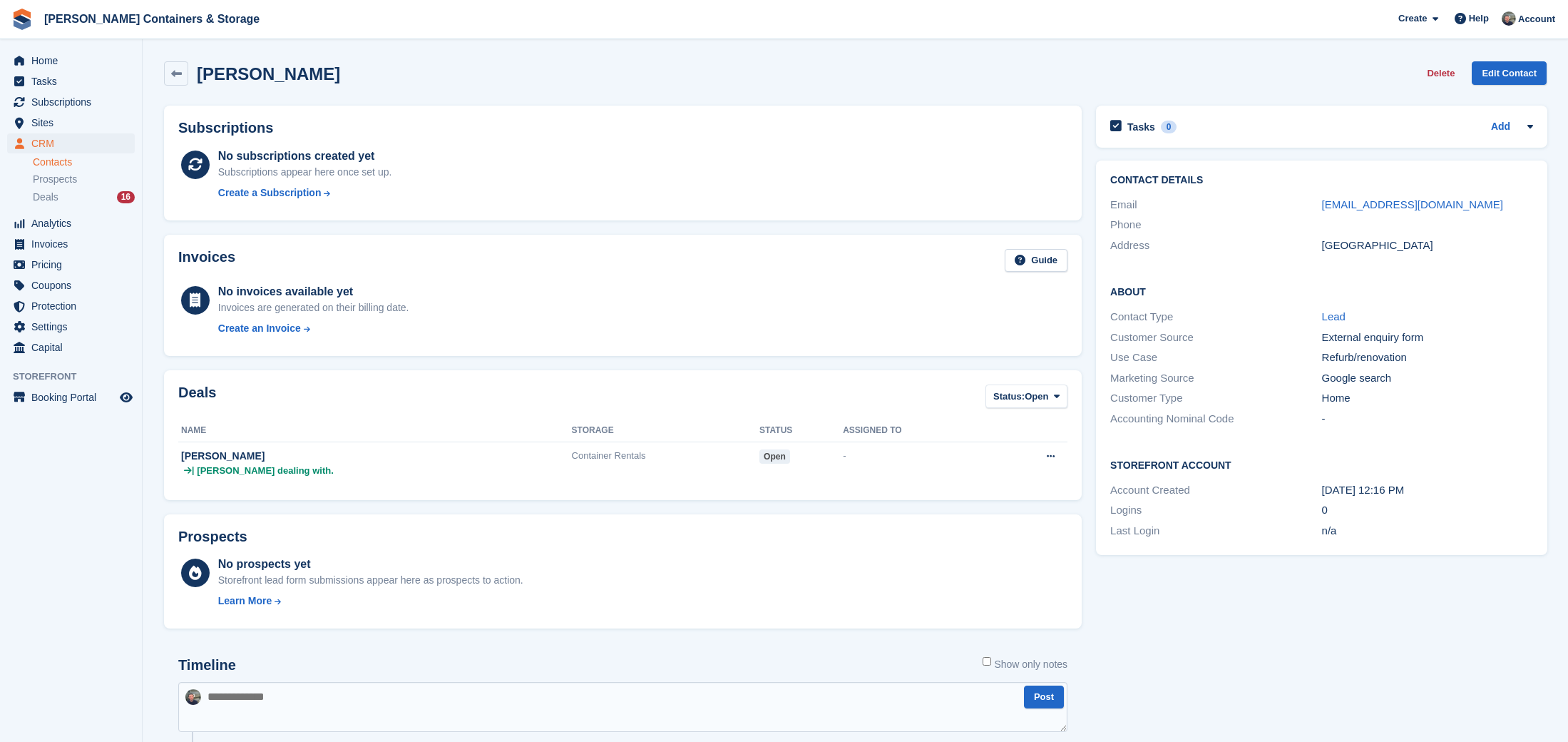
scroll to position [187, 0]
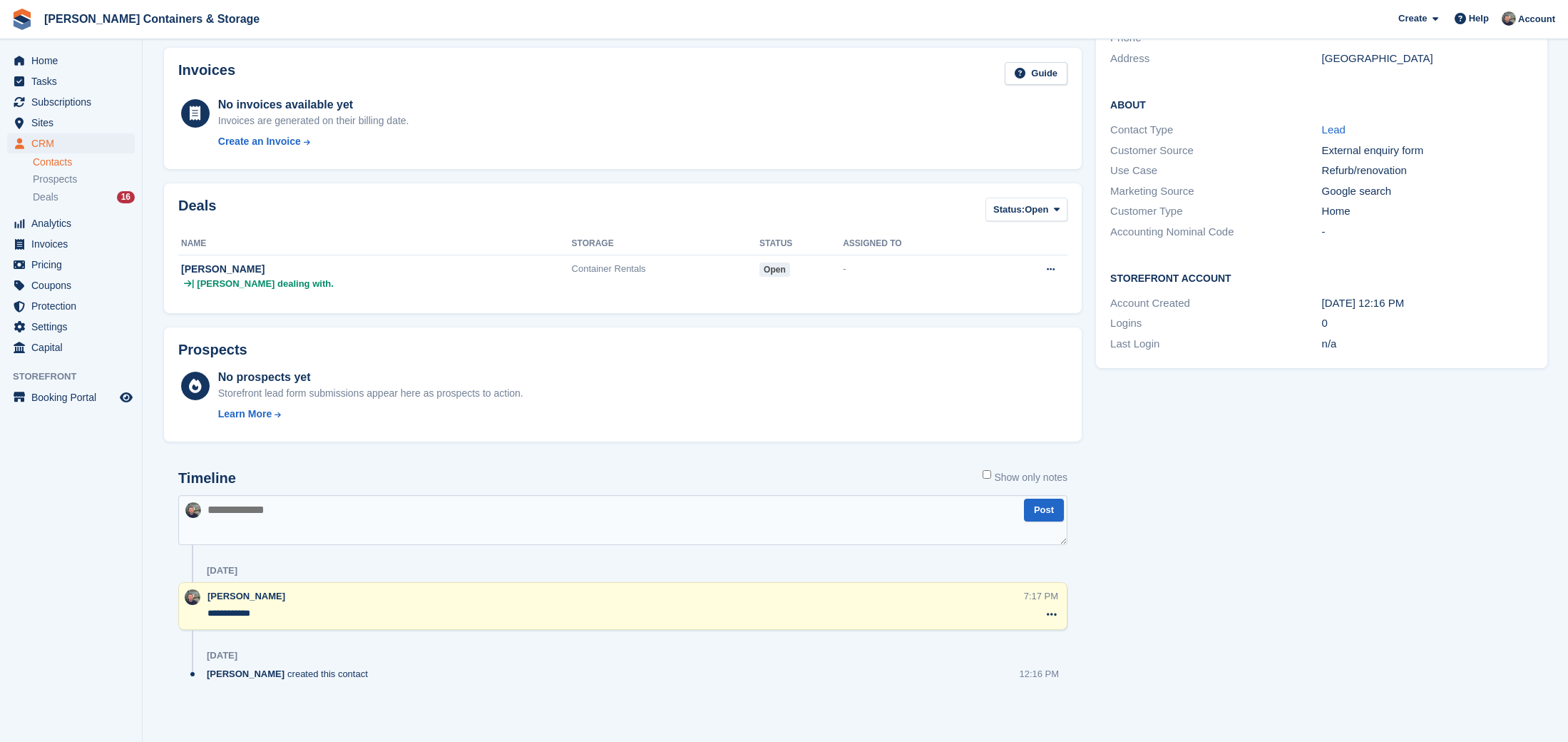
click at [466, 516] on textarea at bounding box center [623, 520] width 889 height 50
paste textarea "**********"
type textarea "**********"
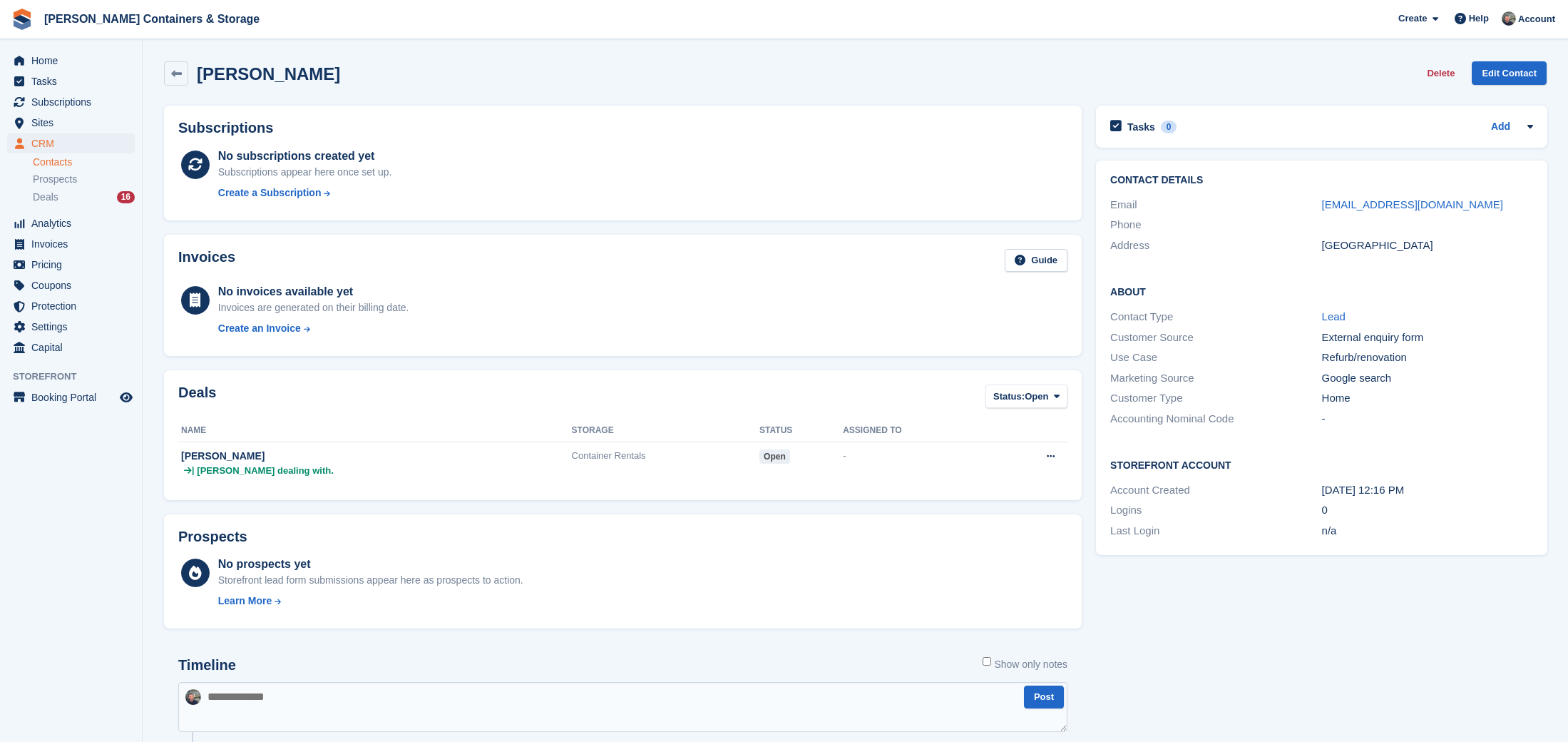
scroll to position [0, 0]
click at [626, 464] on td "Container Rentals" at bounding box center [665, 463] width 188 height 44
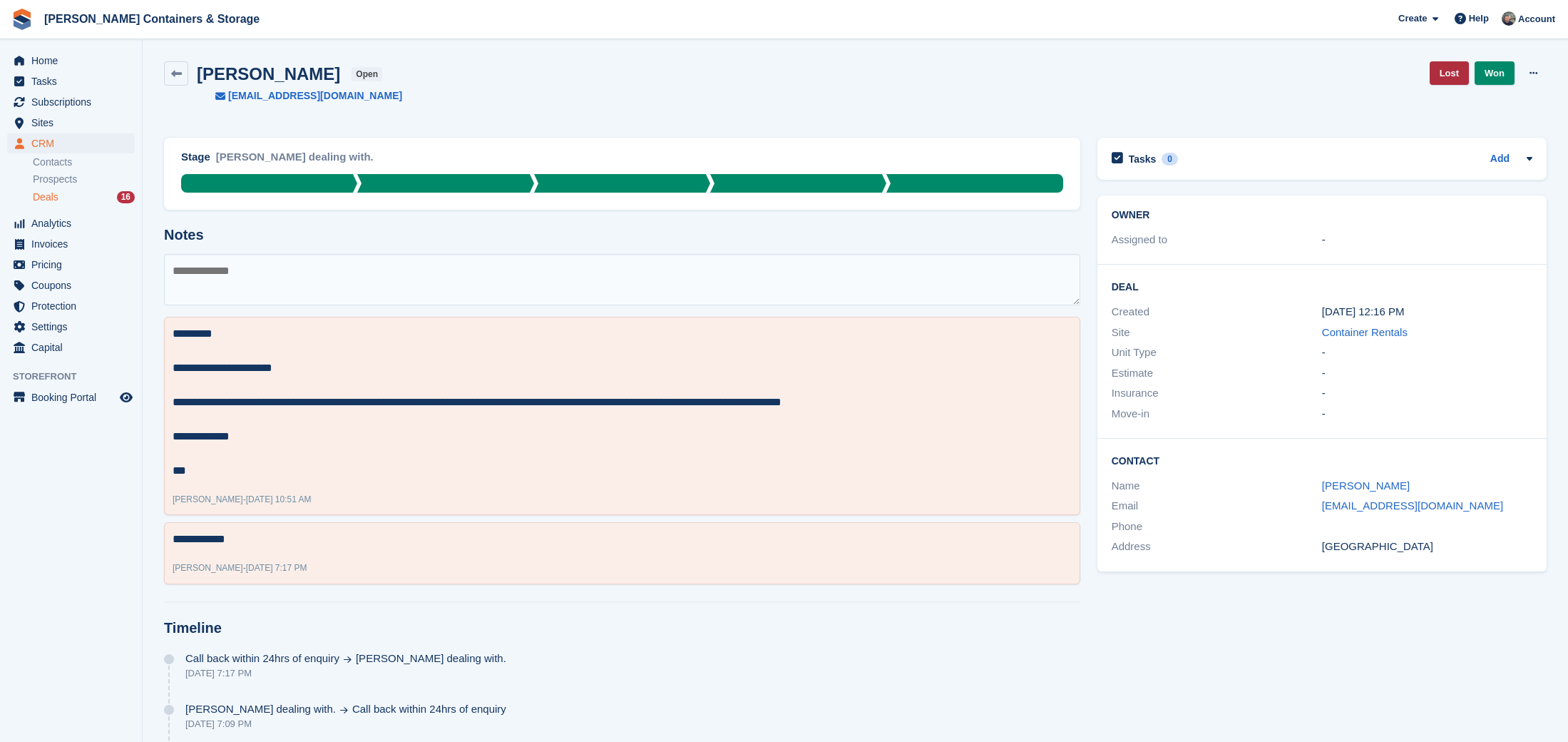
scroll to position [3, 0]
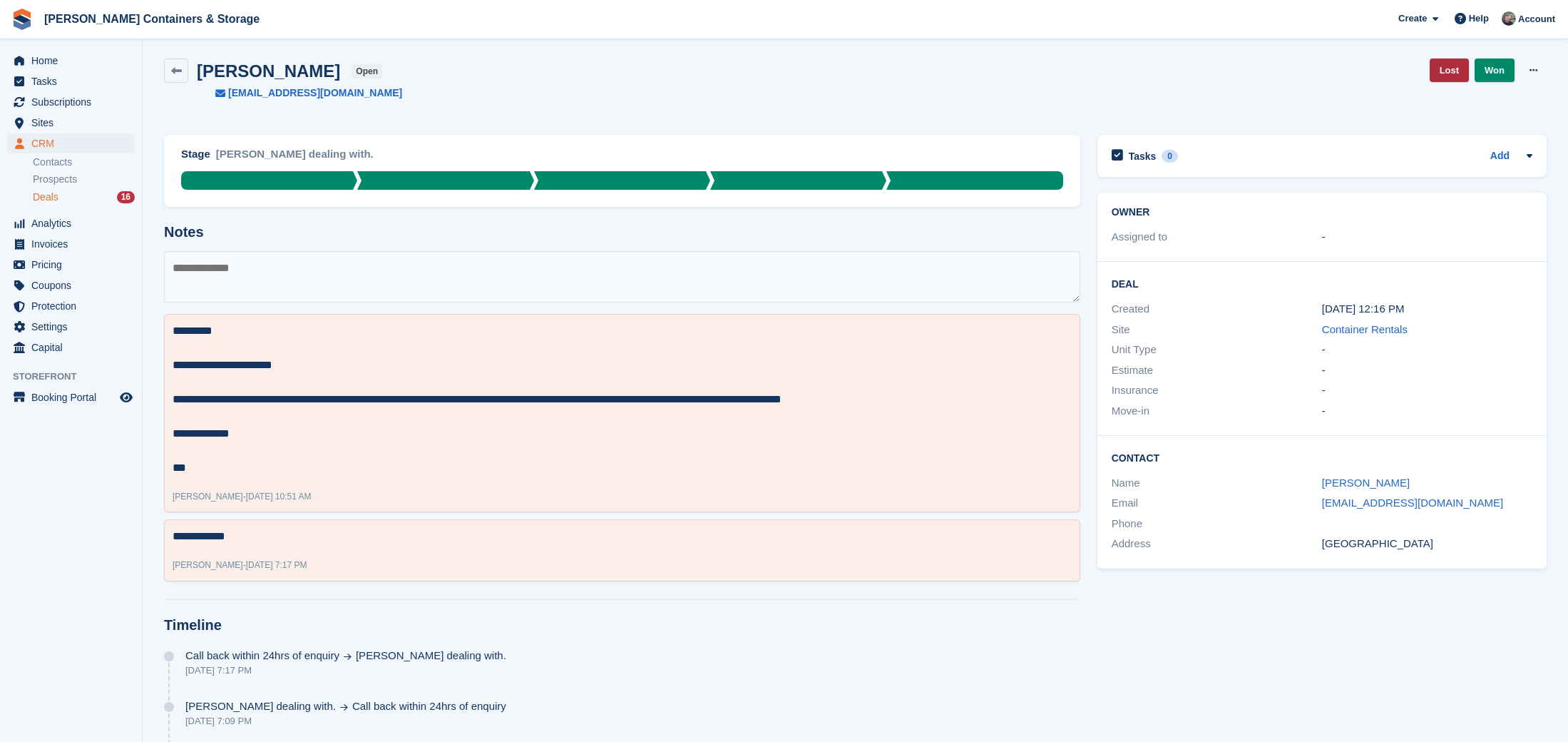
click at [1438, 75] on link "Lost" at bounding box center [1449, 70] width 39 height 23
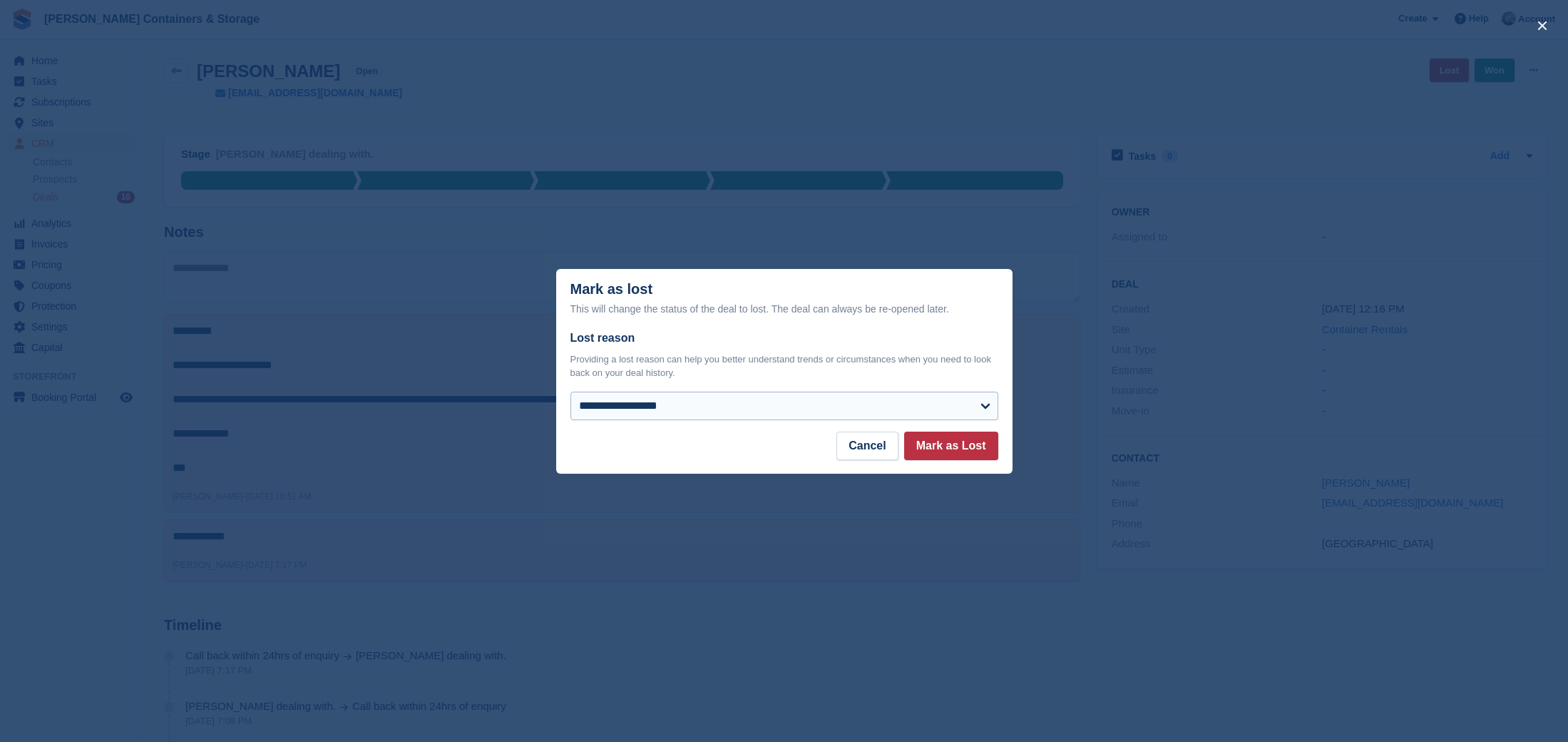
drag, startPoint x: 676, startPoint y: 421, endPoint x: 673, endPoint y: 408, distance: 13.3
click at [675, 420] on div "**********" at bounding box center [784, 380] width 457 height 102
select select "**********"
click at [963, 446] on button "Mark as Lost" at bounding box center [951, 445] width 94 height 28
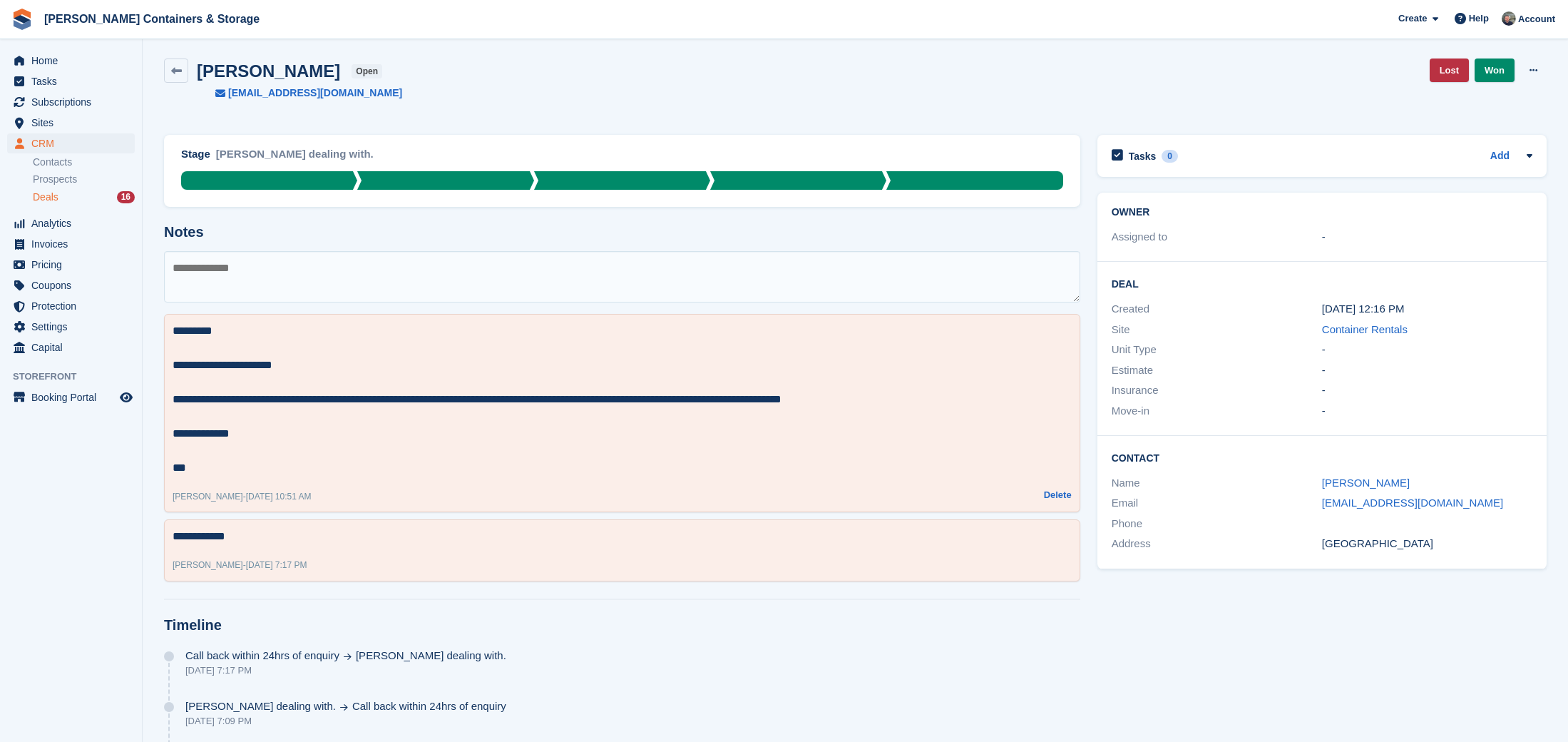
scroll to position [0, 0]
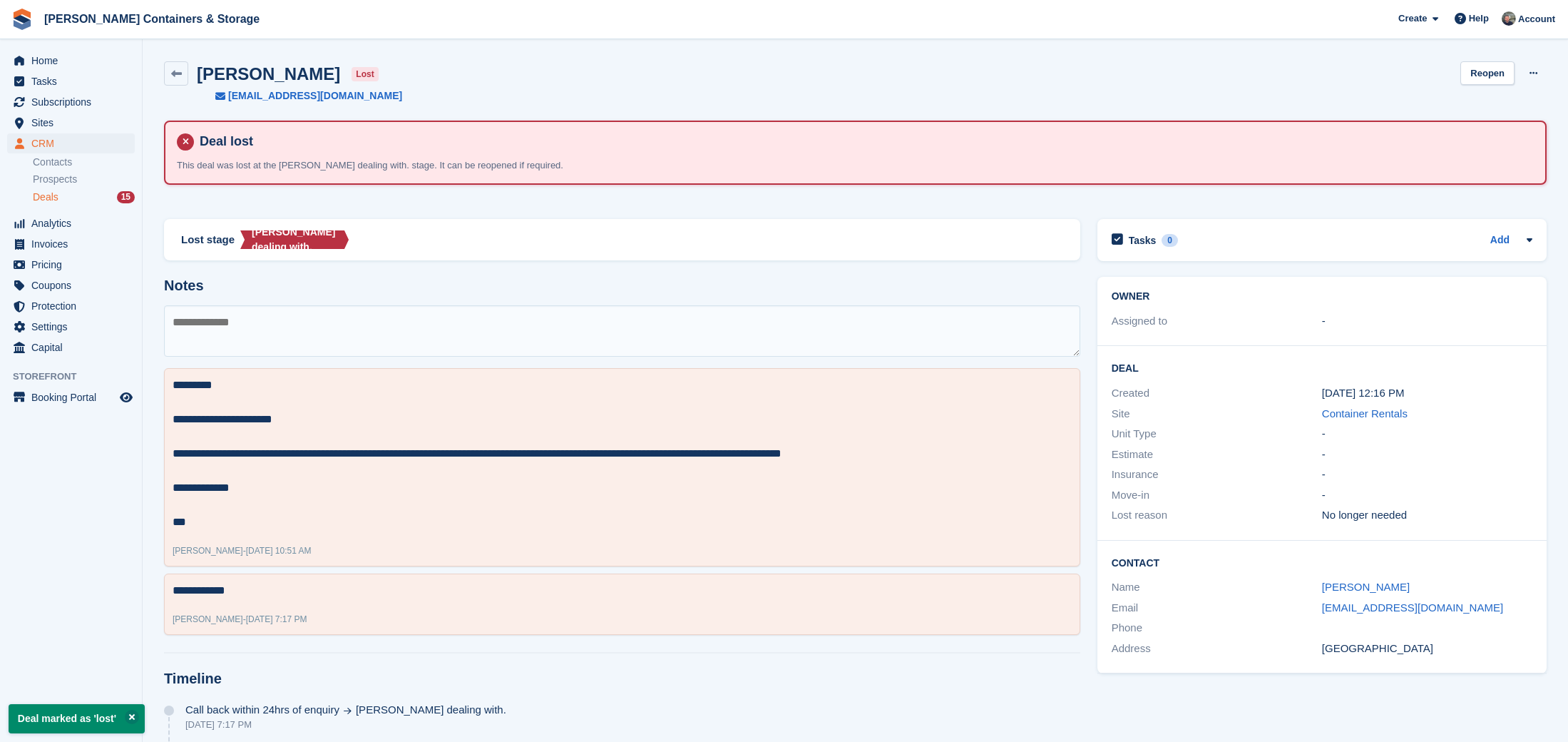
click at [58, 201] on span "Deals" at bounding box center [46, 197] width 25 height 13
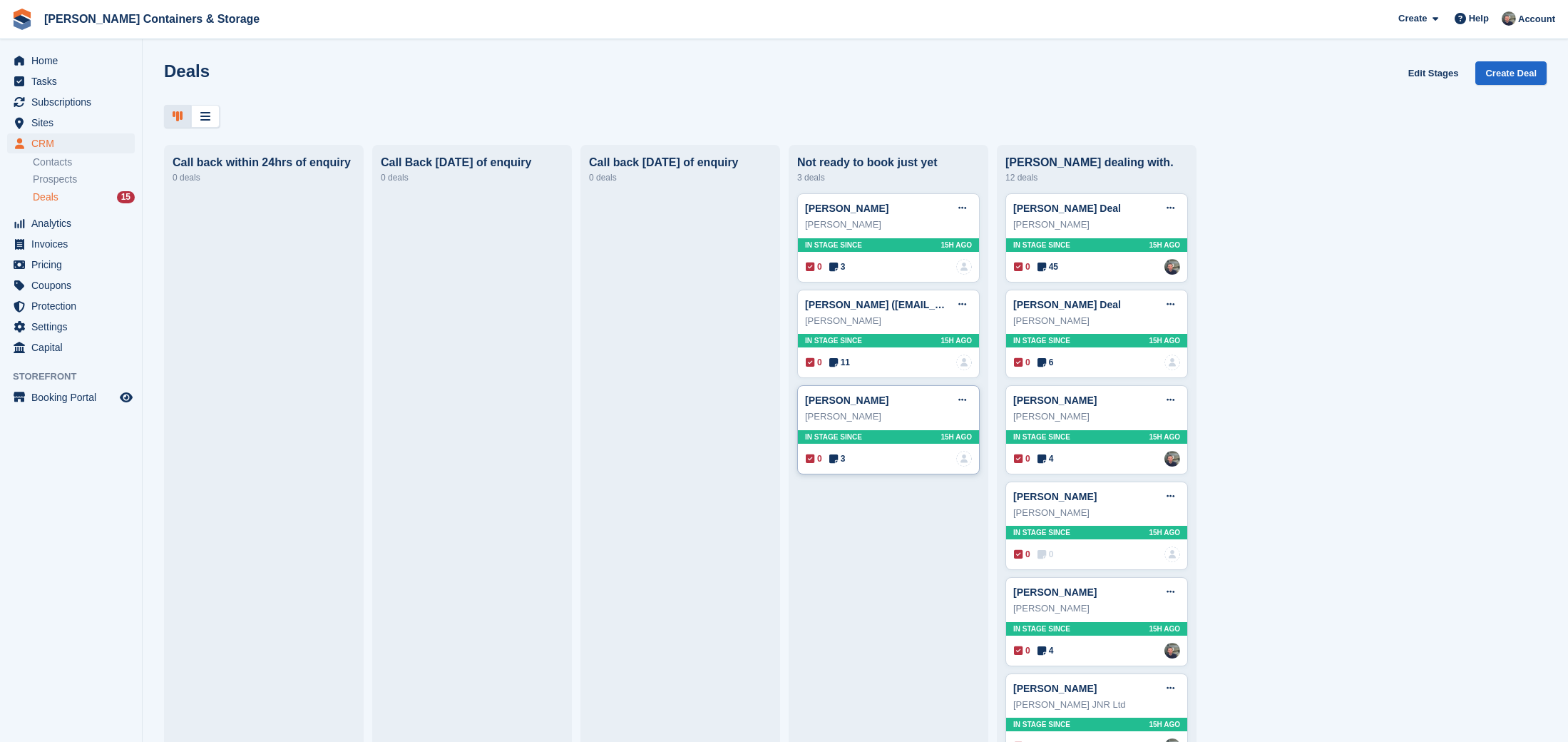
scroll to position [0, 1]
click at [64, 62] on span "Home" at bounding box center [74, 61] width 85 height 20
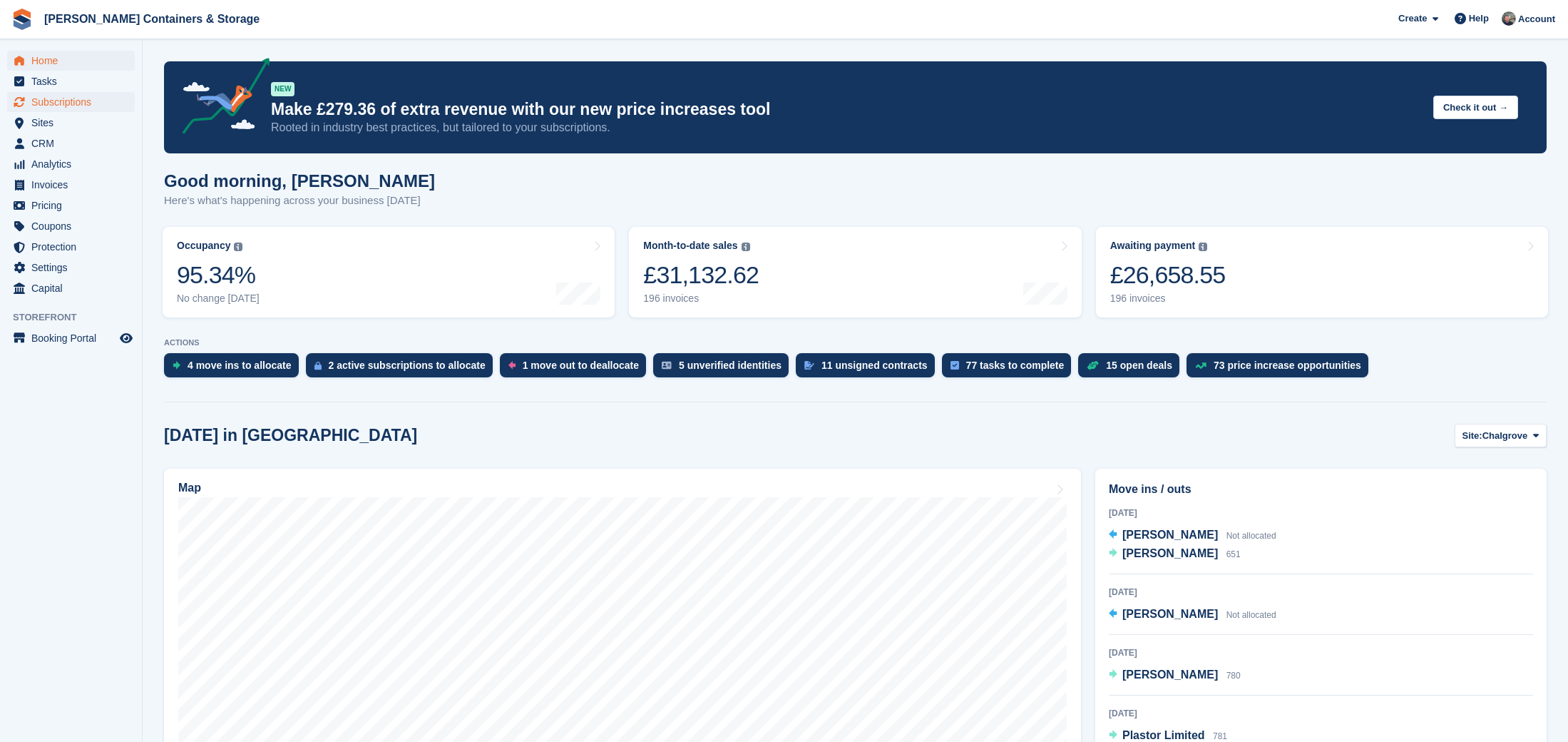
click at [64, 98] on span "Subscriptions" at bounding box center [74, 102] width 85 height 20
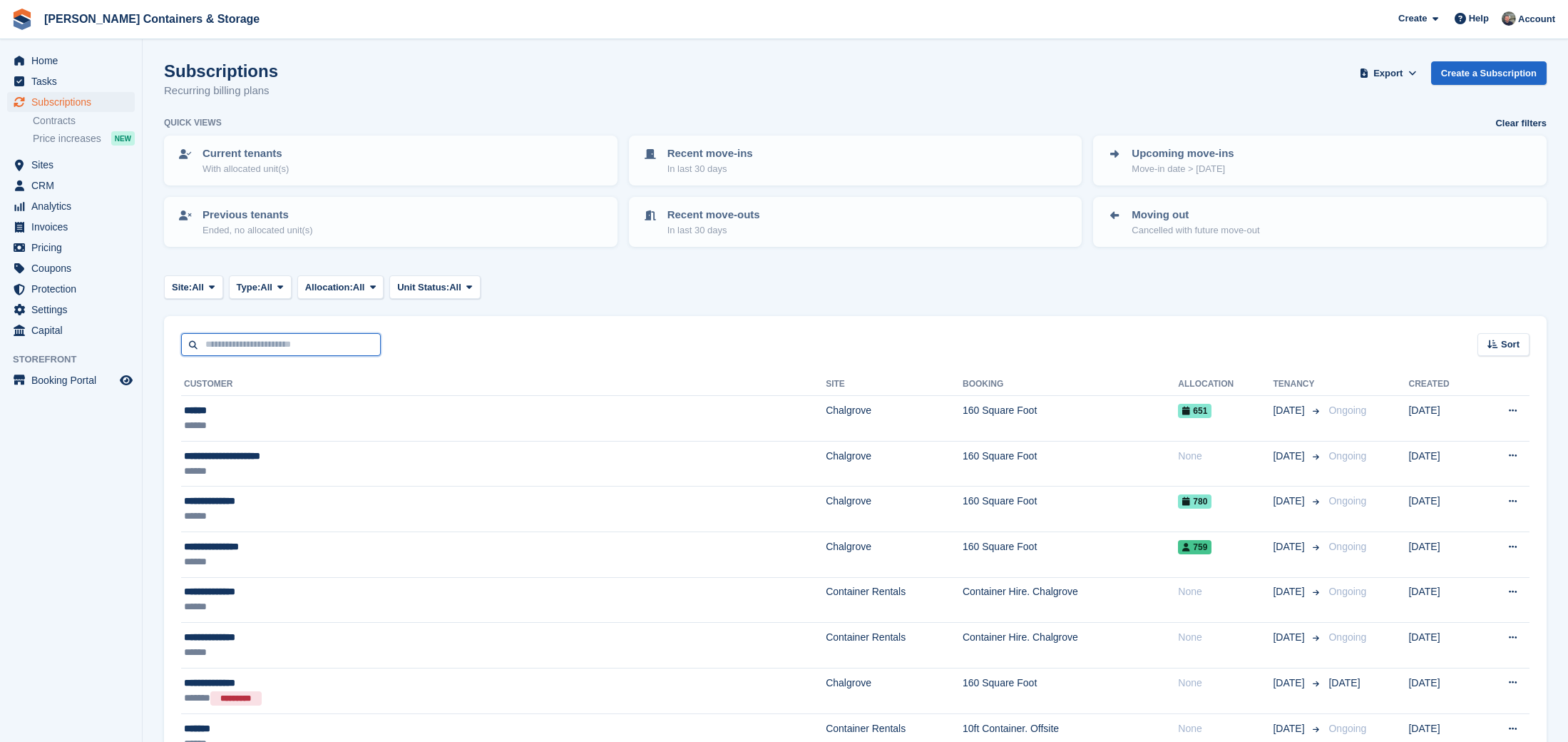
click at [284, 343] on input "text" at bounding box center [281, 344] width 200 height 23
type input "****"
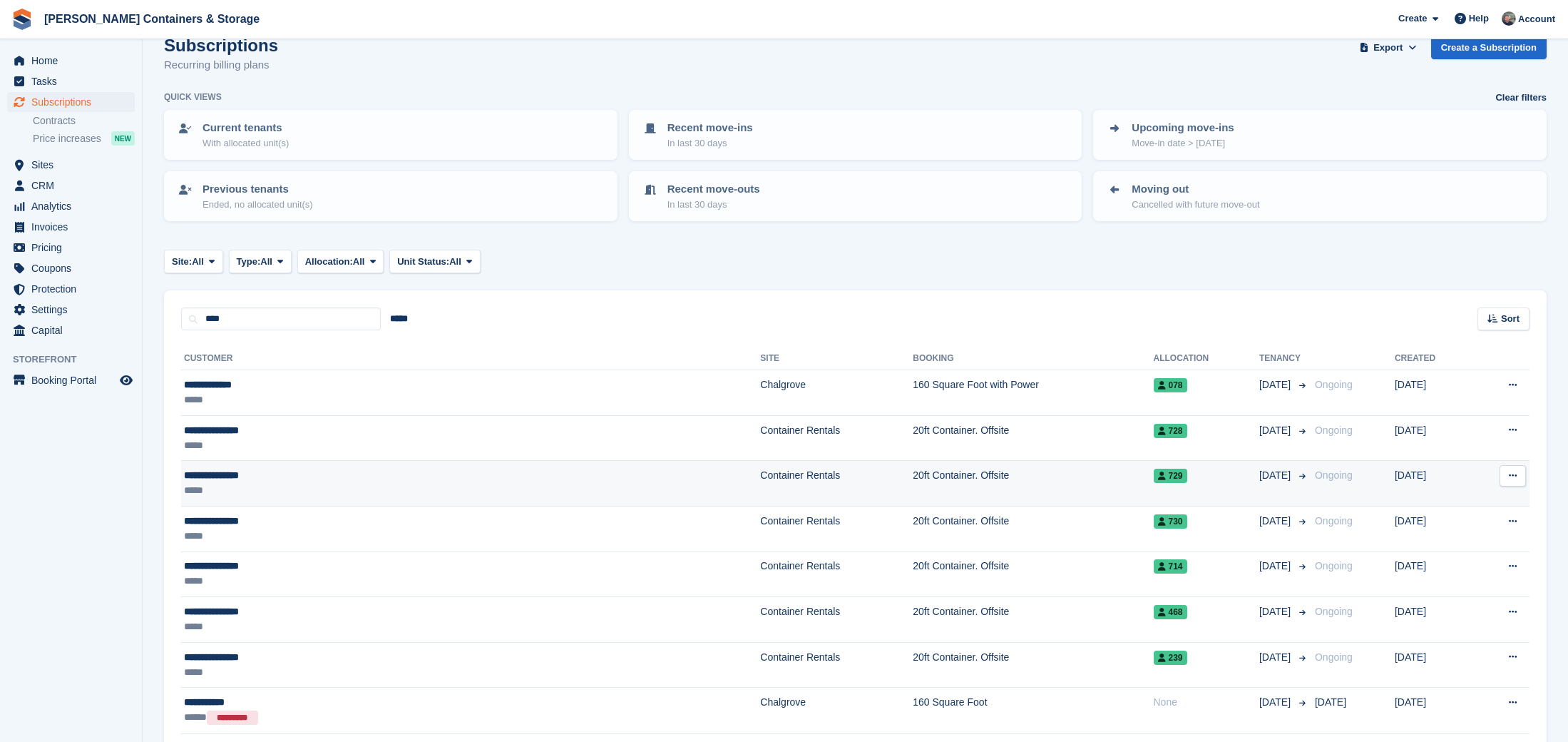
scroll to position [29, 0]
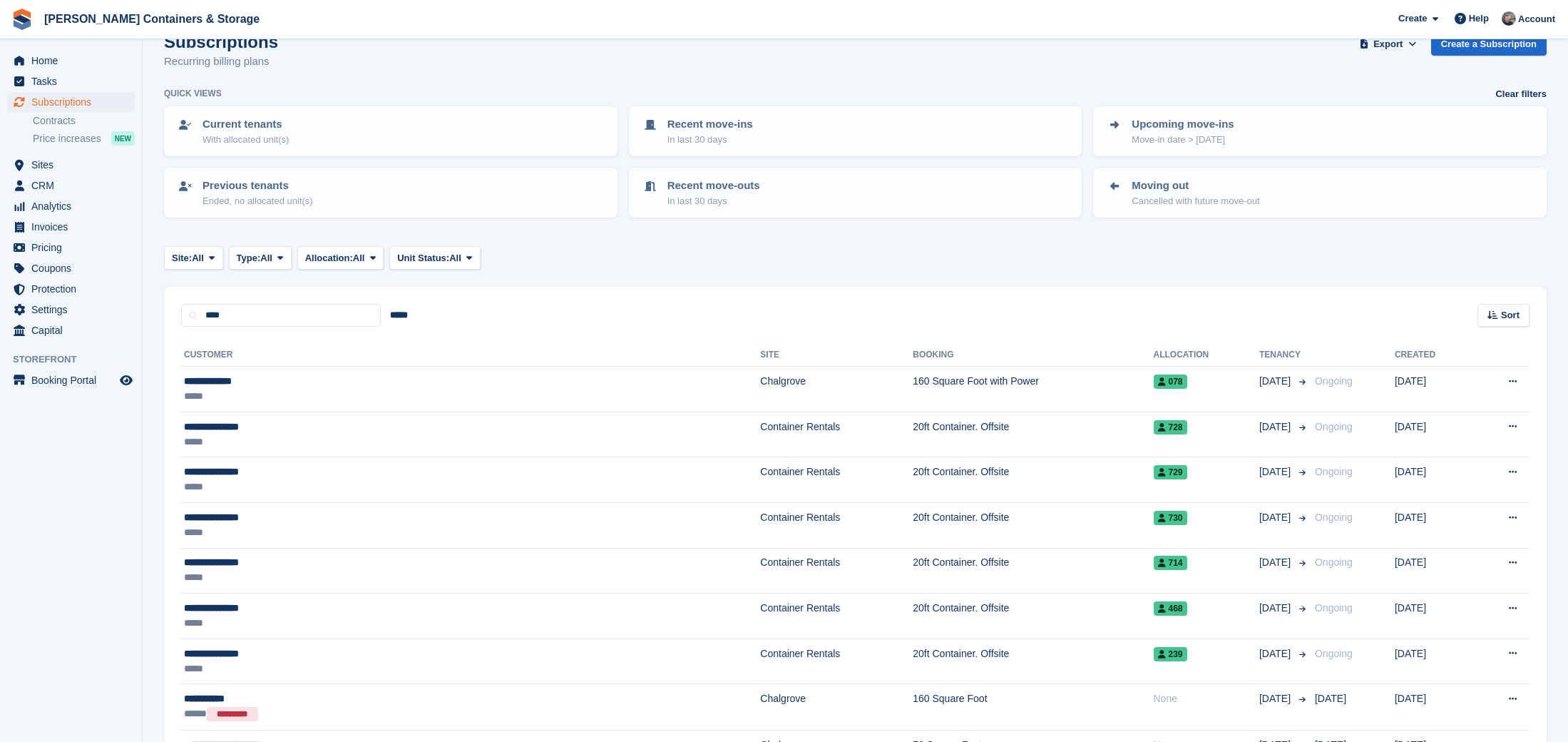
drag, startPoint x: 186, startPoint y: 252, endPoint x: 208, endPoint y: 301, distance: 53.7
click at [189, 261] on span "Site:" at bounding box center [182, 258] width 20 height 14
drag, startPoint x: 208, startPoint y: 301, endPoint x: 216, endPoint y: 317, distance: 17.9
click at [216, 317] on div "All Chalgrove Container Rentals" at bounding box center [232, 317] width 137 height 90
click at [216, 317] on link "Chalgrove" at bounding box center [233, 317] width 124 height 25
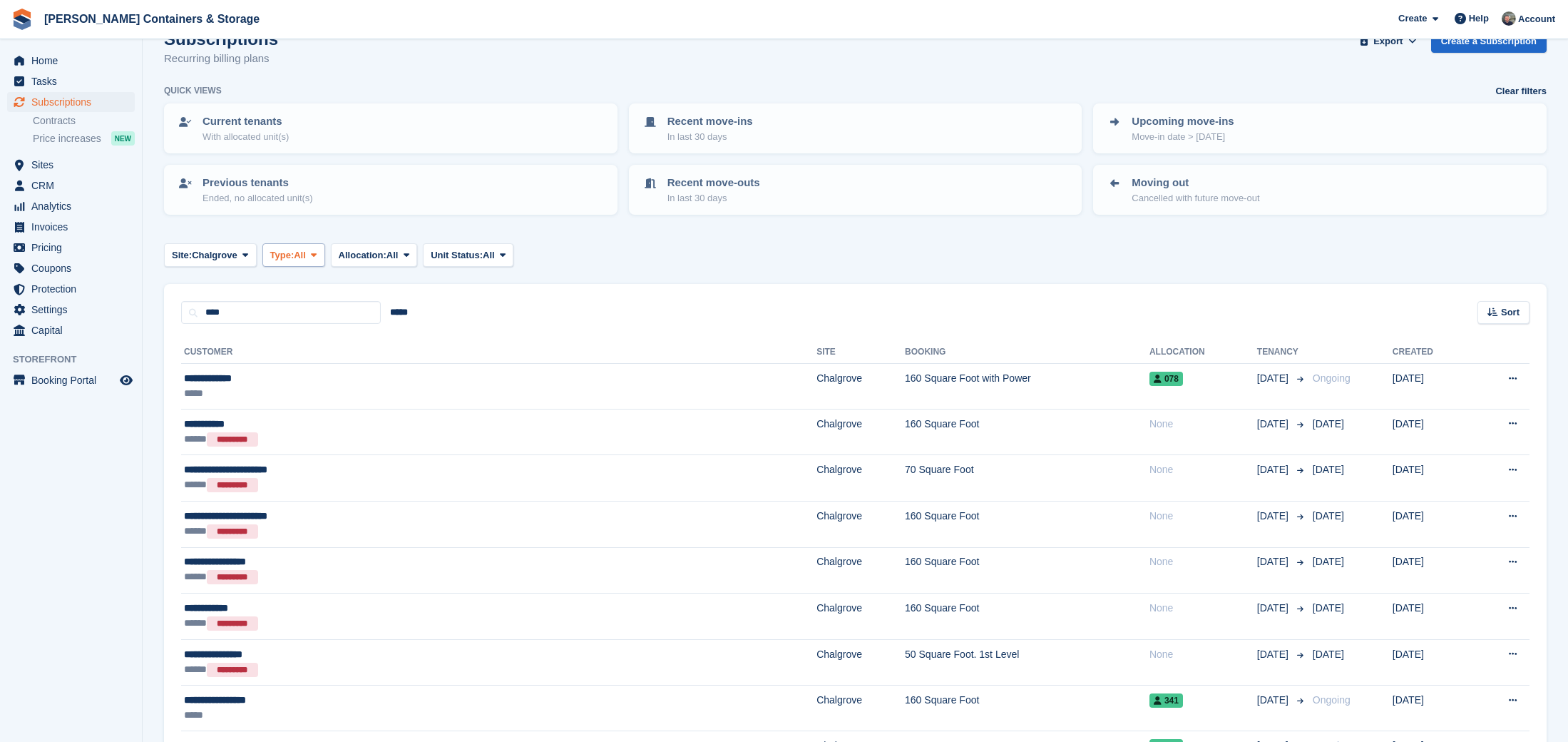
drag, startPoint x: 315, startPoint y: 273, endPoint x: 320, endPoint y: 264, distance: 10.3
click at [316, 273] on turbo-frame "Subscriptions Recurring billing plans Export Export Subscriptions Export a CSV …" at bounding box center [855, 450] width 1382 height 842
click at [320, 264] on turbo-frame "Subscriptions Recurring billing plans Export Export Subscriptions Export a CSV …" at bounding box center [855, 450] width 1382 height 842
drag, startPoint x: 314, startPoint y: 251, endPoint x: 319, endPoint y: 264, distance: 13.9
click at [306, 251] on span "All" at bounding box center [299, 255] width 12 height 14
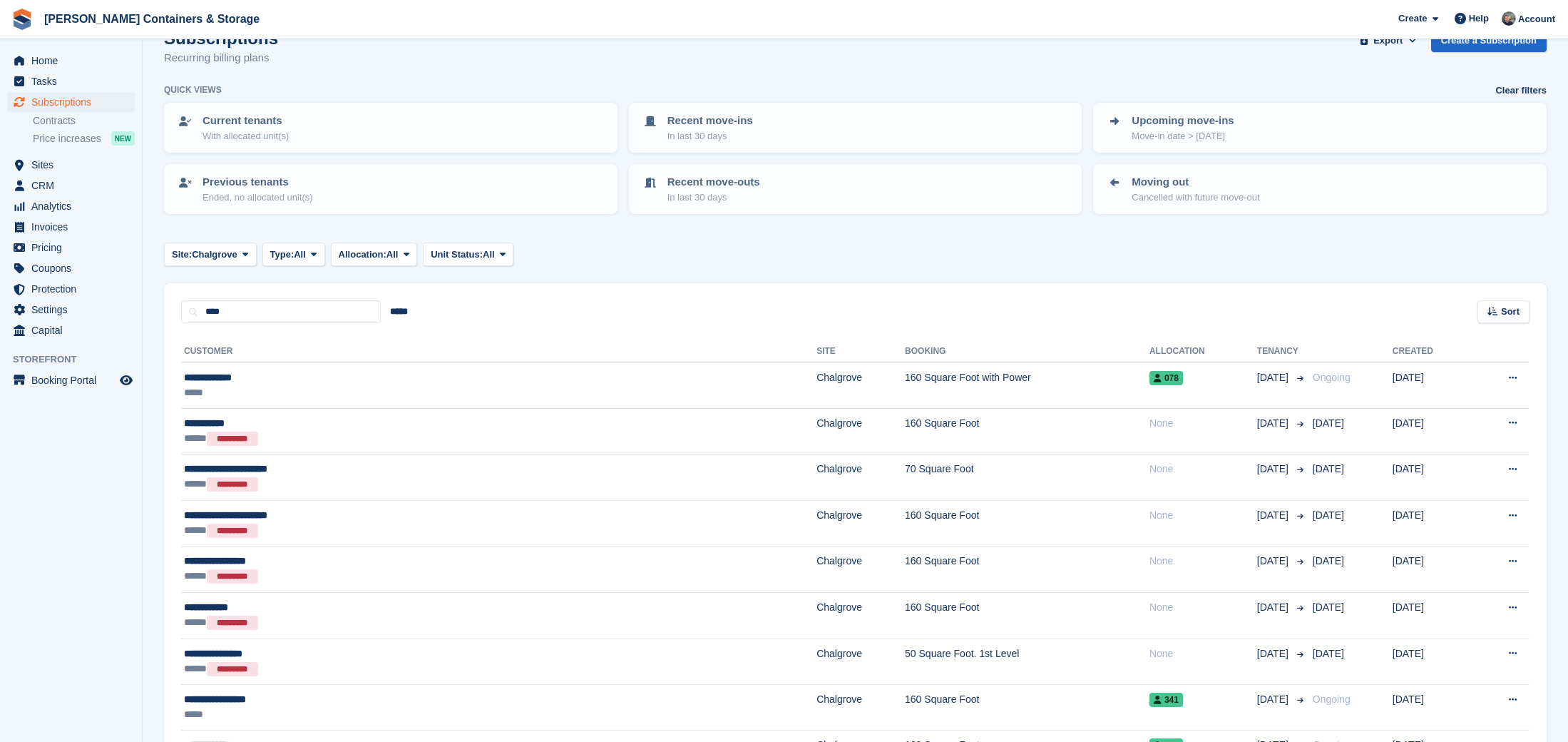
scroll to position [32, 0]
click at [342, 359] on link "Active" at bounding box center [331, 366] width 124 height 25
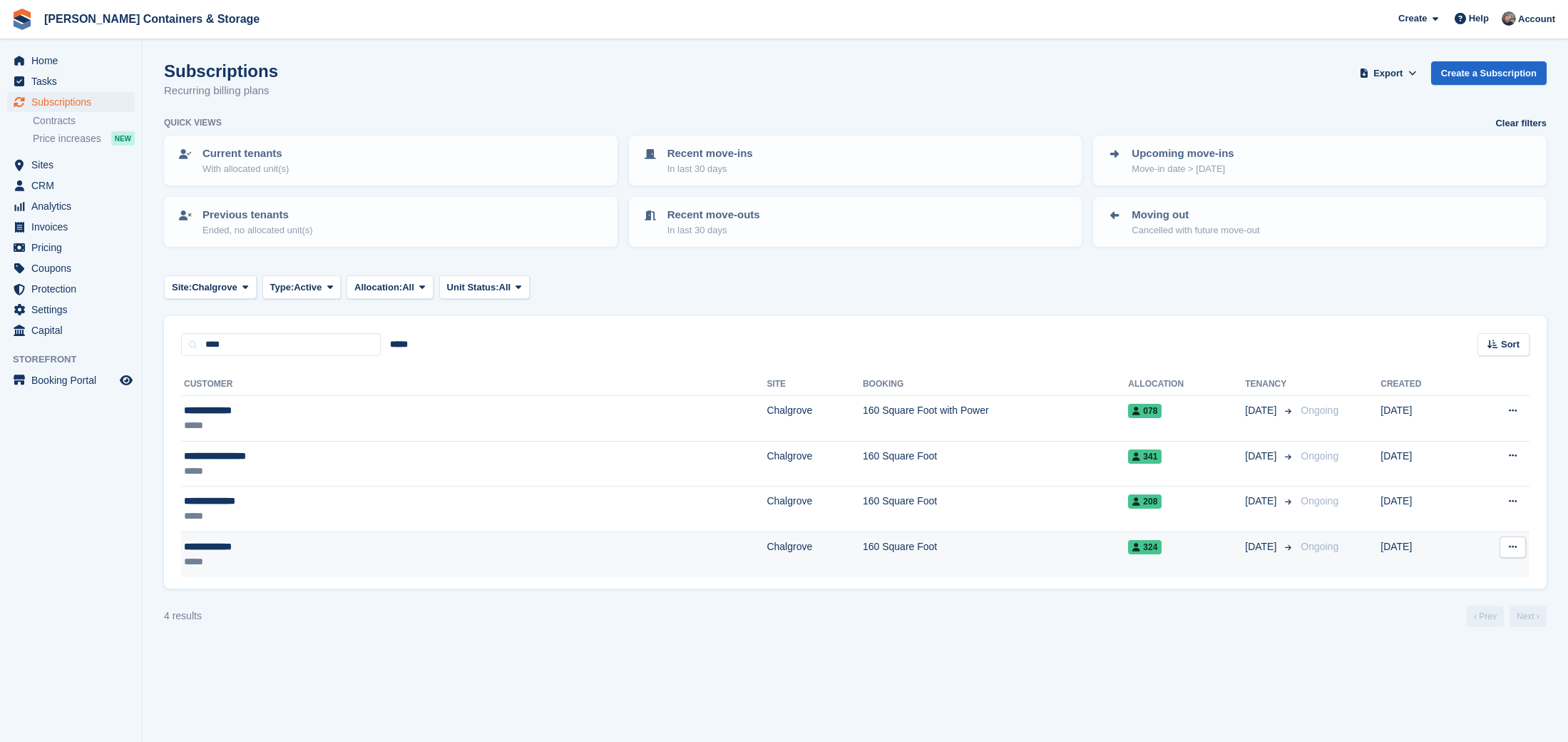
click at [406, 550] on div "**********" at bounding box center [322, 547] width 275 height 15
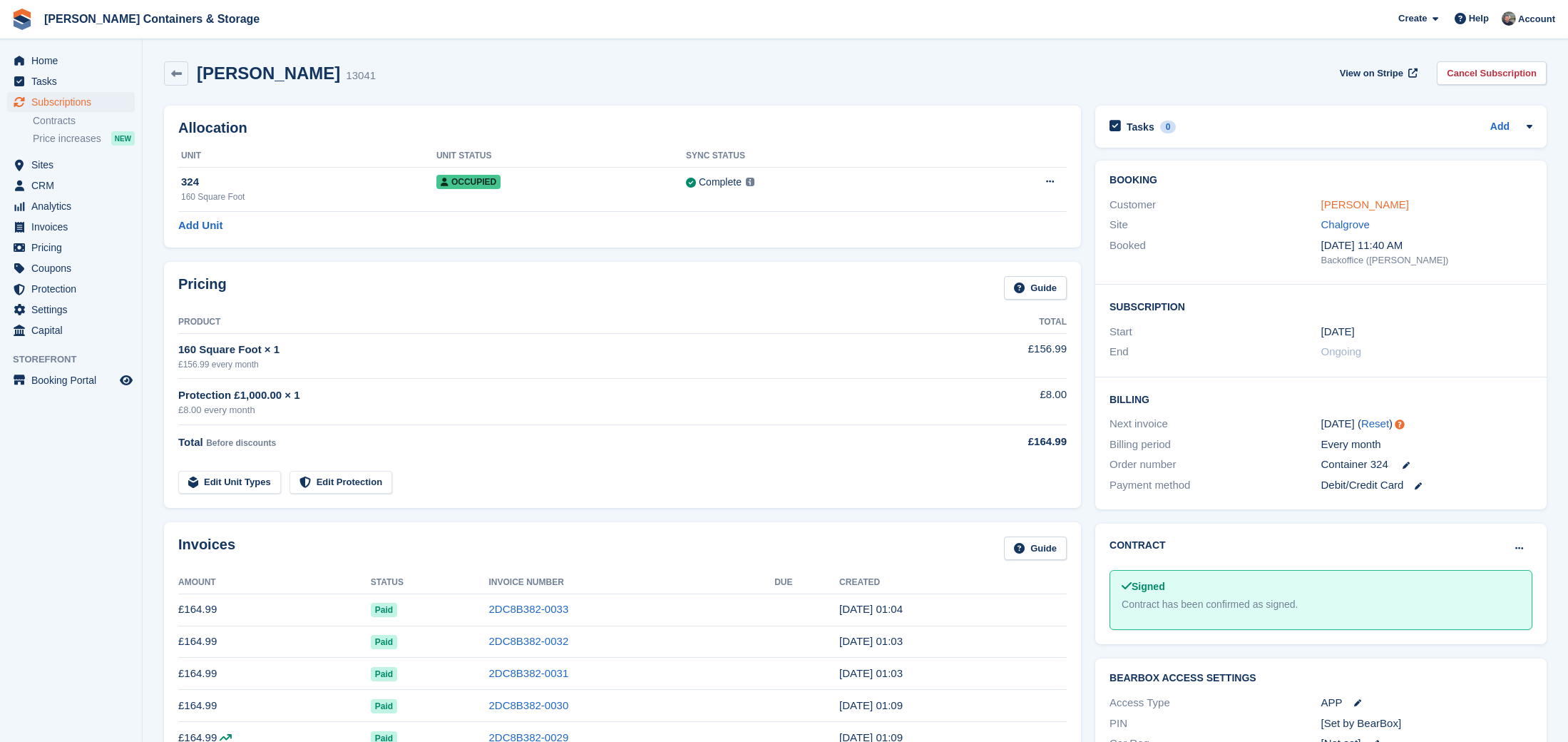
click at [1382, 202] on link "[PERSON_NAME]" at bounding box center [1364, 204] width 88 height 12
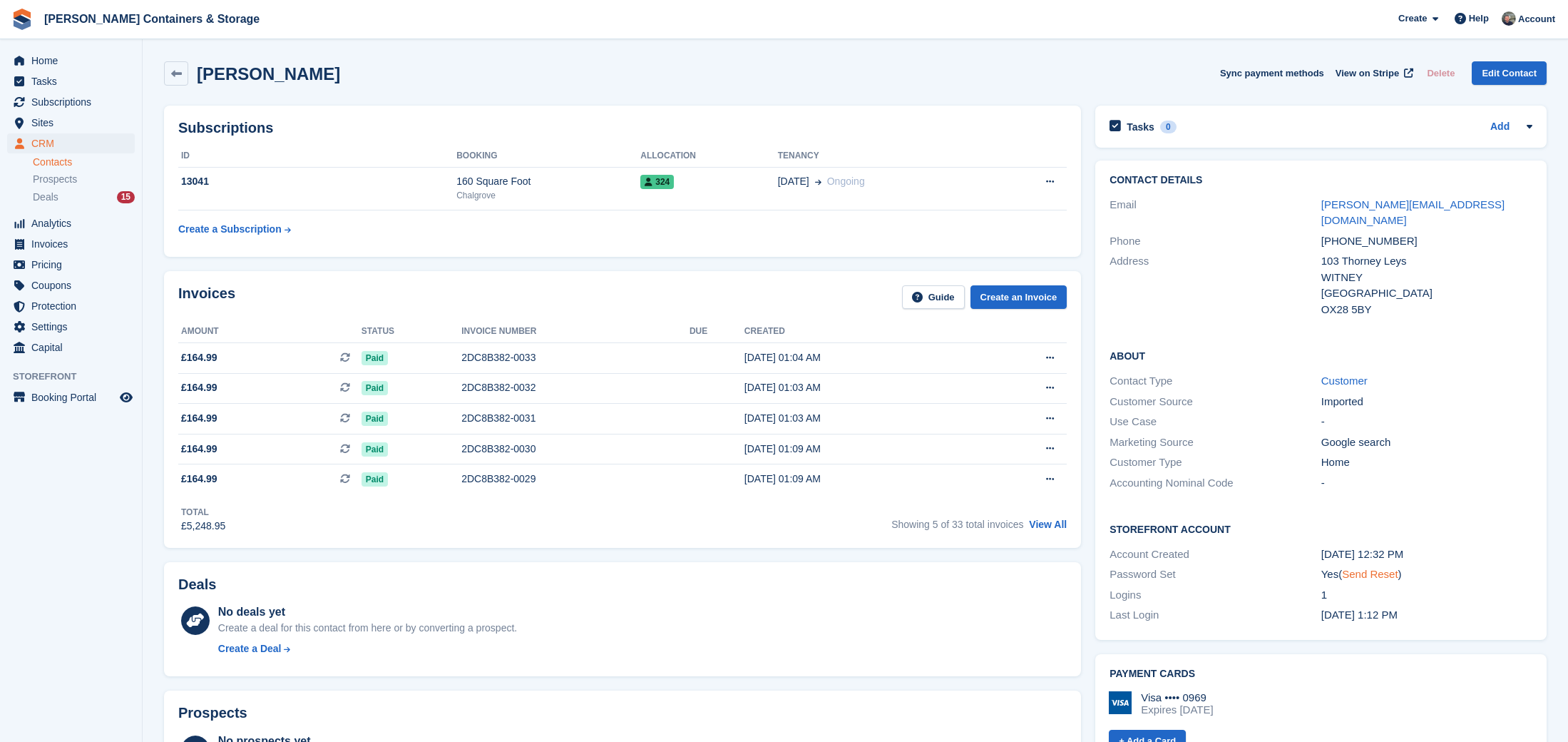
click at [1379, 568] on link "Send Reset" at bounding box center [1370, 574] width 55 height 12
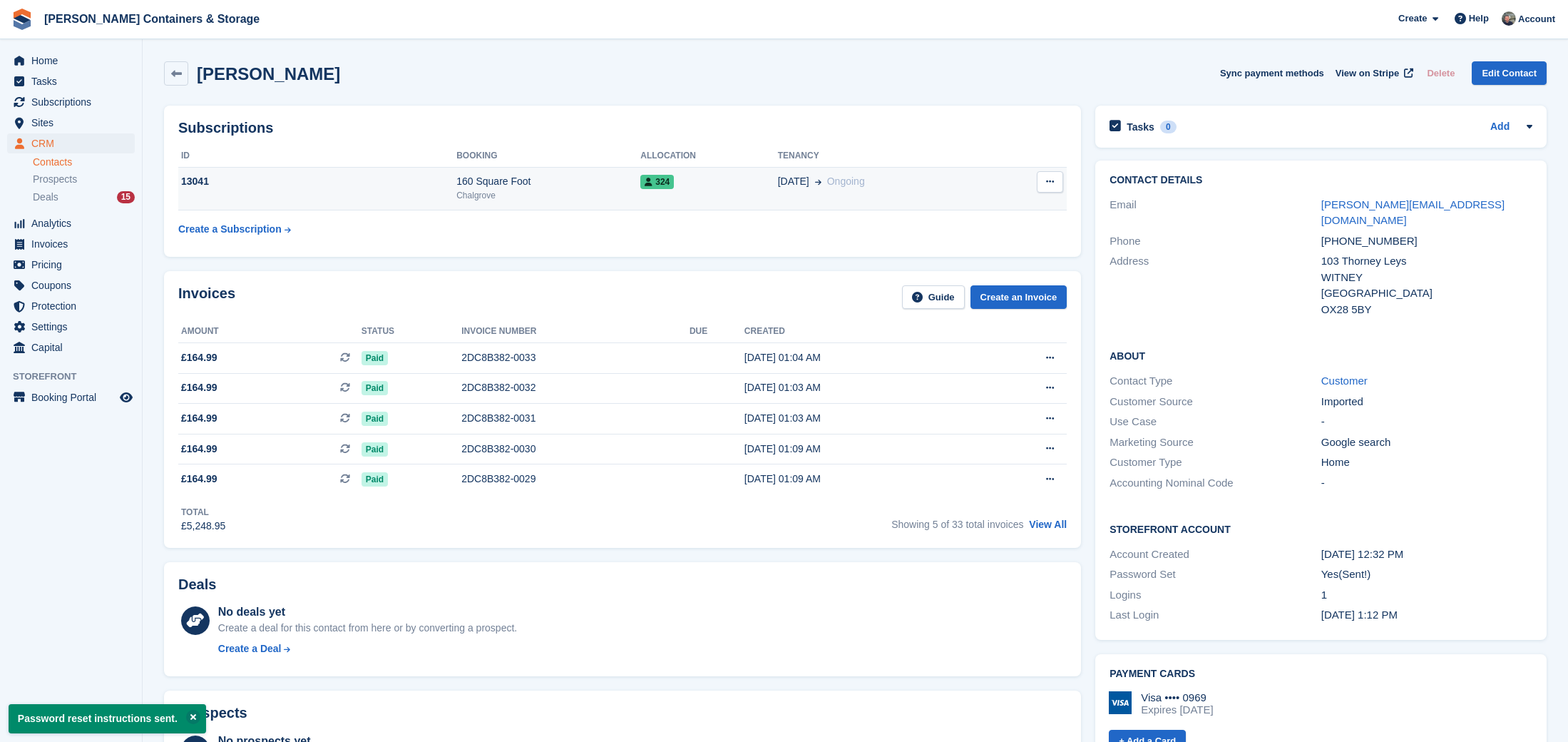
click at [705, 195] on td "324" at bounding box center [708, 189] width 137 height 43
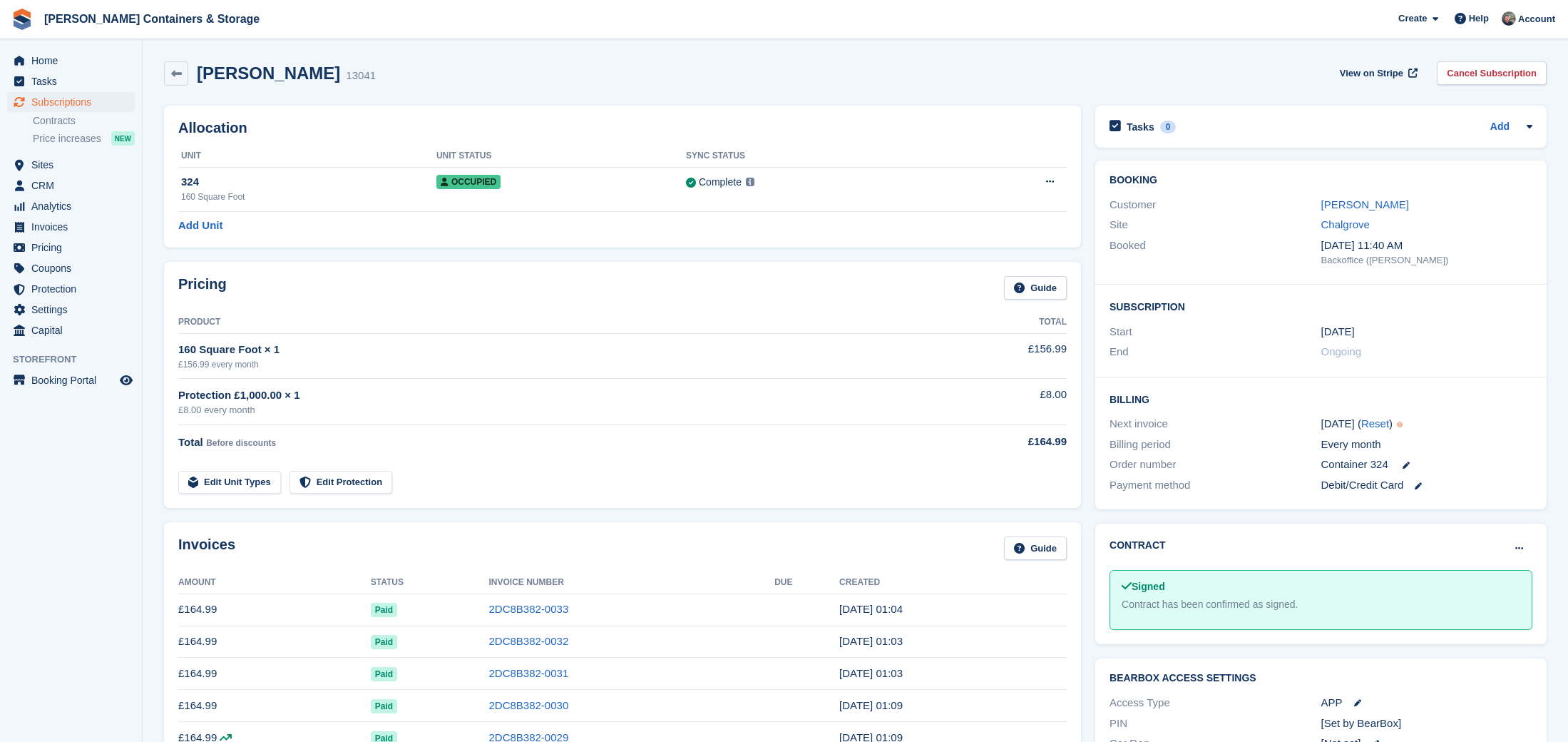
click at [67, 103] on span "Subscriptions" at bounding box center [74, 102] width 85 height 20
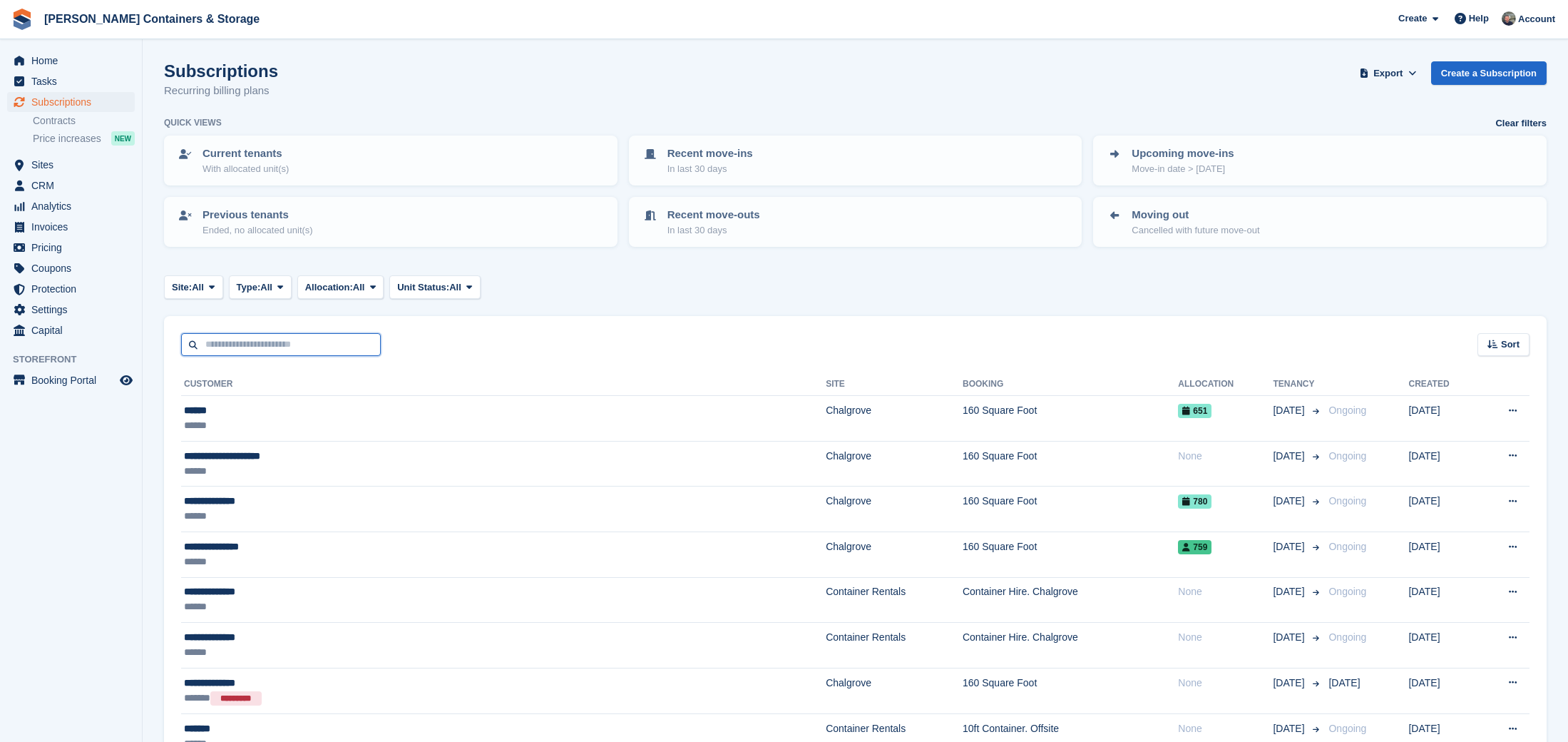
click at [323, 335] on input "text" at bounding box center [281, 344] width 200 height 23
type input "*****"
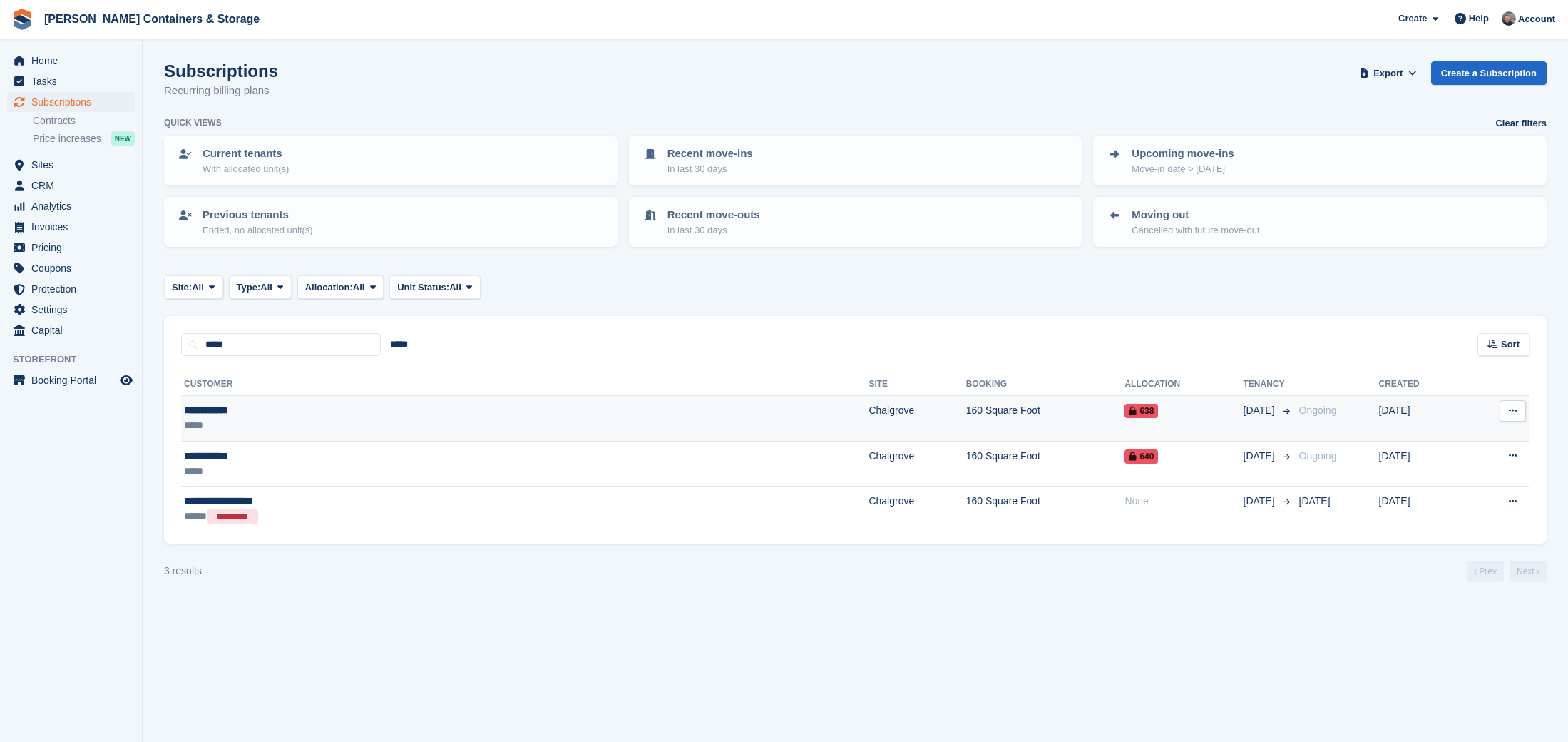
click at [966, 422] on td "160 Square Foot" at bounding box center [1046, 419] width 159 height 46
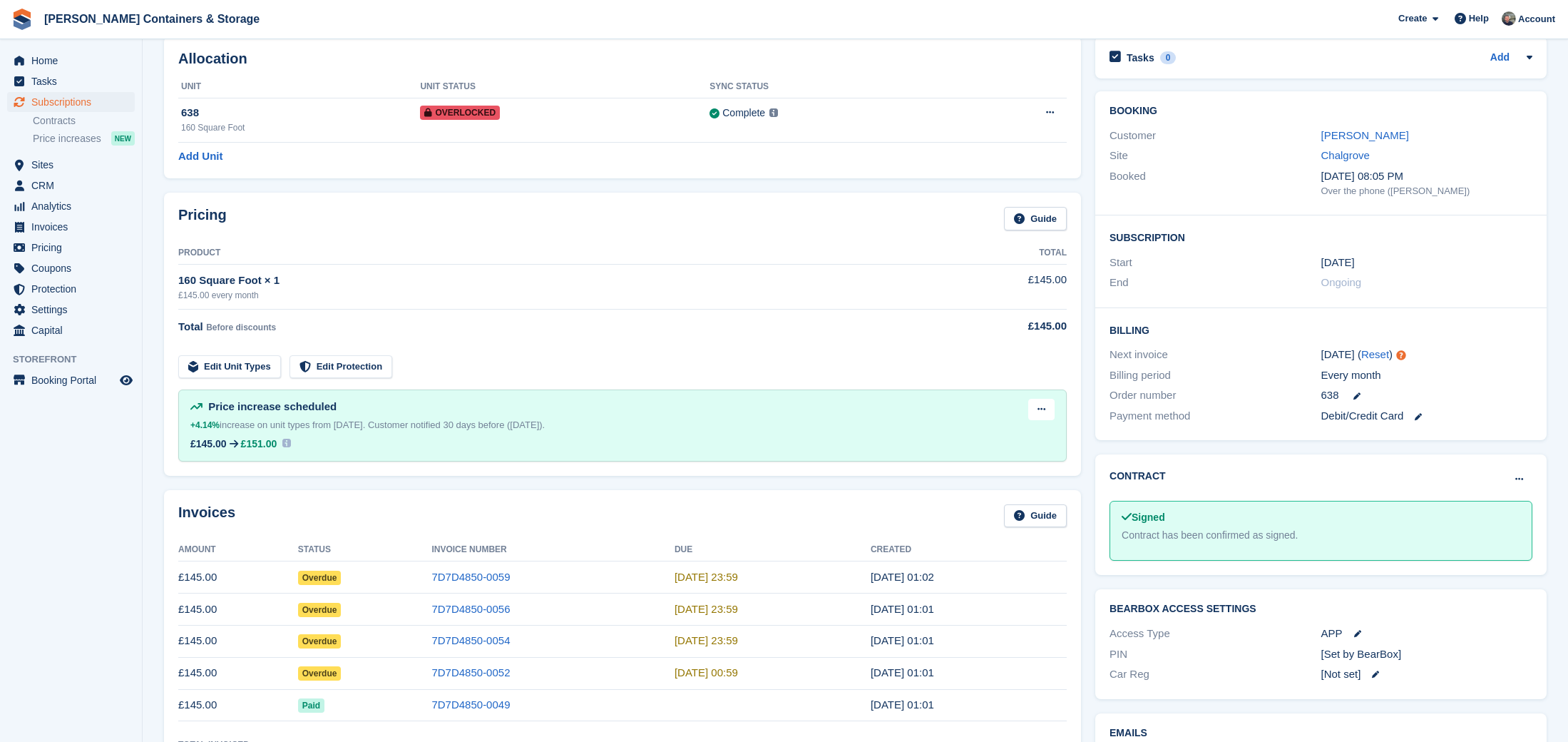
scroll to position [69, 0]
click at [1345, 133] on link "Sally Audain" at bounding box center [1364, 135] width 88 height 12
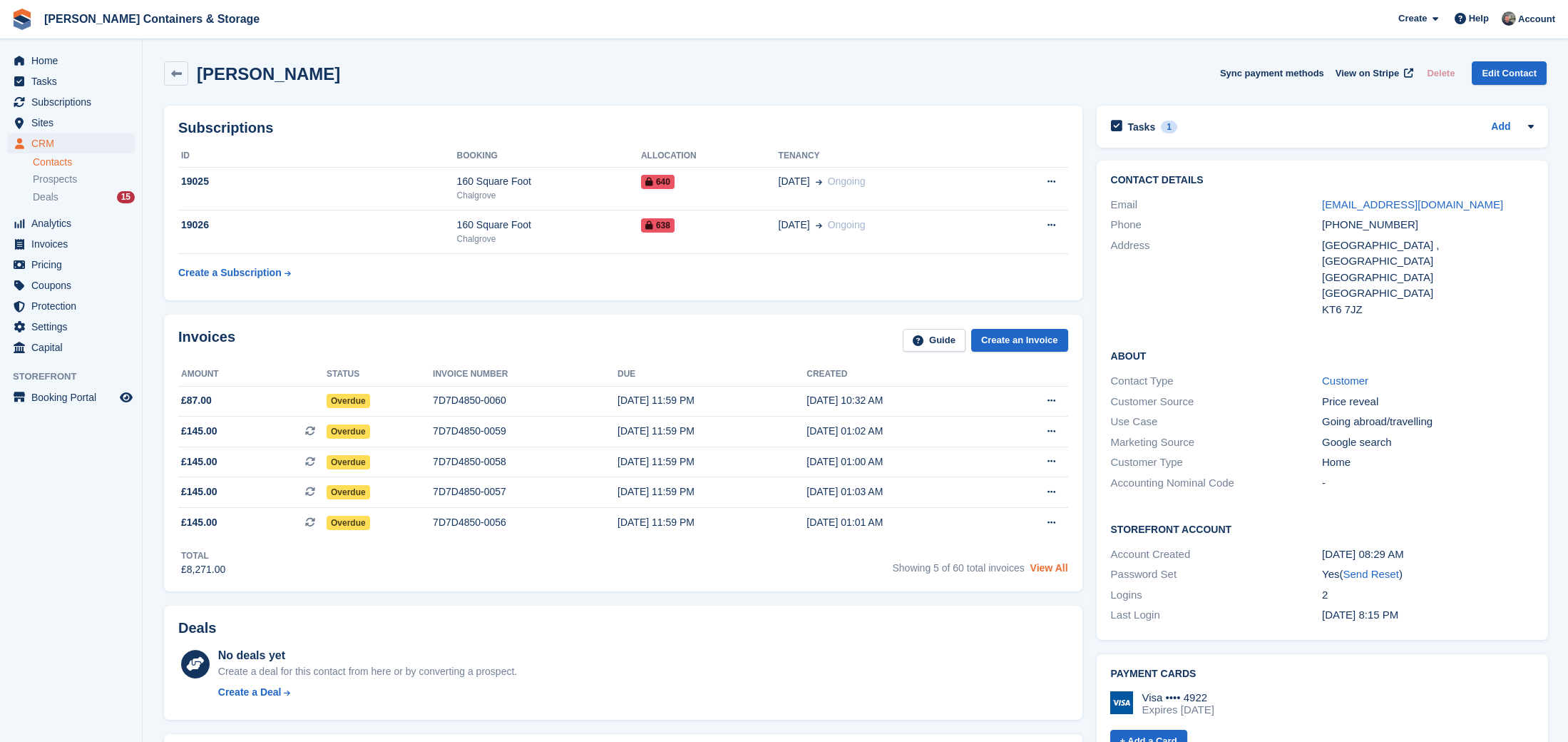
click at [1049, 568] on link "View All" at bounding box center [1049, 568] width 37 height 11
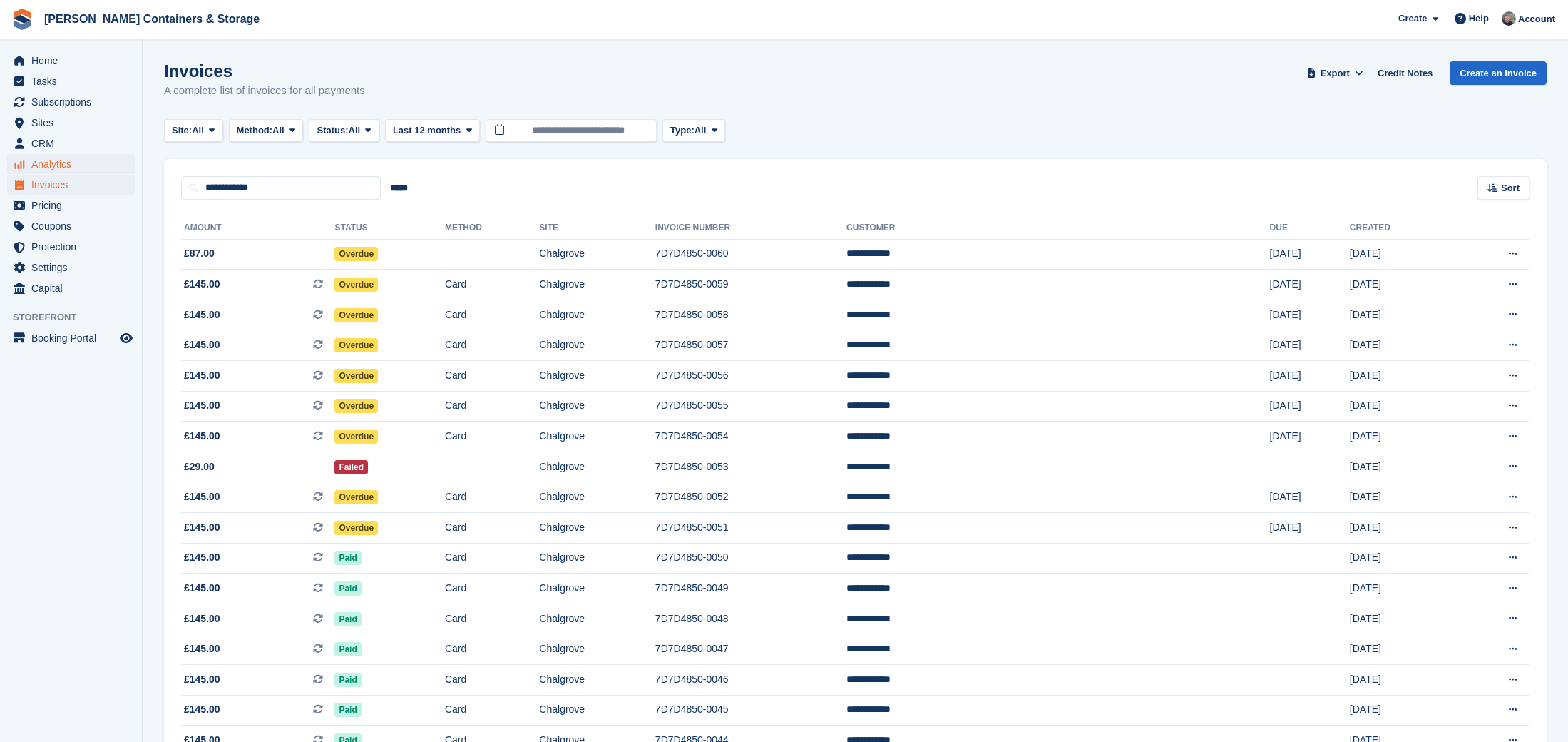
click at [82, 161] on span "Analytics" at bounding box center [74, 164] width 85 height 20
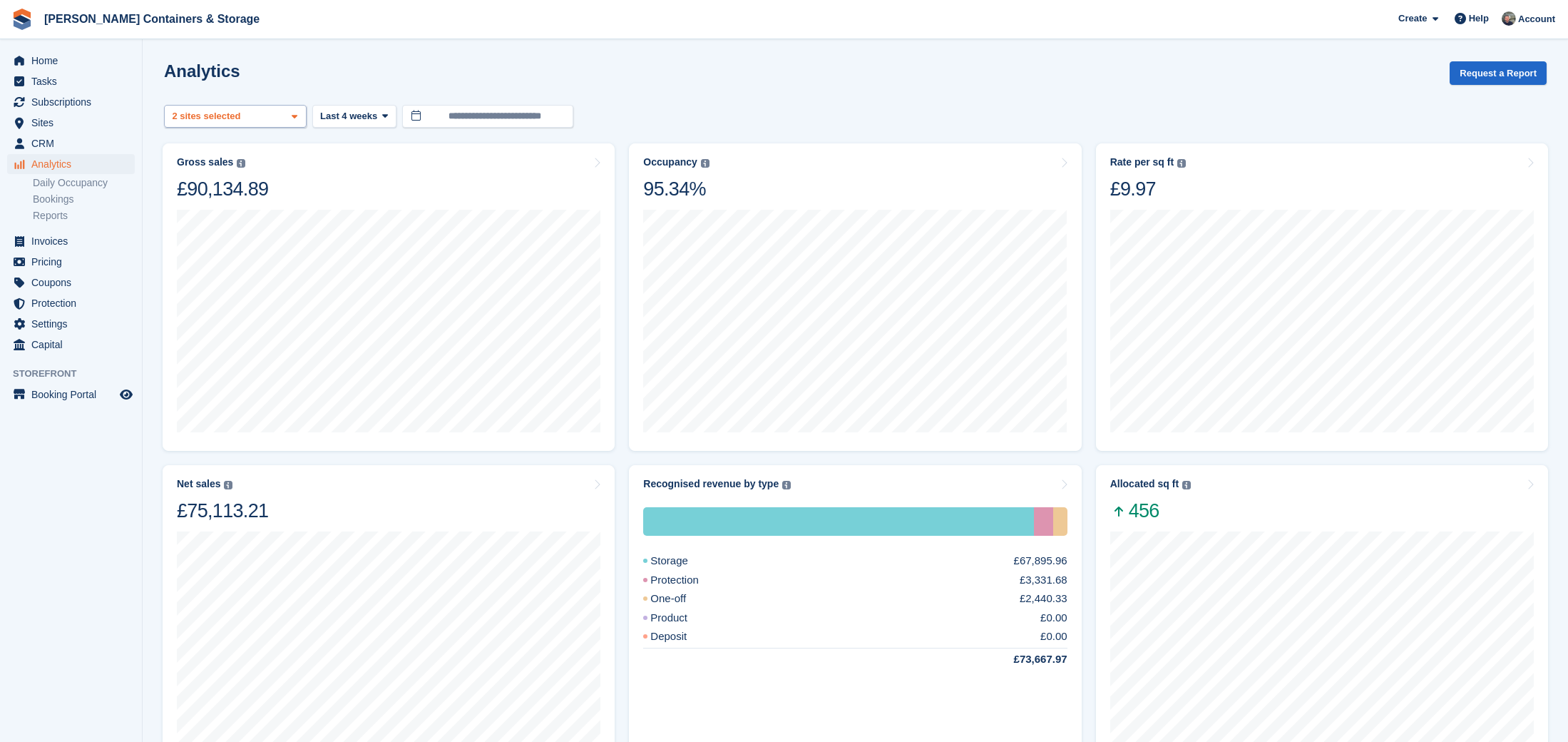
click at [255, 113] on div "Chalgrove 2 sites selected" at bounding box center [235, 116] width 143 height 23
click at [245, 198] on div "Container Rentals" at bounding box center [235, 206] width 129 height 23
select select "***"
click at [1161, 490] on div "Allocated sq ft The total change in allocated area from the beginning to the en…" at bounding box center [1150, 500] width 81 height 45
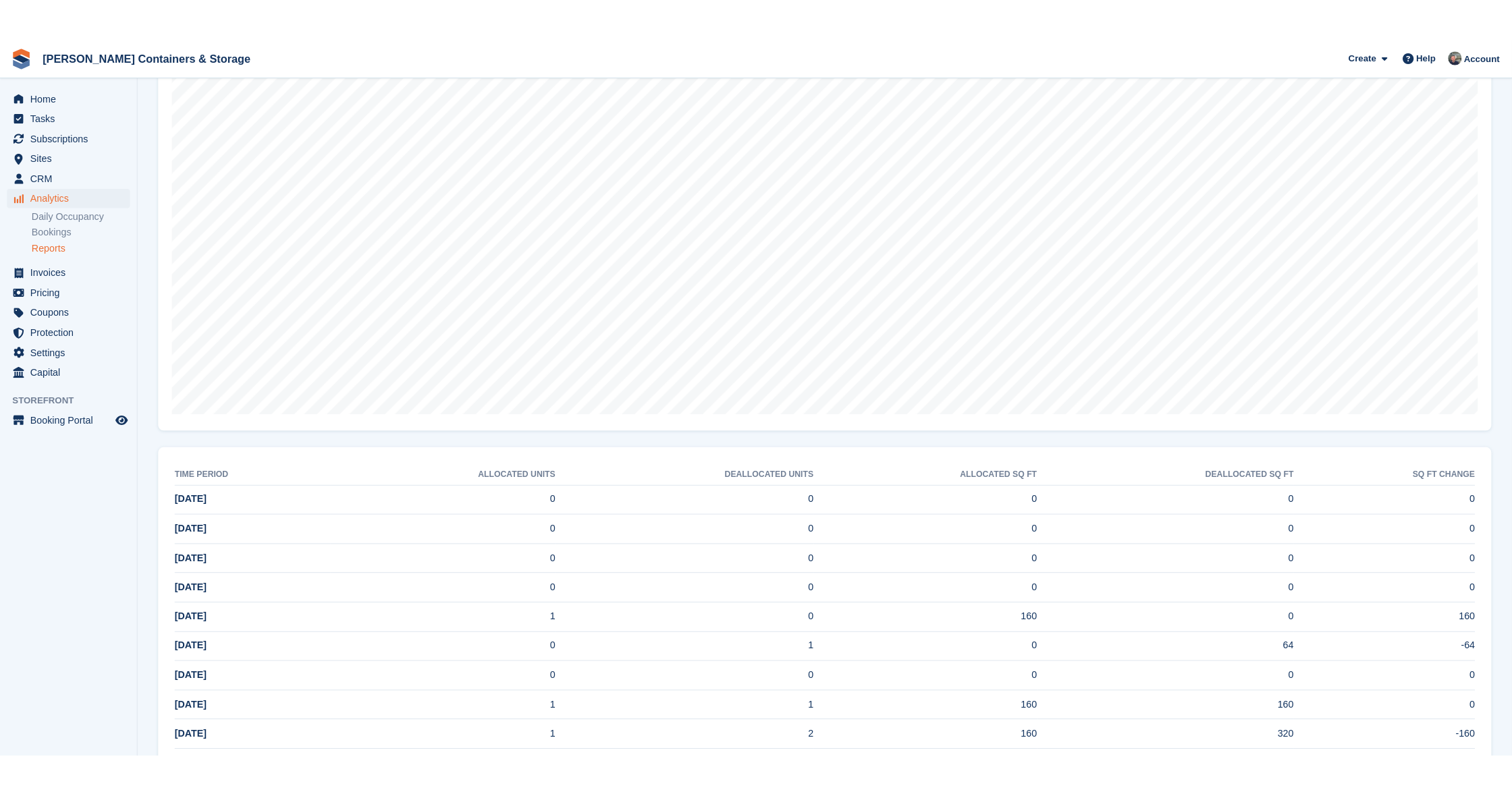
scroll to position [246, 0]
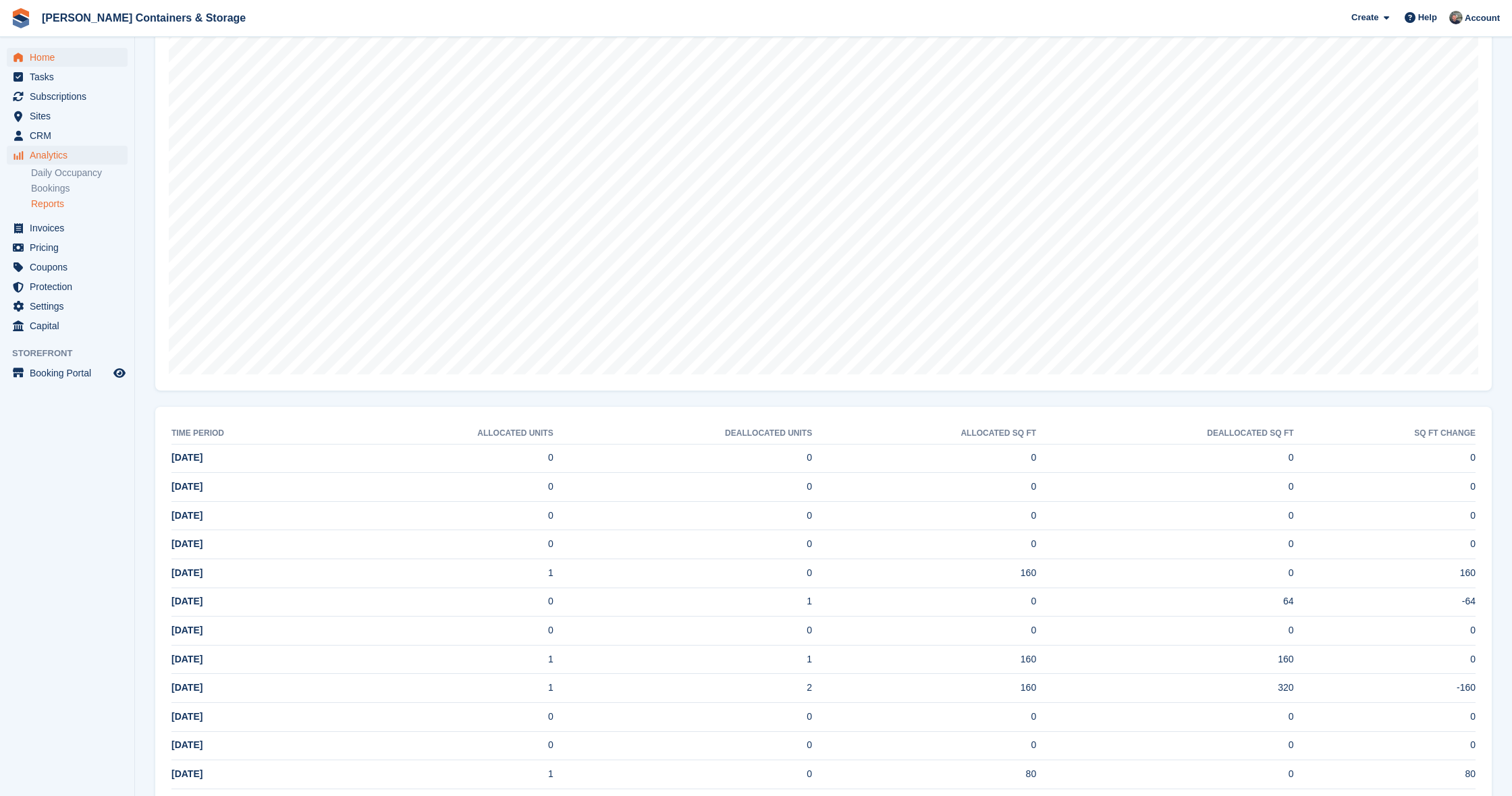
click at [24, 61] on span "menu" at bounding box center [18, 57] width 16 height 16
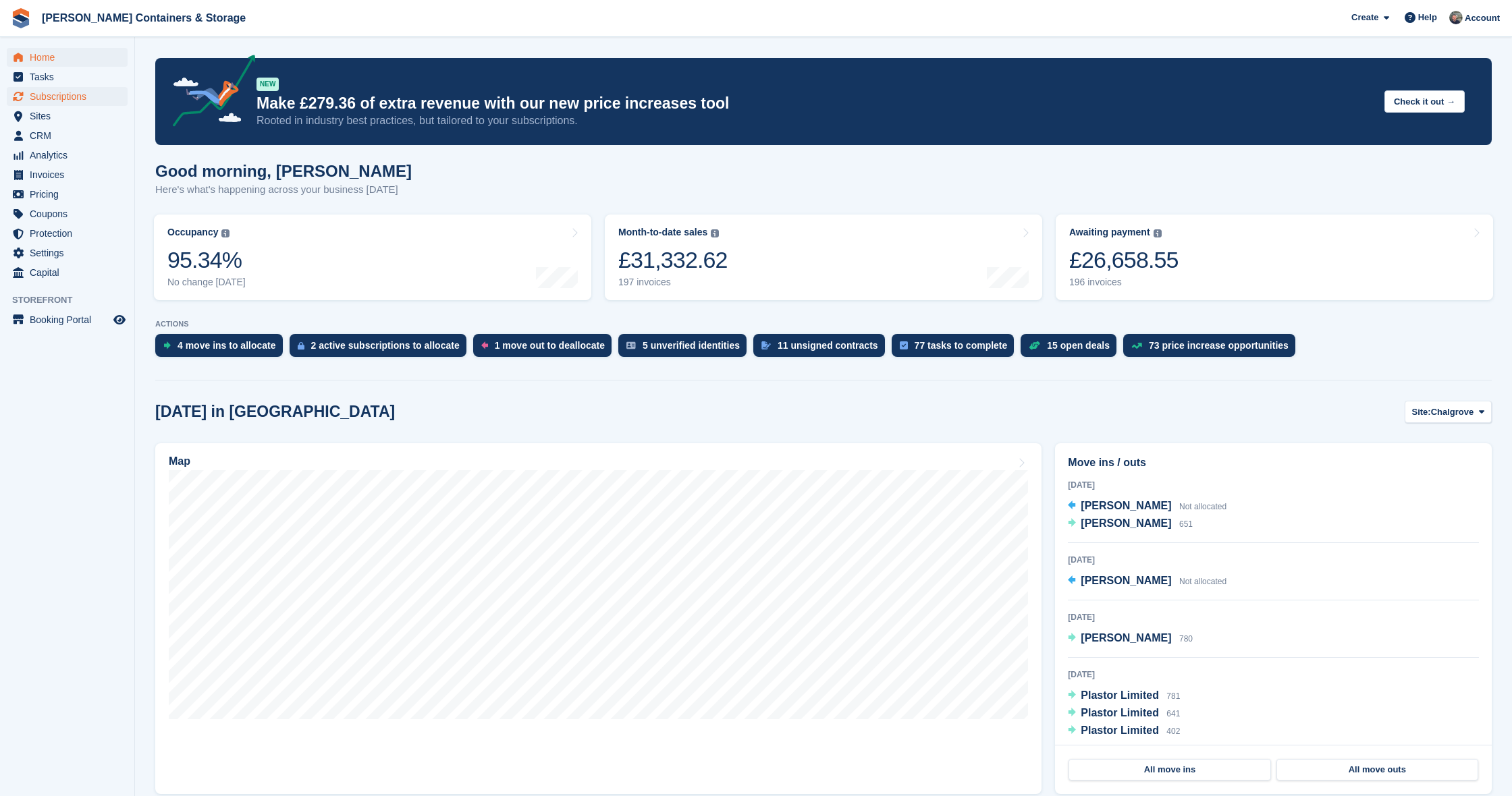
click at [97, 93] on span "Subscriptions" at bounding box center [70, 96] width 81 height 19
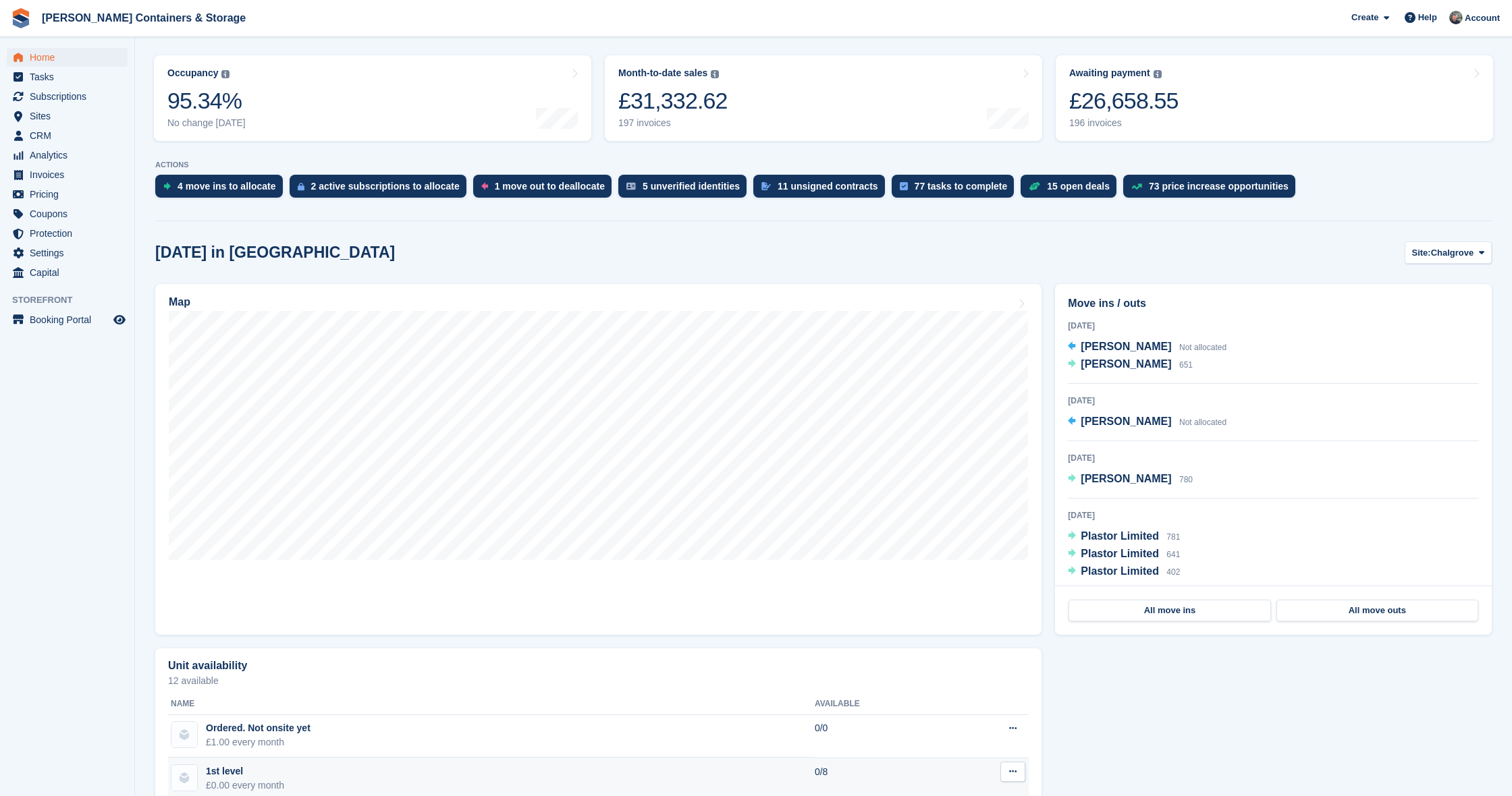
scroll to position [16, 0]
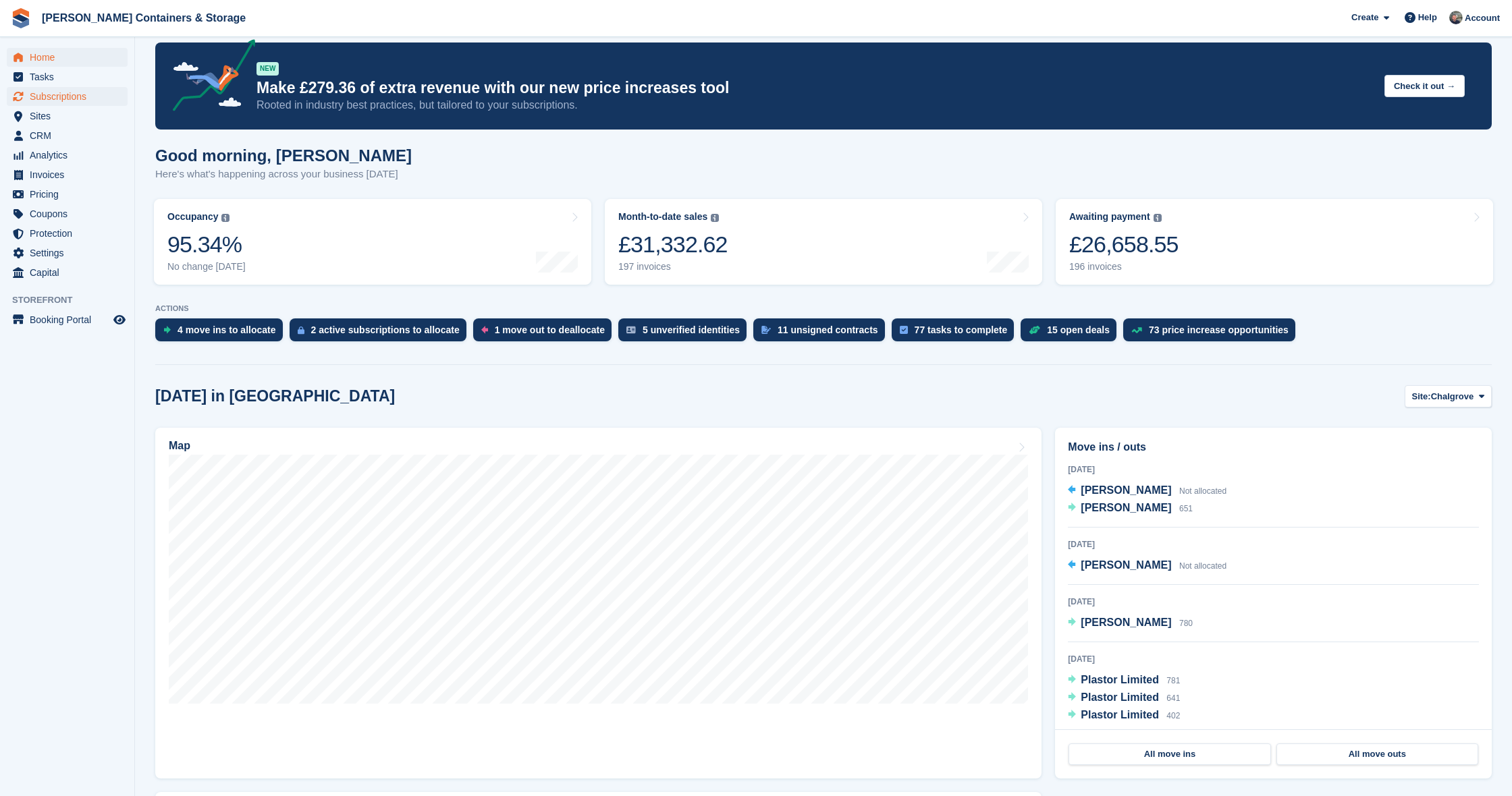
click at [69, 94] on span "Subscriptions" at bounding box center [70, 96] width 81 height 19
